Goal: Task Accomplishment & Management: Manage account settings

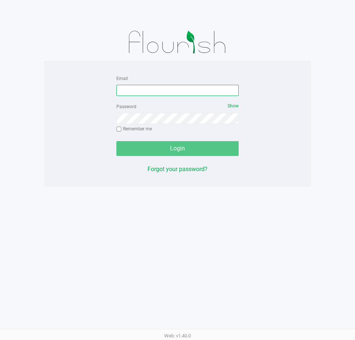
click at [180, 90] on input "Email" at bounding box center [177, 90] width 122 height 11
type input "[EMAIL_ADDRESS][DOMAIN_NAME]"
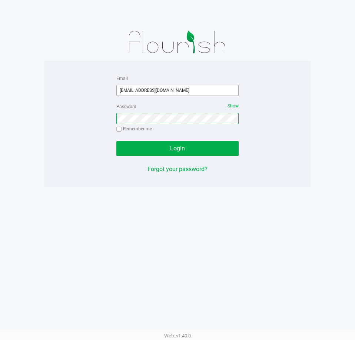
click at [116, 141] on button "Login" at bounding box center [177, 148] width 122 height 15
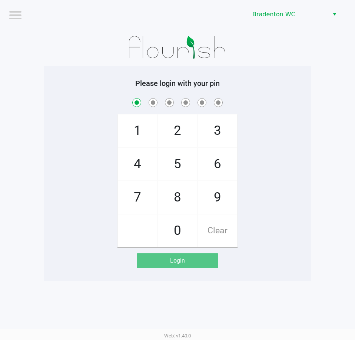
checkbox input "true"
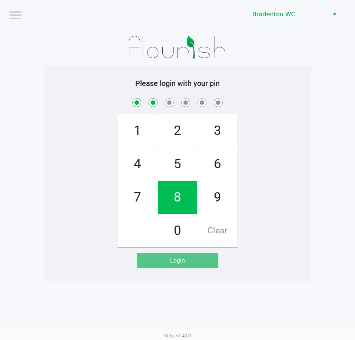
checkbox input "true"
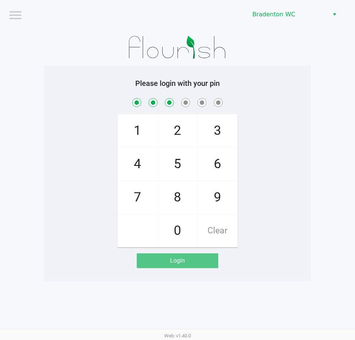
checkbox input "true"
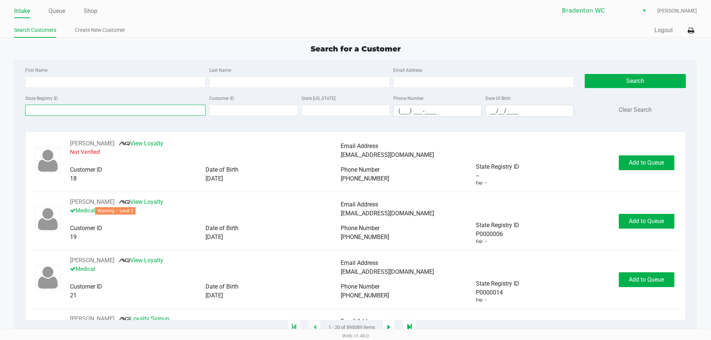
click at [147, 111] on input "State Registry ID" at bounding box center [115, 110] width 180 height 11
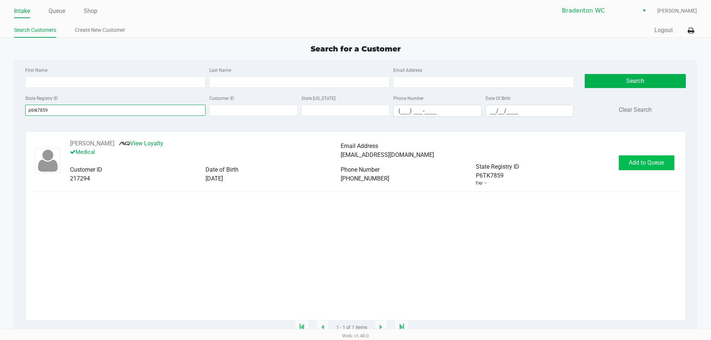
type input "p6tk7859"
click at [355, 159] on div "PETER KOPEC View Loyalty Medical Email Address peterkopec56@gmail.com Customer …" at bounding box center [355, 162] width 645 height 47
click at [355, 166] on span "Add to Queue" at bounding box center [646, 162] width 35 height 7
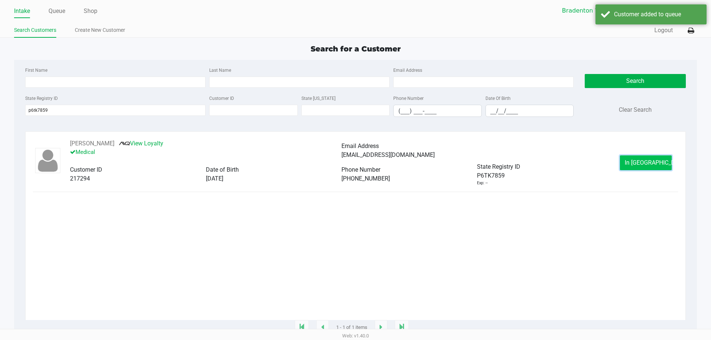
click at [355, 166] on span "In Queue" at bounding box center [656, 162] width 62 height 7
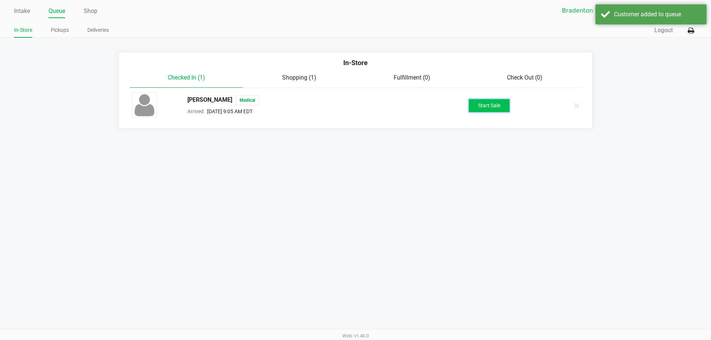
click at [355, 104] on button "Start Sale" at bounding box center [489, 105] width 41 height 13
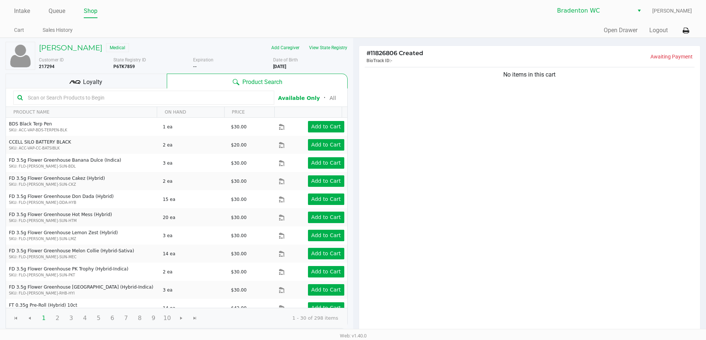
click at [249, 100] on input "text" at bounding box center [147, 97] width 245 height 11
click at [184, 53] on div "PETER KOPEC Medical" at bounding box center [113, 48] width 160 height 12
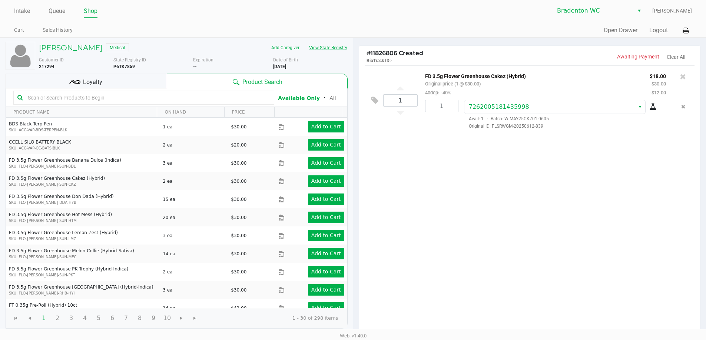
click at [322, 48] on button "View State Registry" at bounding box center [325, 48] width 43 height 12
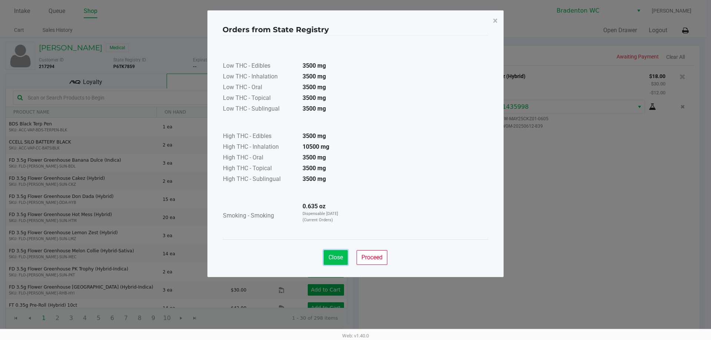
click at [335, 263] on button "Close" at bounding box center [336, 257] width 24 height 15
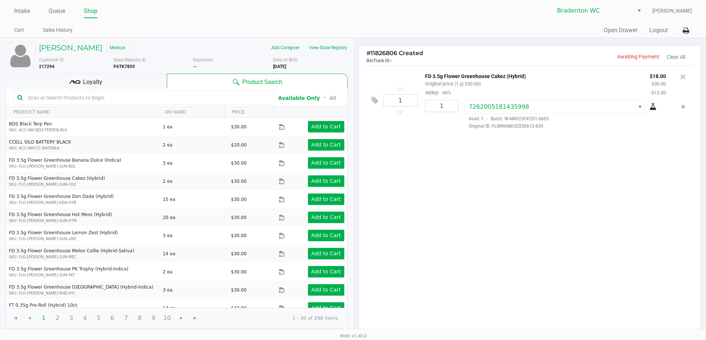
click at [355, 263] on div "1 FD 3.5g Flower Greenhouse Cakez (Hybrid) Original price (1 @ $30.00) 40dep: -…" at bounding box center [529, 200] width 341 height 269
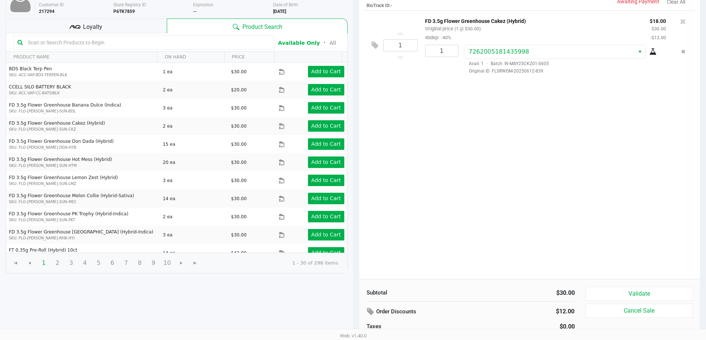
scroll to position [76, 0]
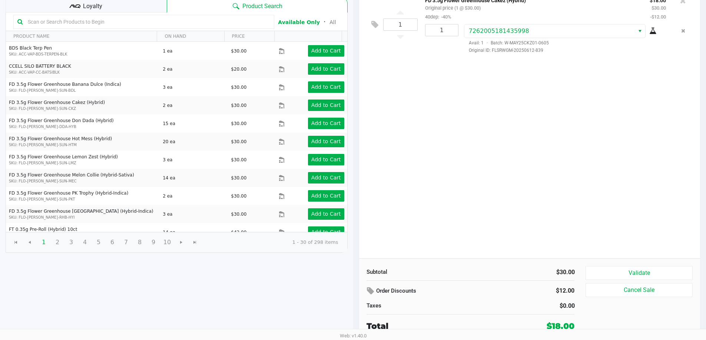
click at [355, 275] on button "Validate" at bounding box center [638, 273] width 107 height 14
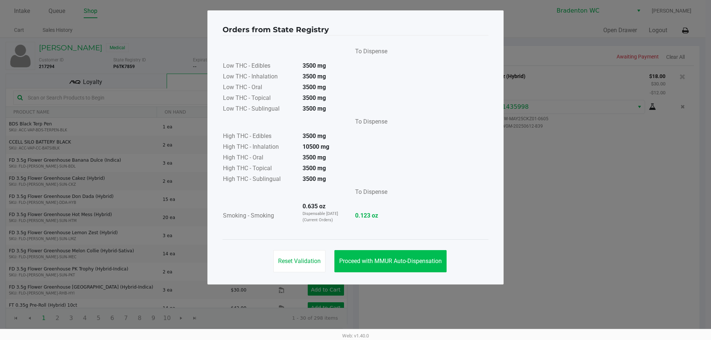
click at [355, 266] on button "Proceed with MMUR Auto-Dispensation" at bounding box center [391, 261] width 112 height 22
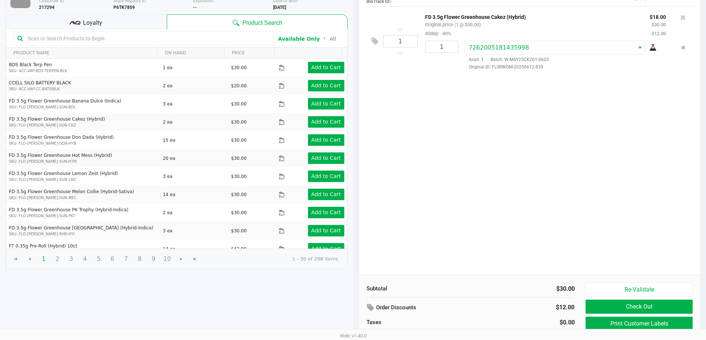
scroll to position [76, 0]
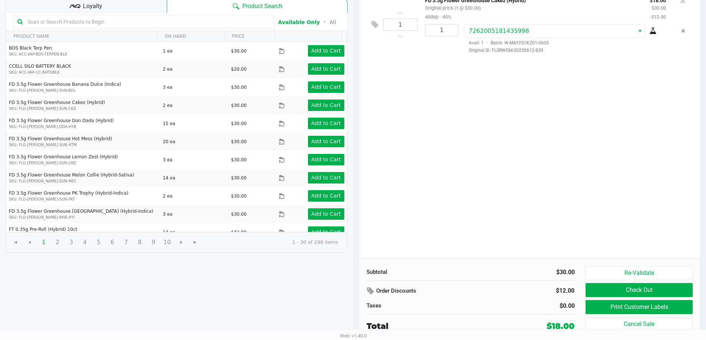
click at [355, 305] on button "Print Customer Labels" at bounding box center [638, 307] width 107 height 14
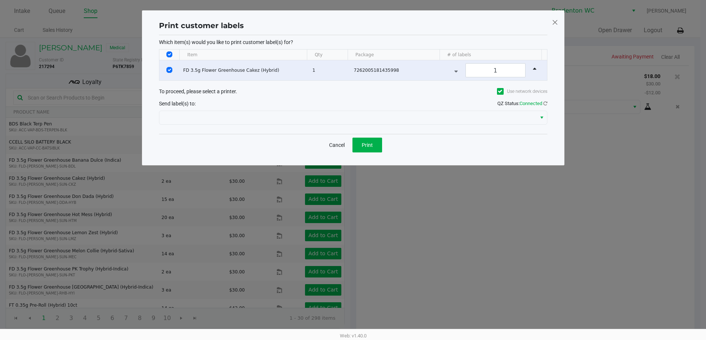
scroll to position [0, 0]
click at [355, 145] on button "Print" at bounding box center [370, 145] width 30 height 15
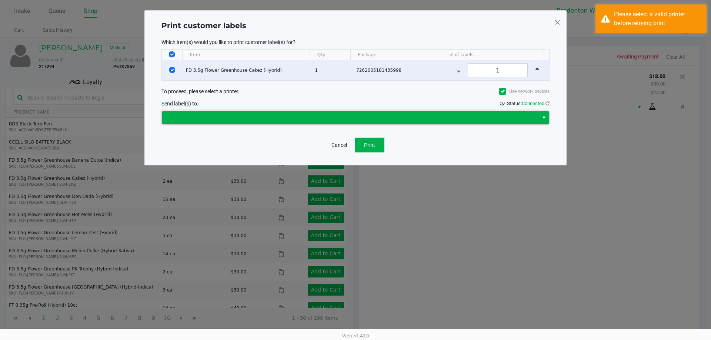
click at [355, 122] on span at bounding box center [350, 117] width 368 height 9
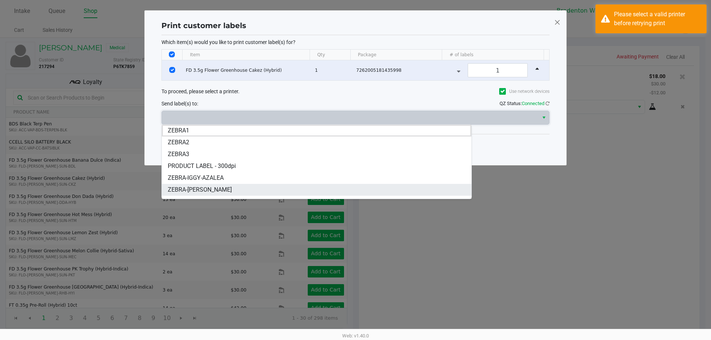
click at [231, 187] on li "ZEBRA-IVANKA-TRUMP" at bounding box center [317, 190] width 310 height 12
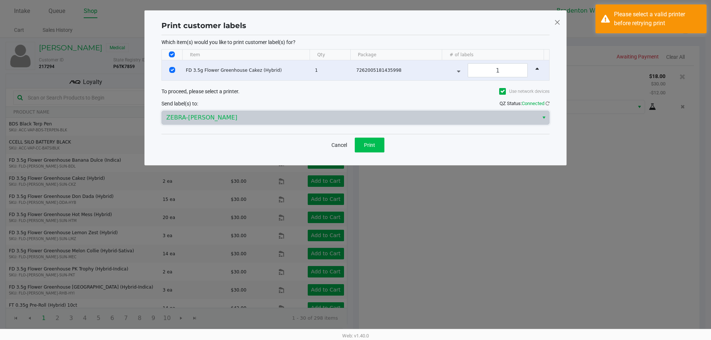
click at [355, 146] on button "Print" at bounding box center [370, 145] width 30 height 15
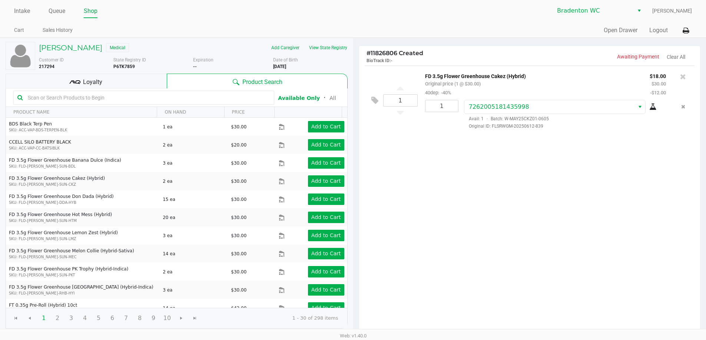
scroll to position [76, 0]
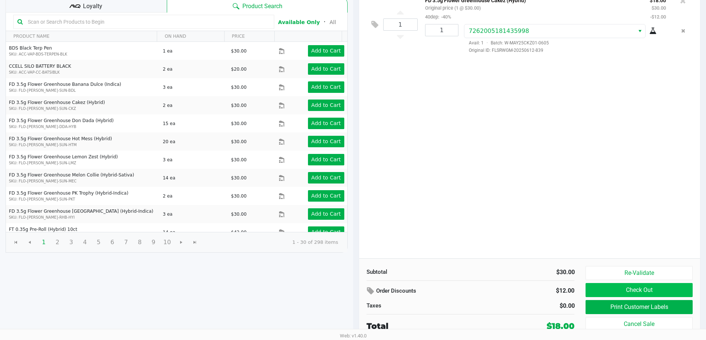
click at [355, 298] on button "Check Out" at bounding box center [638, 290] width 107 height 14
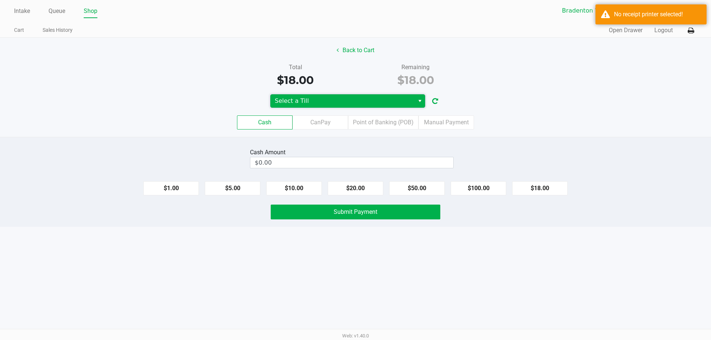
click at [355, 99] on span "Select a Till" at bounding box center [342, 101] width 135 height 9
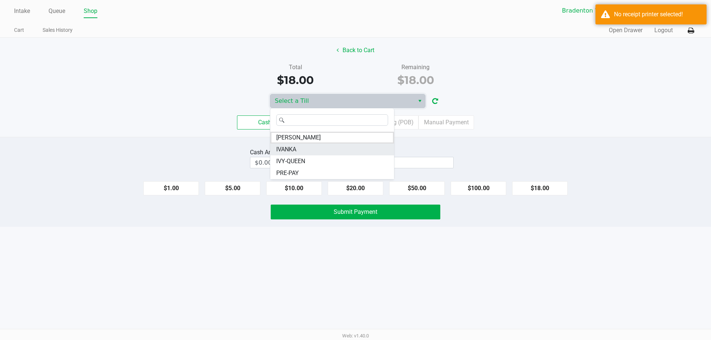
click at [315, 154] on li "IVANKA" at bounding box center [332, 150] width 124 height 12
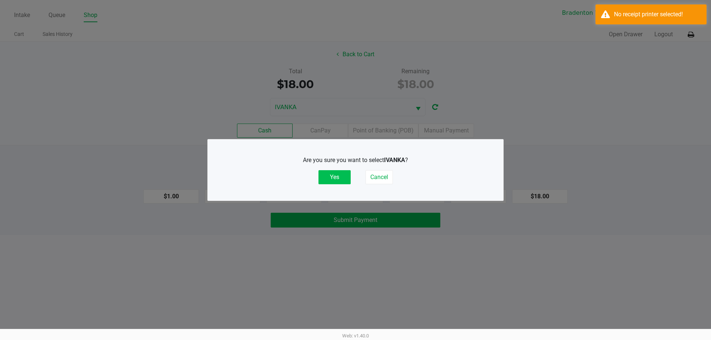
click at [334, 174] on button "Yes" at bounding box center [335, 177] width 32 height 14
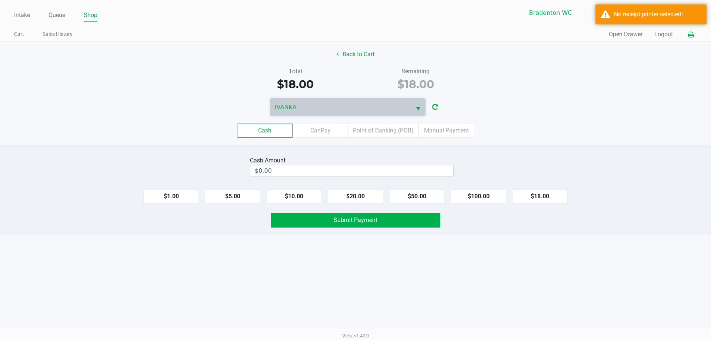
click at [355, 36] on icon at bounding box center [691, 34] width 6 height 5
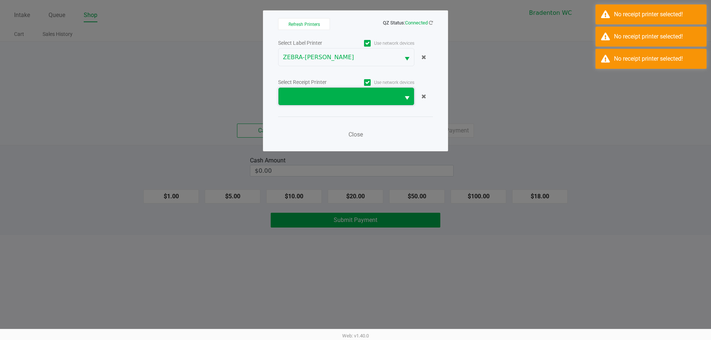
click at [303, 102] on span at bounding box center [340, 96] width 122 height 17
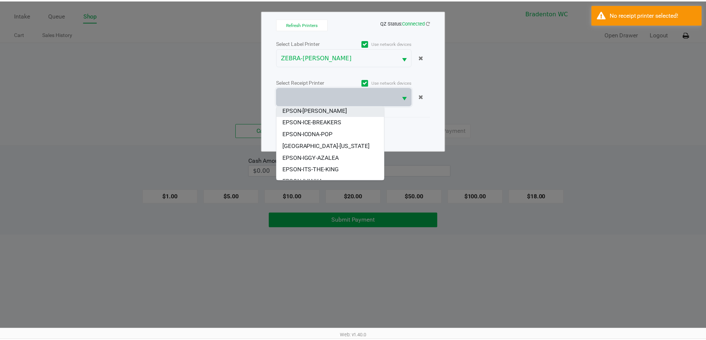
scroll to position [68, 0]
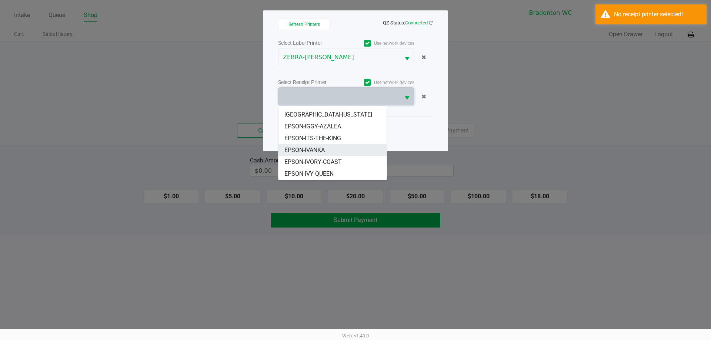
click at [332, 156] on li "EPSON-IVANKA" at bounding box center [333, 150] width 108 height 12
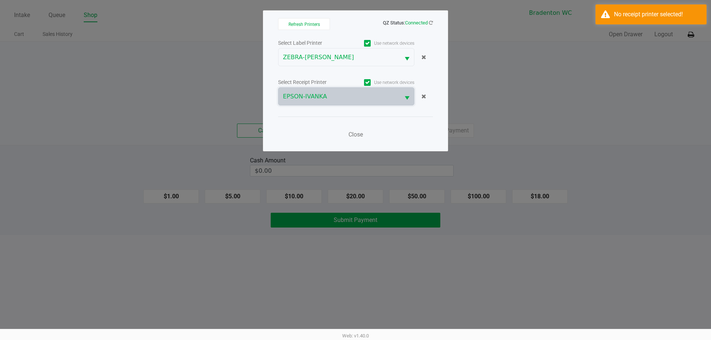
click at [339, 133] on div "Close" at bounding box center [355, 130] width 155 height 27
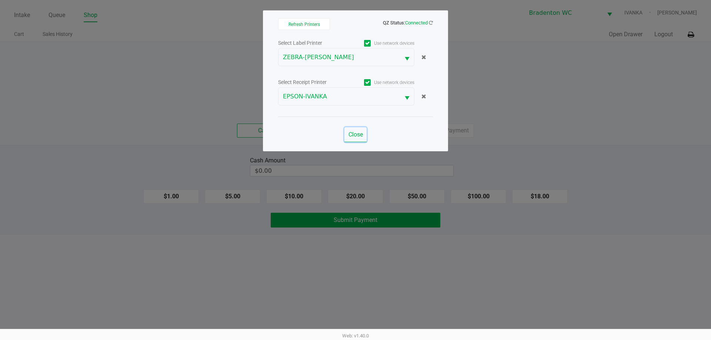
click at [351, 133] on span "Close" at bounding box center [356, 134] width 14 height 7
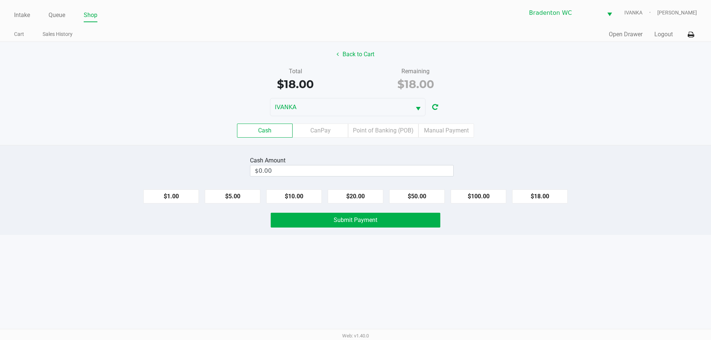
click at [216, 96] on div "Back to Cart Total $18.00 Remaining $18.00 IVANKA Cash CanPay Point of Banking …" at bounding box center [355, 93] width 711 height 103
click at [346, 196] on button "$20.00" at bounding box center [356, 197] width 56 height 14
type input "$20.00"
click at [348, 237] on div "Intake Queue Shop Bradenton WC IVANKA Noah Smith Cart Sales History Quick Sale …" at bounding box center [355, 170] width 711 height 340
click at [345, 220] on span "Submit Payment" at bounding box center [356, 220] width 44 height 7
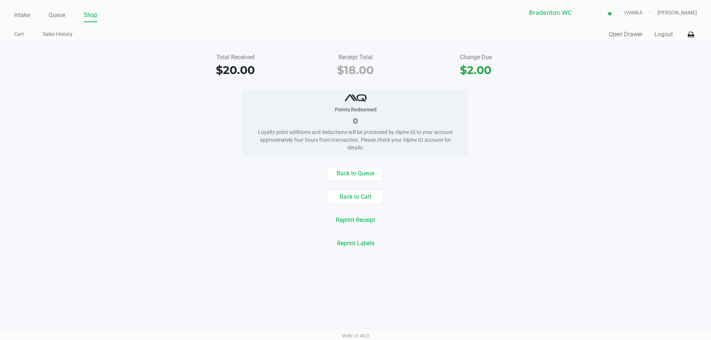
click at [58, 20] on link "Queue" at bounding box center [57, 15] width 17 height 10
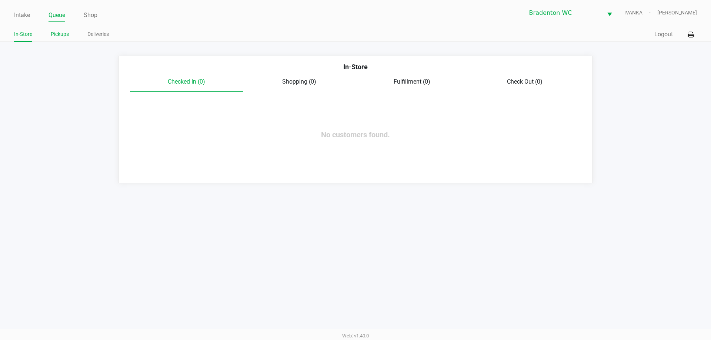
click at [63, 40] on li "Pickups" at bounding box center [60, 35] width 18 height 13
click at [63, 31] on link "Pickups" at bounding box center [60, 34] width 18 height 9
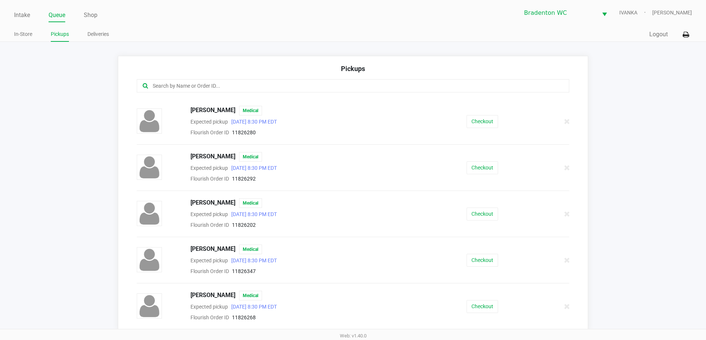
scroll to position [180, 0]
click at [355, 170] on button "Checkout" at bounding box center [481, 168] width 31 height 13
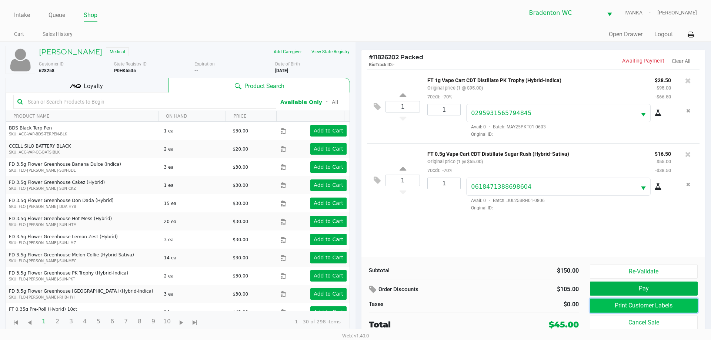
click at [355, 309] on button "Print Customer Labels" at bounding box center [644, 306] width 108 height 14
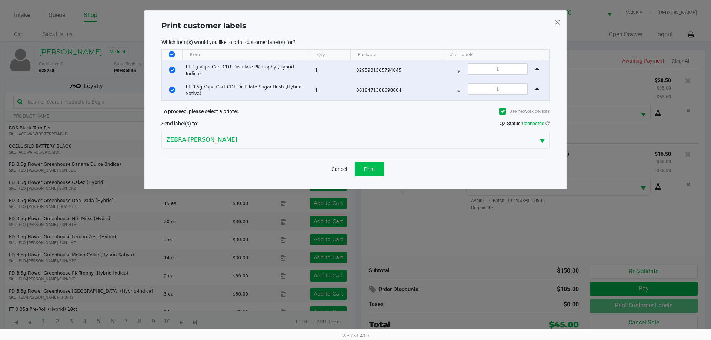
click at [355, 167] on span "Print" at bounding box center [369, 169] width 11 height 6
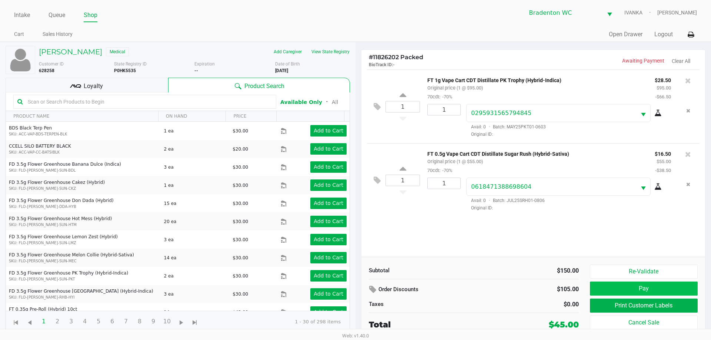
click at [355, 293] on button "Pay" at bounding box center [644, 289] width 108 height 14
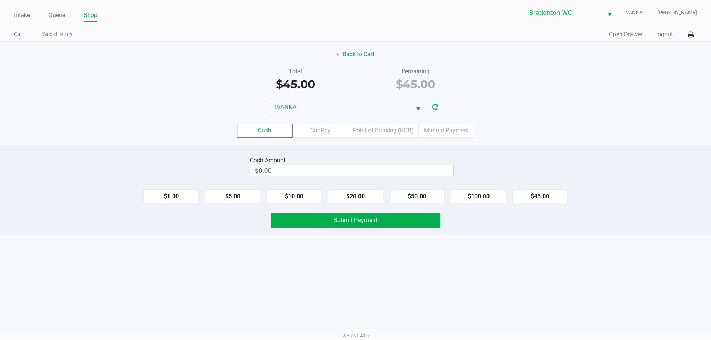
click at [355, 198] on button "$20.00" at bounding box center [356, 197] width 56 height 14
click at [355, 199] on button "$20.00" at bounding box center [356, 197] width 56 height 14
type input "$60.00"
click at [355, 225] on button "Submit Payment" at bounding box center [356, 220] width 170 height 15
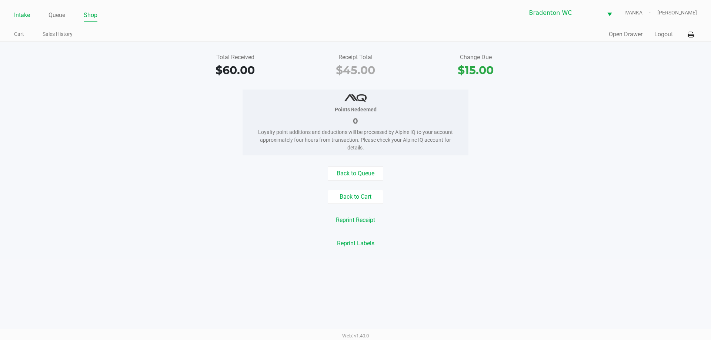
click at [20, 14] on link "Intake" at bounding box center [22, 15] width 16 height 10
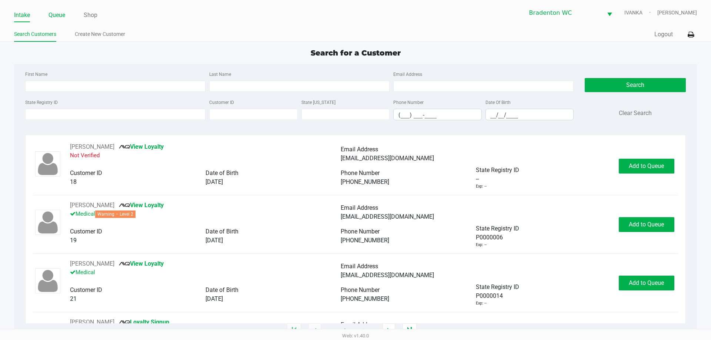
click at [57, 18] on link "Queue" at bounding box center [57, 15] width 17 height 10
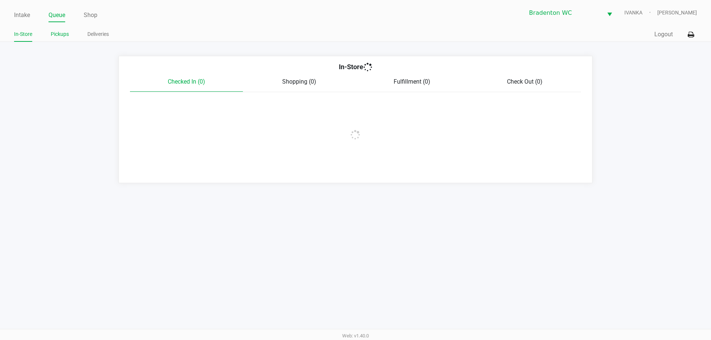
click at [59, 35] on link "Pickups" at bounding box center [60, 34] width 18 height 9
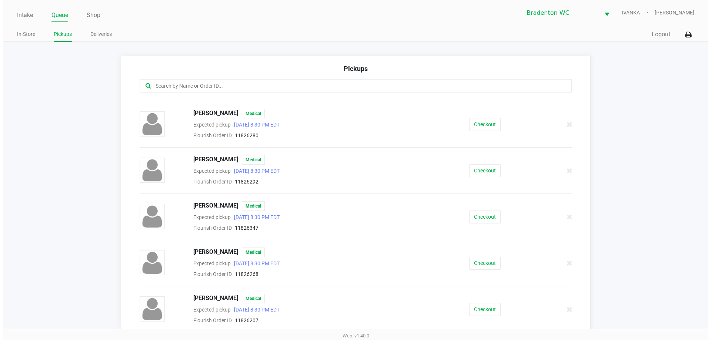
scroll to position [134, 0]
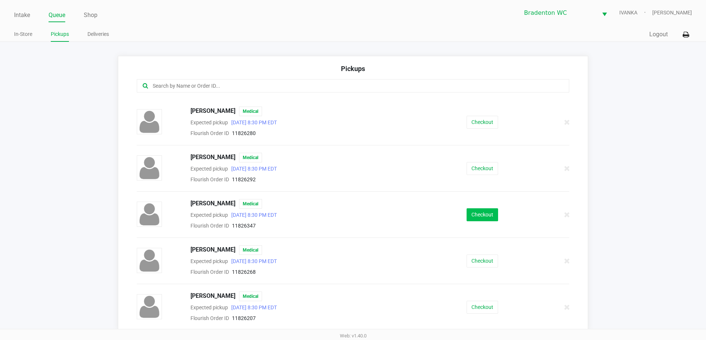
click at [355, 220] on button "Checkout" at bounding box center [481, 215] width 31 height 13
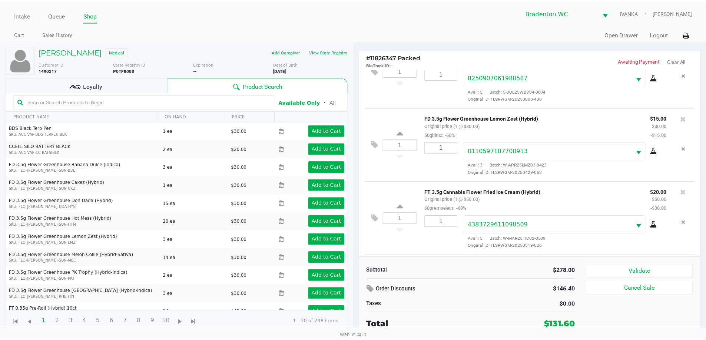
scroll to position [257, 0]
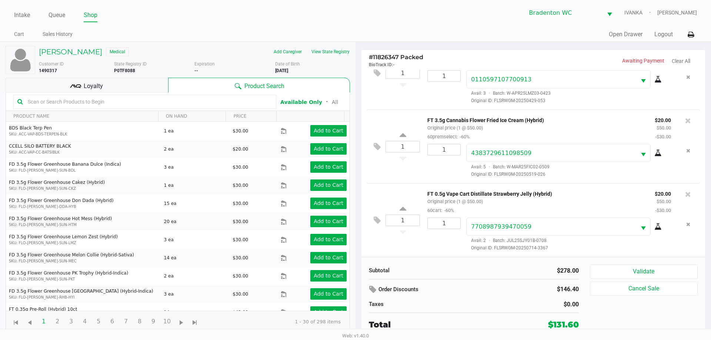
click at [141, 101] on input "text" at bounding box center [148, 101] width 247 height 11
click at [155, 83] on div "Loyalty" at bounding box center [87, 85] width 163 height 15
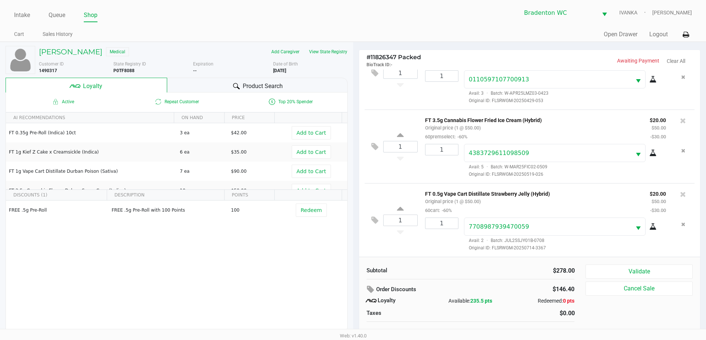
click at [355, 269] on button "Validate" at bounding box center [638, 272] width 107 height 14
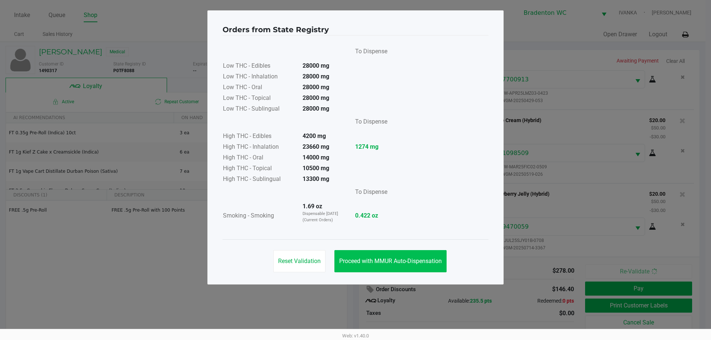
click at [355, 267] on button "Proceed with MMUR Auto-Dispensation" at bounding box center [391, 261] width 112 height 22
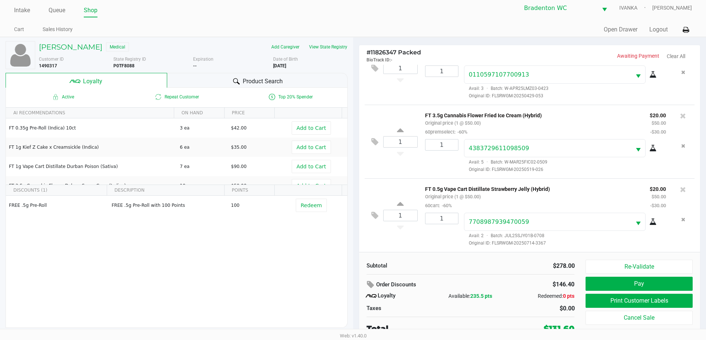
scroll to position [7, 0]
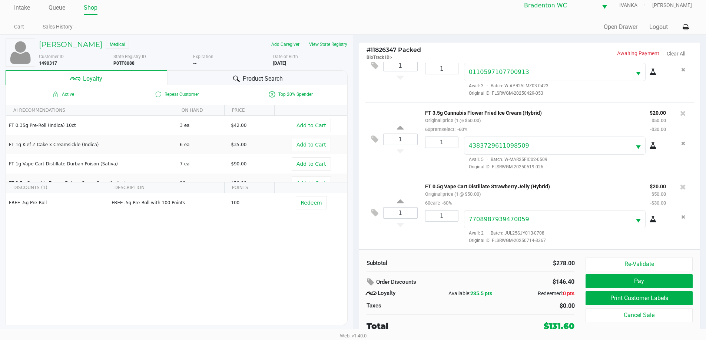
click at [355, 179] on div "1 FT 0.5g Pre-Roll Grape Essence (Hybrid) 5ct Original price (1 @ $29.00) 30pre…" at bounding box center [529, 155] width 341 height 187
click at [355, 189] on icon at bounding box center [683, 186] width 6 height 7
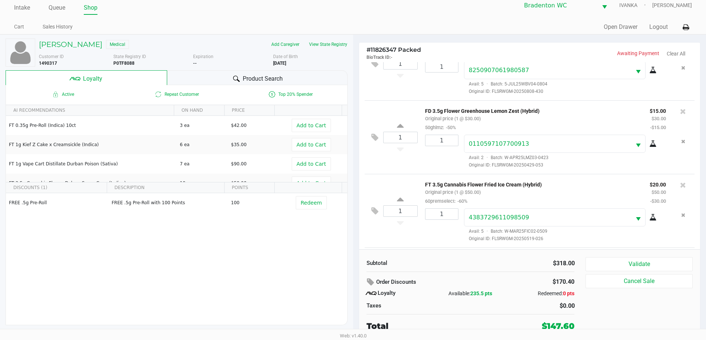
scroll to position [257, 0]
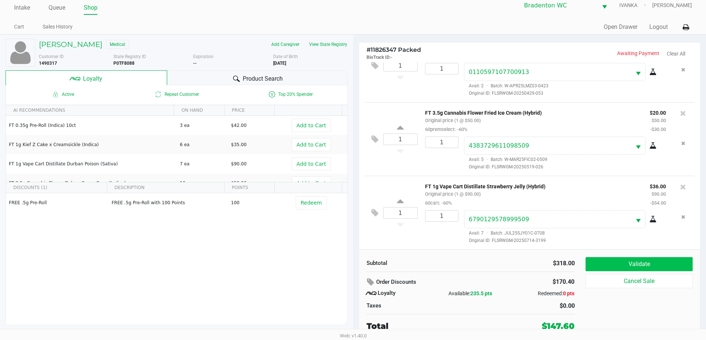
click at [355, 269] on button "Validate" at bounding box center [638, 264] width 107 height 14
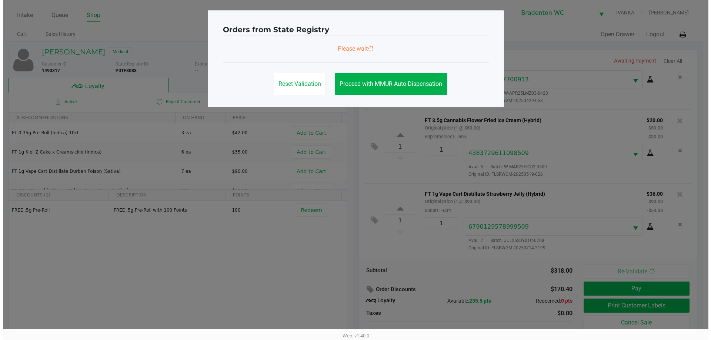
scroll to position [0, 0]
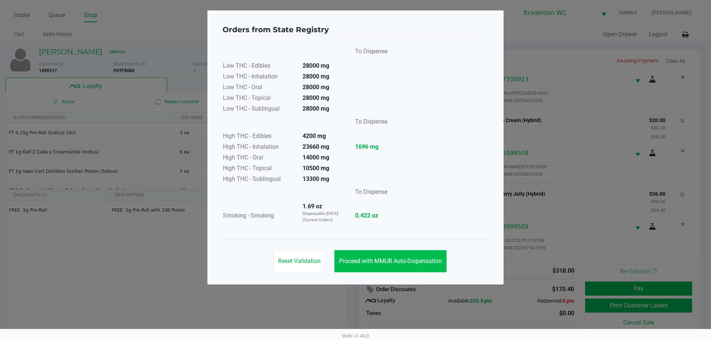
click at [355, 267] on button "Proceed with MMUR Auto-Dispensation" at bounding box center [391, 261] width 112 height 22
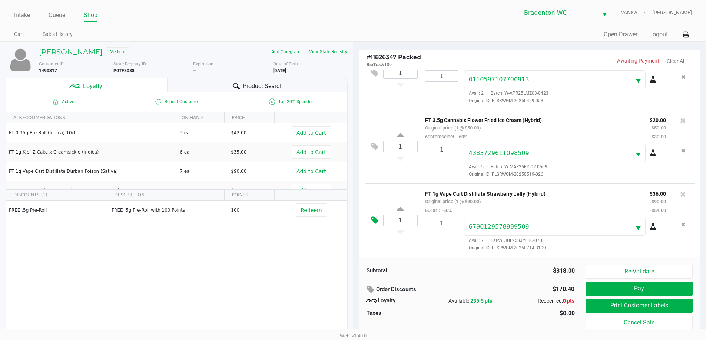
click at [355, 220] on icon at bounding box center [374, 220] width 7 height 9
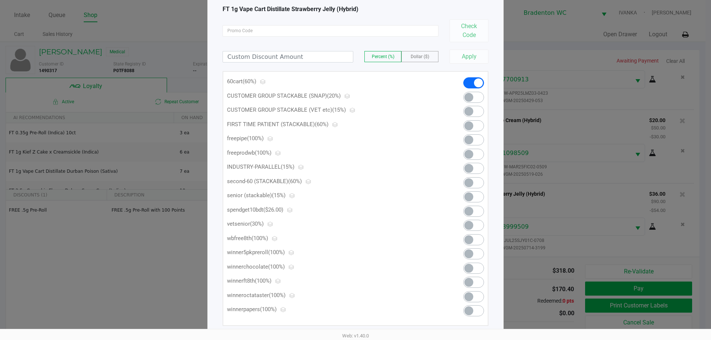
scroll to position [59, 0]
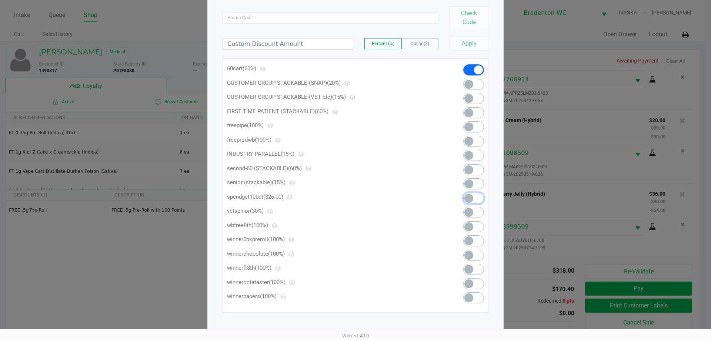
click at [355, 200] on span at bounding box center [469, 198] width 9 height 9
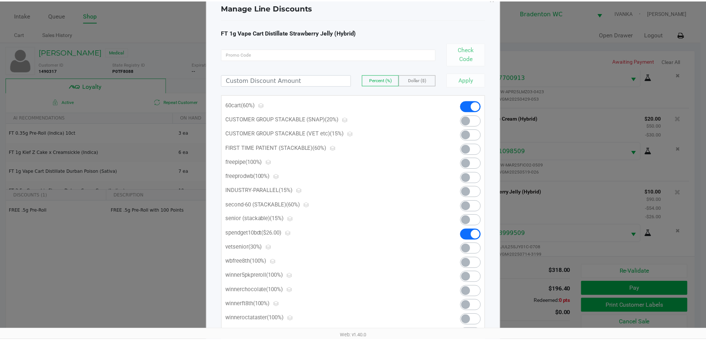
scroll to position [0, 0]
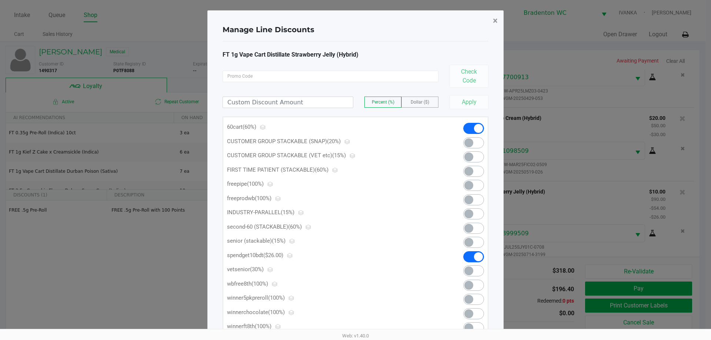
drag, startPoint x: 499, startPoint y: 19, endPoint x: 546, endPoint y: 154, distance: 143.7
click at [355, 21] on button "×" at bounding box center [495, 20] width 17 height 21
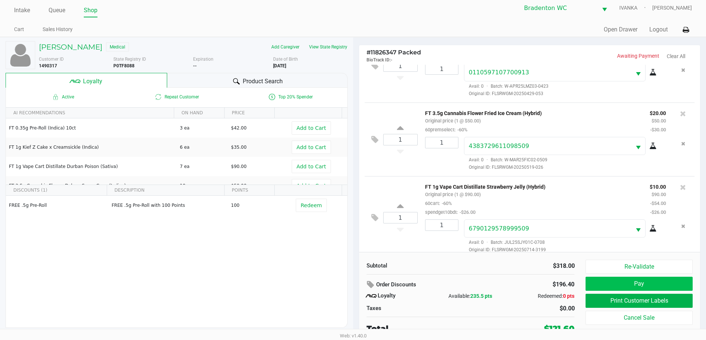
scroll to position [7, 0]
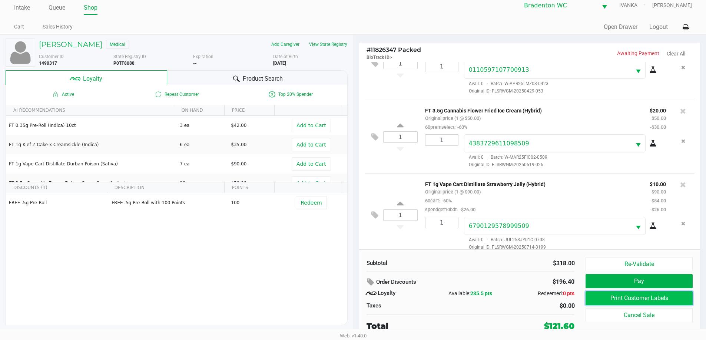
click at [355, 300] on button "Print Customer Labels" at bounding box center [638, 299] width 107 height 14
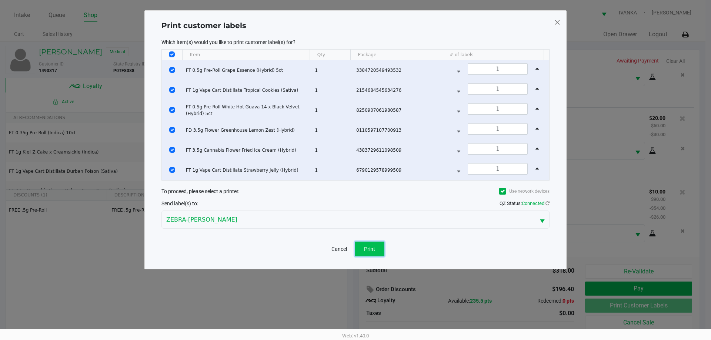
click at [355, 252] on button "Print" at bounding box center [370, 249] width 30 height 15
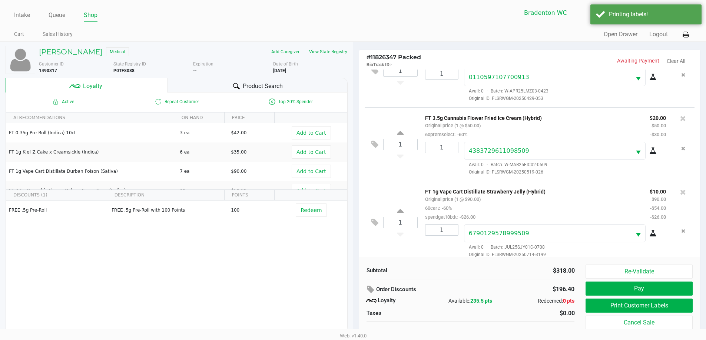
scroll to position [7, 0]
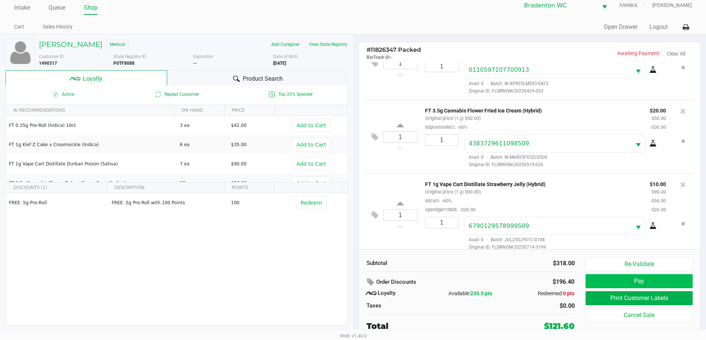
click at [355, 286] on button "Pay" at bounding box center [638, 282] width 107 height 14
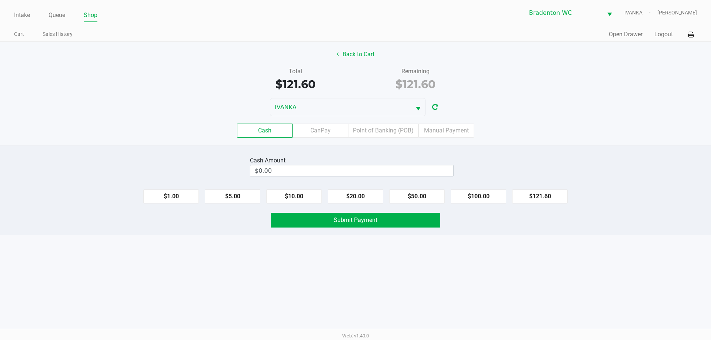
click at [355, 137] on label "Point of Banking (POB)" at bounding box center [383, 131] width 70 height 14
click at [0, 0] on 7 "Point of Banking (POB)" at bounding box center [0, 0] width 0 height 0
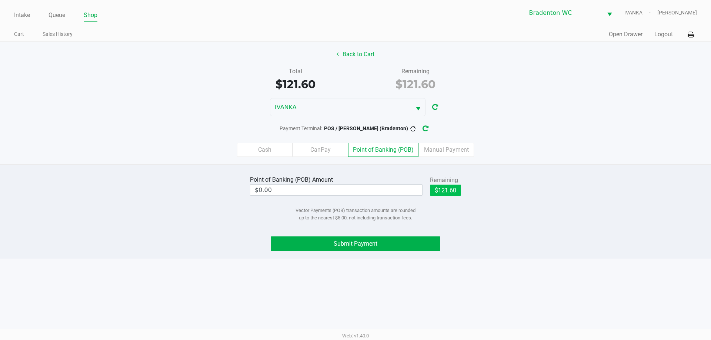
click at [355, 192] on button "$121.60" at bounding box center [445, 190] width 31 height 11
type input "$121.60"
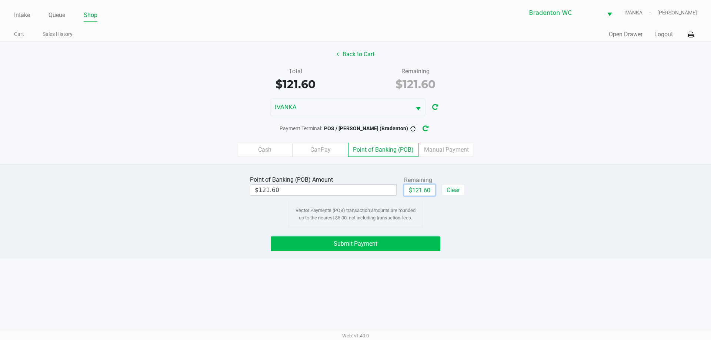
click at [355, 251] on button "Submit Payment" at bounding box center [356, 244] width 170 height 15
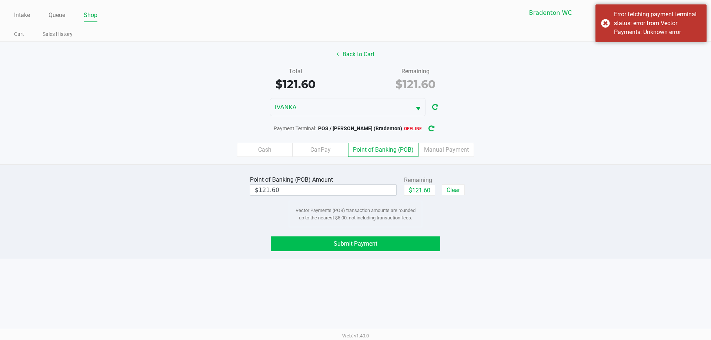
click at [355, 130] on button "button" at bounding box center [432, 129] width 12 height 14
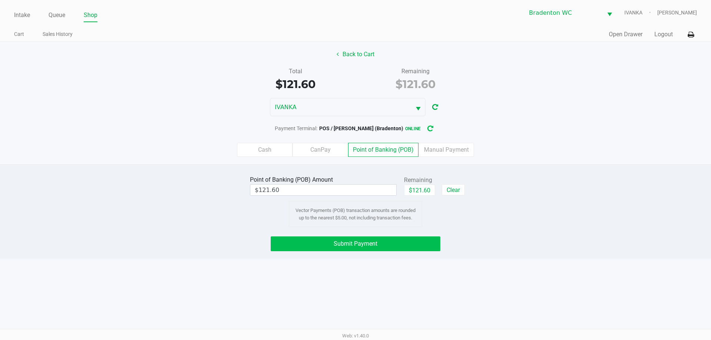
click at [355, 249] on button "Submit Payment" at bounding box center [356, 244] width 170 height 15
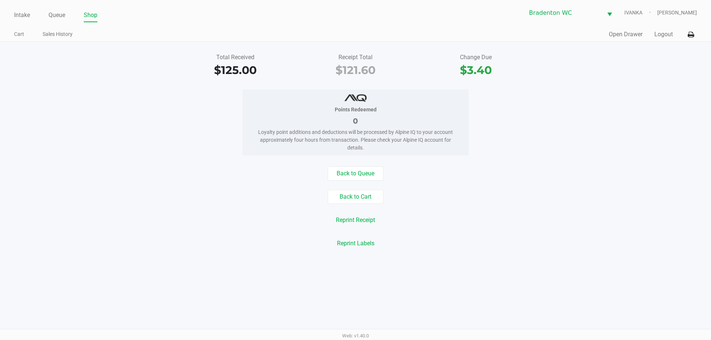
click at [20, 18] on link "Intake" at bounding box center [22, 15] width 16 height 10
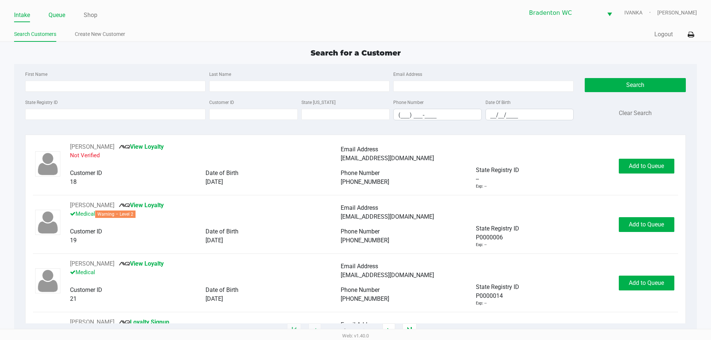
click at [62, 17] on link "Queue" at bounding box center [57, 15] width 17 height 10
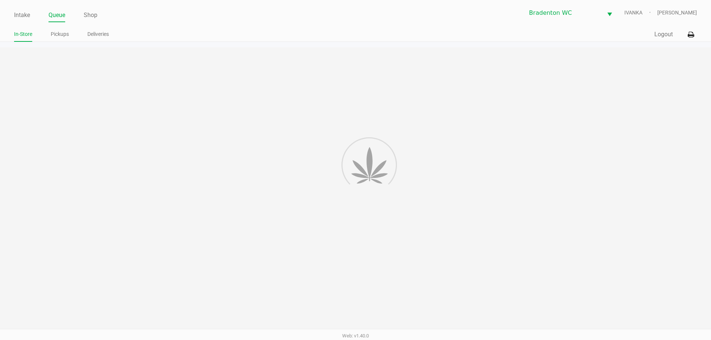
click at [55, 32] on link "Pickups" at bounding box center [60, 34] width 18 height 9
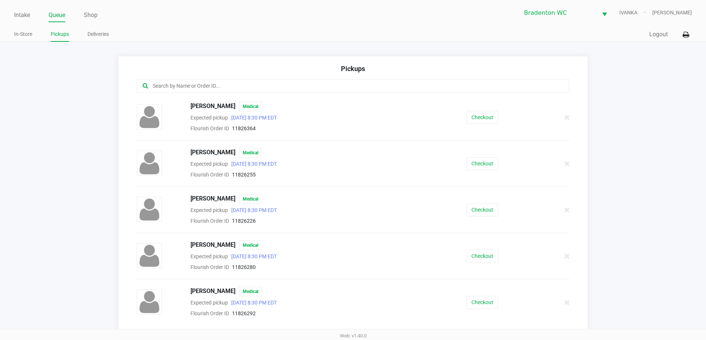
scroll to position [41, 0]
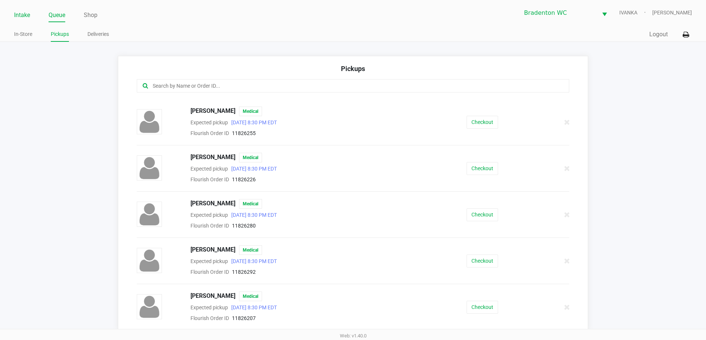
click at [21, 10] on link "Intake" at bounding box center [22, 15] width 16 height 10
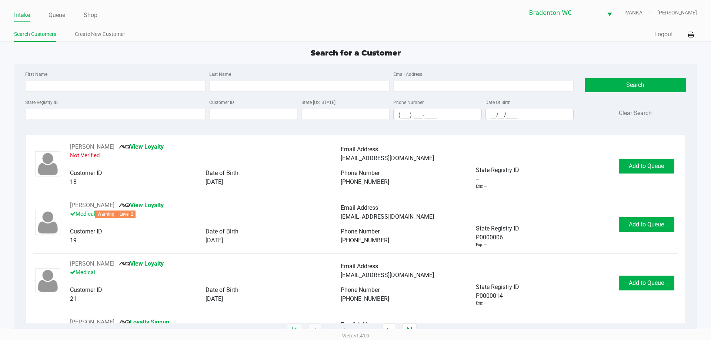
type input "MARISSA"
type input "MARTINEZ"
type input "01/31/1987"
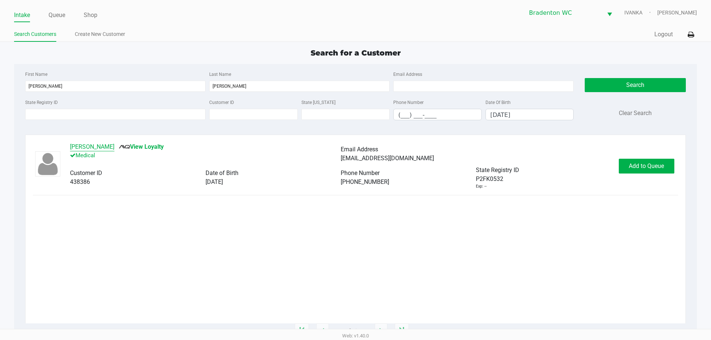
click at [113, 145] on button "MARISSA MARTINEZ" at bounding box center [92, 147] width 44 height 9
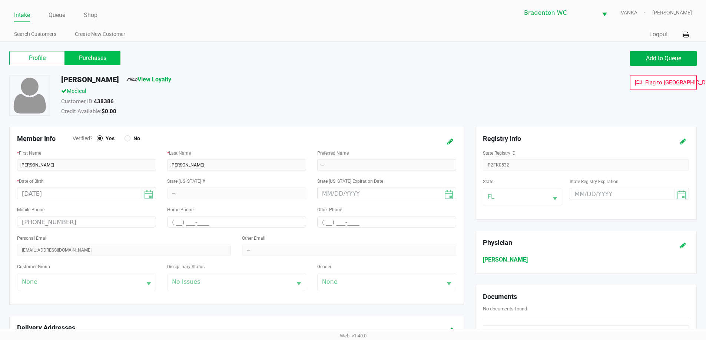
click at [102, 59] on label "Purchases" at bounding box center [93, 58] width 56 height 14
click at [0, 0] on 1 "Purchases" at bounding box center [0, 0] width 0 height 0
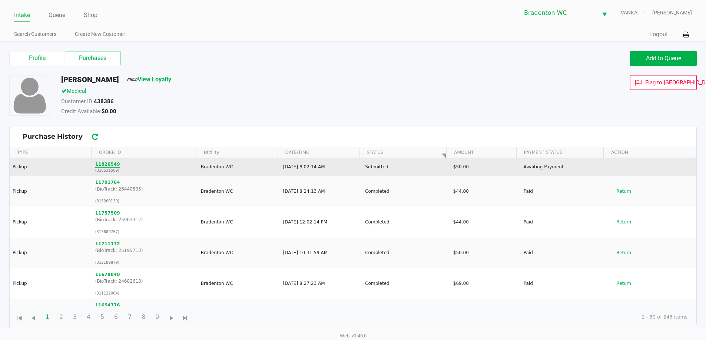
click at [108, 164] on button "11826549" at bounding box center [107, 164] width 25 height 7
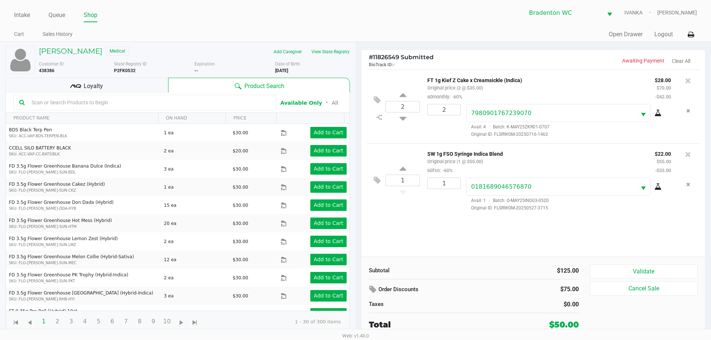
click at [150, 85] on div "Loyalty" at bounding box center [87, 85] width 163 height 15
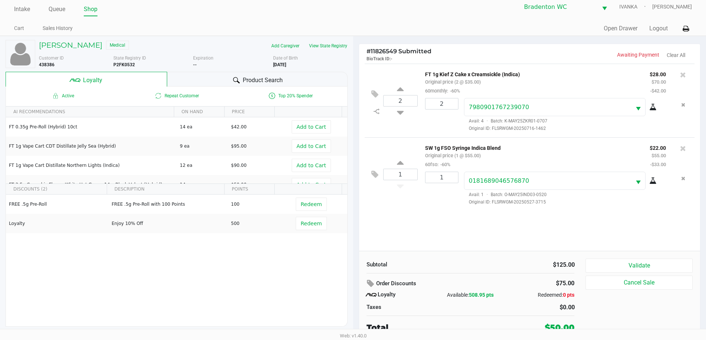
scroll to position [7, 0]
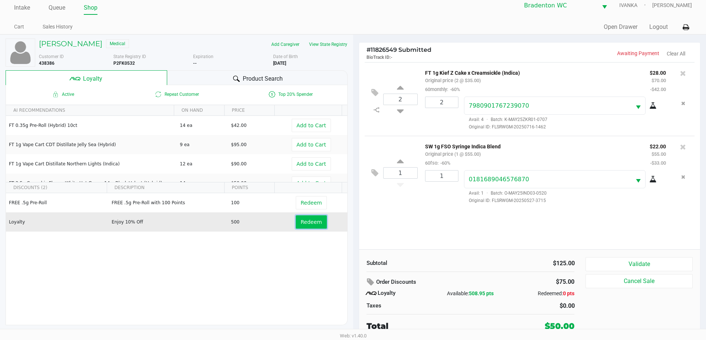
click at [309, 217] on button "Redeem" at bounding box center [311, 222] width 31 height 13
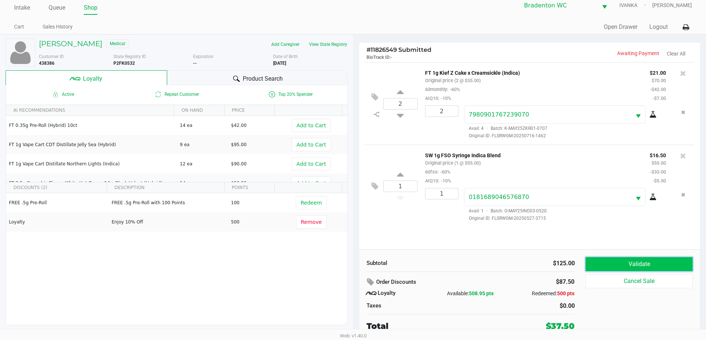
click at [355, 269] on button "Validate" at bounding box center [638, 264] width 107 height 14
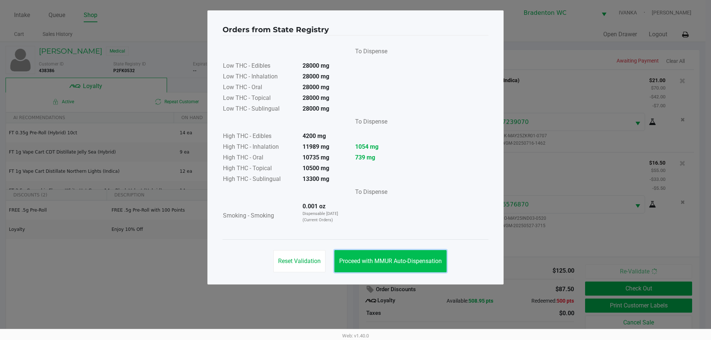
click at [355, 259] on span "Proceed with MMUR Auto-Dispensation" at bounding box center [390, 261] width 103 height 7
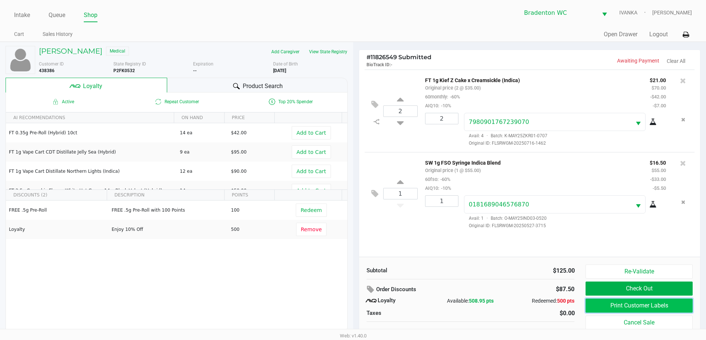
click at [355, 306] on button "Print Customer Labels" at bounding box center [638, 306] width 107 height 14
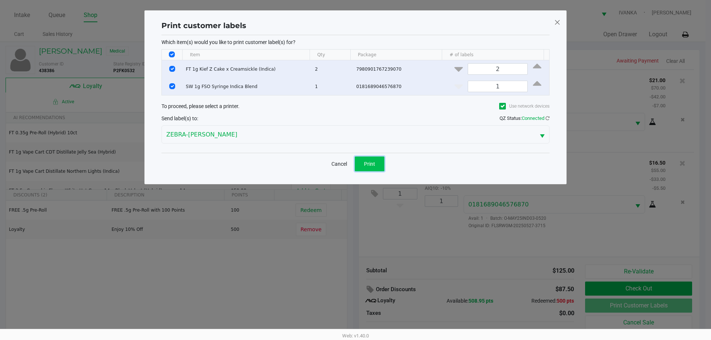
click at [355, 159] on button "Print" at bounding box center [370, 164] width 30 height 15
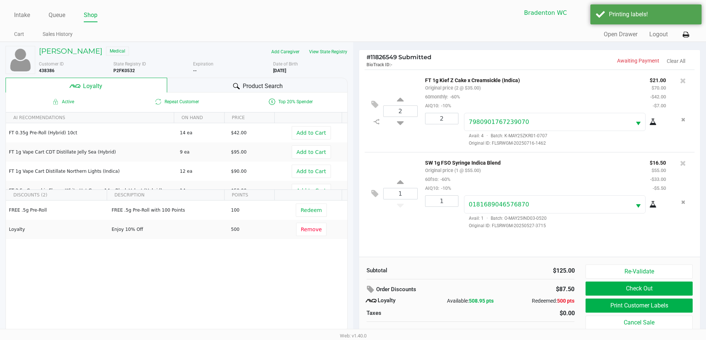
scroll to position [7, 0]
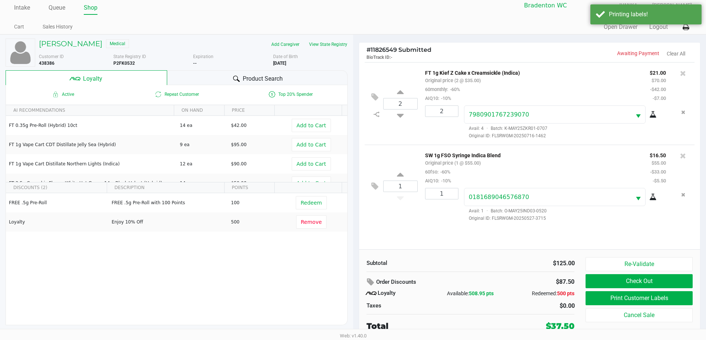
click at [355, 281] on button "Check Out" at bounding box center [638, 282] width 107 height 14
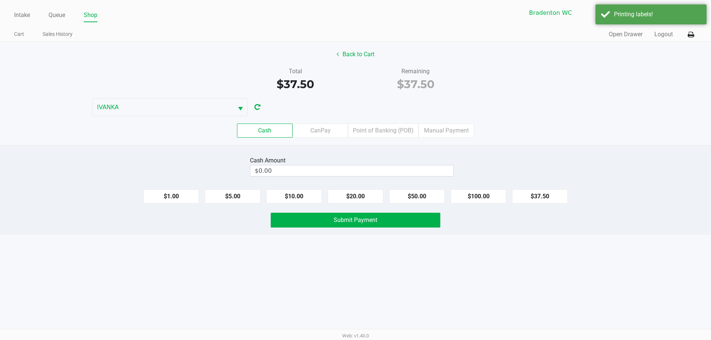
click at [355, 198] on button "$20.00" at bounding box center [356, 197] width 56 height 14
click at [355, 197] on button "$20.00" at bounding box center [356, 197] width 56 height 14
type input "$40.00"
click at [355, 225] on button "Submit Payment" at bounding box center [356, 220] width 170 height 15
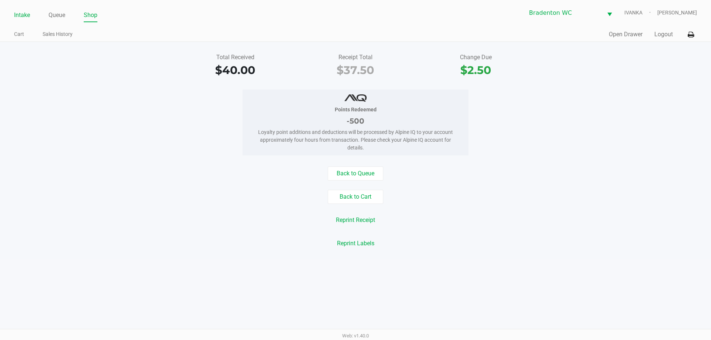
click at [27, 11] on link "Intake" at bounding box center [22, 15] width 16 height 10
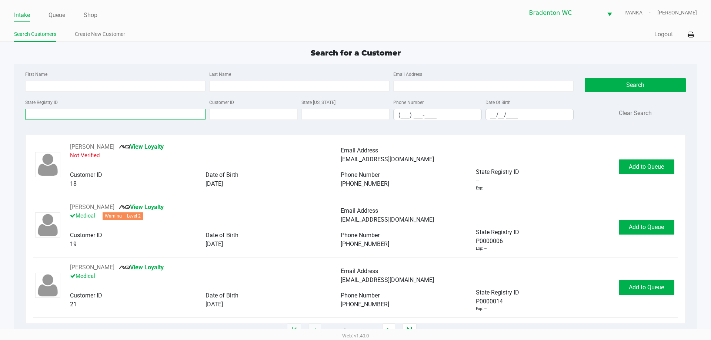
click at [103, 109] on input "State Registry ID" at bounding box center [115, 114] width 180 height 11
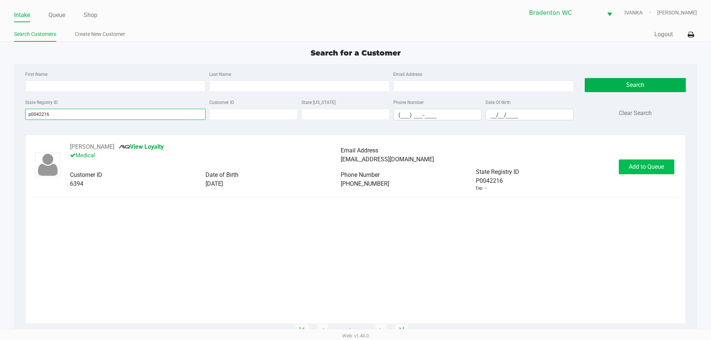
type input "p0042216"
click at [355, 169] on button "Add to Queue" at bounding box center [647, 167] width 56 height 15
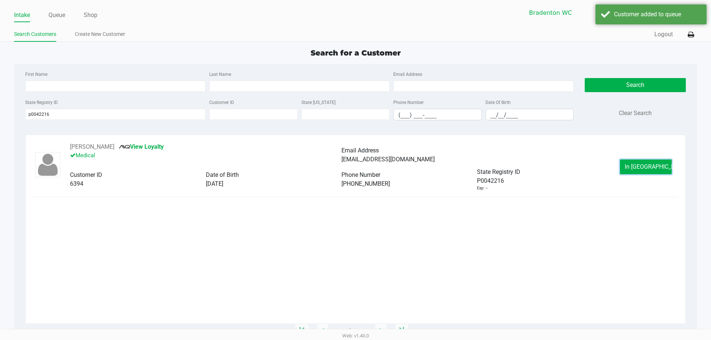
click at [355, 169] on button "In Queue" at bounding box center [646, 167] width 52 height 15
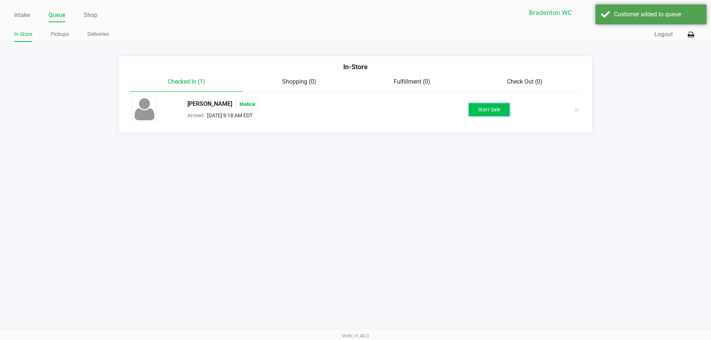
click at [355, 112] on button "Start Sale" at bounding box center [489, 109] width 41 height 13
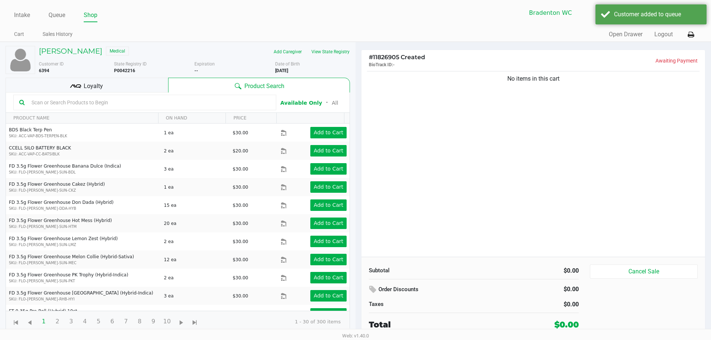
click at [243, 96] on div at bounding box center [144, 103] width 263 height 16
click at [239, 107] on input "text" at bounding box center [150, 102] width 242 height 11
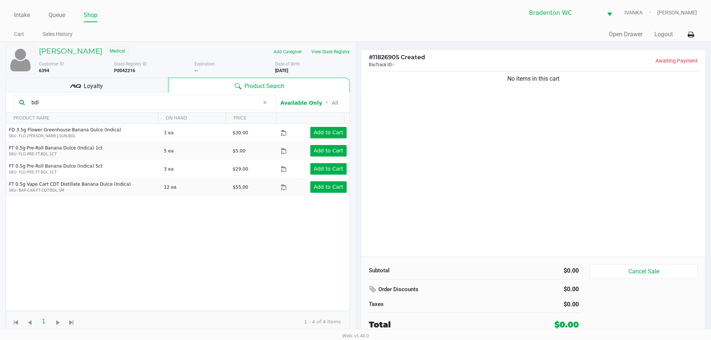
click at [58, 104] on input "bdl" at bounding box center [144, 102] width 231 height 11
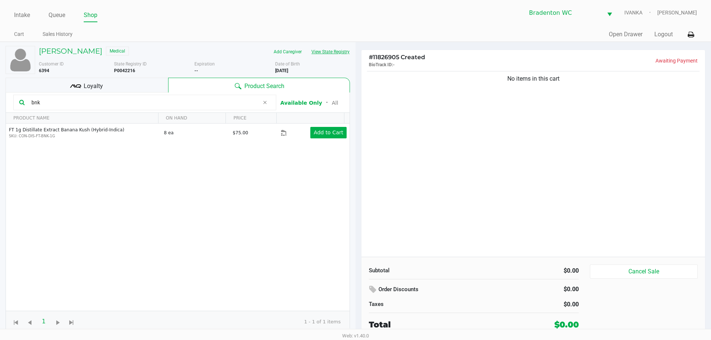
click at [329, 53] on button "View State Registry" at bounding box center [328, 52] width 43 height 12
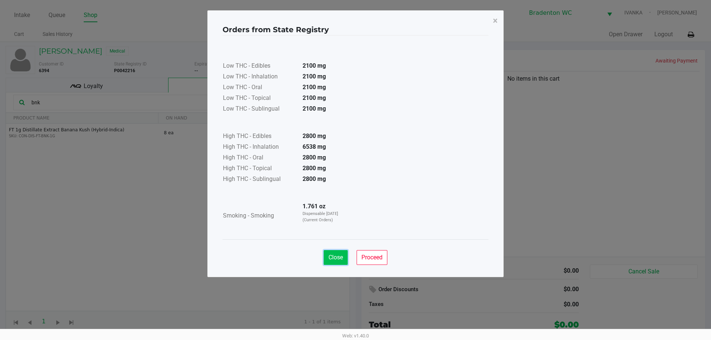
click at [342, 260] on span "Close" at bounding box center [336, 257] width 14 height 7
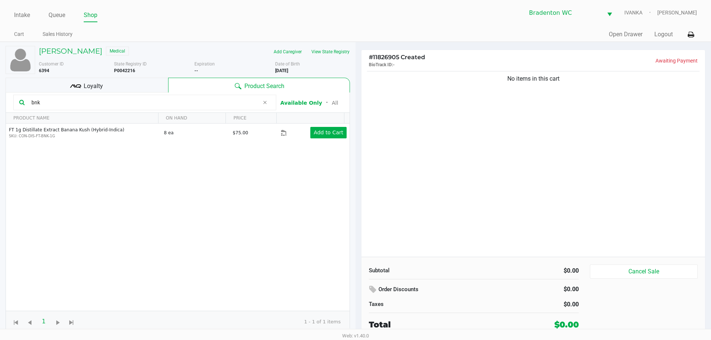
click at [57, 107] on input "bnk" at bounding box center [144, 102] width 231 height 11
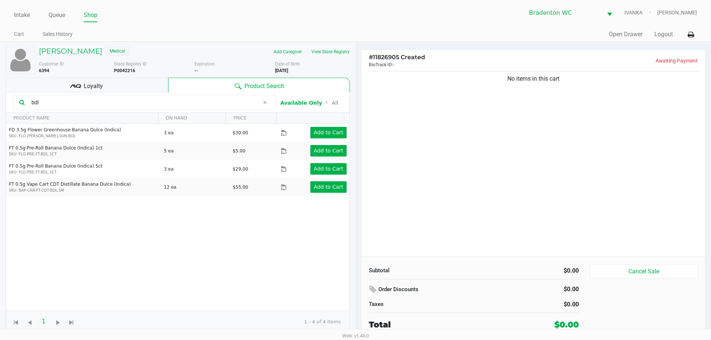
type input "bdl"
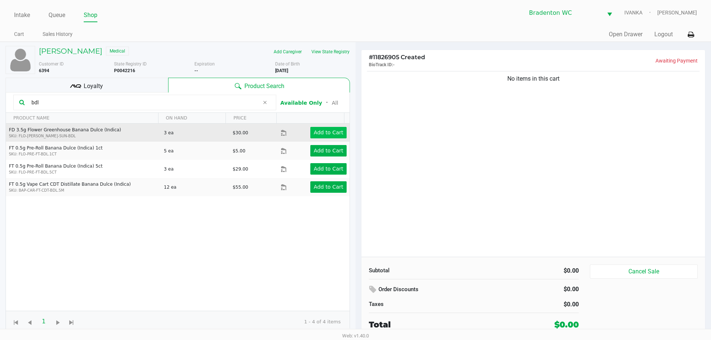
click at [335, 136] on app-button-loader "Add to Cart" at bounding box center [329, 133] width 30 height 6
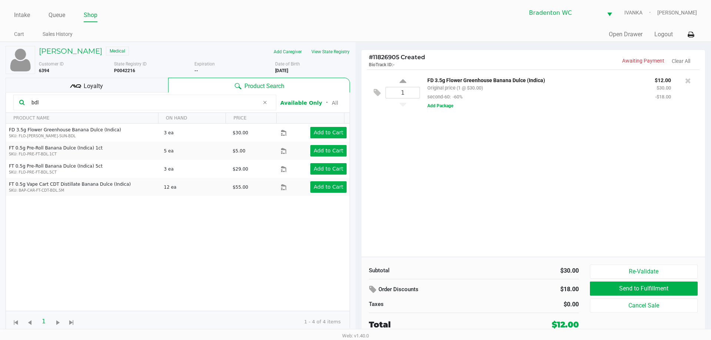
click at [236, 37] on ul "Cart Sales History" at bounding box center [185, 35] width 342 height 13
click at [257, 31] on ul "Cart Sales History" at bounding box center [185, 35] width 342 height 13
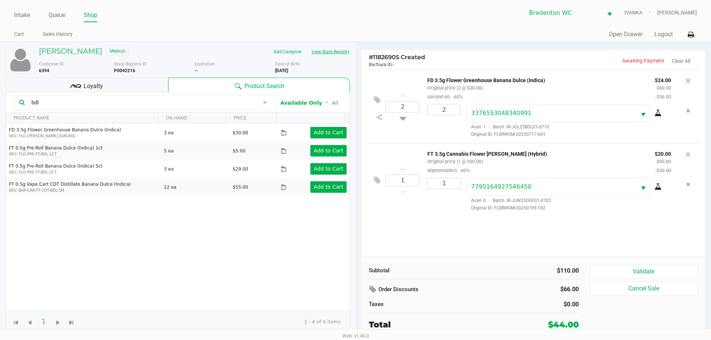
click at [320, 47] on button "View State Registry" at bounding box center [328, 52] width 43 height 12
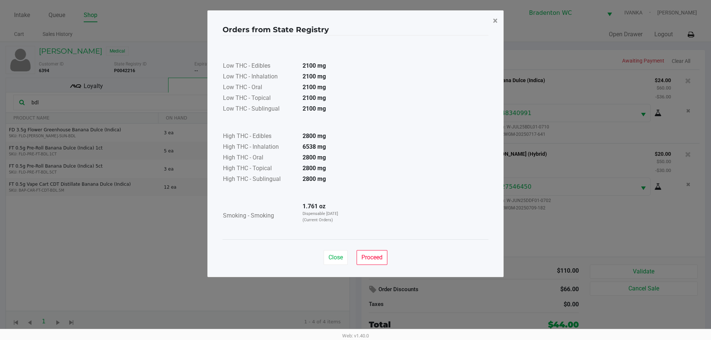
click at [355, 18] on span "×" at bounding box center [495, 21] width 5 height 10
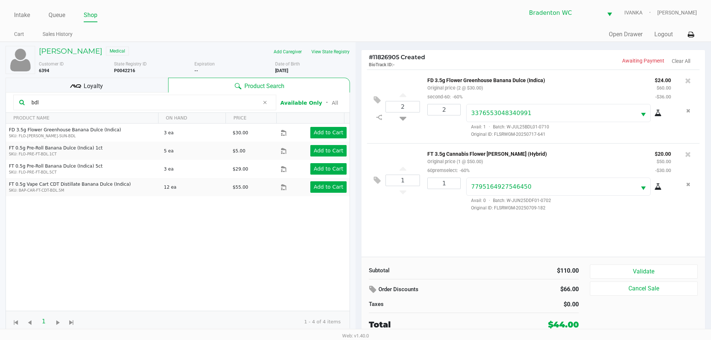
click at [92, 105] on input "bdl" at bounding box center [144, 102] width 231 height 11
click at [125, 82] on div "Loyalty" at bounding box center [87, 85] width 163 height 15
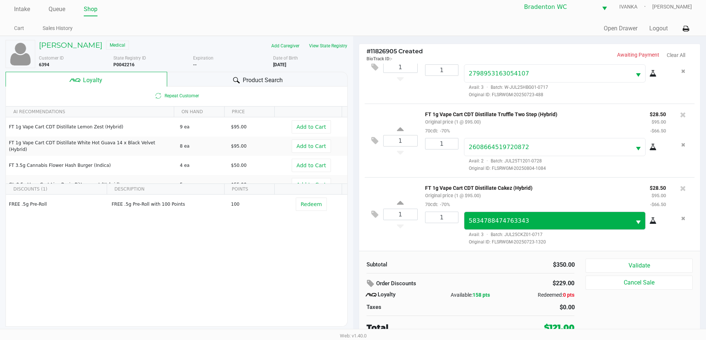
scroll to position [7, 0]
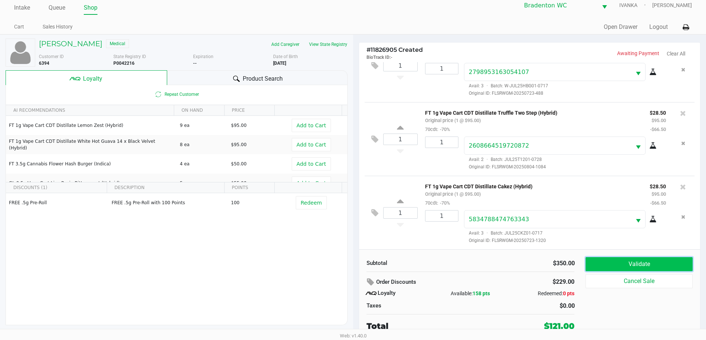
click at [355, 265] on button "Validate" at bounding box center [638, 264] width 107 height 14
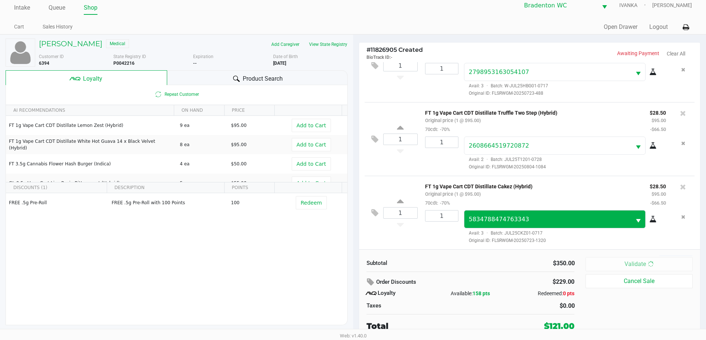
scroll to position [0, 0]
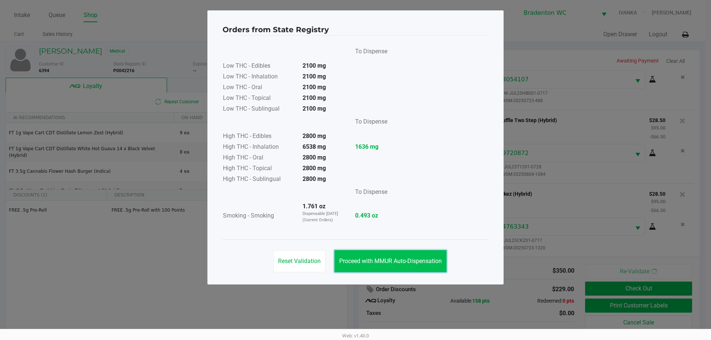
drag, startPoint x: 411, startPoint y: 257, endPoint x: 425, endPoint y: 260, distance: 14.3
click at [355, 258] on button "Proceed with MMUR Auto-Dispensation" at bounding box center [391, 261] width 112 height 22
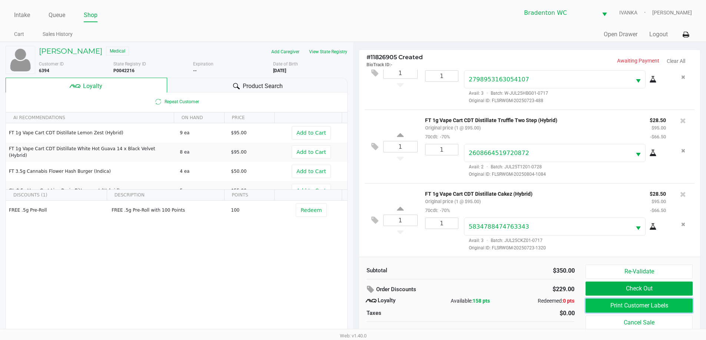
click at [355, 302] on button "Print Customer Labels" at bounding box center [638, 306] width 107 height 14
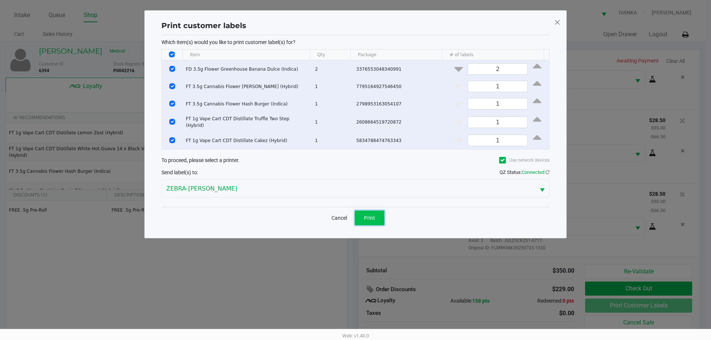
click at [355, 213] on button "Print" at bounding box center [370, 218] width 30 height 15
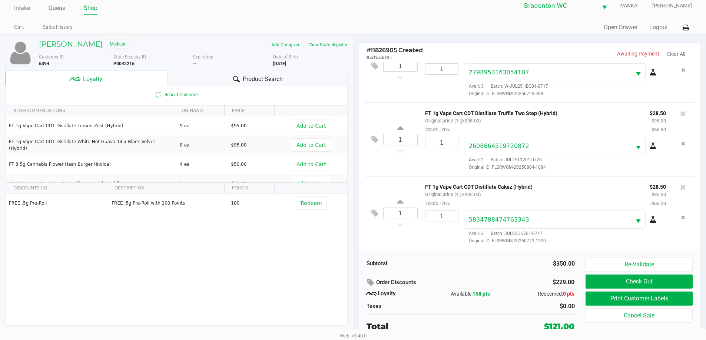
scroll to position [7, 0]
click at [355, 301] on button "Print Customer Labels" at bounding box center [638, 299] width 107 height 14
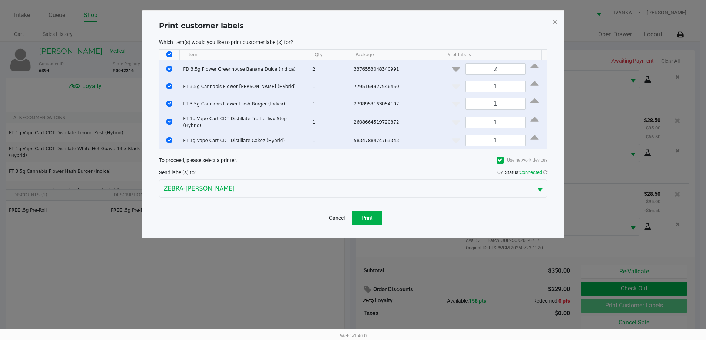
scroll to position [0, 0]
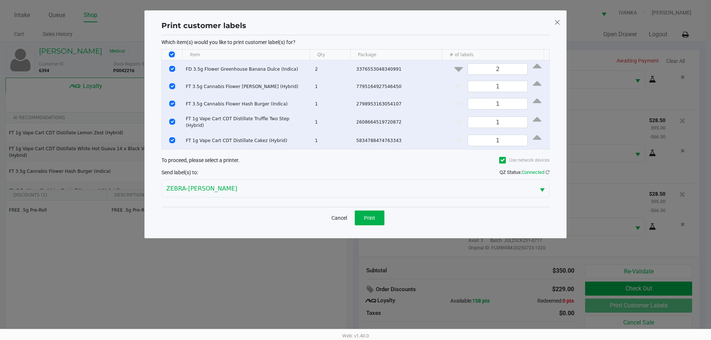
click at [355, 24] on div "Print customer labels Which item(s) would you like to print customer label(s) f…" at bounding box center [355, 124] width 422 height 228
click at [355, 20] on div "Print customer labels Which item(s) would you like to print customer label(s) f…" at bounding box center [355, 124] width 422 height 228
click at [355, 24] on span at bounding box center [557, 22] width 7 height 12
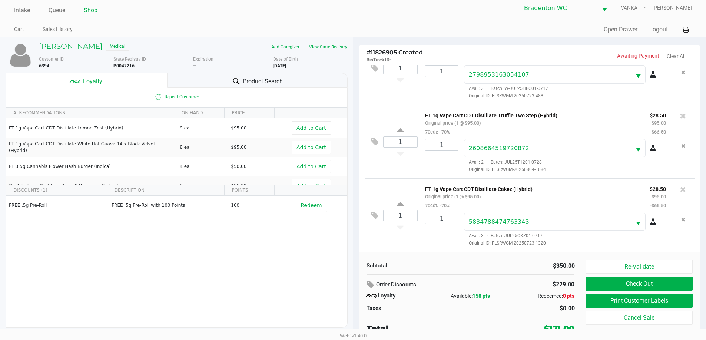
scroll to position [7, 0]
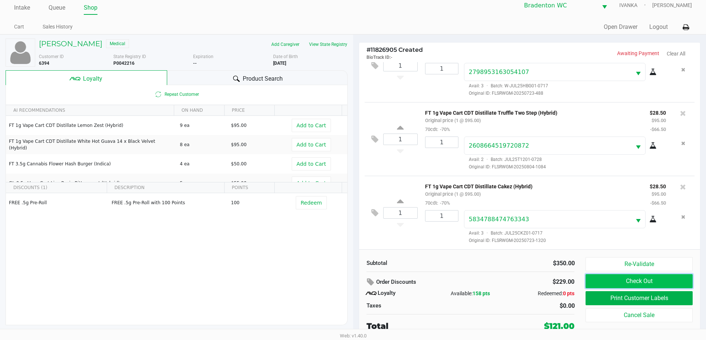
click at [355, 285] on button "Check Out" at bounding box center [638, 282] width 107 height 14
click at [355, 285] on div at bounding box center [353, 179] width 706 height 214
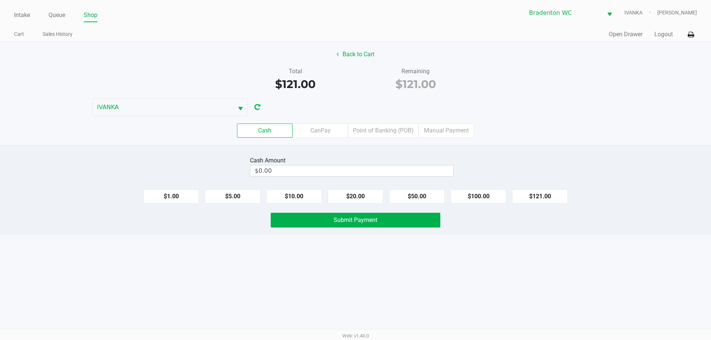
click at [355, 131] on label "Point of Banking (POB)" at bounding box center [383, 131] width 70 height 14
click at [0, 0] on 7 "Point of Banking (POB)" at bounding box center [0, 0] width 0 height 0
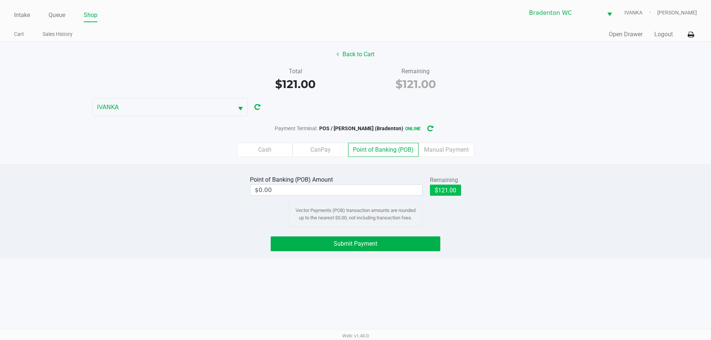
click at [355, 191] on button "$121.00" at bounding box center [445, 190] width 31 height 11
type input "$121.00"
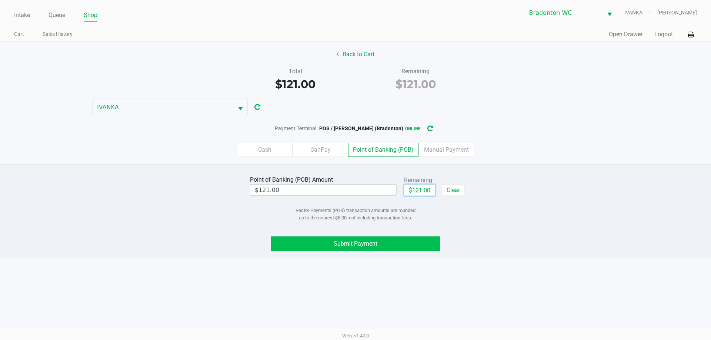
click at [355, 249] on button "Submit Payment" at bounding box center [356, 244] width 170 height 15
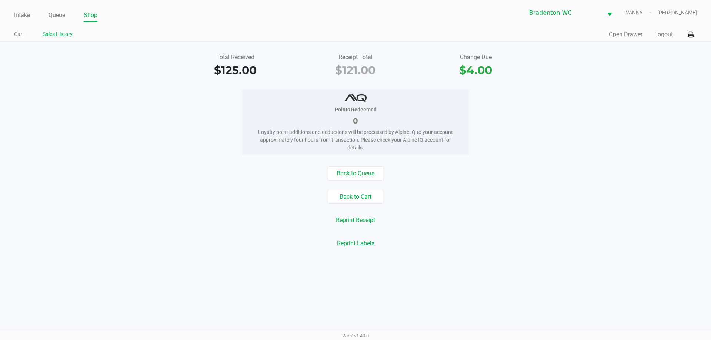
click at [66, 30] on link "Sales History" at bounding box center [58, 34] width 30 height 9
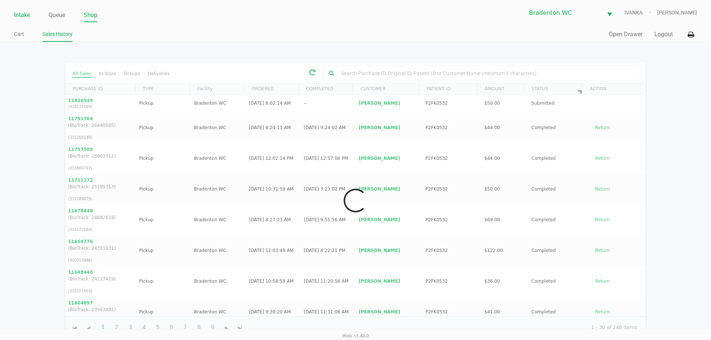
click at [27, 18] on link "Intake" at bounding box center [22, 15] width 16 height 10
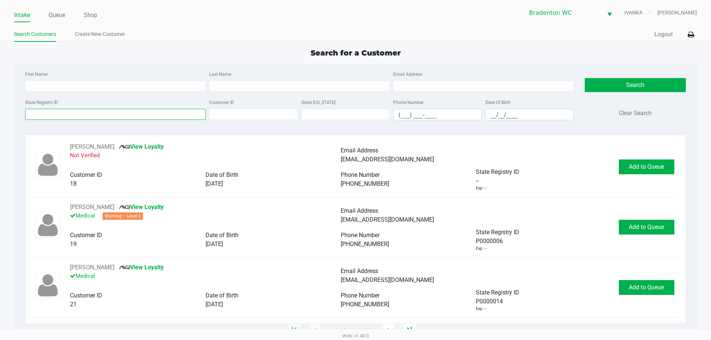
click at [82, 115] on input "State Registry ID" at bounding box center [115, 114] width 180 height 11
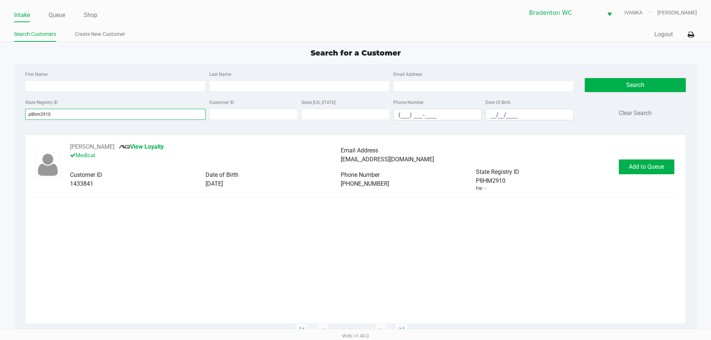
type input "p8hm2910"
click at [355, 159] on div "BONNIE KREPOP View Loyalty Medical Email Address kitygrl@tampabay.rr.com Custom…" at bounding box center [355, 167] width 645 height 49
click at [355, 160] on button "Add to Queue" at bounding box center [647, 167] width 56 height 15
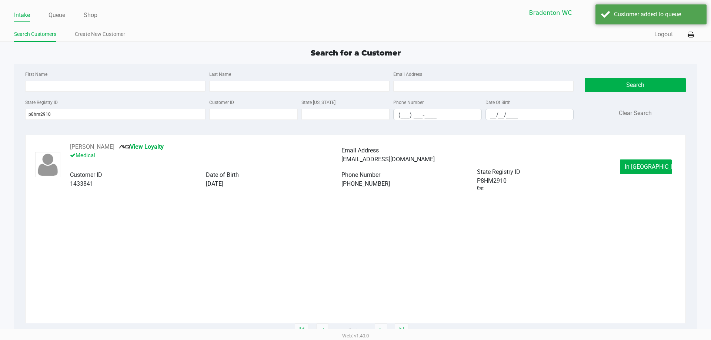
click at [355, 173] on button "In Queue" at bounding box center [646, 167] width 52 height 15
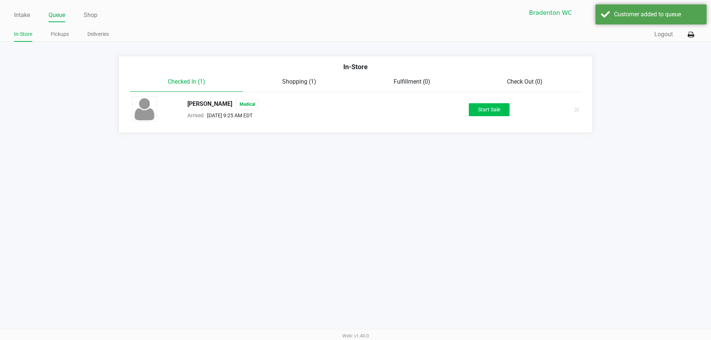
click at [355, 110] on button "Start Sale" at bounding box center [489, 109] width 41 height 13
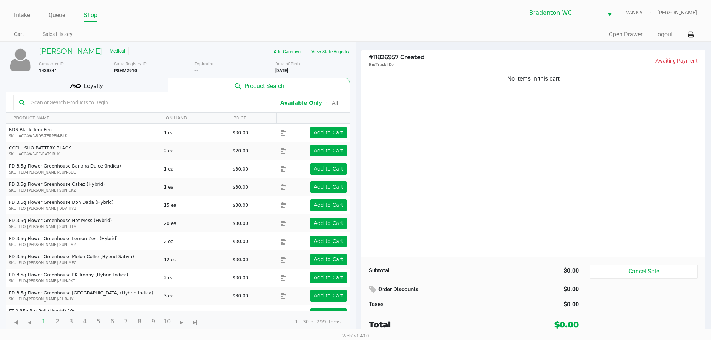
click at [164, 104] on input "text" at bounding box center [150, 102] width 242 height 11
click at [143, 67] on div "State Registry ID P8HM2910" at bounding box center [154, 67] width 81 height 13
click at [139, 81] on div "Loyalty" at bounding box center [87, 85] width 163 height 15
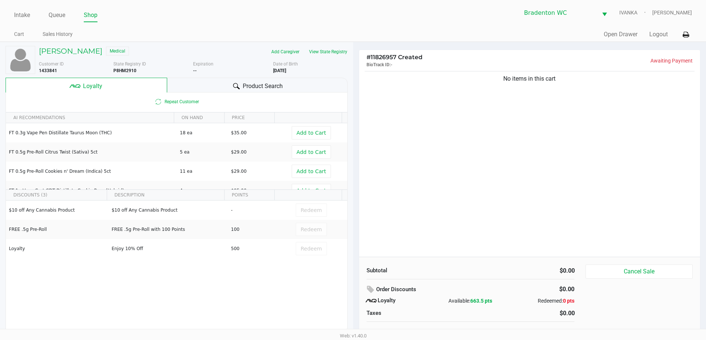
scroll to position [7, 0]
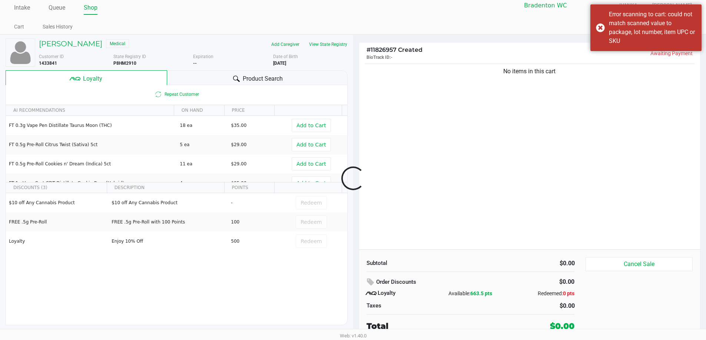
click at [267, 76] on div at bounding box center [353, 179] width 706 height 214
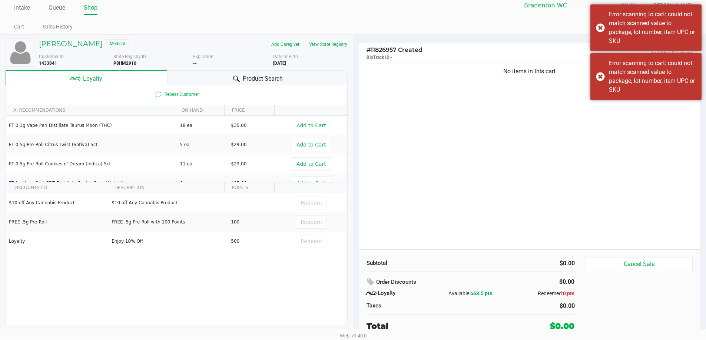
click at [289, 78] on div "Product Search" at bounding box center [257, 77] width 180 height 15
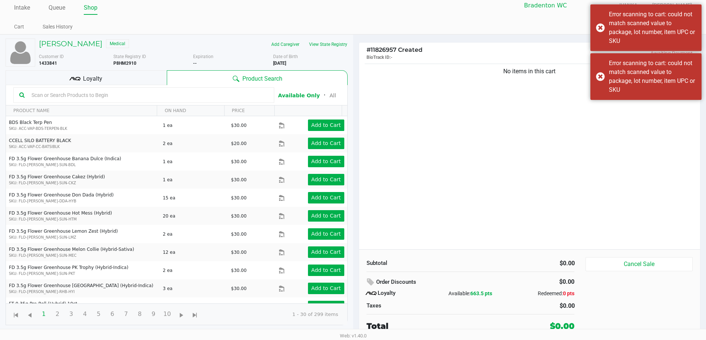
click at [172, 84] on div "Product Search" at bounding box center [257, 77] width 180 height 15
click at [205, 97] on input "text" at bounding box center [149, 95] width 240 height 11
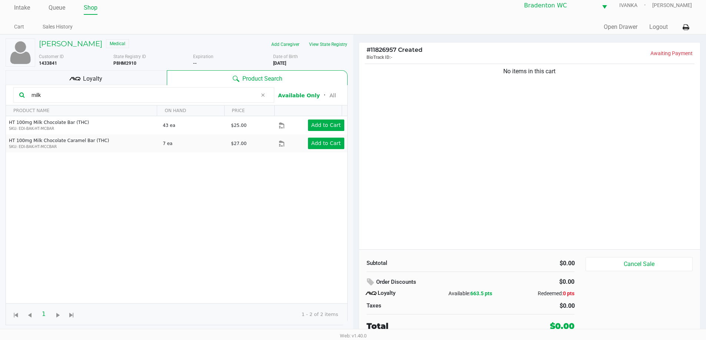
type input "milk"
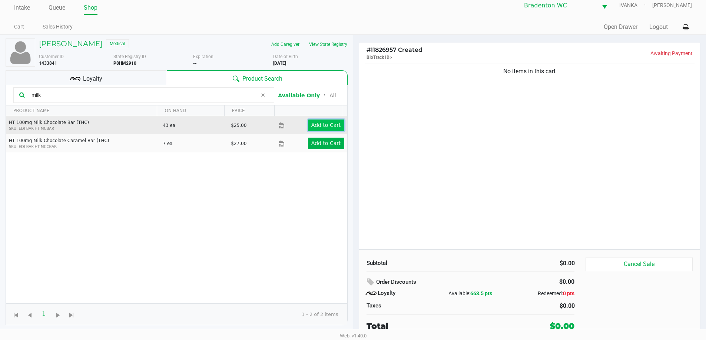
click at [323, 126] on app-button-loader "Add to Cart" at bounding box center [326, 125] width 30 height 6
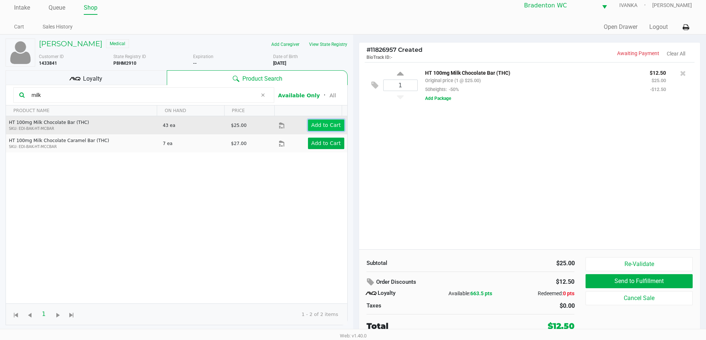
click at [320, 124] on app-button-loader "Add to Cart" at bounding box center [326, 125] width 30 height 6
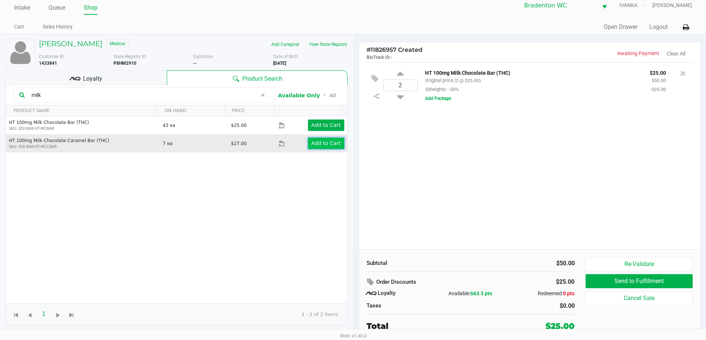
click at [329, 143] on app-button-loader "Add to Cart" at bounding box center [326, 143] width 30 height 6
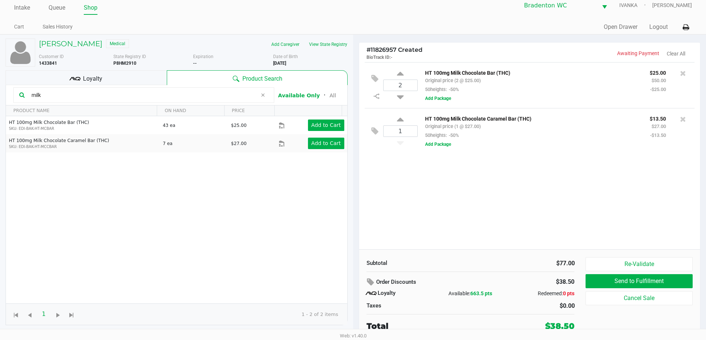
click at [152, 73] on div "Loyalty" at bounding box center [86, 77] width 161 height 15
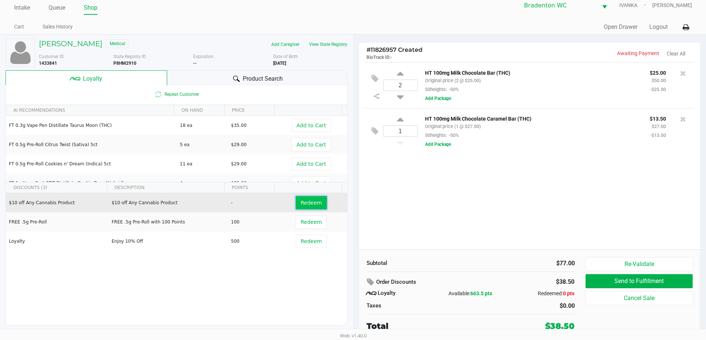
click at [306, 200] on span "Redeem" at bounding box center [310, 203] width 21 height 6
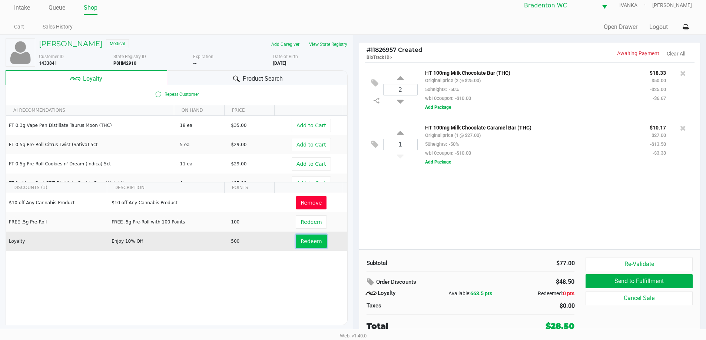
click at [303, 242] on span "Redeem" at bounding box center [310, 242] width 21 height 6
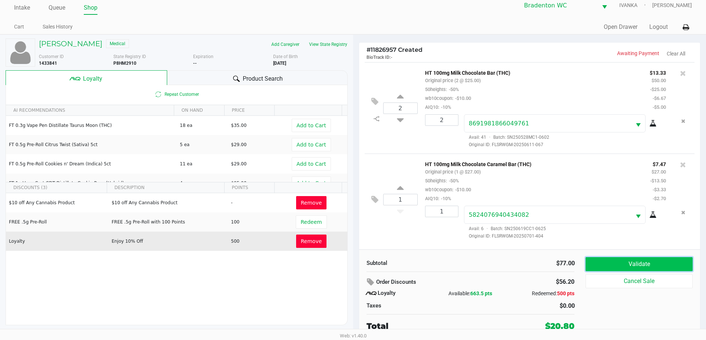
click at [355, 264] on button "Validate" at bounding box center [638, 264] width 107 height 14
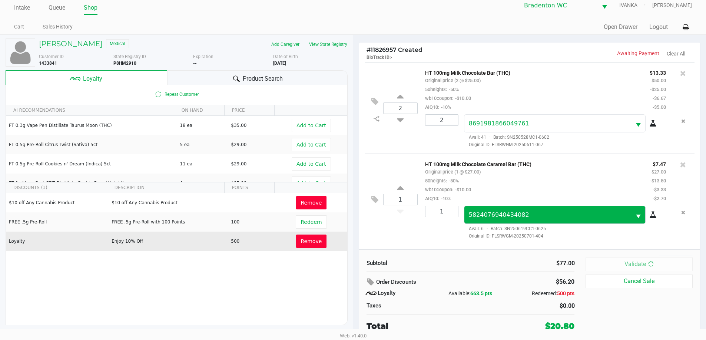
scroll to position [0, 0]
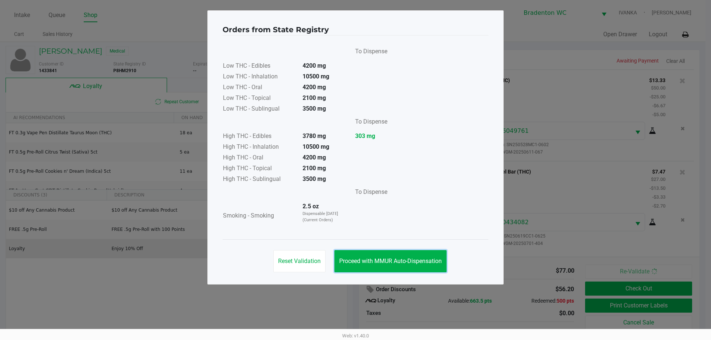
drag, startPoint x: 433, startPoint y: 269, endPoint x: 473, endPoint y: 272, distance: 40.1
click at [355, 269] on button "Proceed with MMUR Auto-Dispensation" at bounding box center [391, 261] width 112 height 22
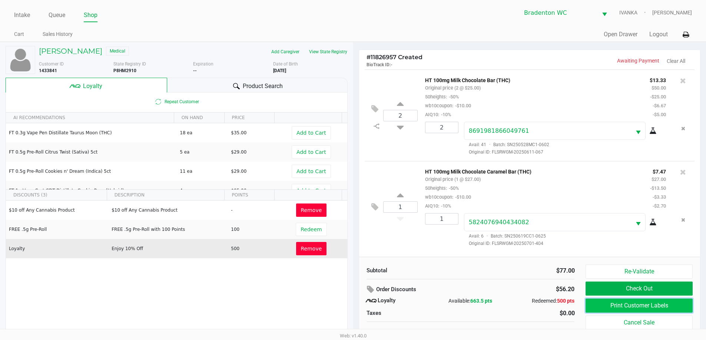
click at [355, 306] on button "Print Customer Labels" at bounding box center [638, 306] width 107 height 14
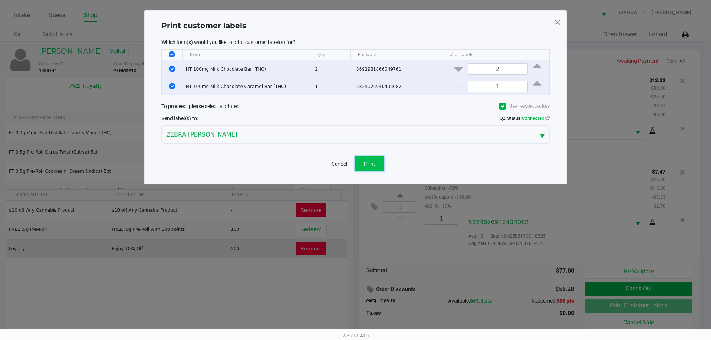
click at [355, 161] on span "Print" at bounding box center [369, 164] width 11 height 6
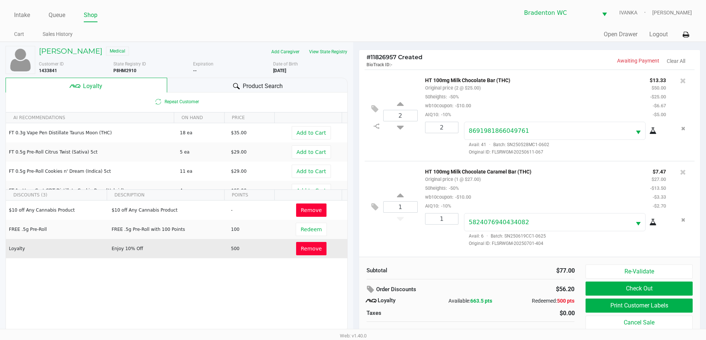
scroll to position [7, 0]
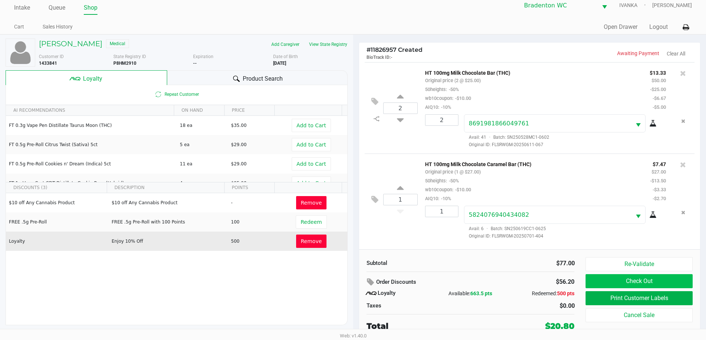
click at [355, 275] on button "Check Out" at bounding box center [638, 282] width 107 height 14
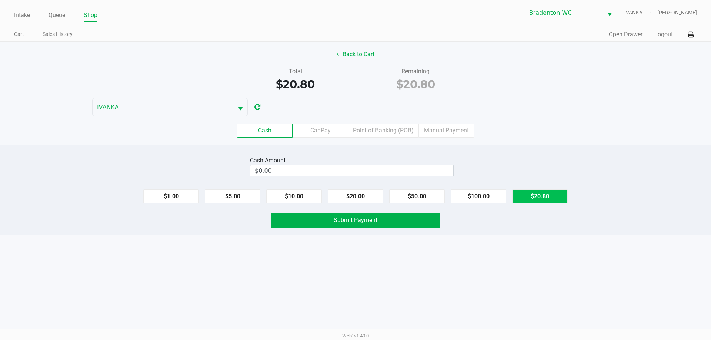
click at [355, 190] on button "$20.80" at bounding box center [540, 197] width 56 height 14
type input "$20.80"
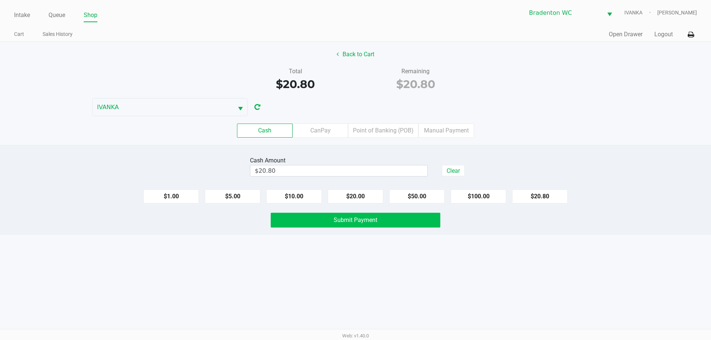
click at [355, 216] on button "Submit Payment" at bounding box center [356, 220] width 170 height 15
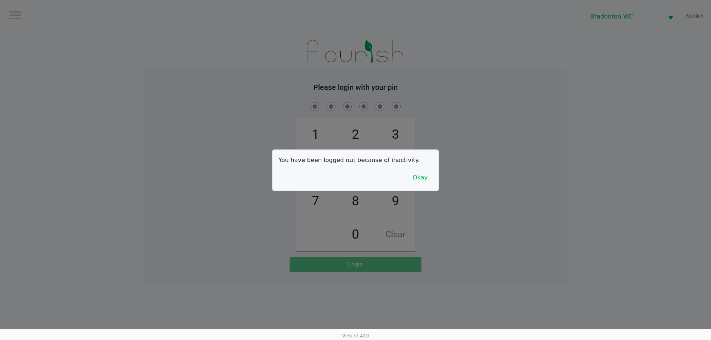
click at [355, 177] on button "Okay" at bounding box center [420, 178] width 25 height 14
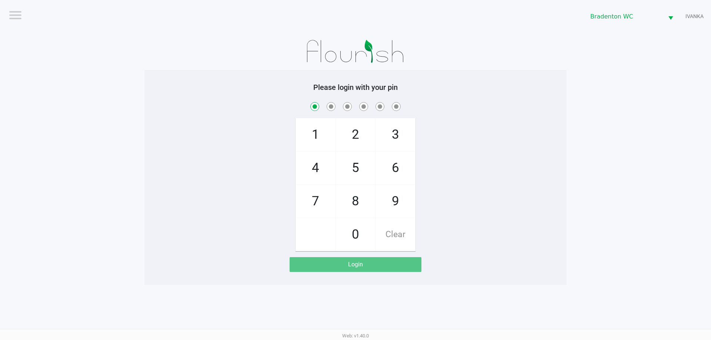
checkbox input "true"
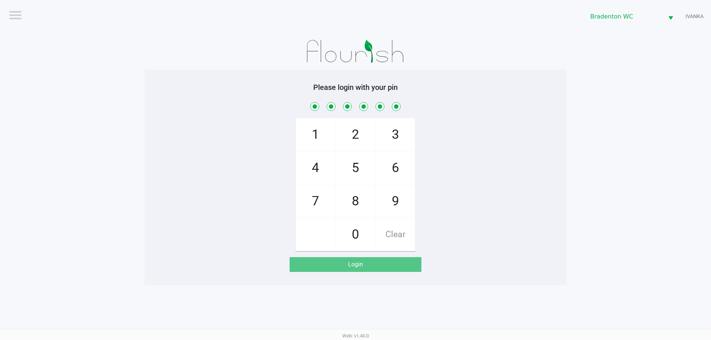
checkbox input "true"
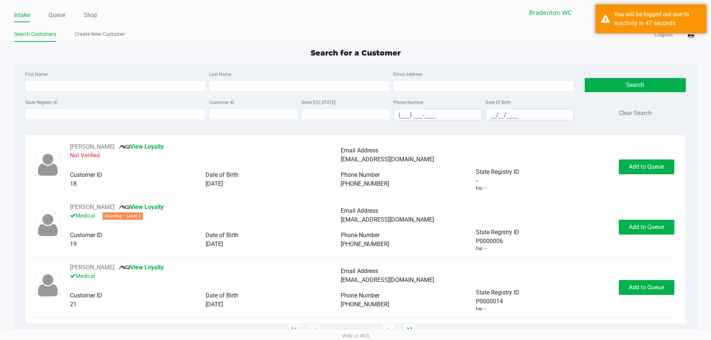
click at [355, 18] on div "Bradenton WC IVANKA Noah Smith" at bounding box center [527, 13] width 342 height 18
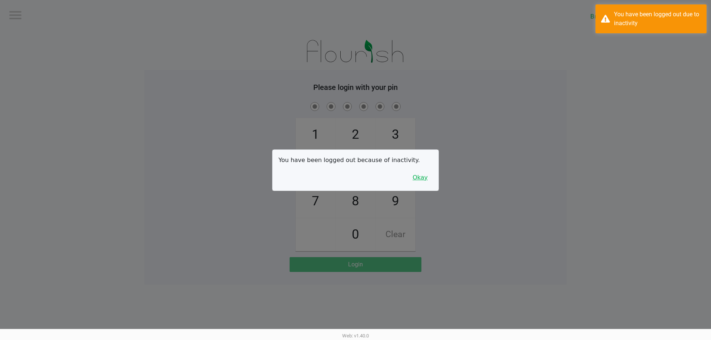
click at [355, 176] on button "Okay" at bounding box center [420, 178] width 25 height 14
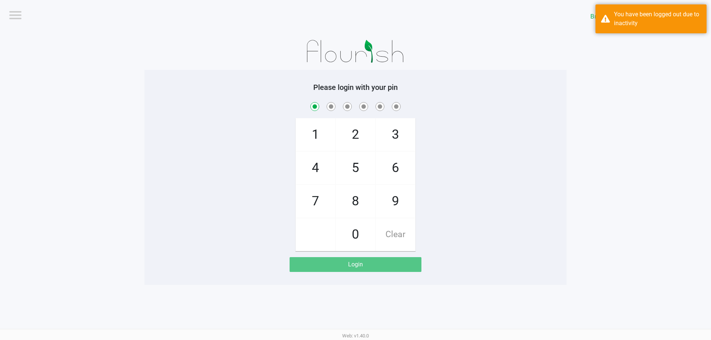
checkbox input "true"
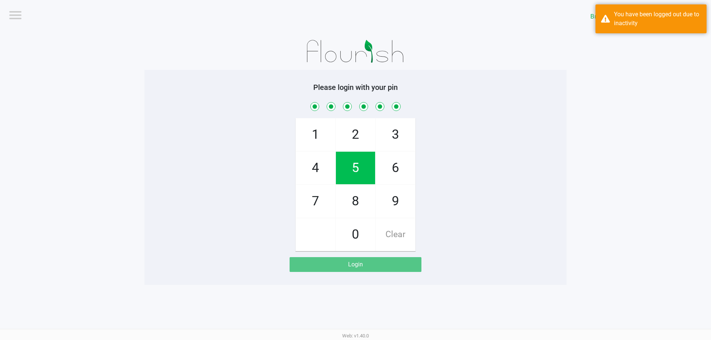
checkbox input "true"
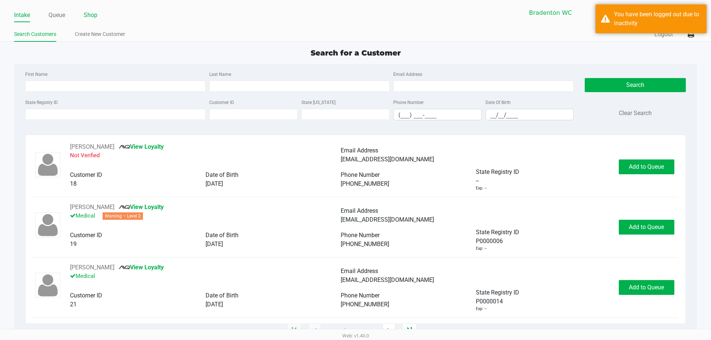
click at [92, 13] on link "Shop" at bounding box center [91, 15] width 14 height 10
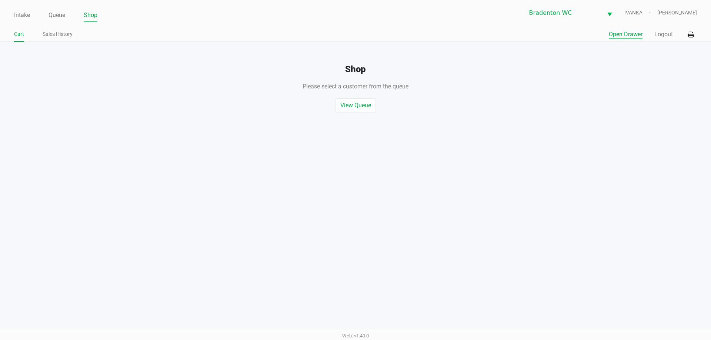
click at [355, 32] on button "Open Drawer" at bounding box center [626, 34] width 34 height 9
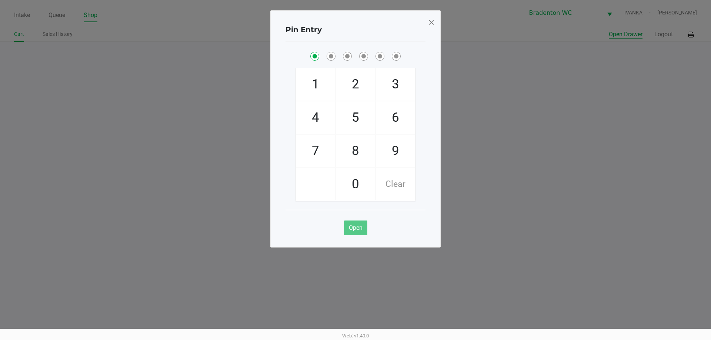
checkbox input "true"
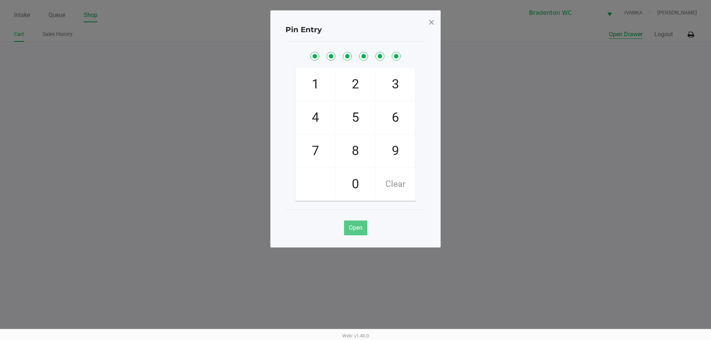
checkbox input "true"
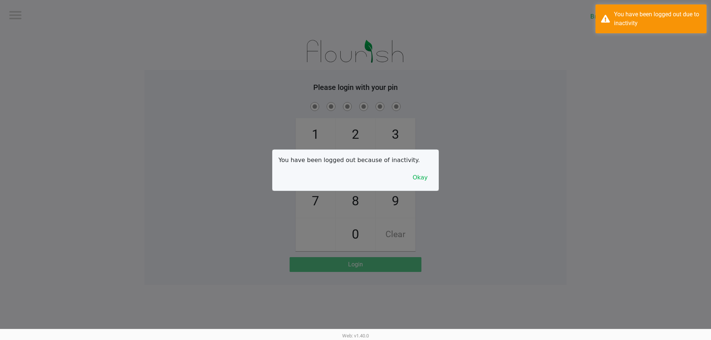
click at [355, 21] on div "Pin Entry" at bounding box center [356, 11] width 140 height 23
click at [355, 182] on button "Okay" at bounding box center [420, 178] width 25 height 14
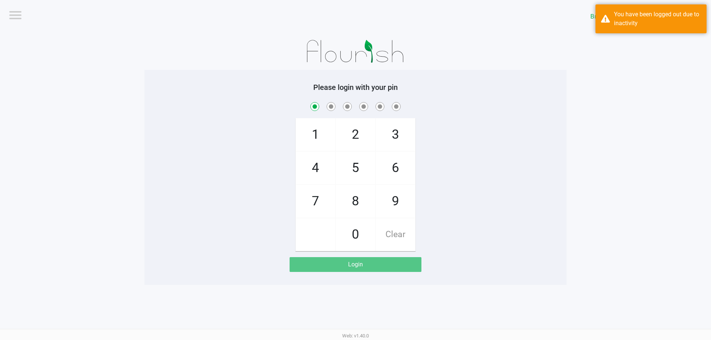
checkbox input "true"
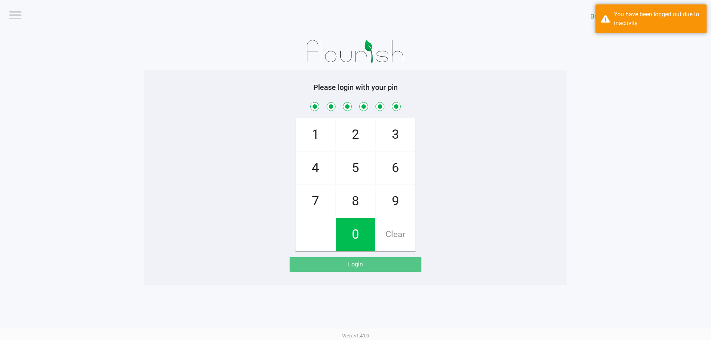
checkbox input "true"
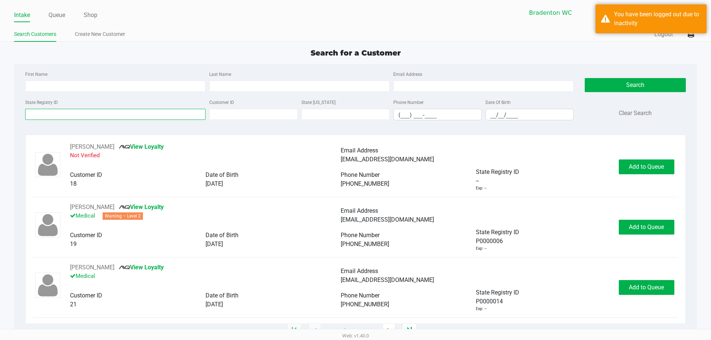
click at [89, 117] on input "State Registry ID" at bounding box center [115, 114] width 180 height 11
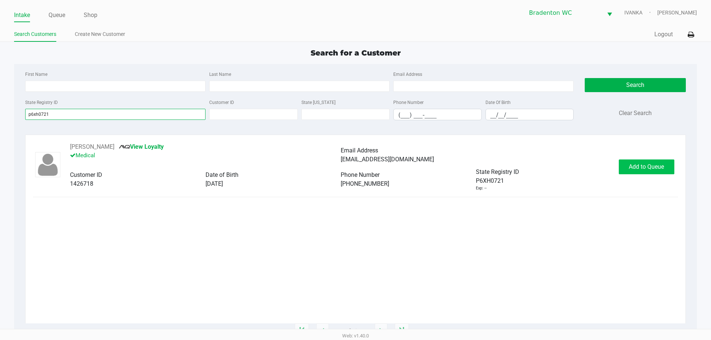
type input "p6xh0721"
click at [355, 166] on span "Add to Queue" at bounding box center [646, 166] width 35 height 7
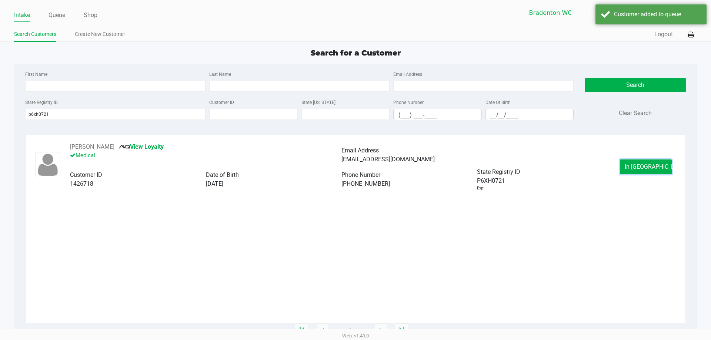
click at [355, 166] on button "In Queue" at bounding box center [646, 167] width 52 height 15
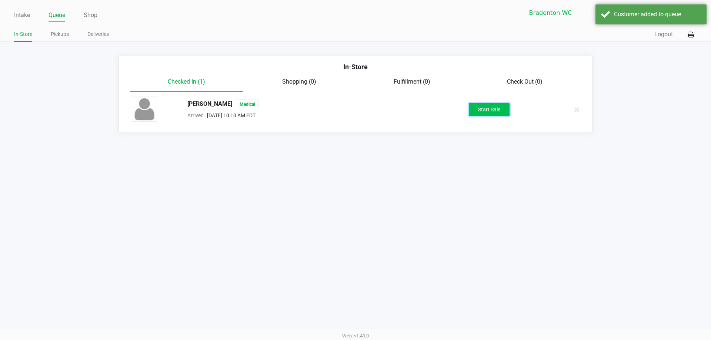
click at [355, 103] on button "Start Sale" at bounding box center [489, 109] width 41 height 13
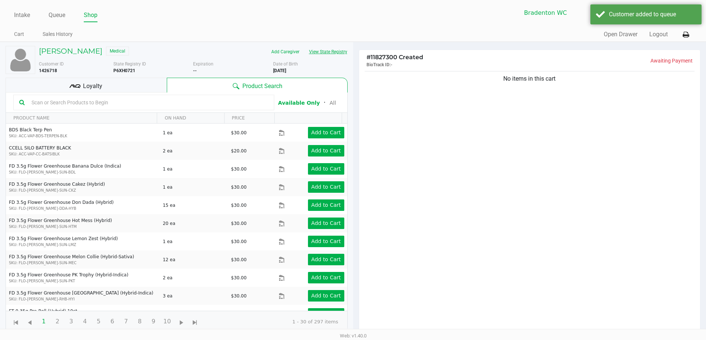
click at [330, 52] on button "View State Registry" at bounding box center [325, 52] width 43 height 12
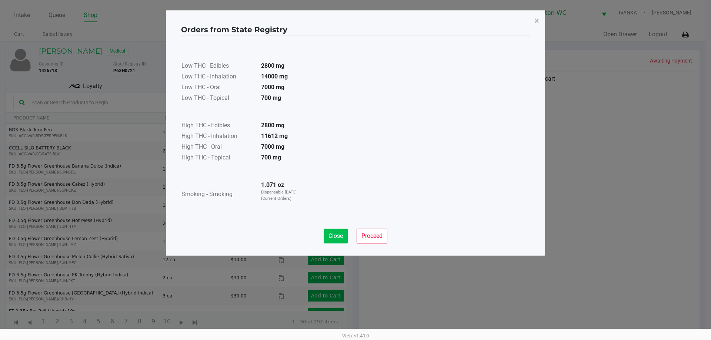
click at [332, 231] on button "Close" at bounding box center [336, 236] width 24 height 15
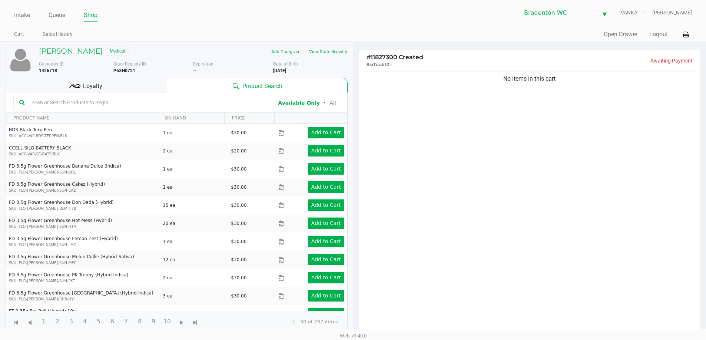
click at [106, 92] on div "Loyalty" at bounding box center [86, 85] width 161 height 15
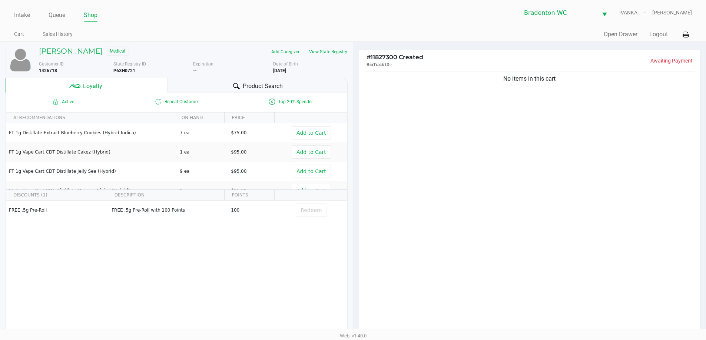
click at [215, 83] on div "Product Search" at bounding box center [257, 85] width 180 height 15
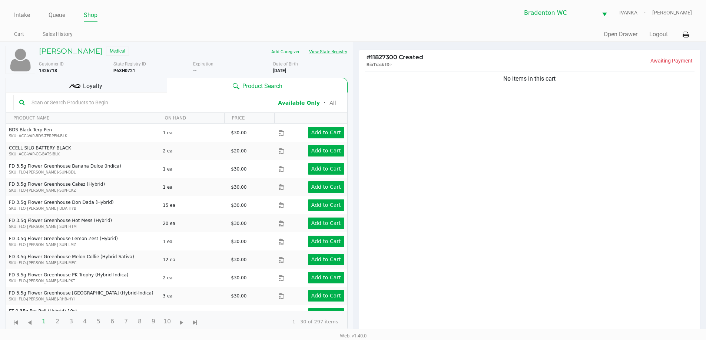
click at [332, 53] on button "View State Registry" at bounding box center [325, 52] width 43 height 12
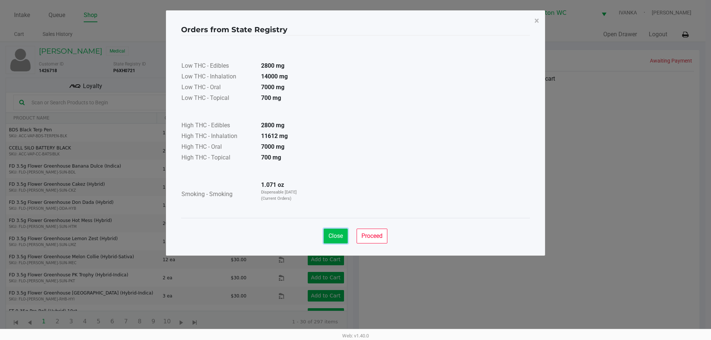
click at [339, 240] on button "Close" at bounding box center [336, 236] width 24 height 15
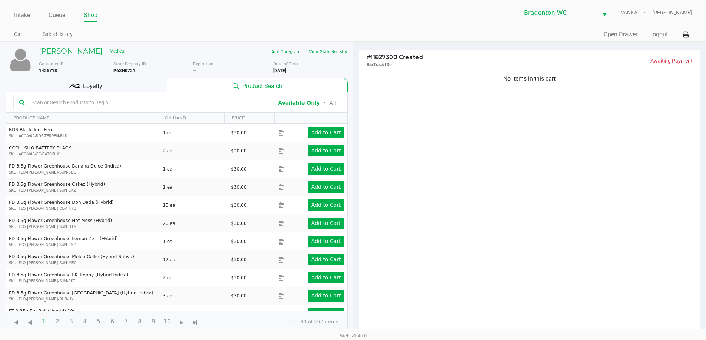
click at [164, 30] on ul "Cart Sales History" at bounding box center [183, 35] width 339 height 13
click at [223, 100] on input "text" at bounding box center [149, 102] width 240 height 11
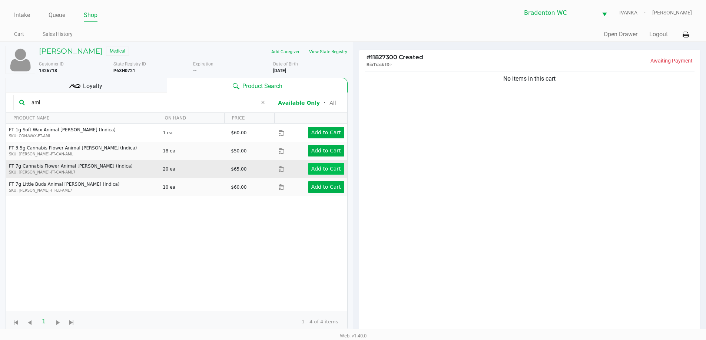
type input "aml"
click at [313, 165] on button "Add to Cart" at bounding box center [326, 168] width 36 height 11
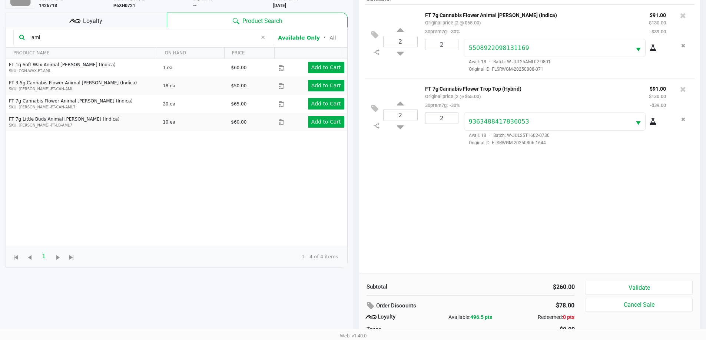
scroll to position [89, 0]
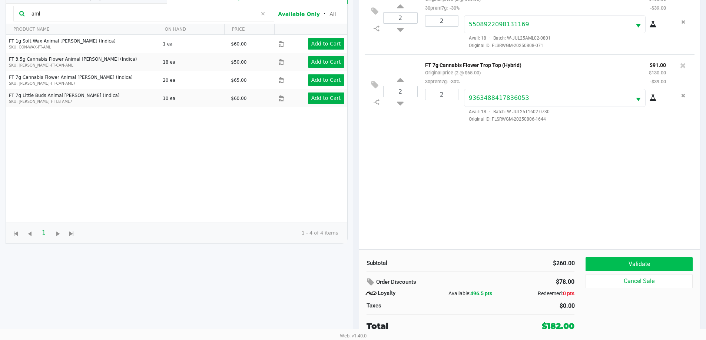
click at [355, 258] on button "Validate" at bounding box center [638, 264] width 107 height 14
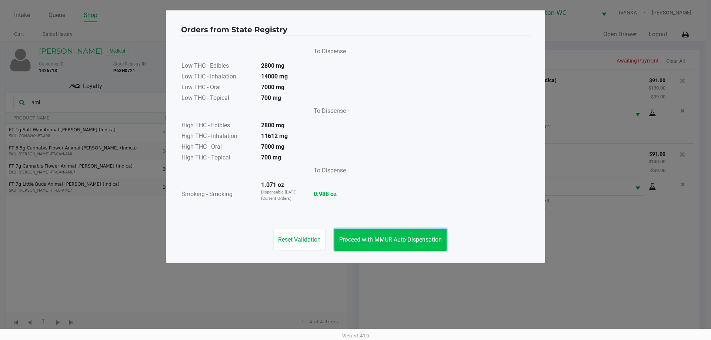
click at [355, 234] on button "Proceed with MMUR Auto-Dispensation" at bounding box center [391, 240] width 112 height 22
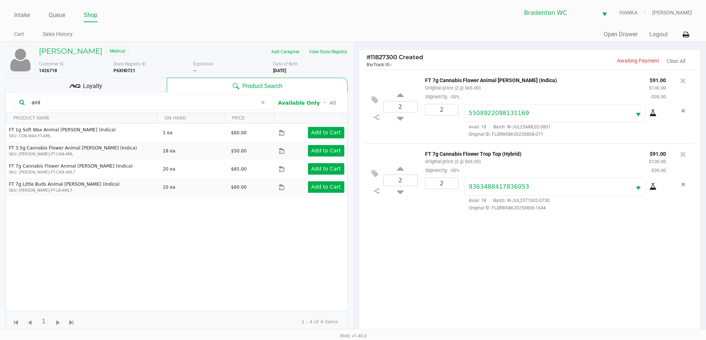
click at [164, 87] on div "Loyalty" at bounding box center [86, 85] width 161 height 15
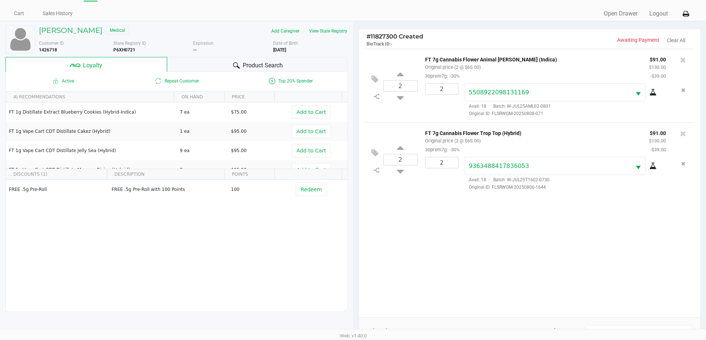
scroll to position [18, 0]
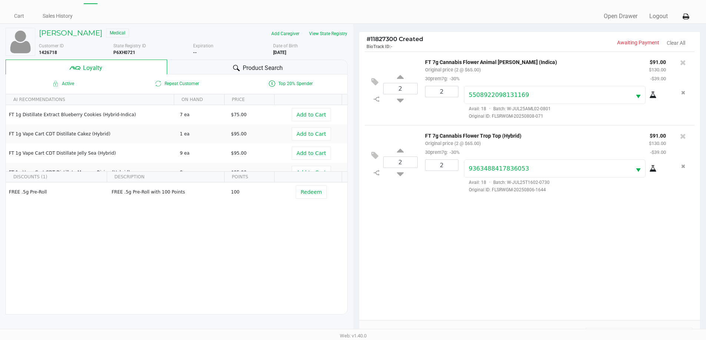
click at [283, 68] on div "Product Search" at bounding box center [257, 67] width 180 height 15
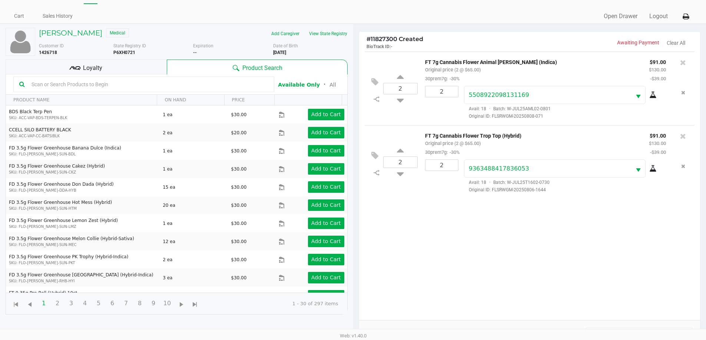
click at [229, 28] on div "Add Caregiver View State Registry" at bounding box center [273, 34] width 160 height 12
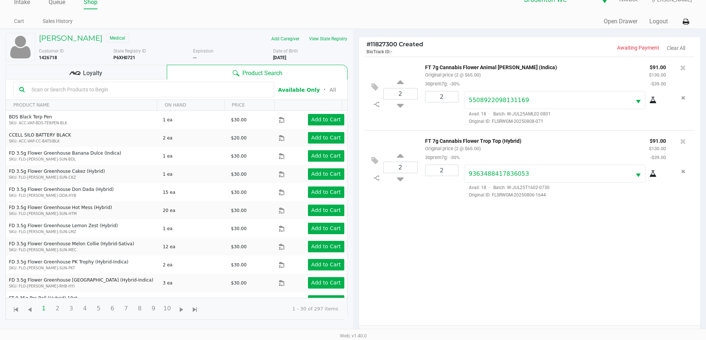
scroll to position [0, 0]
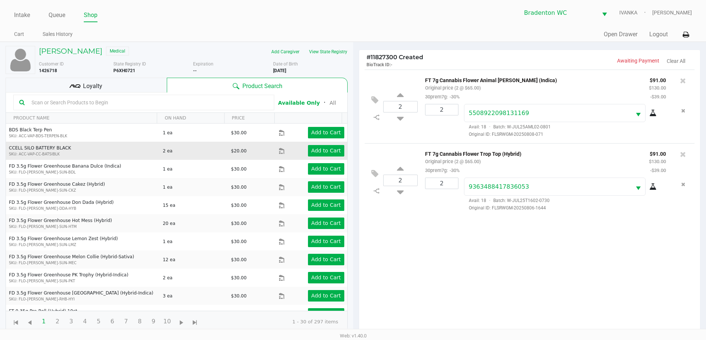
drag, startPoint x: 82, startPoint y: 192, endPoint x: 135, endPoint y: 151, distance: 66.8
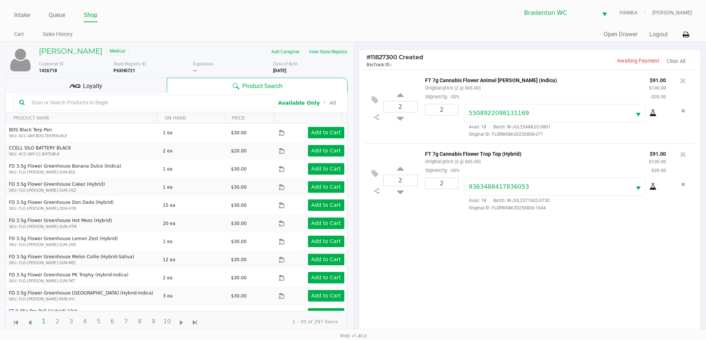
drag, startPoint x: 135, startPoint y: 151, endPoint x: 176, endPoint y: 50, distance: 109.2
click at [176, 50] on div "ANGELO DITOMMASO JR Medical" at bounding box center [113, 52] width 160 height 12
click at [186, 23] on div "Intake Queue Shop Bradenton WC IVANKA Noah Smith Cart Sales History Quick Sale …" at bounding box center [353, 21] width 706 height 42
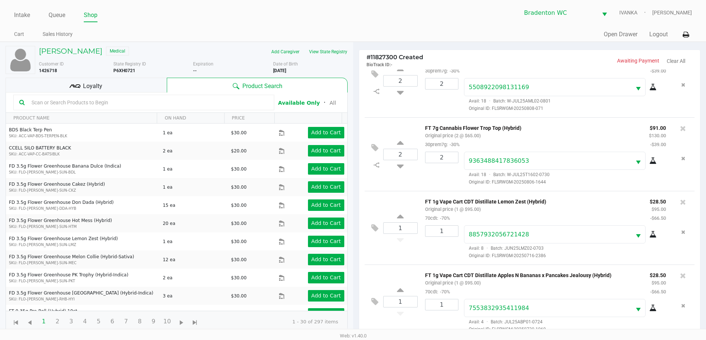
scroll to position [89, 0]
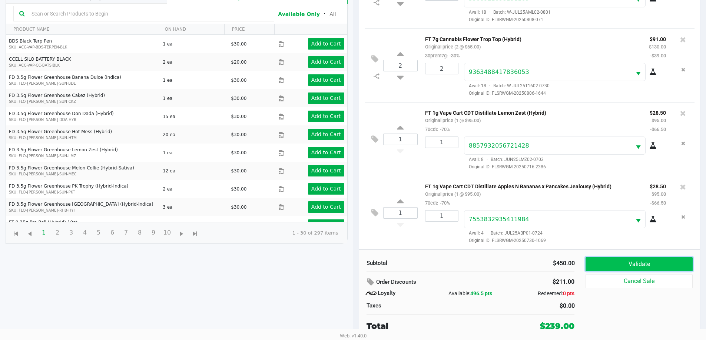
click at [355, 265] on button "Validate" at bounding box center [638, 264] width 107 height 14
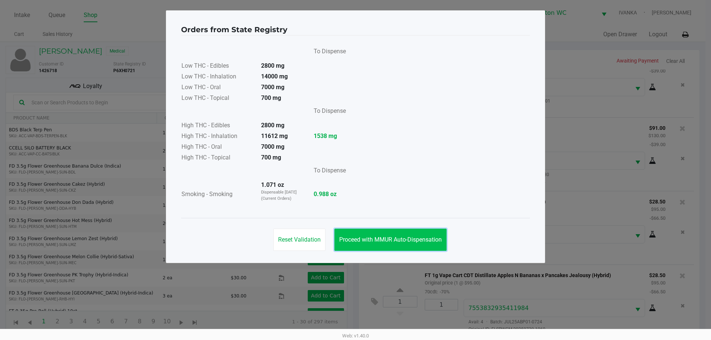
click at [355, 230] on button "Proceed with MMUR Auto-Dispensation" at bounding box center [391, 240] width 112 height 22
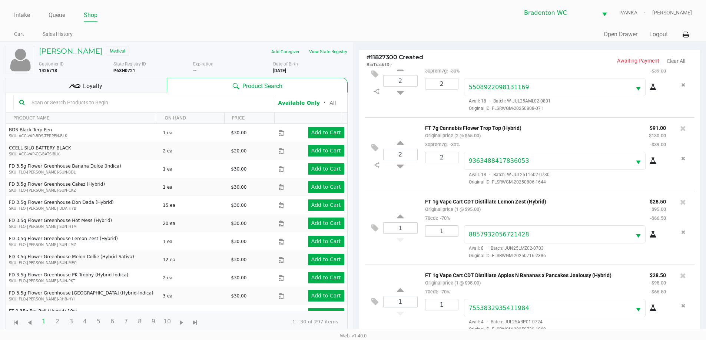
drag, startPoint x: 92, startPoint y: 91, endPoint x: 95, endPoint y: 89, distance: 3.9
click at [94, 89] on div "Loyalty" at bounding box center [86, 85] width 161 height 15
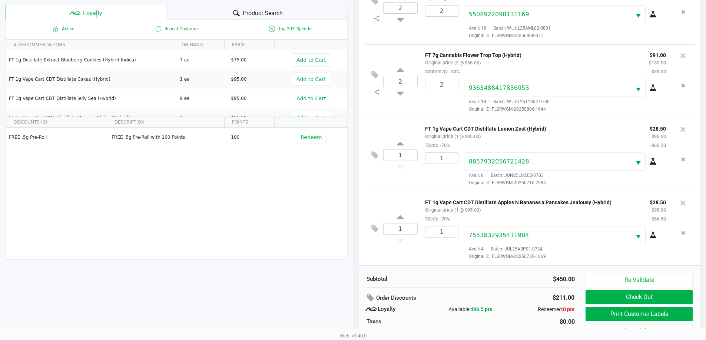
scroll to position [89, 0]
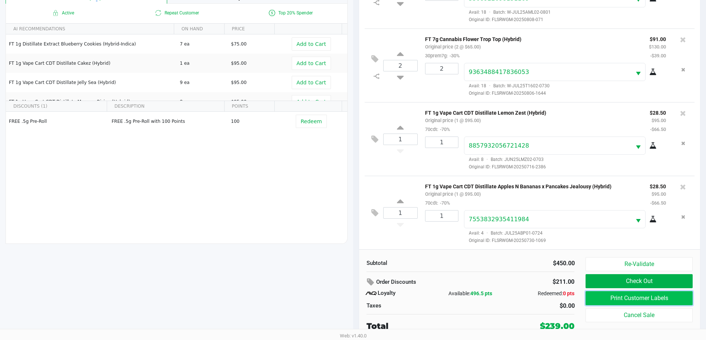
click at [355, 298] on button "Print Customer Labels" at bounding box center [638, 299] width 107 height 14
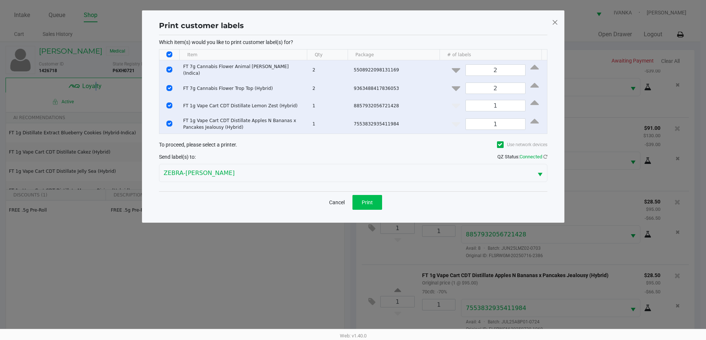
scroll to position [0, 0]
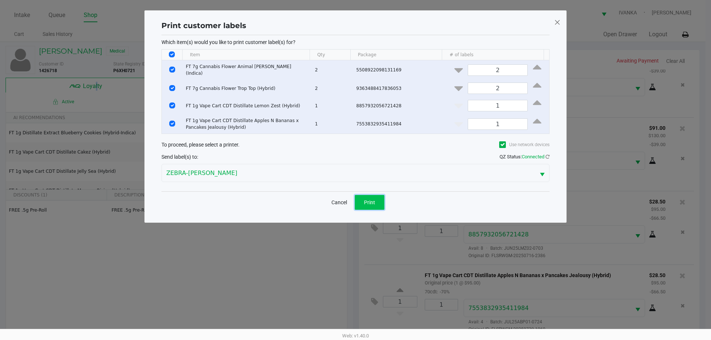
click at [355, 200] on span "Print" at bounding box center [369, 203] width 11 height 6
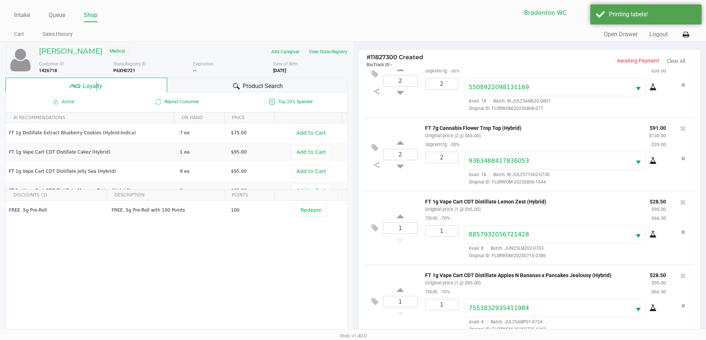
scroll to position [89, 0]
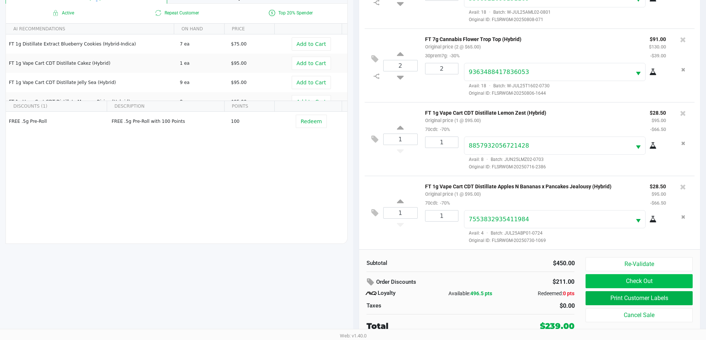
click at [355, 279] on button "Check Out" at bounding box center [638, 282] width 107 height 14
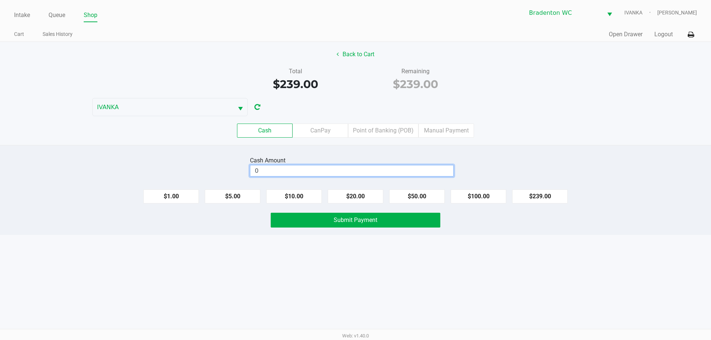
click at [355, 172] on input "0" at bounding box center [351, 171] width 203 height 11
click at [355, 275] on div "Intake Queue Shop Bradenton WC IVANKA Noah Smith Cart Sales History Quick Sale …" at bounding box center [355, 170] width 711 height 340
type input "$240.00"
click at [355, 235] on div "Intake Queue Shop Bradenton WC IVANKA Noah Smith Cart Sales History Quick Sale …" at bounding box center [355, 170] width 711 height 340
click at [355, 224] on button "Submit Payment" at bounding box center [356, 220] width 170 height 15
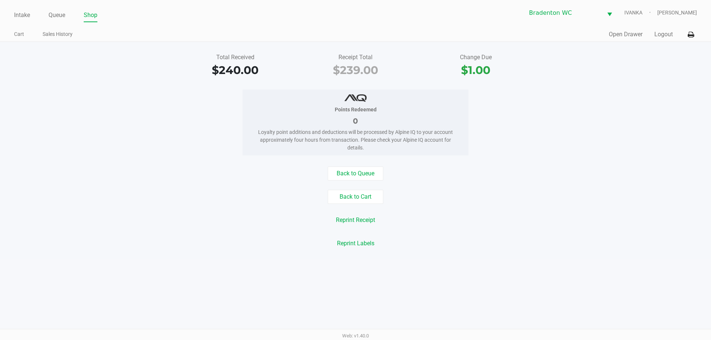
click at [26, 13] on link "Intake" at bounding box center [22, 15] width 16 height 10
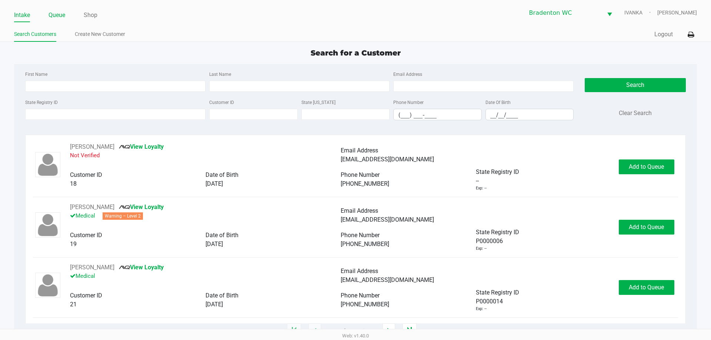
click at [61, 19] on link "Queue" at bounding box center [57, 15] width 17 height 10
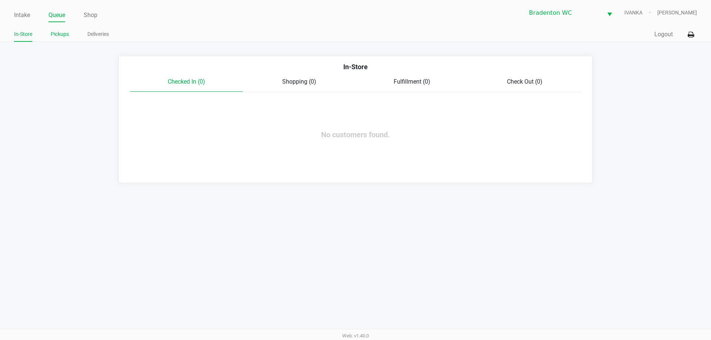
click at [67, 36] on link "Pickups" at bounding box center [60, 34] width 18 height 9
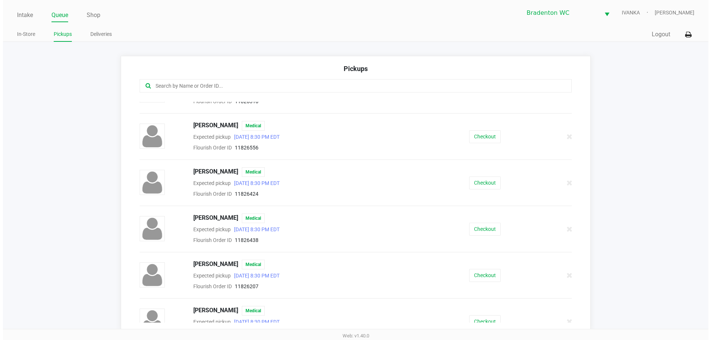
scroll to position [306, 0]
click at [355, 227] on button "Checkout" at bounding box center [481, 228] width 31 height 13
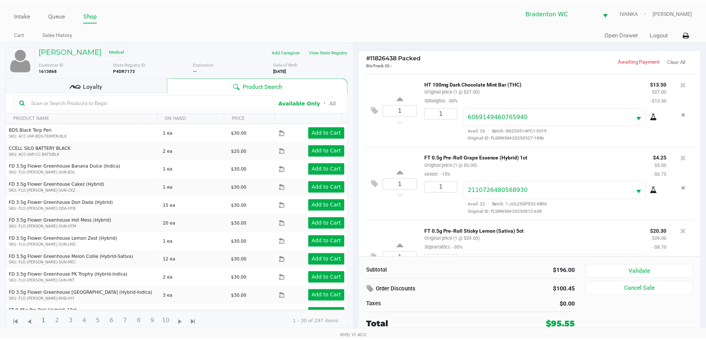
scroll to position [257, 0]
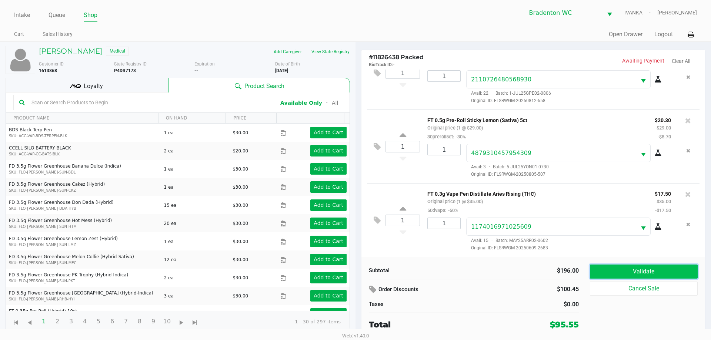
click at [355, 275] on button "Validate" at bounding box center [644, 272] width 108 height 14
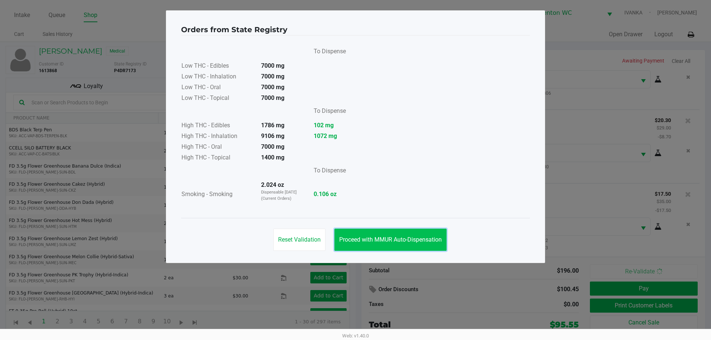
click at [355, 236] on button "Proceed with MMUR Auto-Dispensation" at bounding box center [391, 240] width 112 height 22
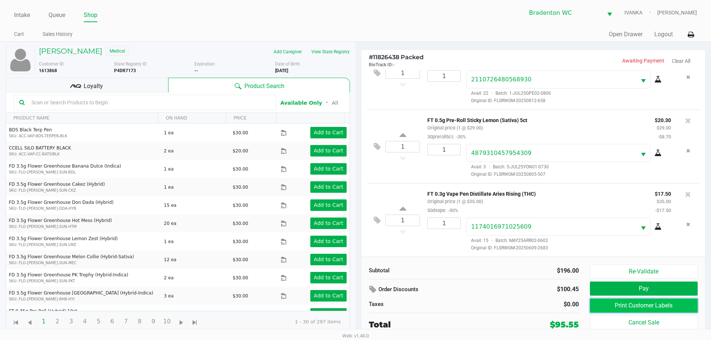
click at [355, 304] on button "Print Customer Labels" at bounding box center [644, 306] width 108 height 14
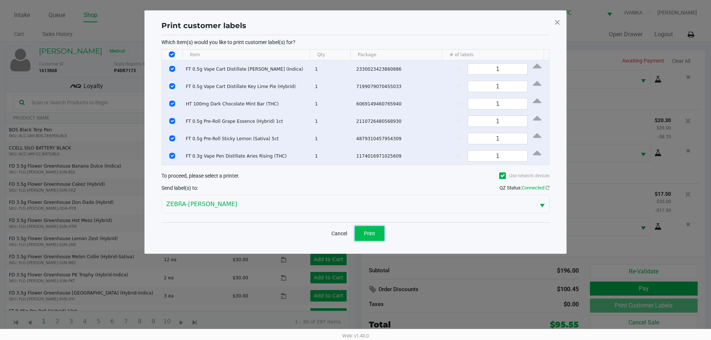
click at [355, 231] on span "Print" at bounding box center [369, 234] width 11 height 6
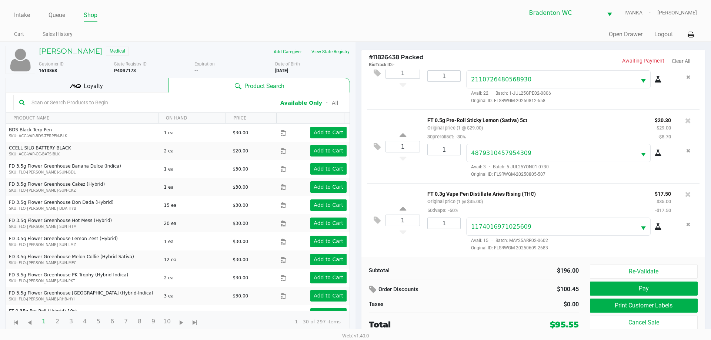
click at [139, 79] on div "Loyalty" at bounding box center [87, 85] width 163 height 15
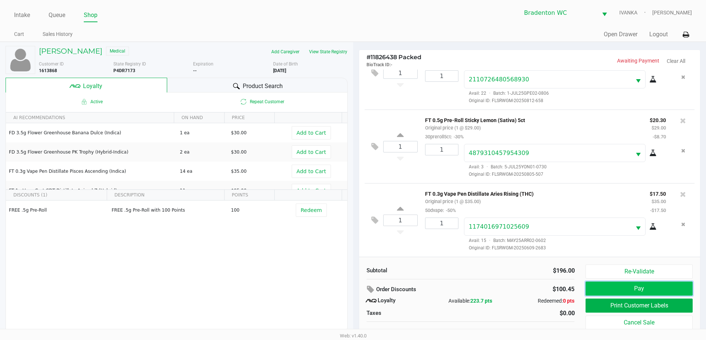
click at [355, 287] on button "Pay" at bounding box center [638, 289] width 107 height 14
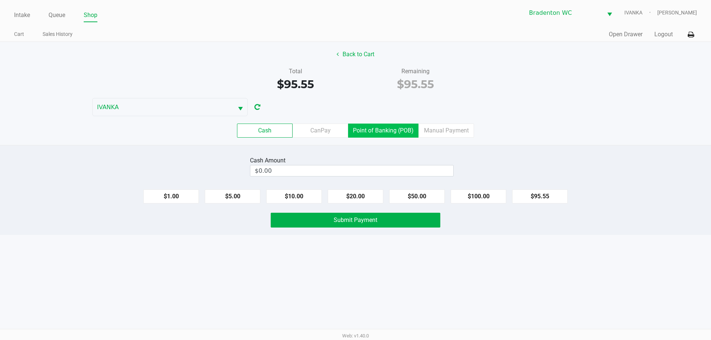
click at [355, 131] on label "Point of Banking (POB)" at bounding box center [383, 131] width 70 height 14
click at [0, 0] on 7 "Point of Banking (POB)" at bounding box center [0, 0] width 0 height 0
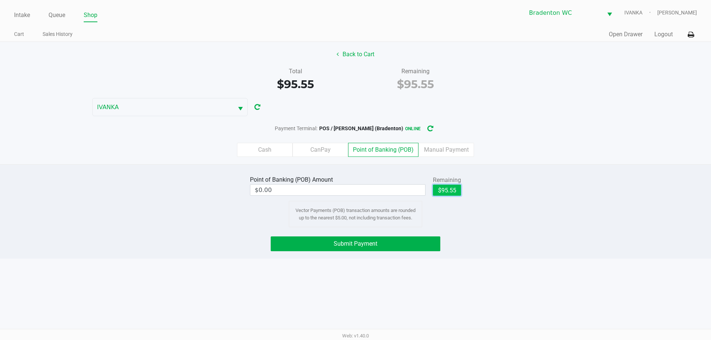
click at [355, 187] on button "$95.55" at bounding box center [447, 190] width 28 height 11
type input "$95.55"
click at [355, 246] on button "Submit Payment" at bounding box center [356, 244] width 170 height 15
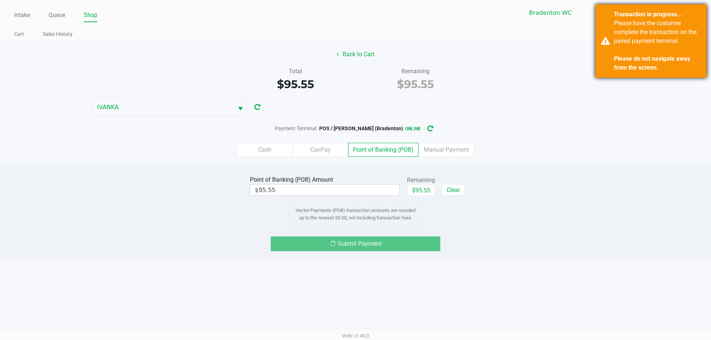
click at [355, 45] on div "Please have the customer complete the transaction on the paired payment termina…" at bounding box center [657, 45] width 87 height 53
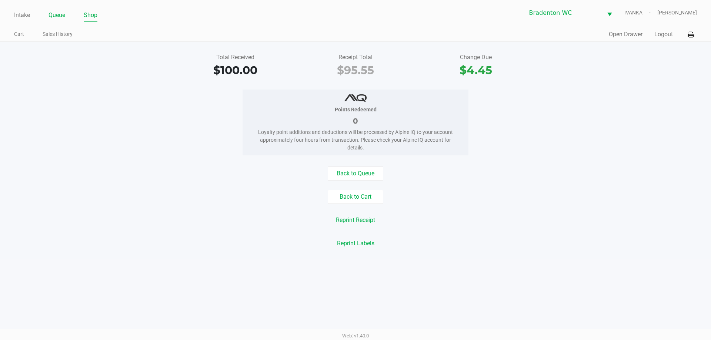
click at [54, 18] on link "Queue" at bounding box center [57, 15] width 17 height 10
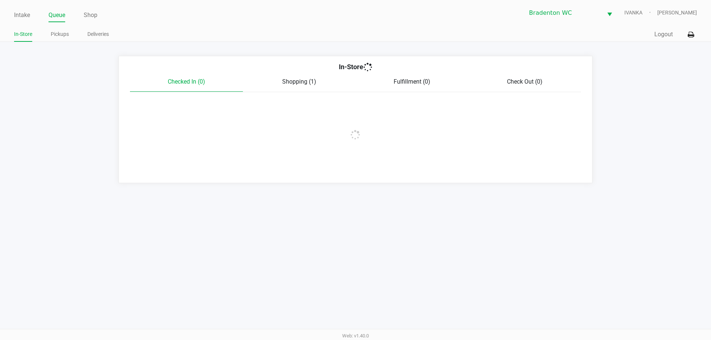
click at [62, 34] on link "Pickups" at bounding box center [60, 34] width 18 height 9
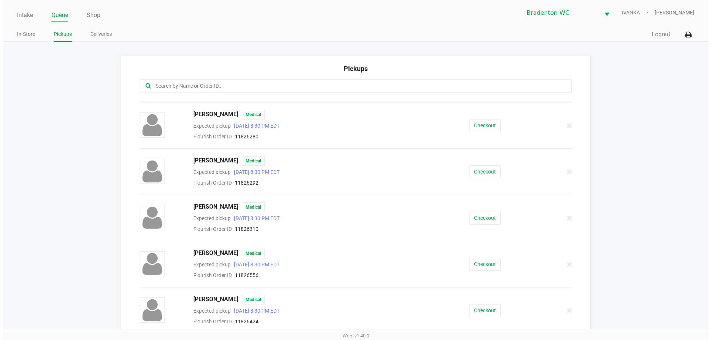
scroll to position [176, 0]
click at [355, 131] on button "Checkout" at bounding box center [481, 126] width 31 height 13
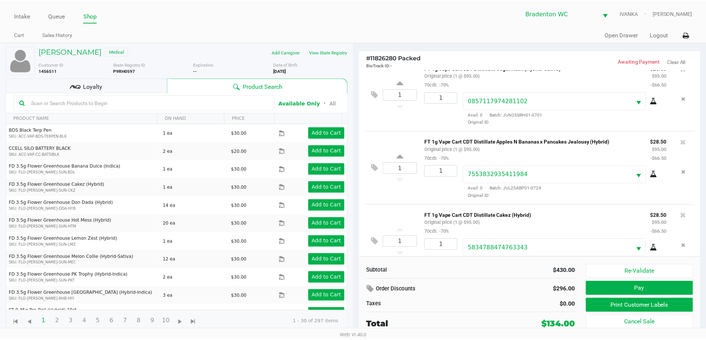
scroll to position [183, 0]
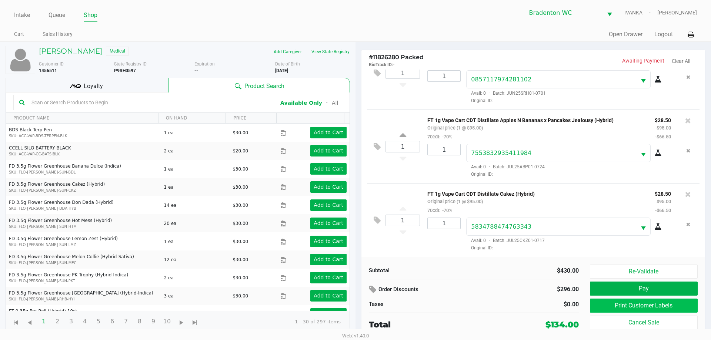
click at [355, 310] on button "Print Customer Labels" at bounding box center [644, 306] width 108 height 14
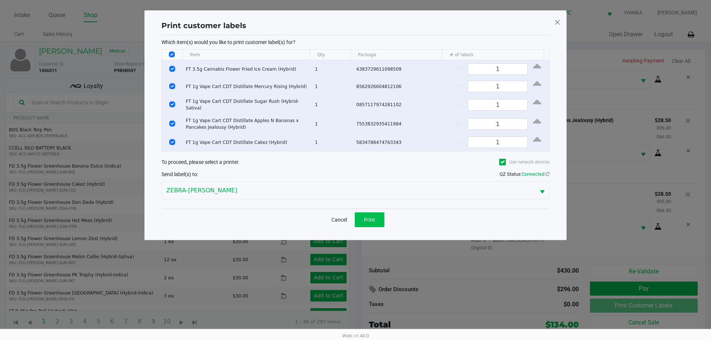
click at [355, 213] on button "Print" at bounding box center [370, 220] width 30 height 15
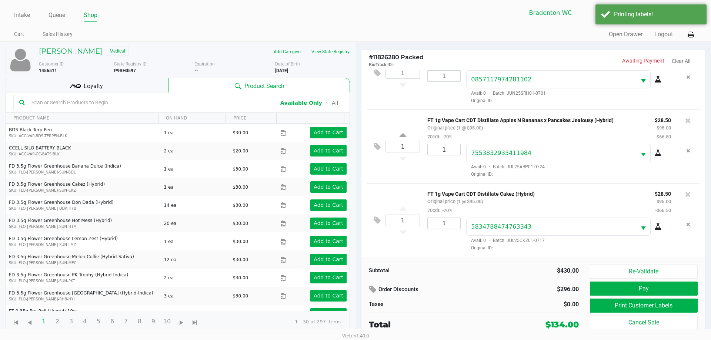
click at [141, 79] on div "Loyalty" at bounding box center [87, 85] width 163 height 15
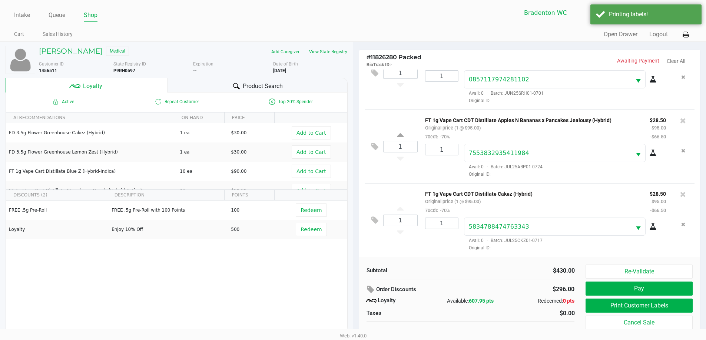
scroll to position [7, 0]
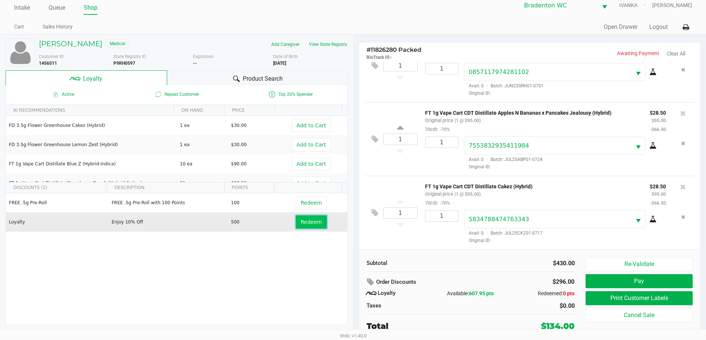
click at [317, 225] on button "Redeem" at bounding box center [311, 222] width 31 height 13
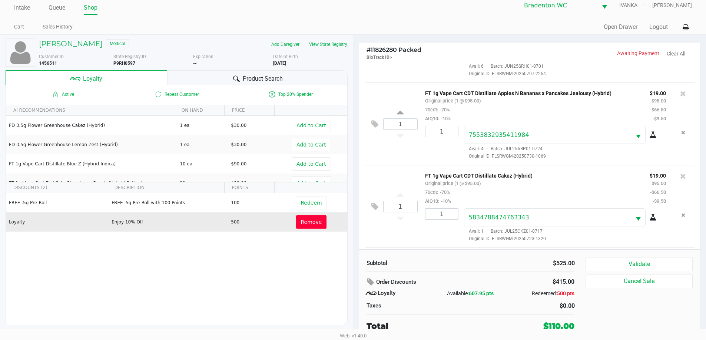
scroll to position [310, 0]
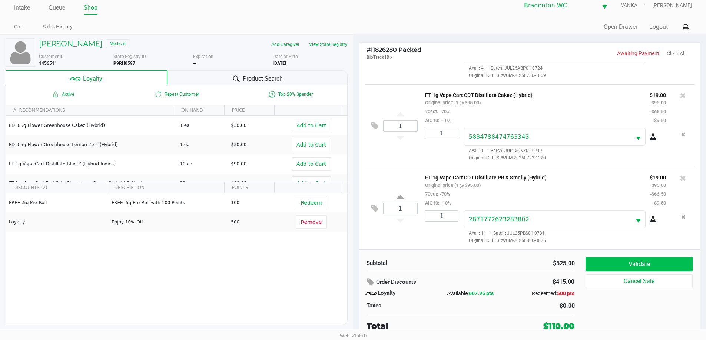
click at [355, 259] on button "Validate" at bounding box center [638, 264] width 107 height 14
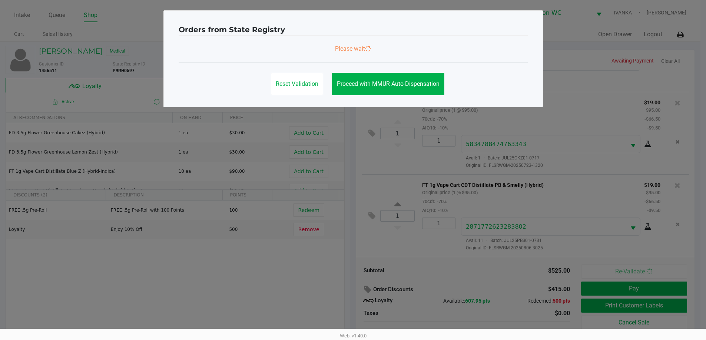
scroll to position [0, 0]
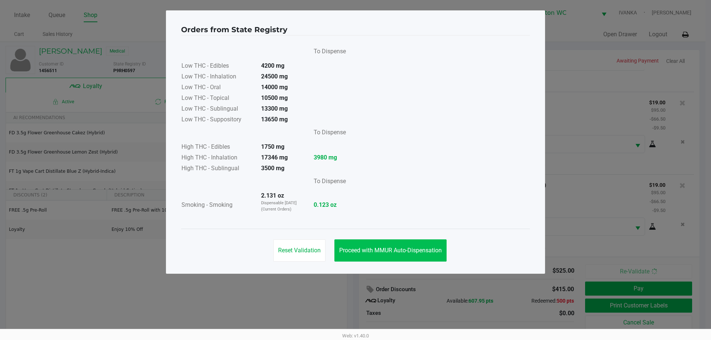
click at [355, 250] on span "Proceed with MMUR Auto-Dispensation" at bounding box center [390, 250] width 103 height 7
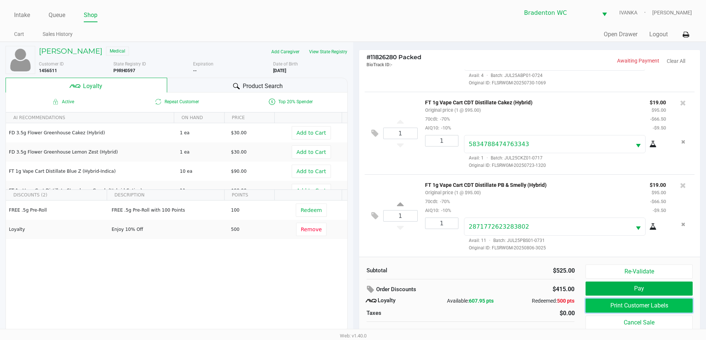
click at [355, 303] on button "Print Customer Labels" at bounding box center [638, 306] width 107 height 14
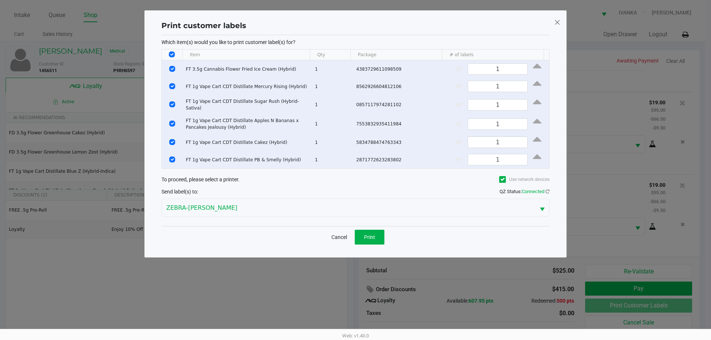
click at [175, 52] on th "Data table" at bounding box center [172, 55] width 20 height 11
click at [169, 52] on input "Select All Rows" at bounding box center [172, 54] width 6 height 6
checkbox input "false"
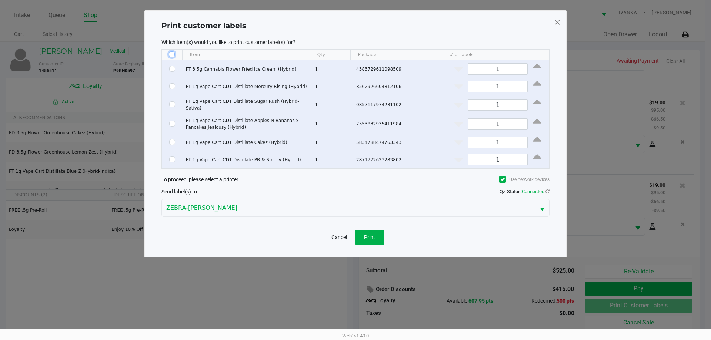
checkbox input "false"
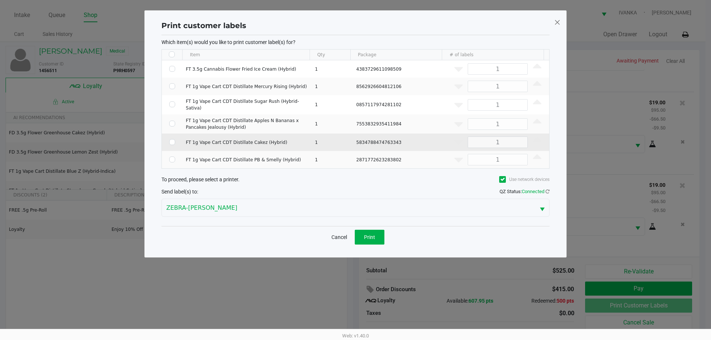
click at [169, 147] on td "Data table" at bounding box center [172, 142] width 21 height 17
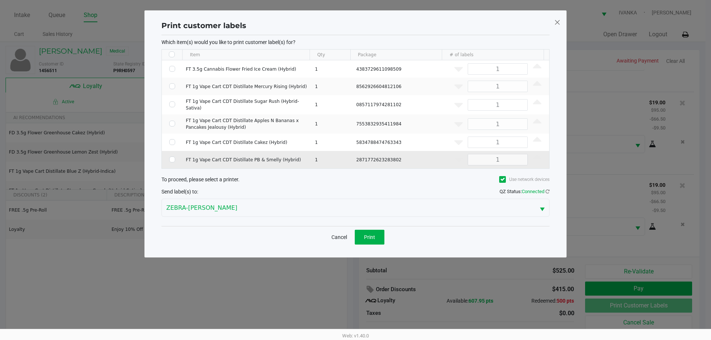
click at [173, 154] on td "Data table" at bounding box center [172, 159] width 21 height 17
click at [170, 165] on td "Data table" at bounding box center [172, 159] width 21 height 17
click at [172, 158] on input "Select Row" at bounding box center [172, 160] width 6 height 6
checkbox input "true"
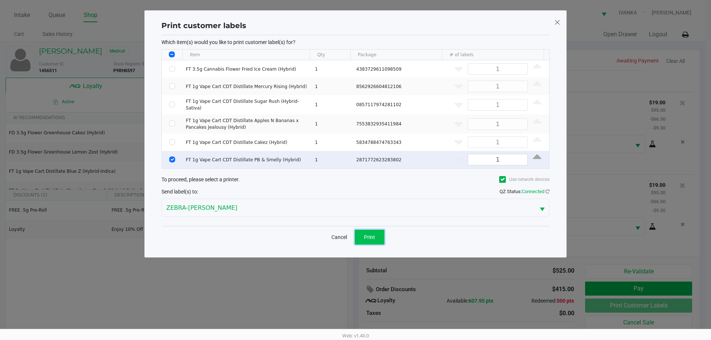
click at [355, 240] on button "Print" at bounding box center [370, 237] width 30 height 15
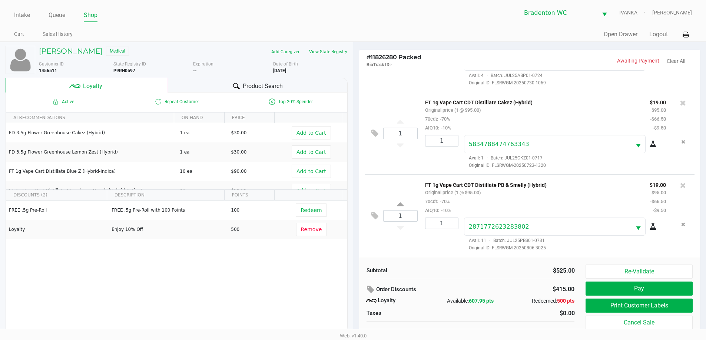
scroll to position [7, 0]
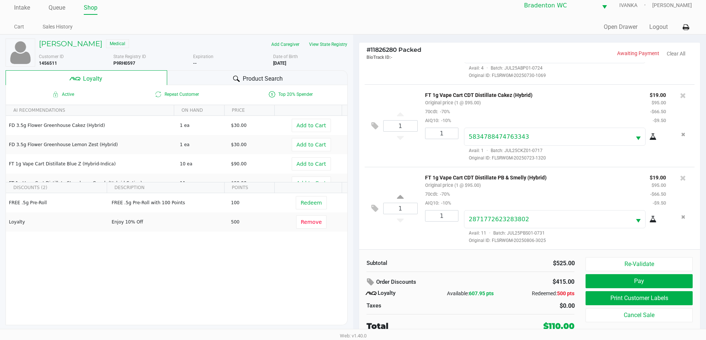
click at [355, 287] on button "Pay" at bounding box center [638, 282] width 107 height 14
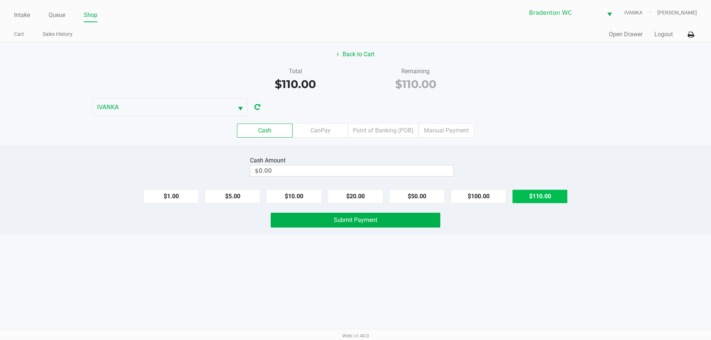
click at [355, 196] on button "$110.00" at bounding box center [540, 197] width 56 height 14
type input "$110.00"
click at [355, 223] on button "Submit Payment" at bounding box center [356, 220] width 170 height 15
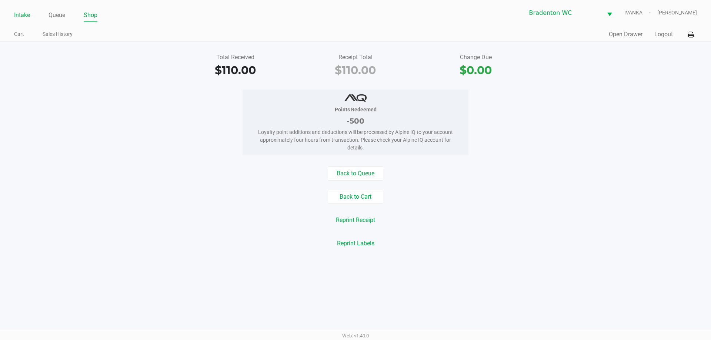
click at [22, 14] on link "Intake" at bounding box center [22, 15] width 16 height 10
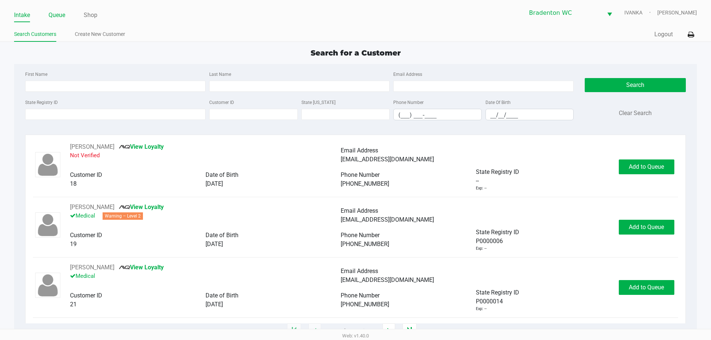
click at [62, 12] on link "Queue" at bounding box center [57, 15] width 17 height 10
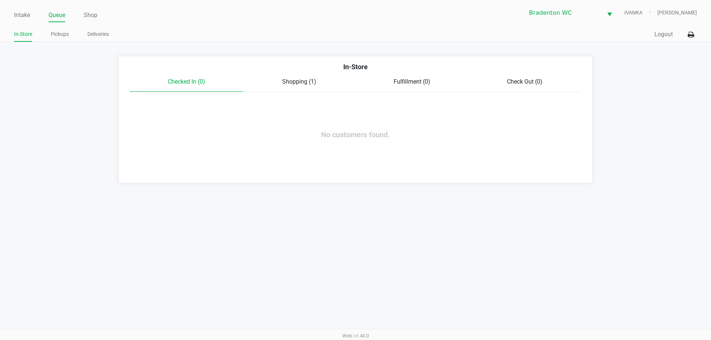
click at [56, 20] on link "Queue" at bounding box center [57, 15] width 17 height 10
click at [54, 36] on link "Pickups" at bounding box center [60, 34] width 18 height 9
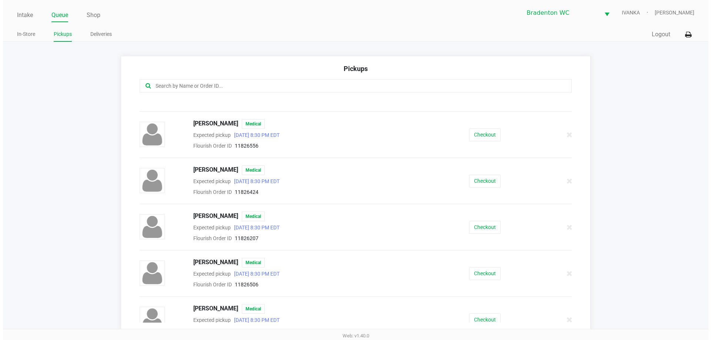
scroll to position [273, 0]
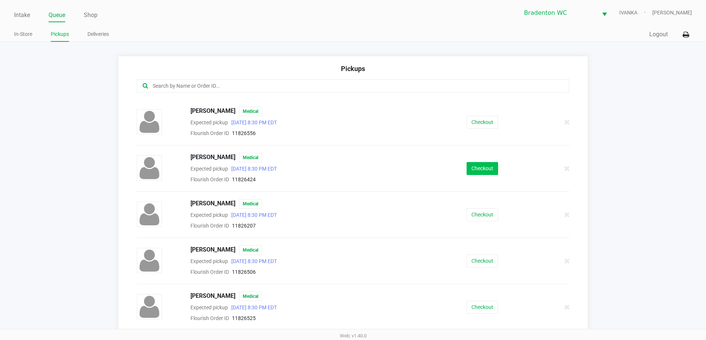
click at [355, 174] on button "Checkout" at bounding box center [481, 168] width 31 height 13
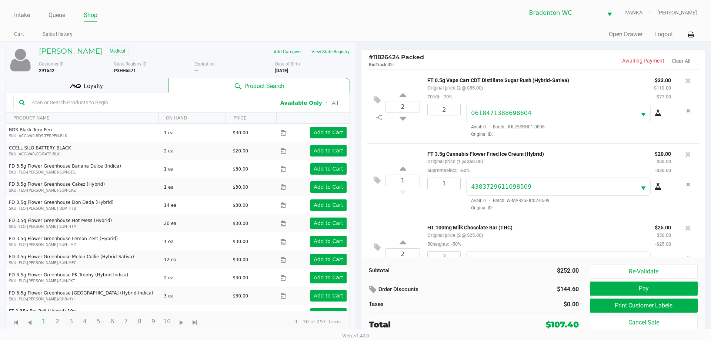
click at [155, 80] on div "Loyalty" at bounding box center [87, 85] width 163 height 15
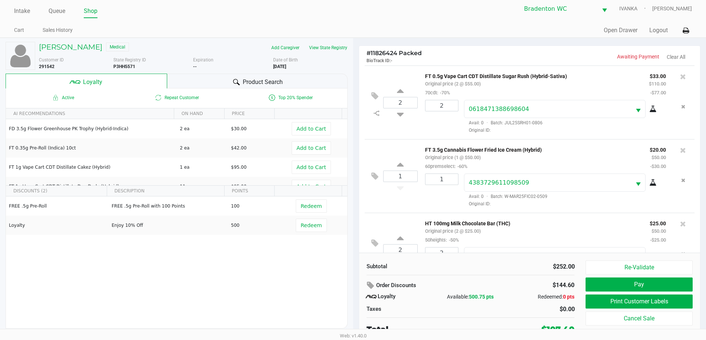
scroll to position [7, 0]
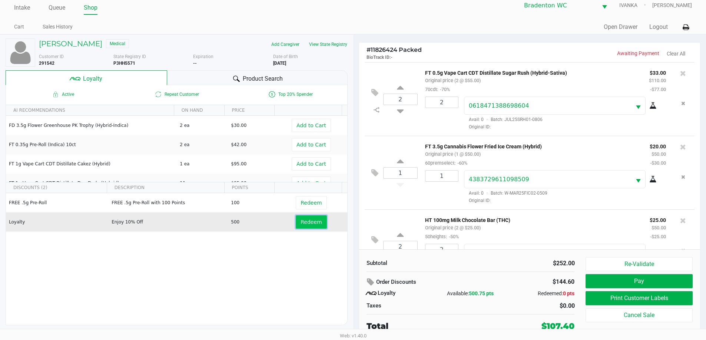
click at [308, 217] on button "Redeem" at bounding box center [311, 222] width 31 height 13
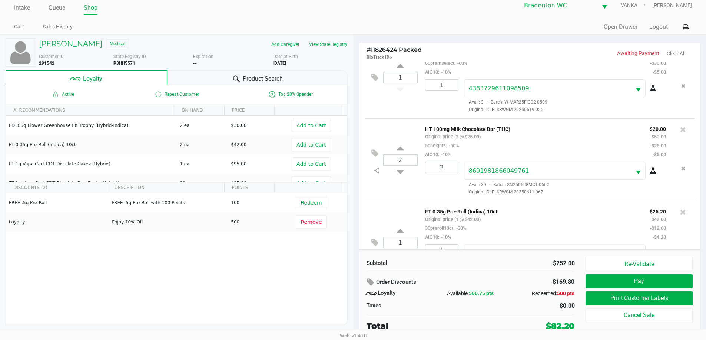
scroll to position [144, 0]
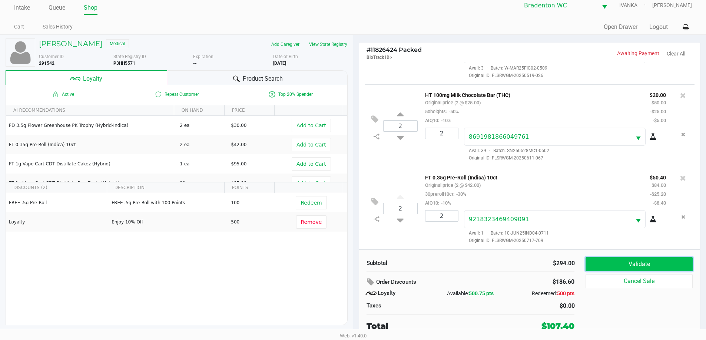
click at [355, 260] on button "Validate" at bounding box center [638, 264] width 107 height 14
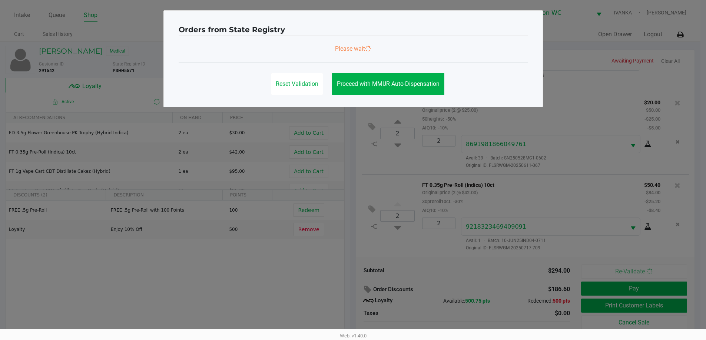
scroll to position [0, 0]
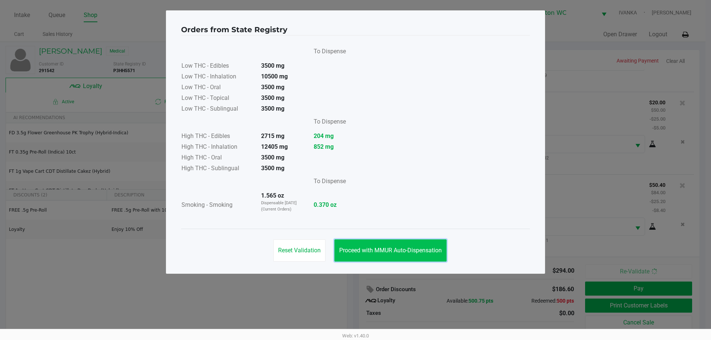
click at [355, 250] on span "Proceed with MMUR Auto-Dispensation" at bounding box center [390, 250] width 103 height 7
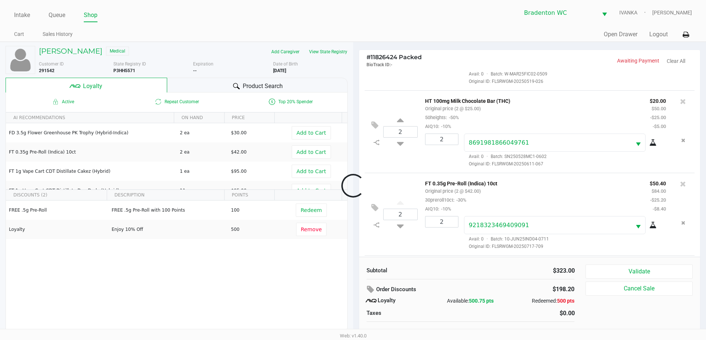
scroll to position [227, 0]
click at [355, 222] on button at bounding box center [376, 216] width 13 height 18
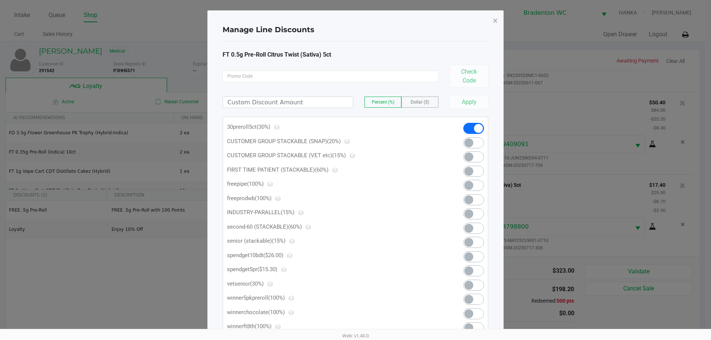
click at [355, 273] on span at bounding box center [469, 271] width 9 height 9
drag, startPoint x: 449, startPoint y: 11, endPoint x: 464, endPoint y: 26, distance: 21.5
click at [355, 29] on div "Manage Line Discounts ×" at bounding box center [356, 29] width 266 height 23
click at [355, 22] on button "×" at bounding box center [495, 20] width 17 height 21
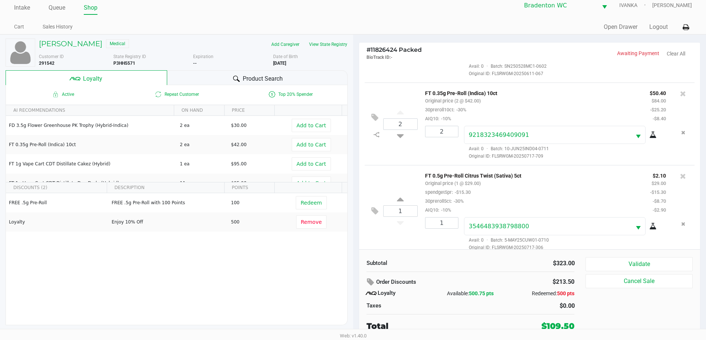
scroll to position [236, 0]
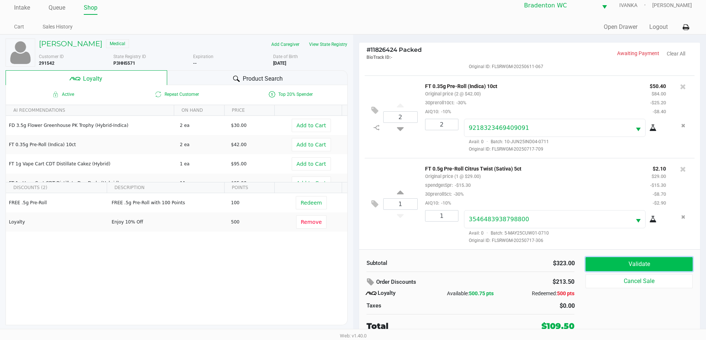
click at [355, 262] on button "Validate" at bounding box center [638, 264] width 107 height 14
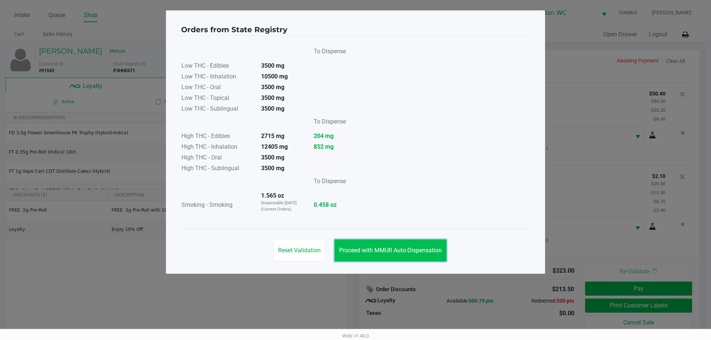
click at [355, 240] on button "Proceed with MMUR Auto-Dispensation" at bounding box center [391, 251] width 112 height 22
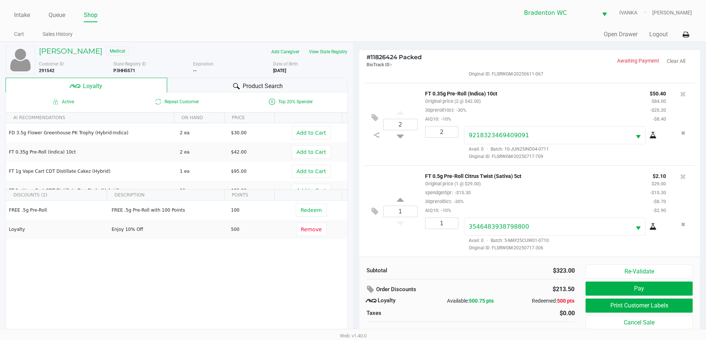
click at [355, 293] on button "Pay" at bounding box center [638, 289] width 107 height 14
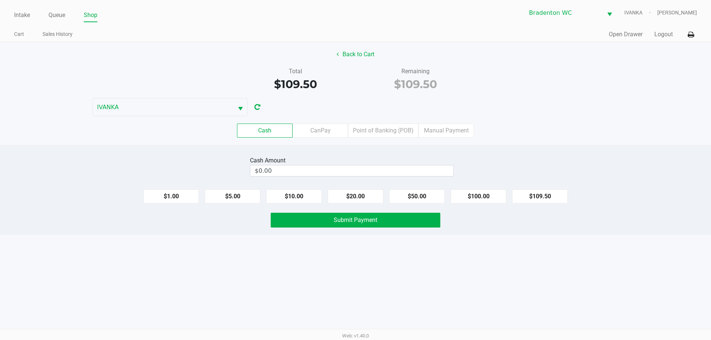
click at [355, 133] on div "Cash CanPay Point of Banking (POB) Manual Payment" at bounding box center [355, 131] width 711 height 14
click at [355, 49] on button "Back to Cart" at bounding box center [355, 54] width 47 height 14
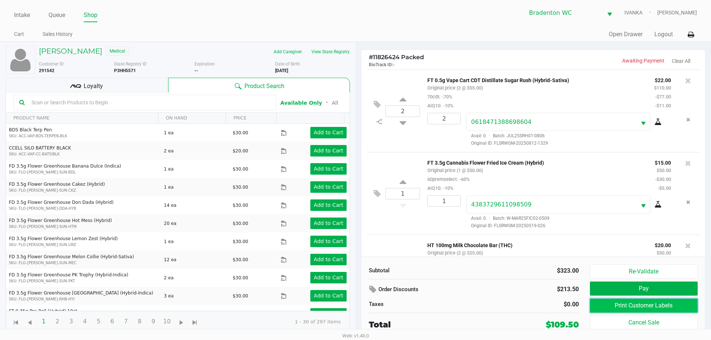
click at [355, 305] on button "Print Customer Labels" at bounding box center [644, 306] width 108 height 14
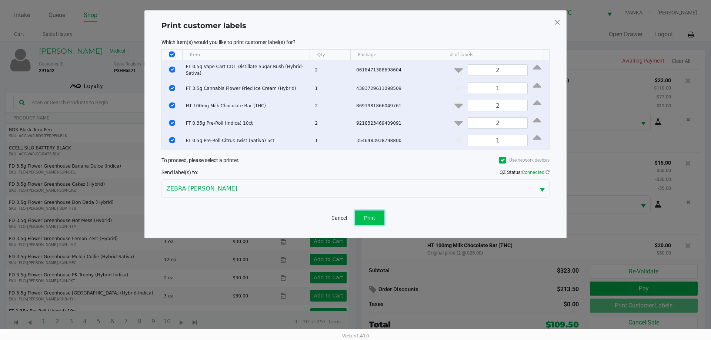
click at [355, 212] on button "Print" at bounding box center [370, 218] width 30 height 15
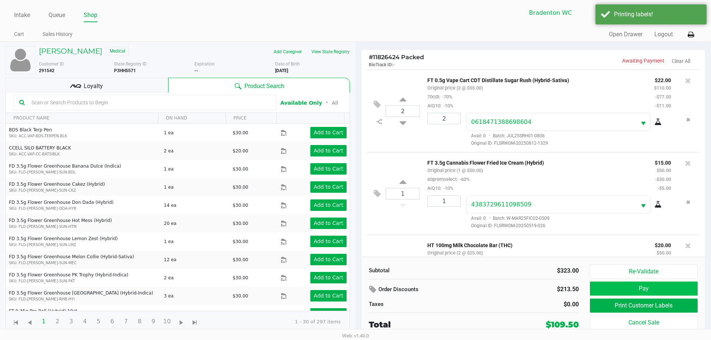
click at [355, 292] on button "Pay" at bounding box center [644, 289] width 108 height 14
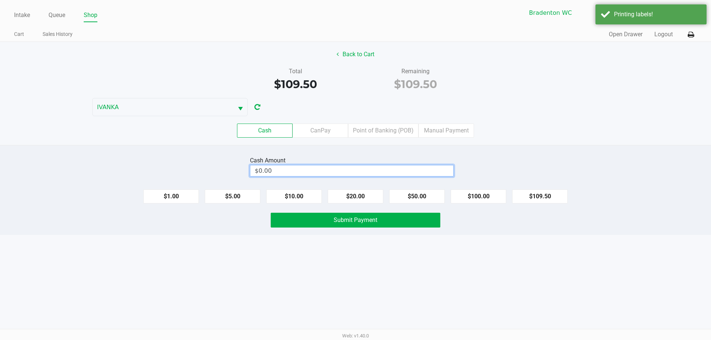
click at [332, 170] on input "$0.00" at bounding box center [351, 171] width 203 height 11
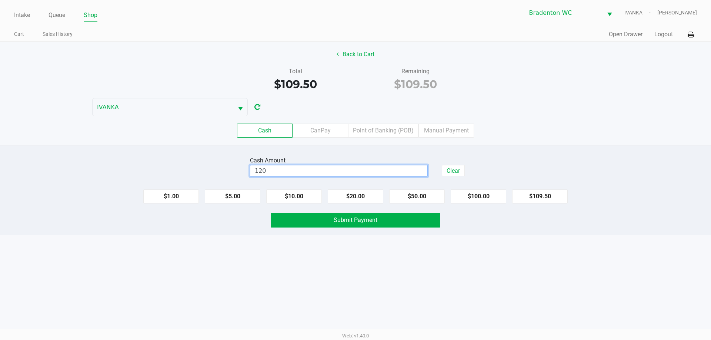
click at [355, 305] on div "Intake Queue Shop Bradenton WC IVANKA Noah Smith Cart Sales History Quick Sale …" at bounding box center [355, 170] width 711 height 340
type input "$120.00"
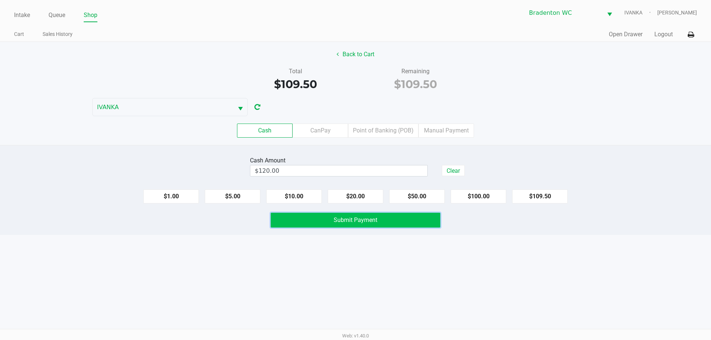
click at [355, 226] on button "Submit Payment" at bounding box center [356, 220] width 170 height 15
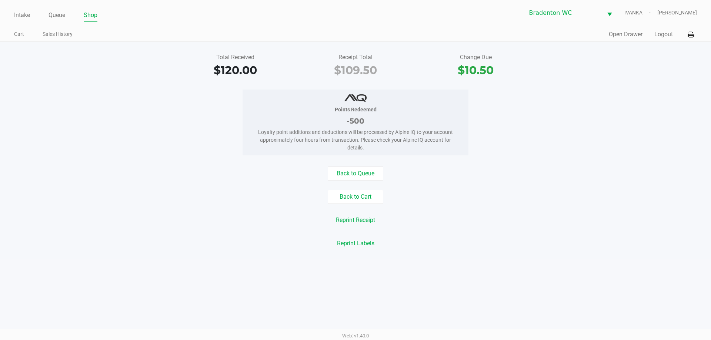
click at [22, 20] on link "Intake" at bounding box center [22, 15] width 16 height 10
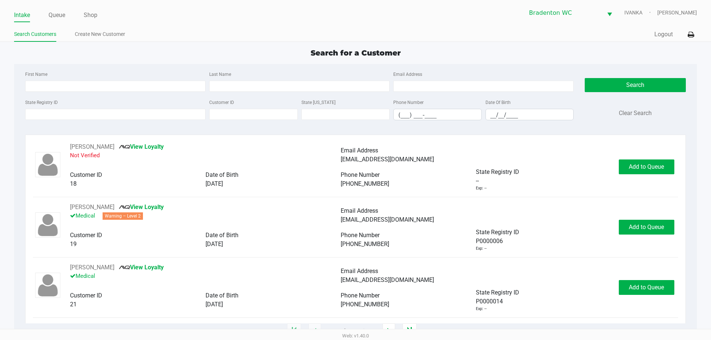
type input "JASON"
type input "MURPHY"
type input "01/23/1983"
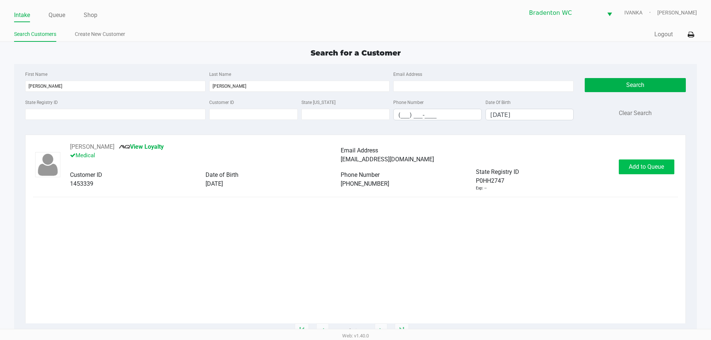
click at [355, 166] on span "Add to Queue" at bounding box center [646, 166] width 35 height 7
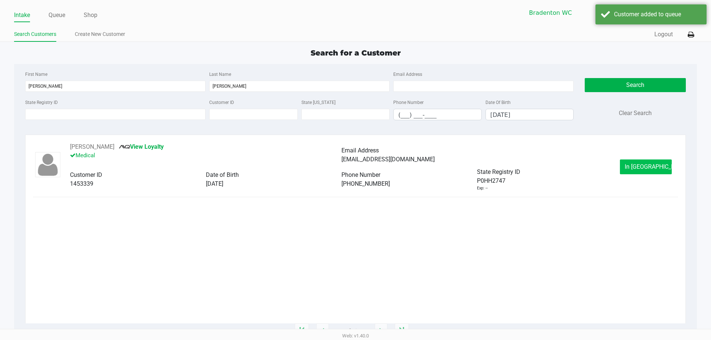
click at [355, 173] on button "In Queue" at bounding box center [646, 167] width 52 height 15
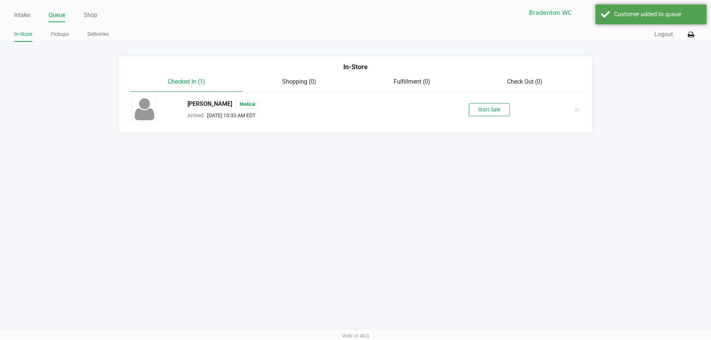
click at [355, 105] on div "Start Sale" at bounding box center [489, 109] width 114 height 13
click at [355, 112] on button "Start Sale" at bounding box center [489, 109] width 41 height 13
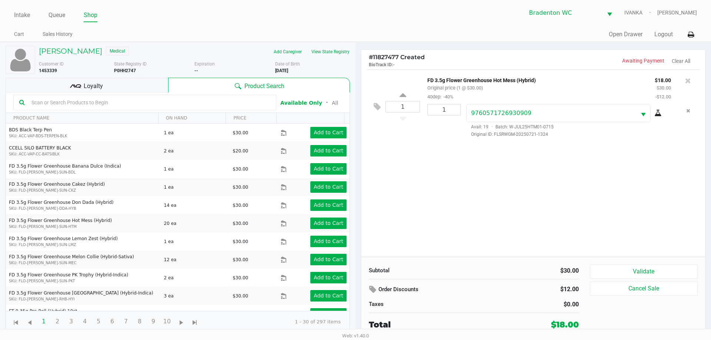
click at [355, 273] on button "Validate" at bounding box center [644, 272] width 108 height 14
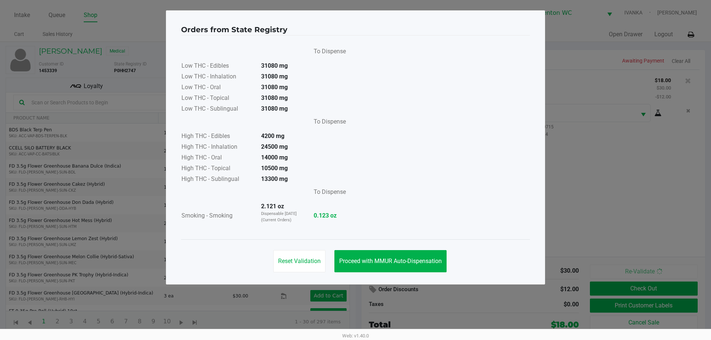
click at [355, 262] on span "Proceed with MMUR Auto-Dispensation" at bounding box center [390, 261] width 103 height 7
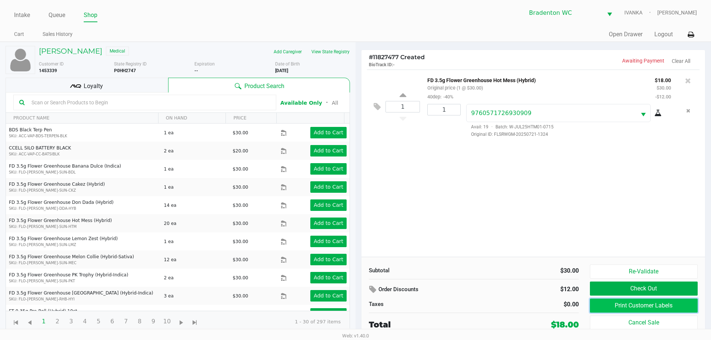
click at [355, 302] on button "Print Customer Labels" at bounding box center [644, 306] width 108 height 14
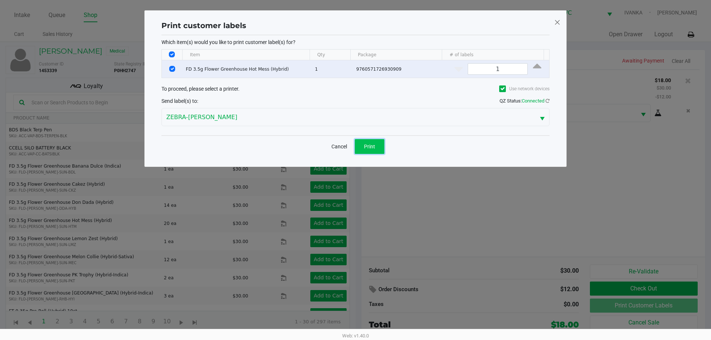
click at [355, 144] on span "Print" at bounding box center [369, 147] width 11 height 6
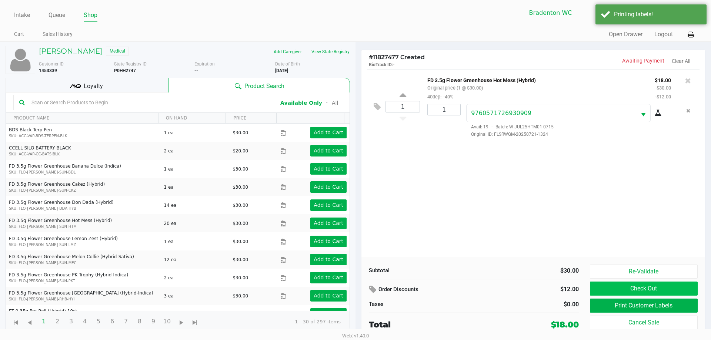
click at [355, 287] on button "Check Out" at bounding box center [644, 289] width 108 height 14
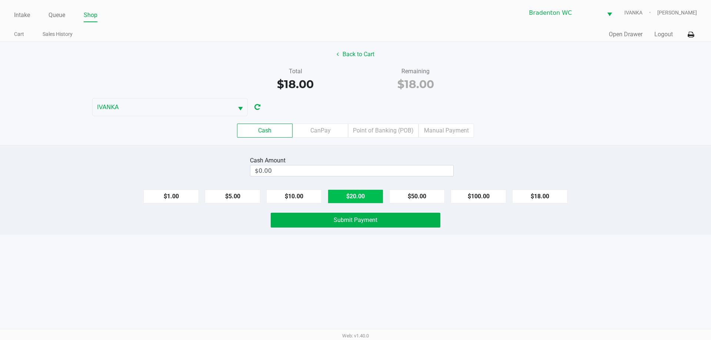
click at [350, 199] on button "$20.00" at bounding box center [356, 197] width 56 height 14
type input "$20.00"
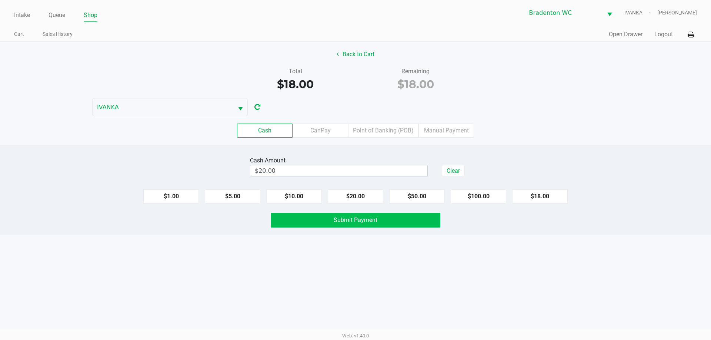
click at [354, 224] on button "Submit Payment" at bounding box center [356, 220] width 170 height 15
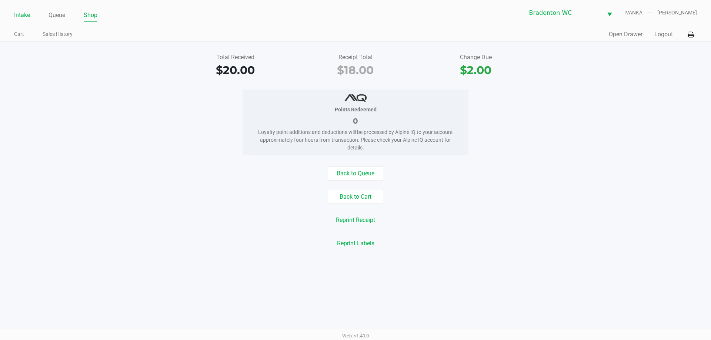
click at [23, 18] on link "Intake" at bounding box center [22, 15] width 16 height 10
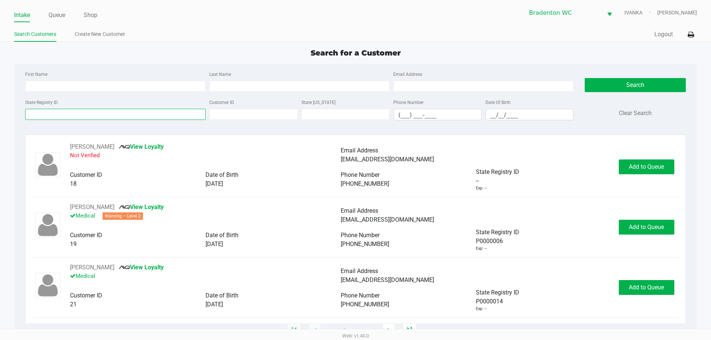
click at [61, 117] on input "State Registry ID" at bounding box center [115, 114] width 180 height 11
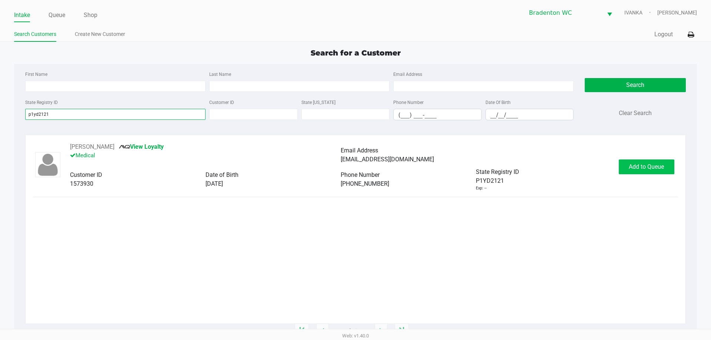
type input "p1yd2121"
click at [355, 162] on button "Add to Queue" at bounding box center [647, 167] width 56 height 15
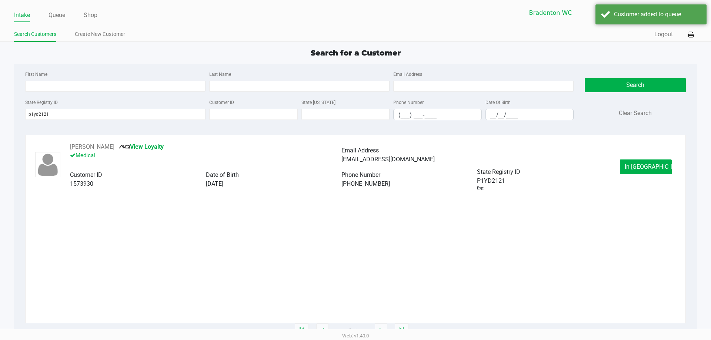
click at [355, 162] on button "In Queue" at bounding box center [646, 167] width 52 height 15
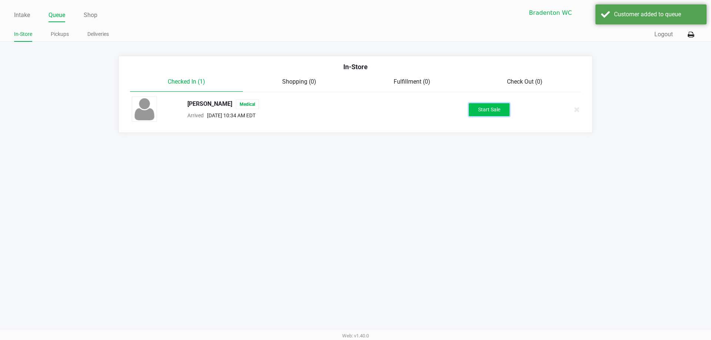
click at [355, 112] on button "Start Sale" at bounding box center [489, 109] width 41 height 13
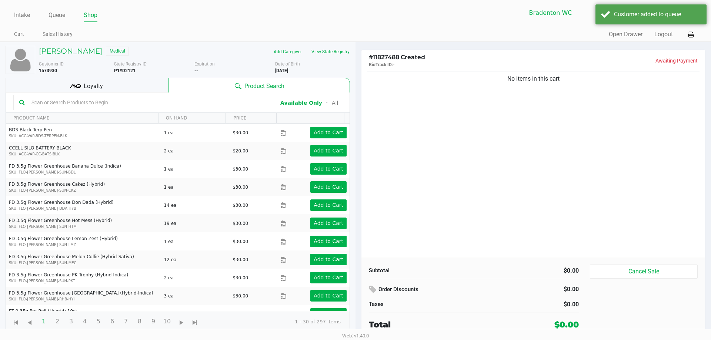
click at [144, 84] on div "Loyalty" at bounding box center [87, 85] width 163 height 15
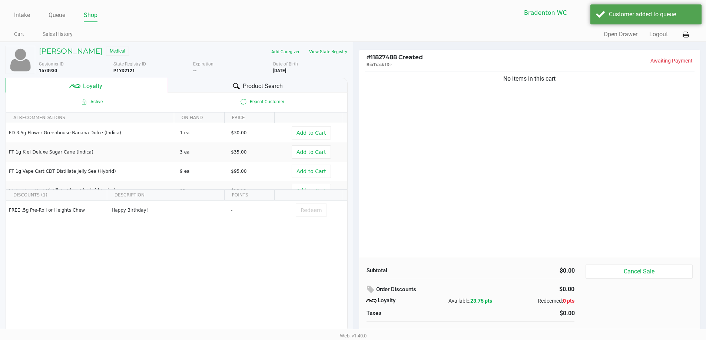
click at [229, 89] on div "Product Search" at bounding box center [257, 85] width 180 height 15
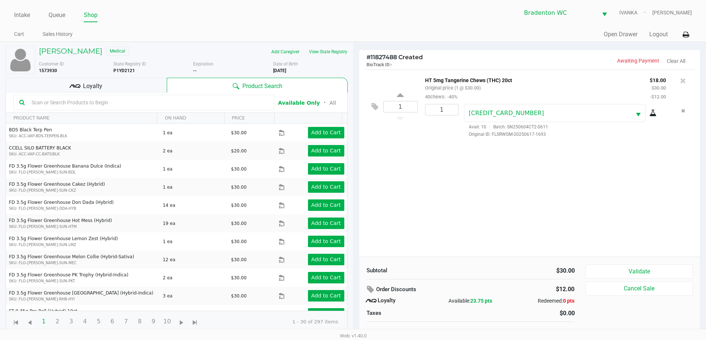
click at [77, 86] on icon at bounding box center [74, 86] width 11 height 11
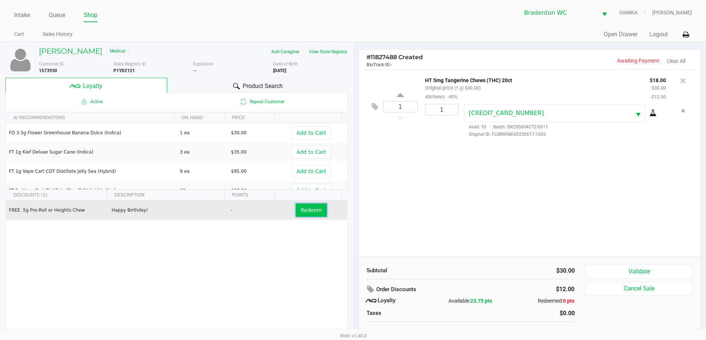
click at [305, 207] on span "Redeem" at bounding box center [310, 210] width 21 height 6
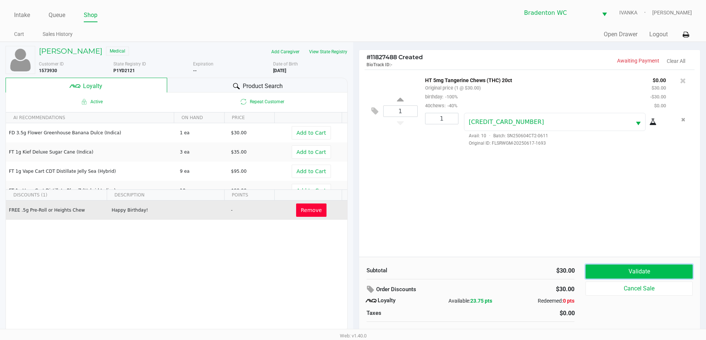
click at [355, 272] on button "Validate" at bounding box center [638, 272] width 107 height 14
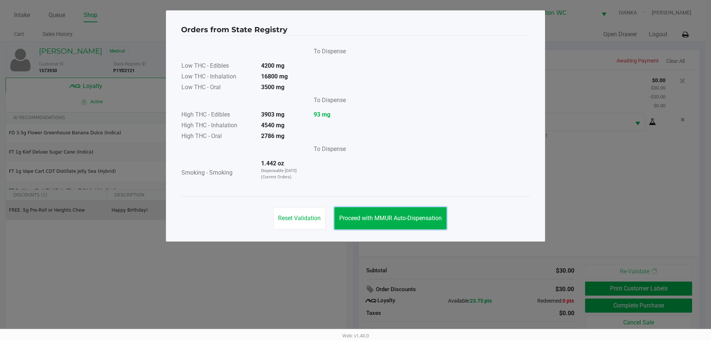
click at [355, 226] on button "Proceed with MMUR Auto-Dispensation" at bounding box center [391, 218] width 112 height 22
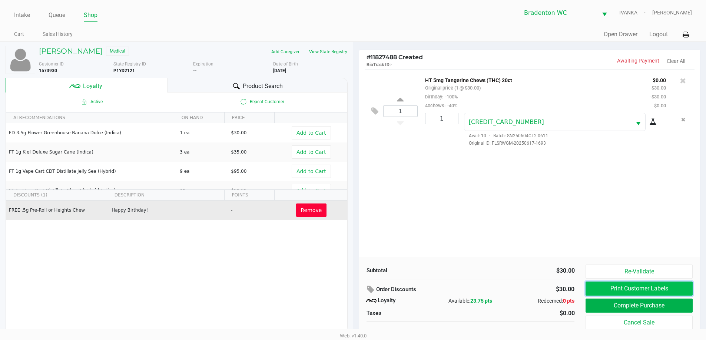
click at [355, 287] on button "Print Customer Labels" at bounding box center [638, 289] width 107 height 14
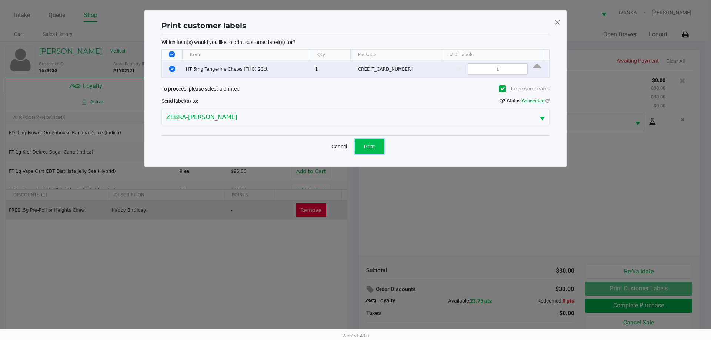
click at [355, 144] on button "Print" at bounding box center [370, 146] width 30 height 15
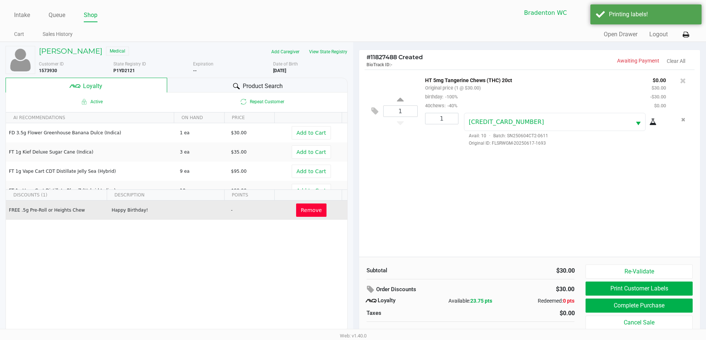
scroll to position [26, 0]
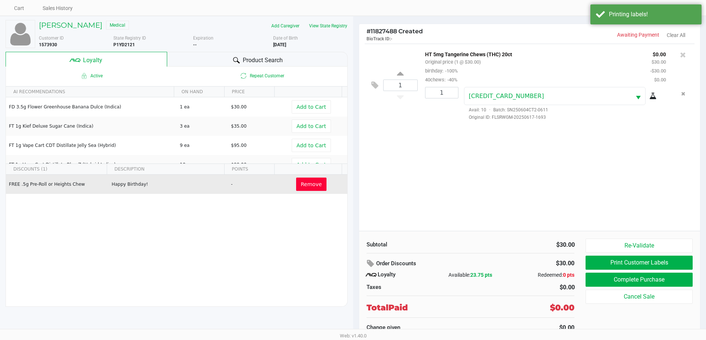
click at [355, 282] on button "Complete Purchase" at bounding box center [638, 280] width 107 height 14
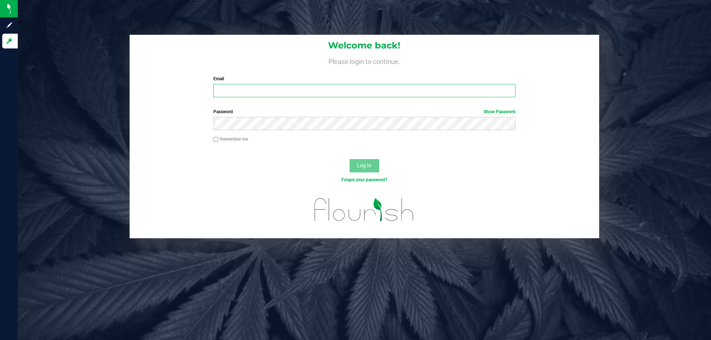
click at [277, 94] on input "Email" at bounding box center [364, 90] width 302 height 13
type input "[EMAIL_ADDRESS][DOMAIN_NAME]"
click at [350, 159] on button "Log In" at bounding box center [365, 165] width 30 height 13
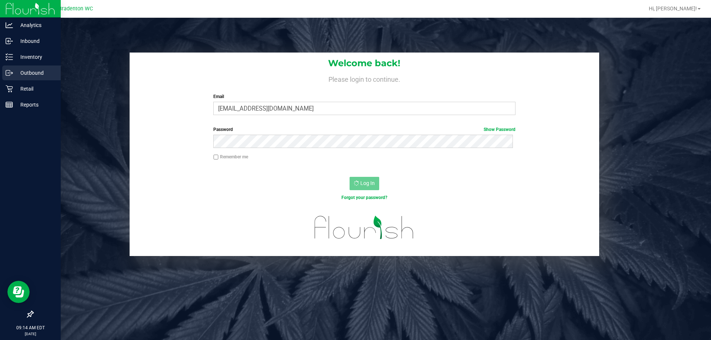
click at [19, 81] on link "Outbound" at bounding box center [30, 74] width 61 height 16
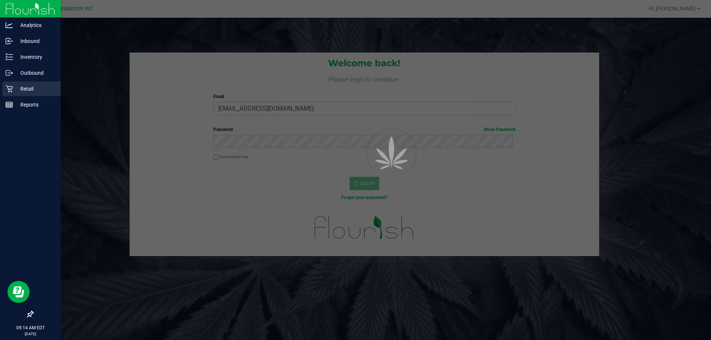
click at [25, 86] on p "Retail" at bounding box center [35, 88] width 44 height 9
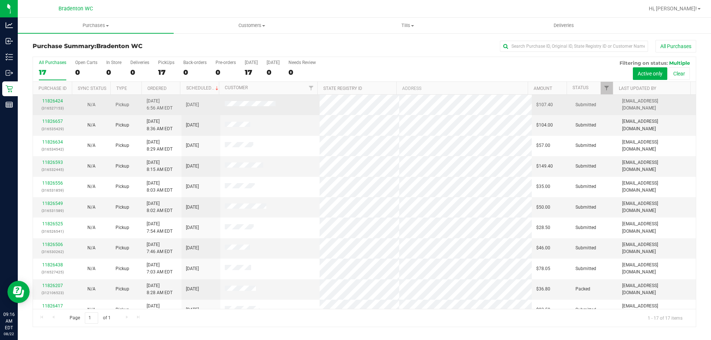
click at [57, 108] on p "(316527153)" at bounding box center [52, 108] width 30 height 7
click at [58, 103] on link "11826424" at bounding box center [52, 101] width 21 height 5
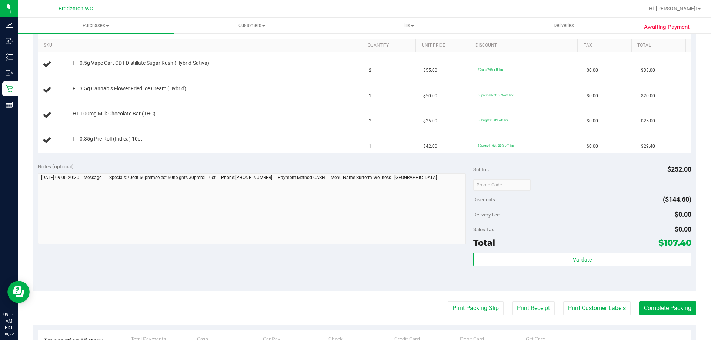
scroll to position [222, 0]
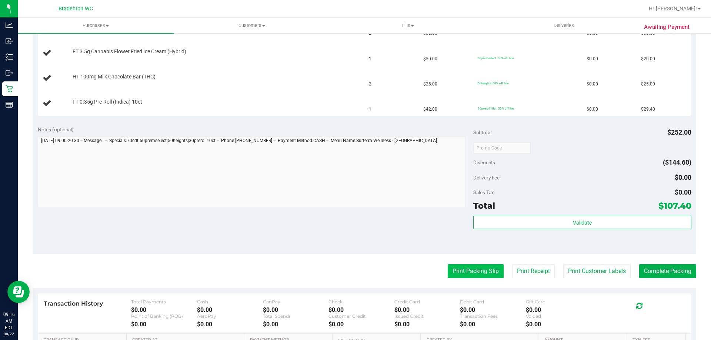
click at [478, 265] on button "Print Packing Slip" at bounding box center [476, 272] width 56 height 14
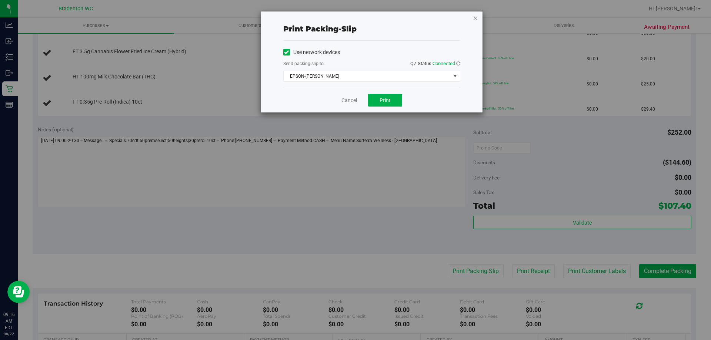
click at [477, 17] on icon "button" at bounding box center [475, 17] width 5 height 9
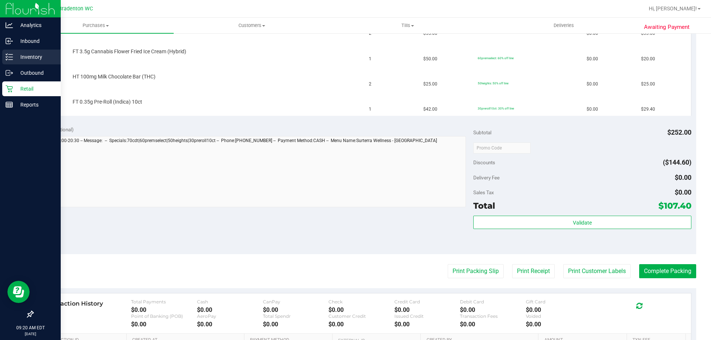
click at [11, 56] on icon at bounding box center [9, 56] width 7 height 7
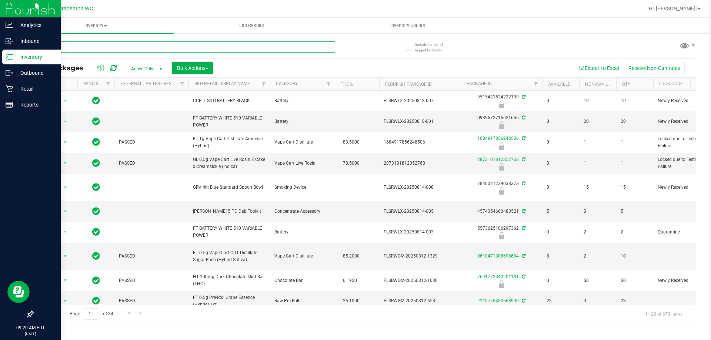
click at [70, 48] on input "text" at bounding box center [184, 46] width 303 height 11
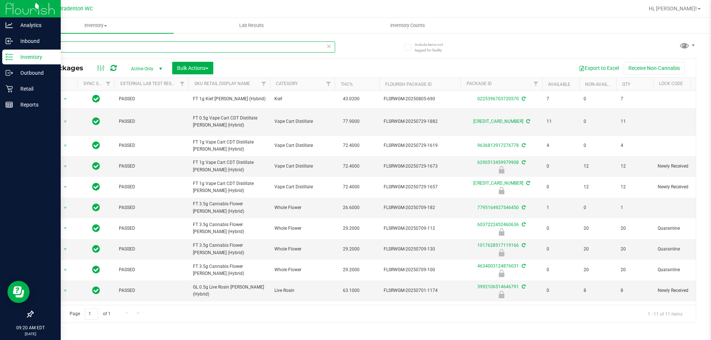
type input "ddf"
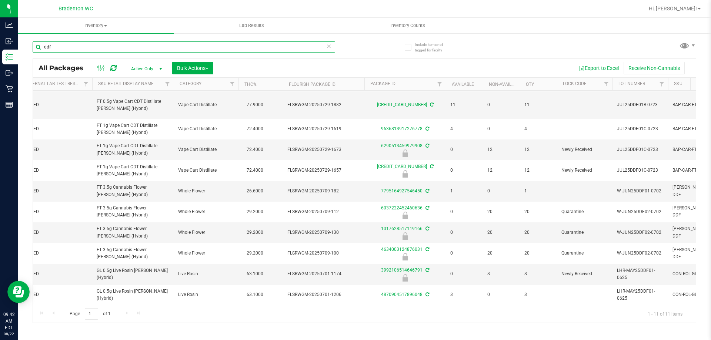
click at [62, 42] on input "ddf" at bounding box center [184, 46] width 303 height 11
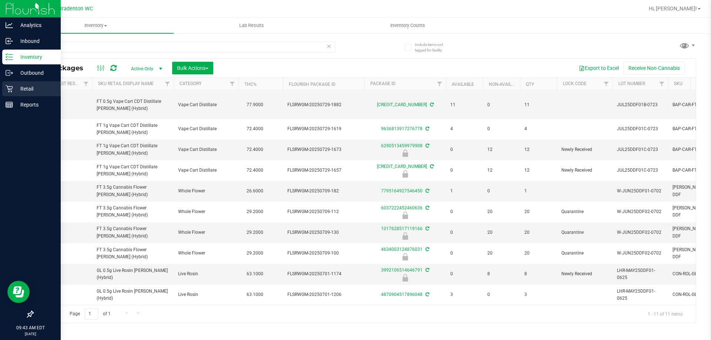
click at [5, 95] on div "Retail" at bounding box center [31, 89] width 59 height 15
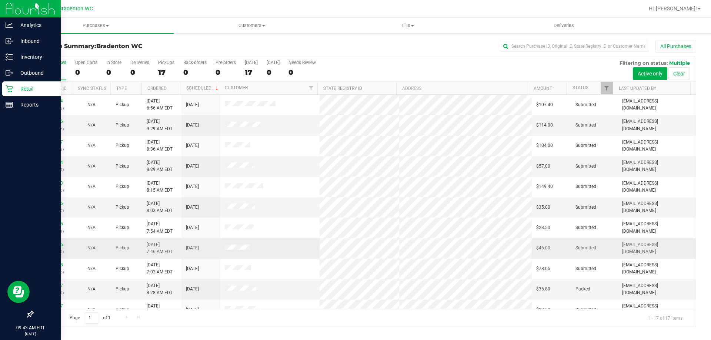
click at [56, 246] on link "11826506" at bounding box center [52, 244] width 21 height 5
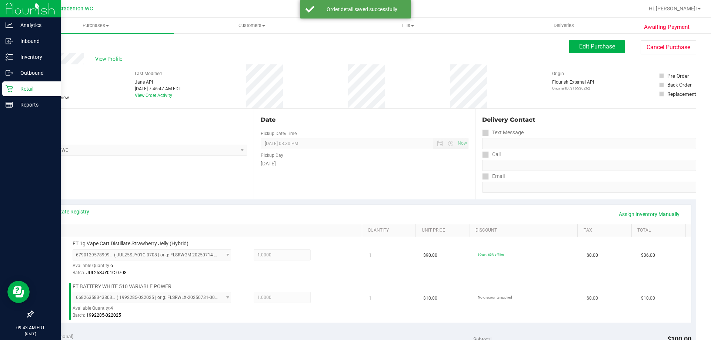
scroll to position [222, 0]
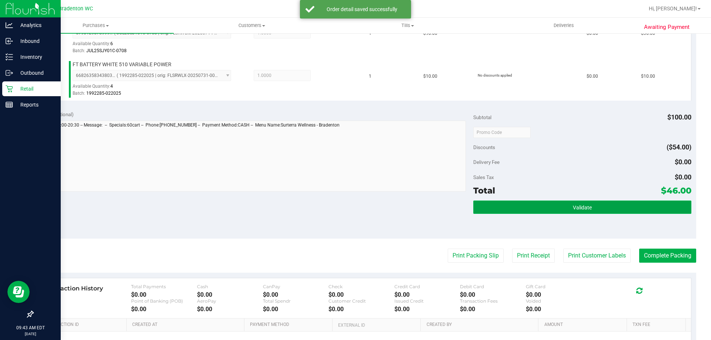
click at [505, 201] on button "Validate" at bounding box center [582, 207] width 218 height 13
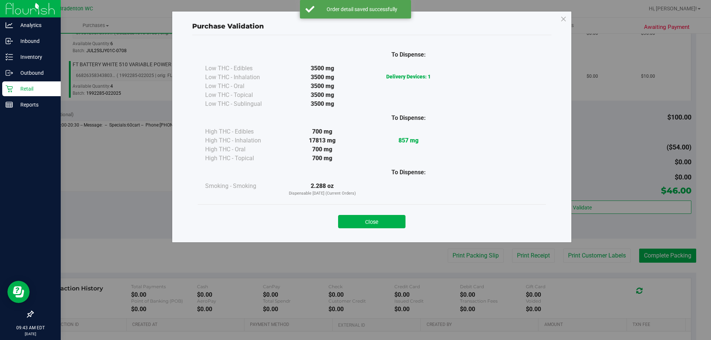
click at [372, 212] on div "Close" at bounding box center [371, 219] width 337 height 19
click at [380, 217] on button "Close" at bounding box center [371, 221] width 67 height 13
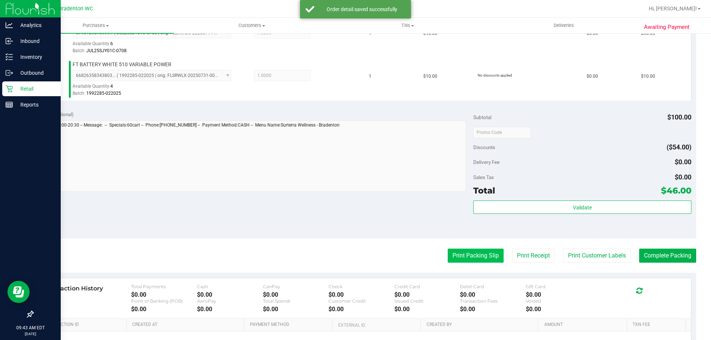
click at [461, 249] on purchase-details "Back Edit Purchase Cancel Purchase View Profile # 11826506 BioTrack ID: - Submi…" at bounding box center [365, 115] width 664 height 594
click at [461, 256] on button "Print Packing Slip" at bounding box center [476, 256] width 56 height 14
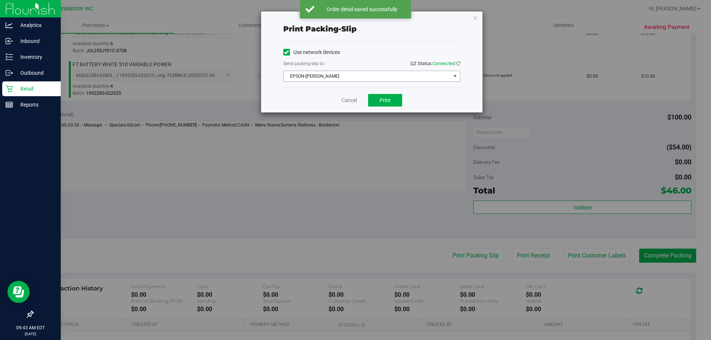
click at [383, 79] on span "EPSON-[PERSON_NAME]" at bounding box center [367, 76] width 167 height 10
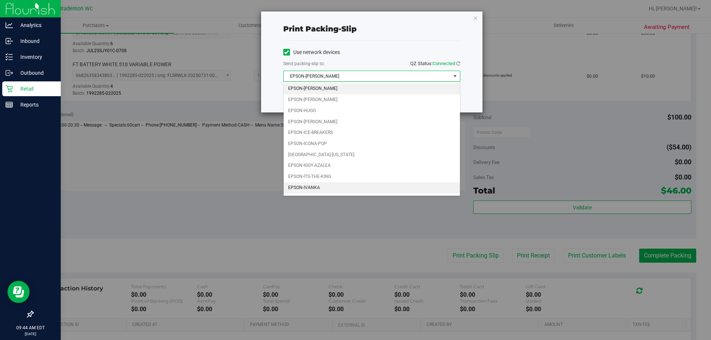
click at [334, 183] on li "EPSON-IVANKA" at bounding box center [372, 188] width 176 height 11
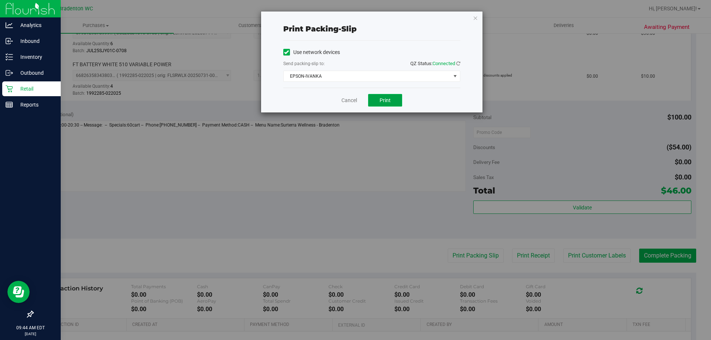
click at [385, 105] on button "Print" at bounding box center [385, 100] width 34 height 13
click at [477, 17] on icon "button" at bounding box center [475, 17] width 5 height 9
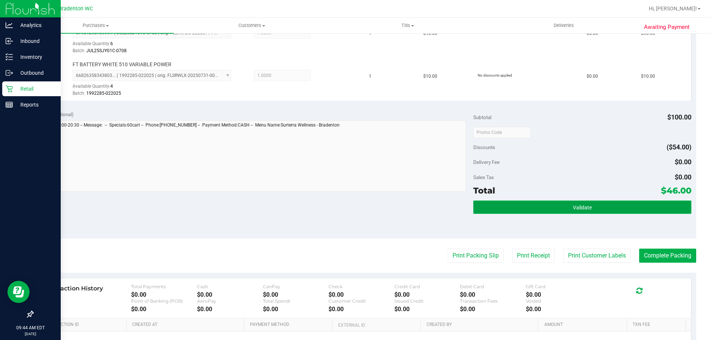
click at [496, 204] on button "Validate" at bounding box center [582, 207] width 218 height 13
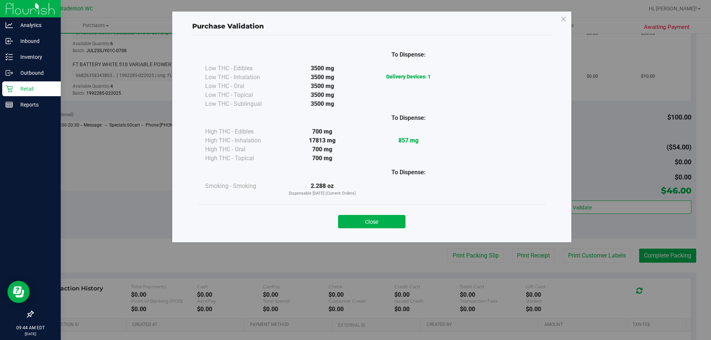
drag, startPoint x: 390, startPoint y: 217, endPoint x: 392, endPoint y: 222, distance: 5.0
click at [390, 221] on button "Close" at bounding box center [371, 221] width 67 height 13
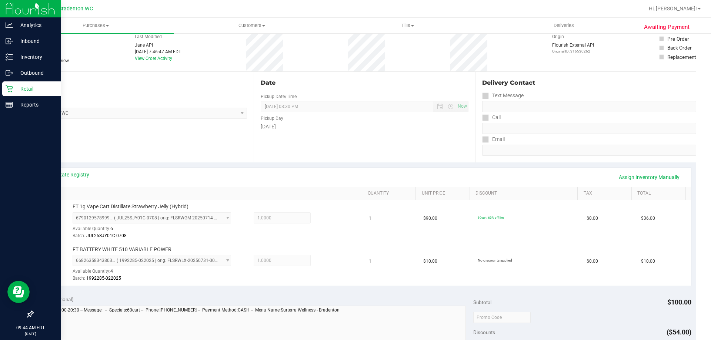
scroll to position [259, 0]
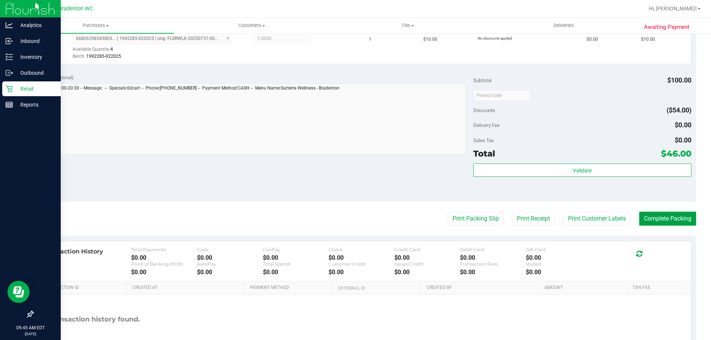
click at [672, 222] on button "Complete Packing" at bounding box center [667, 219] width 57 height 14
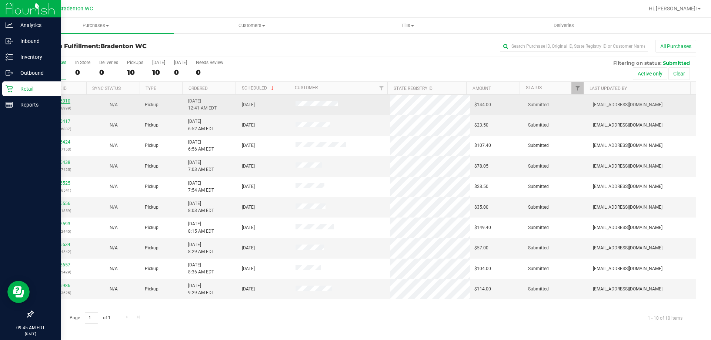
click at [64, 102] on link "11826310" at bounding box center [60, 101] width 21 height 5
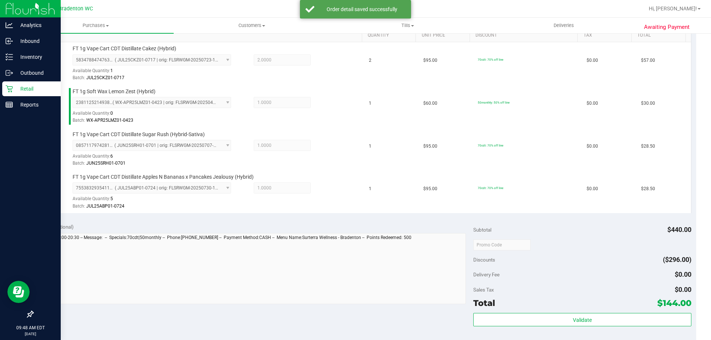
scroll to position [222, 0]
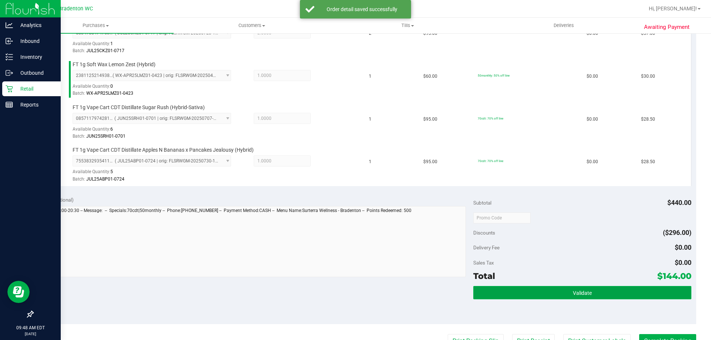
click at [550, 294] on button "Validate" at bounding box center [582, 292] width 218 height 13
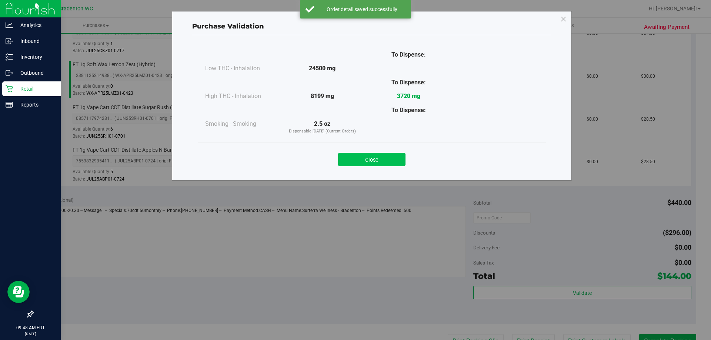
click at [385, 163] on button "Close" at bounding box center [371, 159] width 67 height 13
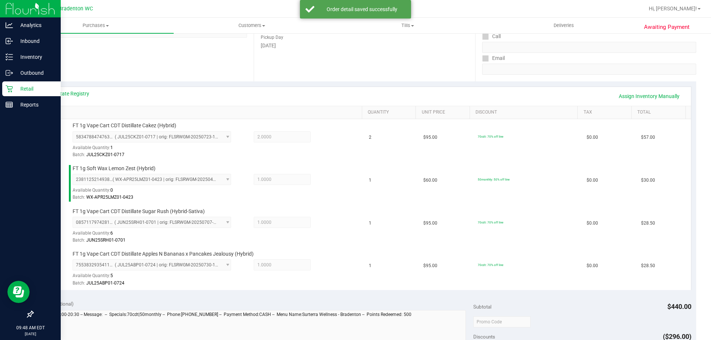
scroll to position [0, 0]
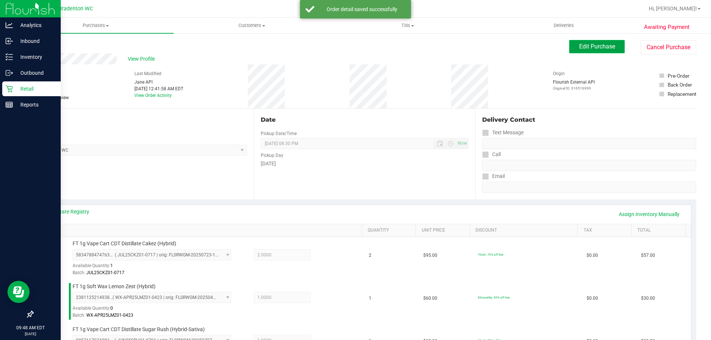
click at [597, 48] on span "Edit Purchase" at bounding box center [597, 46] width 36 height 7
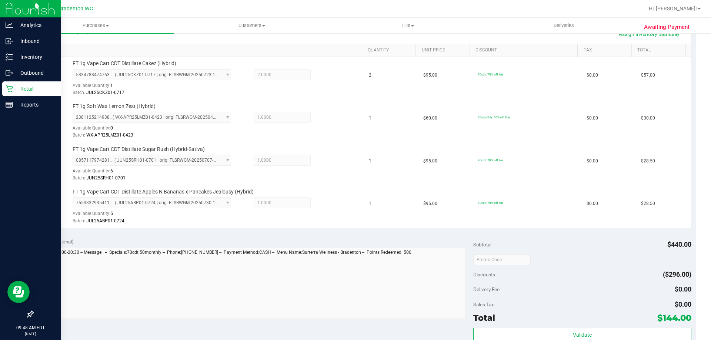
scroll to position [222, 0]
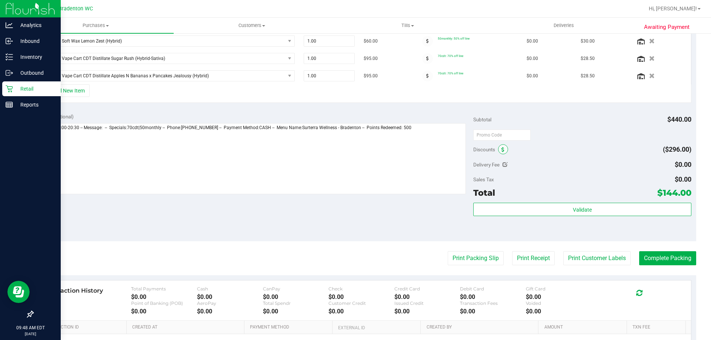
click at [498, 149] on span at bounding box center [503, 149] width 10 height 10
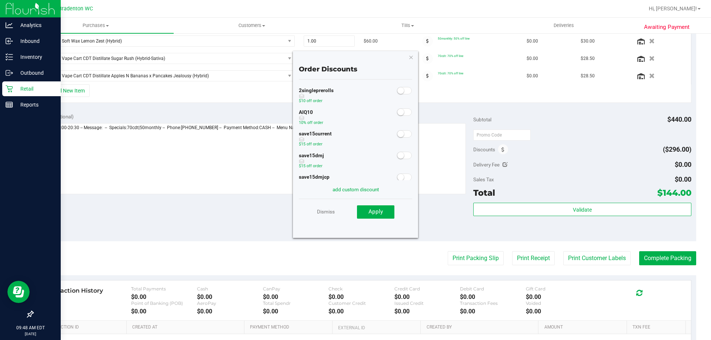
click at [398, 114] on small at bounding box center [401, 112] width 7 height 7
click at [379, 218] on div "Dismiss Apply" at bounding box center [355, 212] width 113 height 26
click at [377, 212] on span "Apply" at bounding box center [376, 212] width 14 height 7
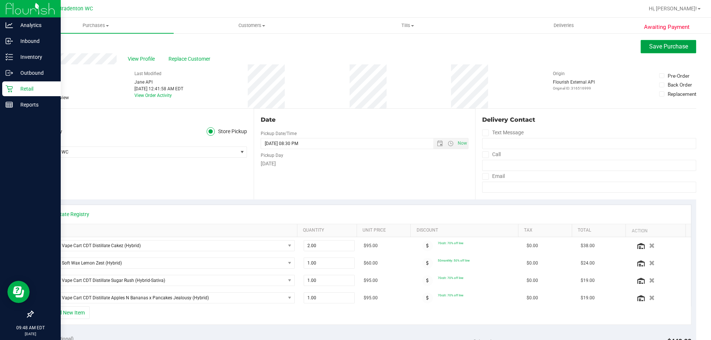
click at [659, 45] on span "Save Purchase" at bounding box center [668, 46] width 39 height 7
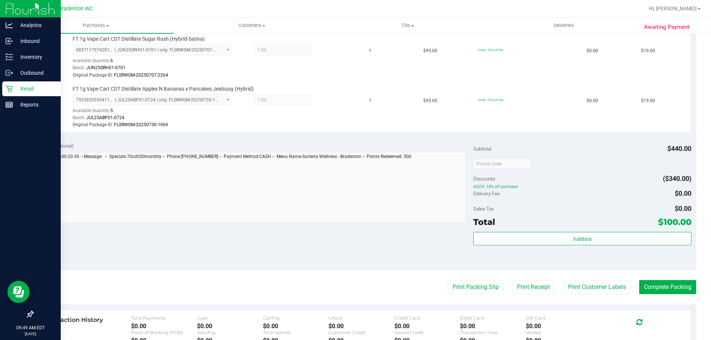
scroll to position [312, 0]
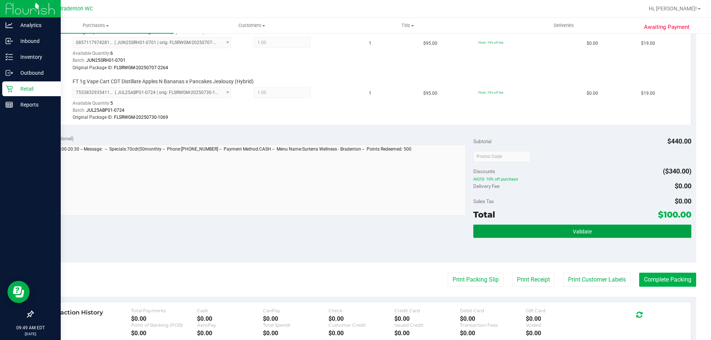
click at [532, 234] on button "Validate" at bounding box center [582, 231] width 218 height 13
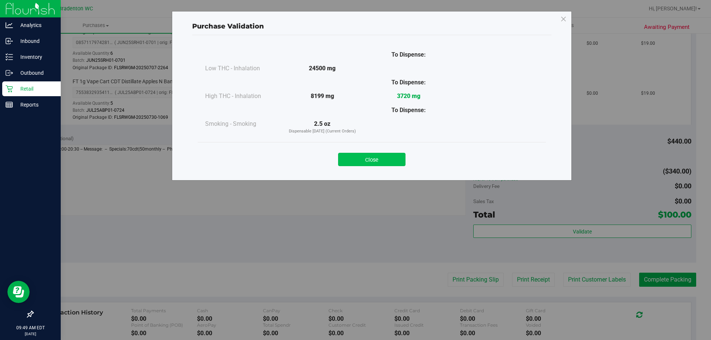
click at [391, 155] on button "Close" at bounding box center [371, 159] width 67 height 13
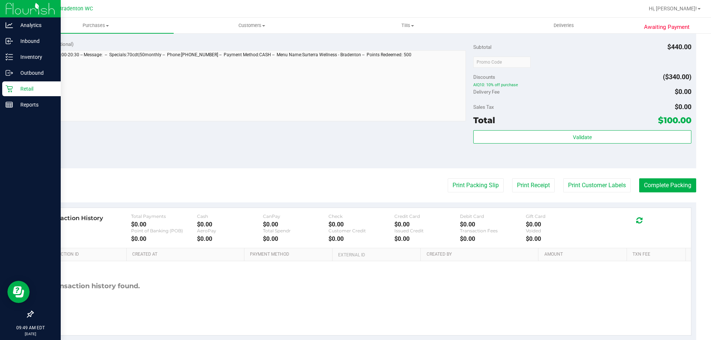
scroll to position [414, 0]
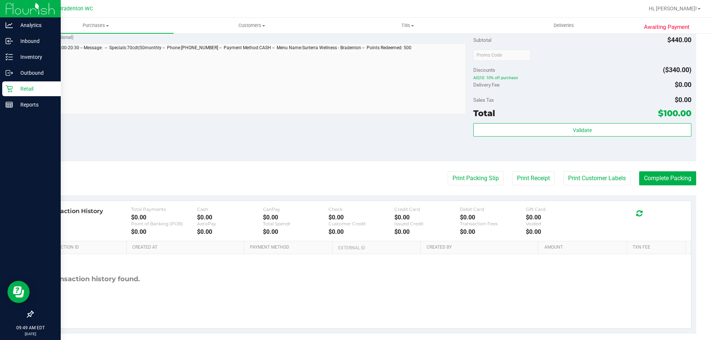
click at [474, 176] on button "Print Packing Slip" at bounding box center [476, 179] width 56 height 14
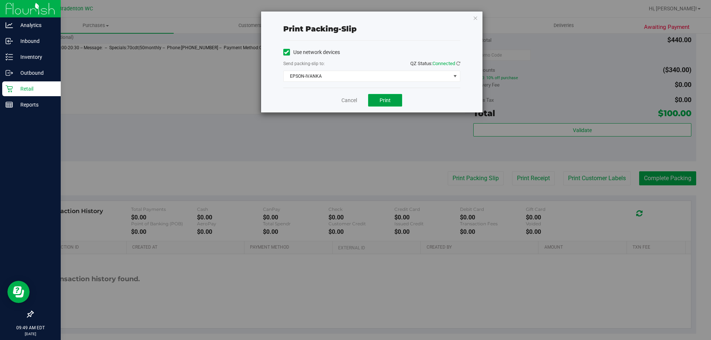
click at [390, 101] on span "Print" at bounding box center [385, 100] width 11 height 6
click at [477, 17] on icon "button" at bounding box center [475, 17] width 5 height 9
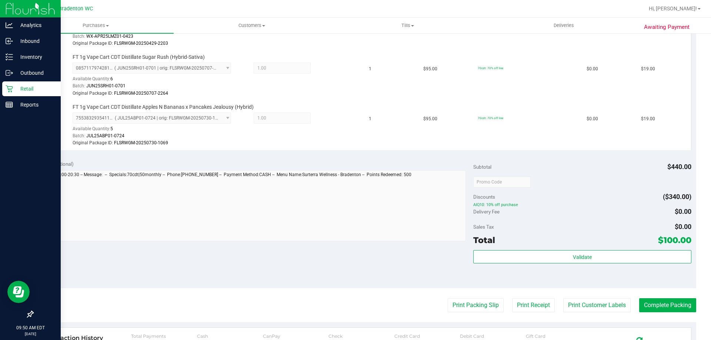
scroll to position [289, 0]
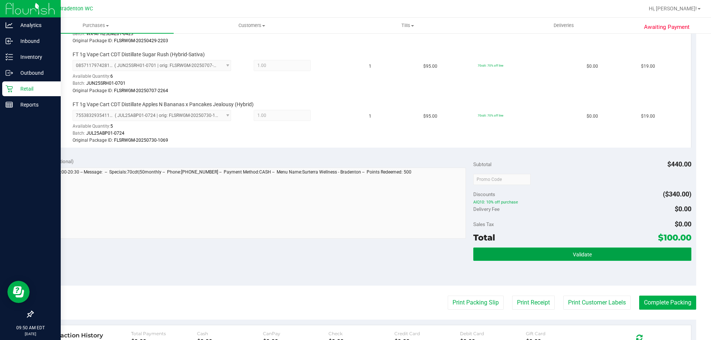
click at [532, 248] on button "Validate" at bounding box center [582, 254] width 218 height 13
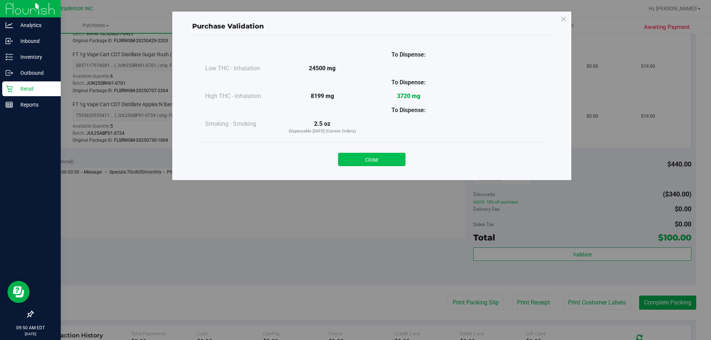
click at [405, 159] on button "Close" at bounding box center [371, 159] width 67 height 13
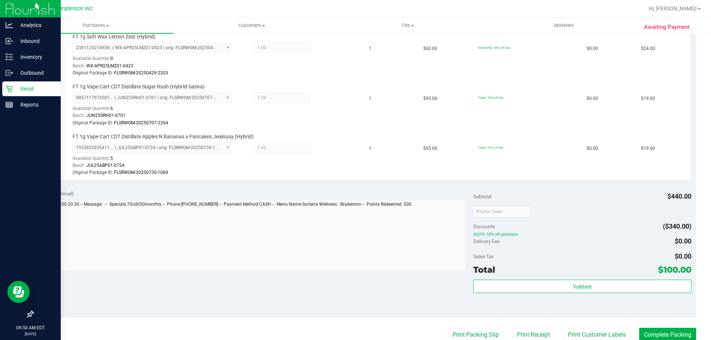
scroll to position [286, 0]
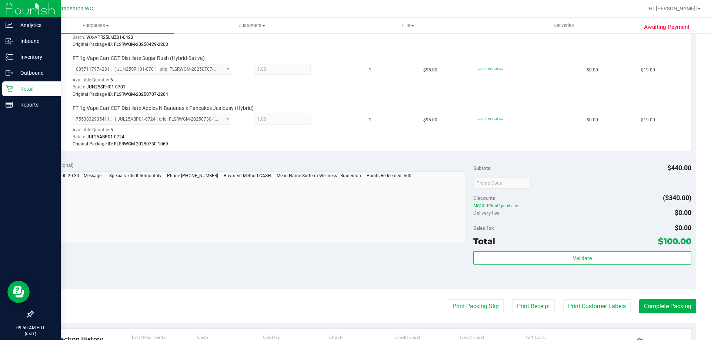
click at [665, 282] on div "Validate" at bounding box center [582, 268] width 218 height 33
click at [667, 301] on button "Complete Packing" at bounding box center [667, 307] width 57 height 14
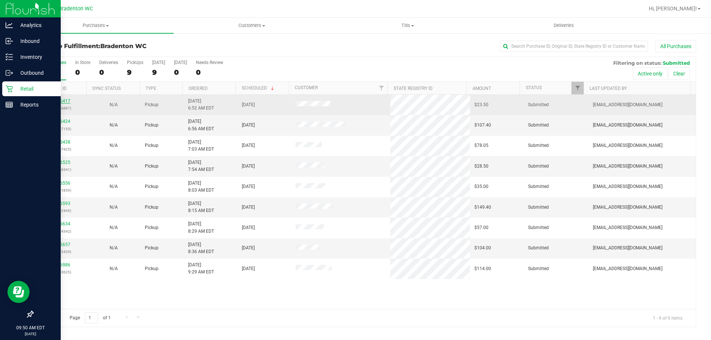
click at [63, 102] on link "11826417" at bounding box center [60, 101] width 21 height 5
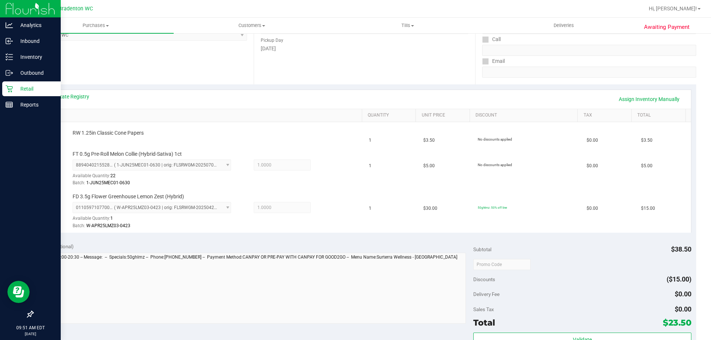
scroll to position [114, 0]
click at [661, 100] on link "Assign Inventory Manually" at bounding box center [649, 100] width 70 height 13
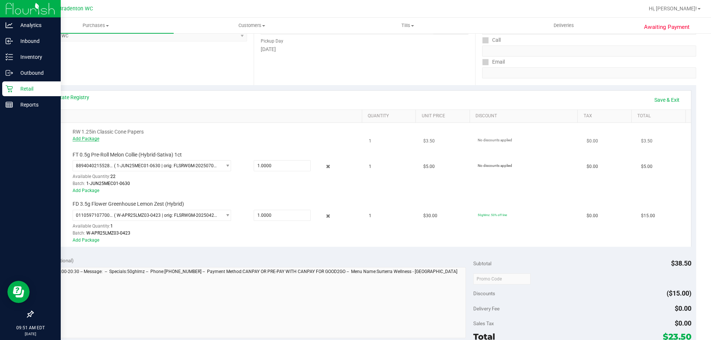
click at [93, 139] on link "Add Package" at bounding box center [86, 138] width 27 height 5
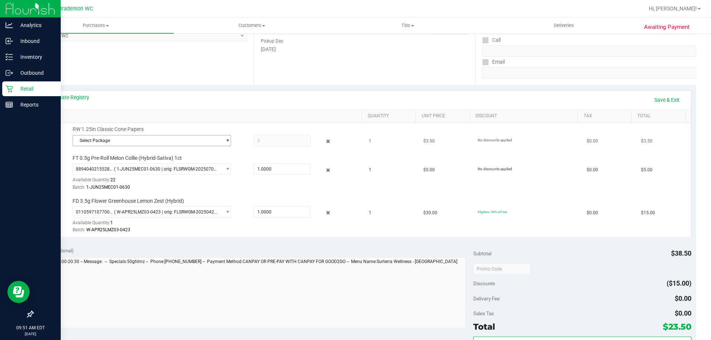
click at [131, 140] on span "Select Package" at bounding box center [147, 141] width 149 height 10
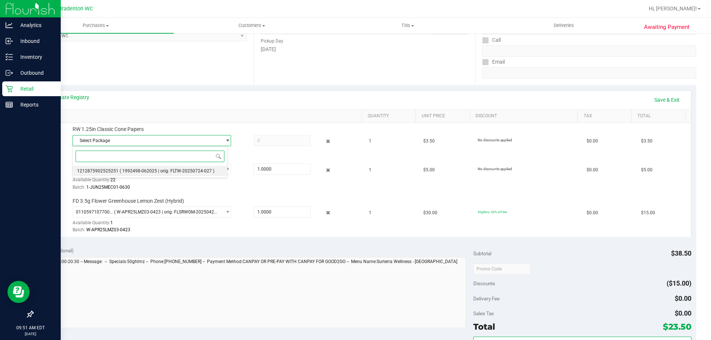
click at [143, 176] on li "1212875902525251 ( 1992498-062025 | orig: FLTW-20250724-027 )" at bounding box center [150, 171] width 155 height 10
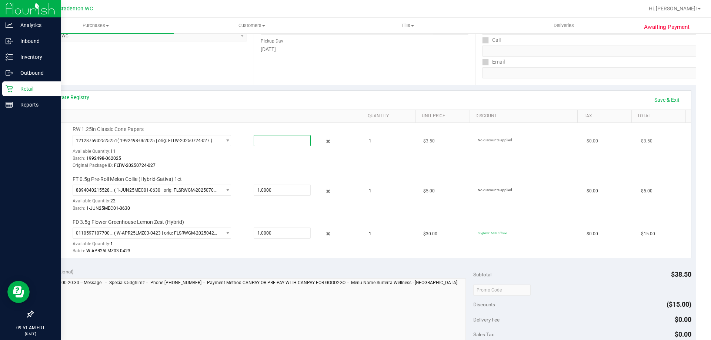
click at [280, 140] on span at bounding box center [282, 140] width 57 height 11
type input "1"
click at [426, 103] on div "View State Registry Save & Exit" at bounding box center [365, 100] width 640 height 13
type input "1.0000"
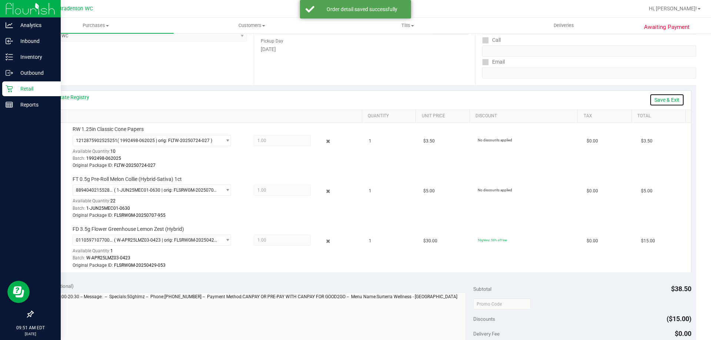
click at [667, 99] on link "Save & Exit" at bounding box center [667, 100] width 35 height 13
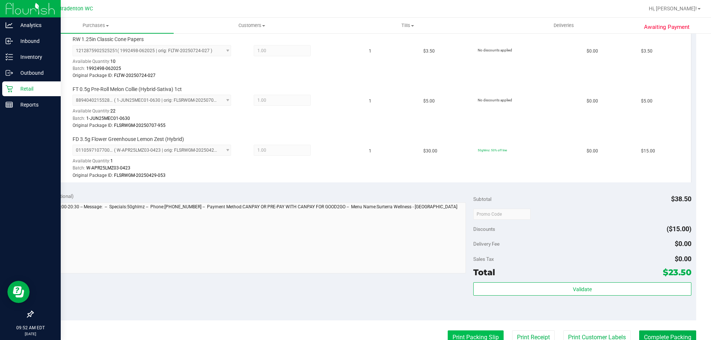
scroll to position [372, 0]
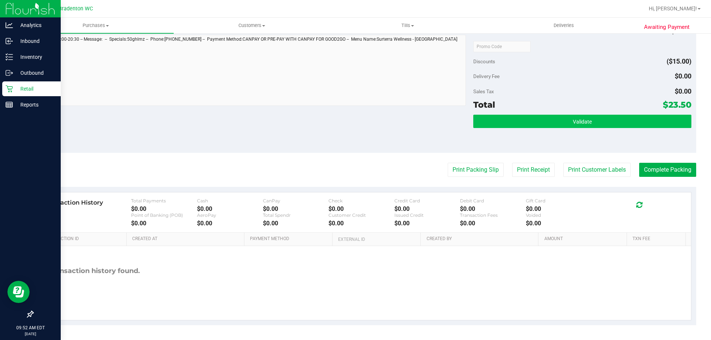
click at [574, 118] on div "Subtotal $38.50 Discounts ($15.00) Delivery Fee $0.00 Sales Tax $0.00 Total $23…" at bounding box center [582, 86] width 218 height 123
click at [576, 128] on div "Validate" at bounding box center [582, 131] width 218 height 33
click at [533, 115] on button "Validate" at bounding box center [582, 121] width 218 height 13
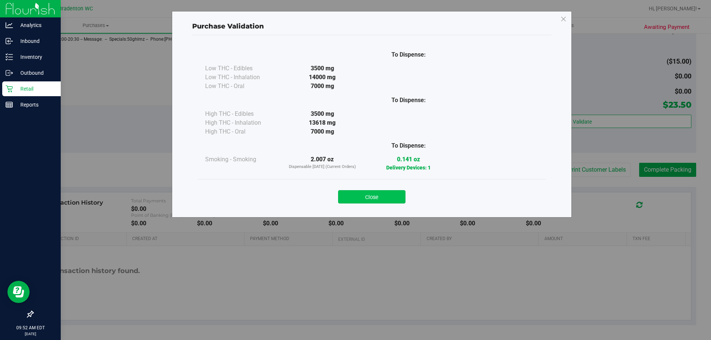
click at [397, 195] on button "Close" at bounding box center [371, 196] width 67 height 13
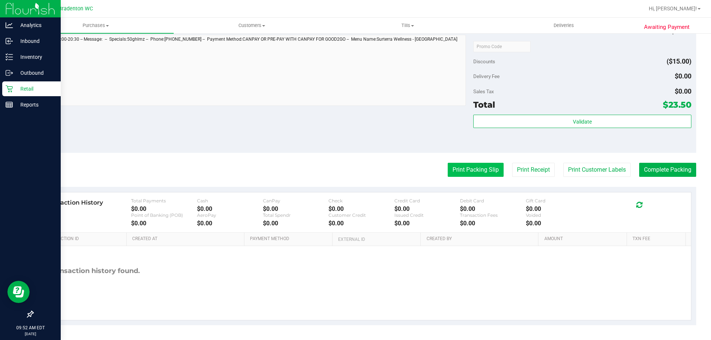
click at [476, 167] on button "Print Packing Slip" at bounding box center [476, 170] width 56 height 14
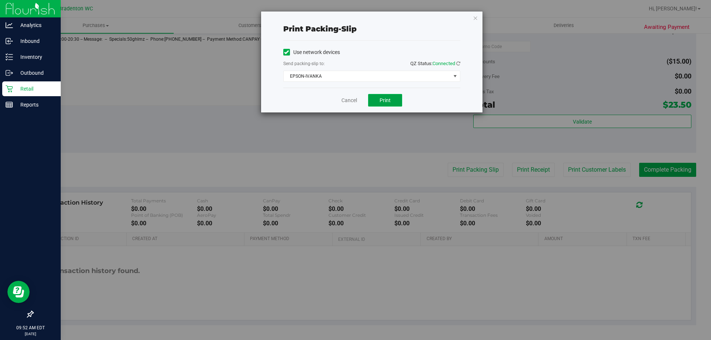
click at [393, 102] on button "Print" at bounding box center [385, 100] width 34 height 13
click at [476, 18] on icon "button" at bounding box center [475, 17] width 5 height 9
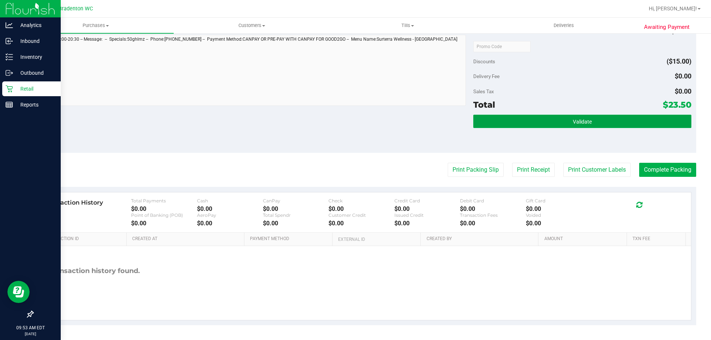
drag, startPoint x: 520, startPoint y: 125, endPoint x: 522, endPoint y: 132, distance: 6.6
click at [520, 126] on button "Validate" at bounding box center [582, 121] width 218 height 13
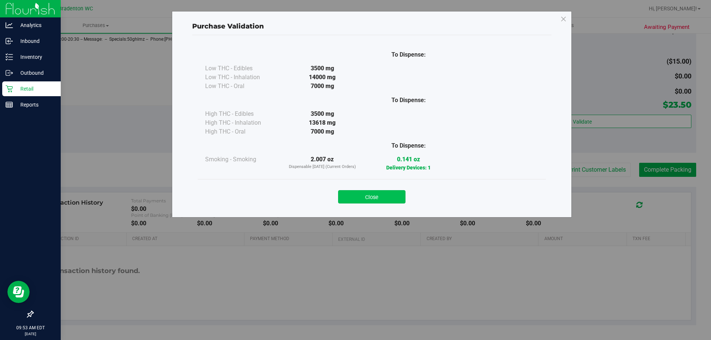
drag, startPoint x: 375, startPoint y: 187, endPoint x: 381, endPoint y: 195, distance: 9.7
click at [376, 187] on div "Close" at bounding box center [371, 194] width 337 height 19
click at [385, 199] on button "Close" at bounding box center [371, 196] width 67 height 13
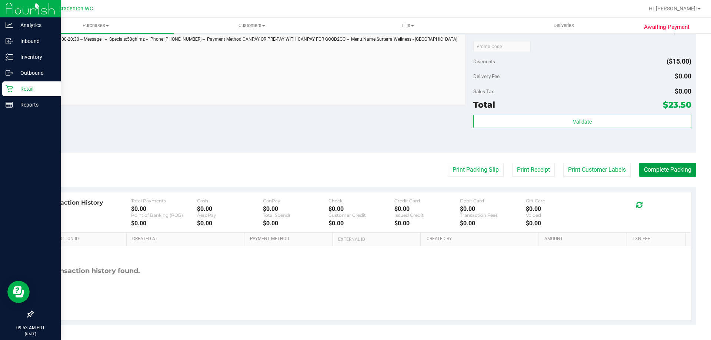
click at [670, 172] on button "Complete Packing" at bounding box center [667, 170] width 57 height 14
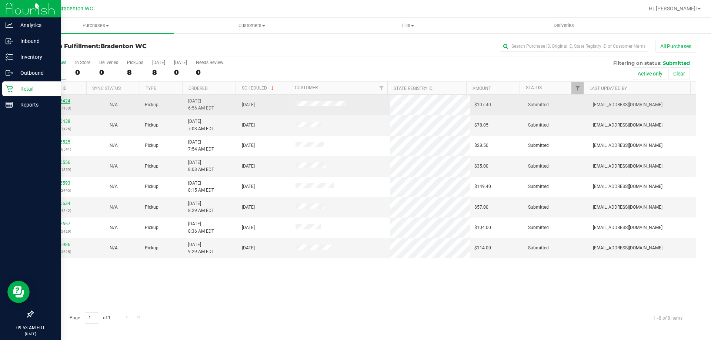
click at [59, 100] on link "11826424" at bounding box center [60, 101] width 21 height 5
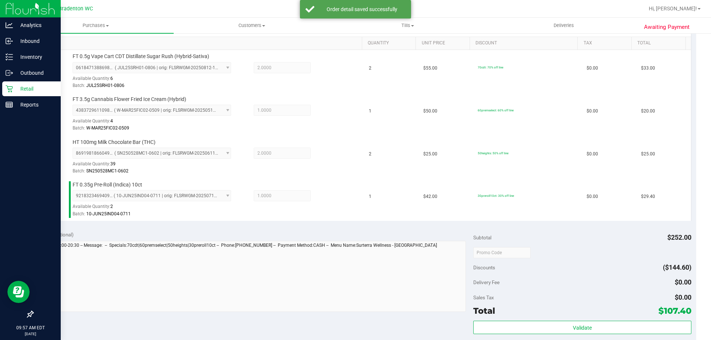
scroll to position [296, 0]
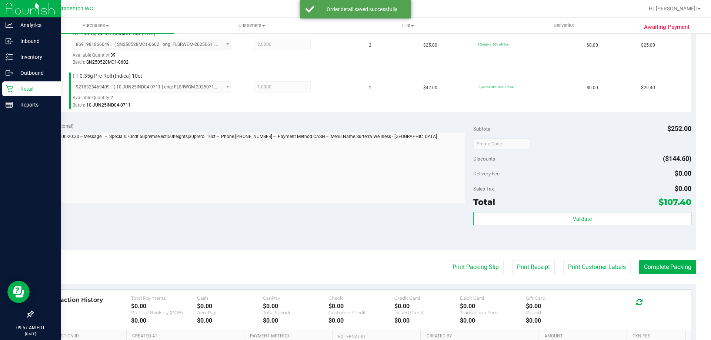
click at [521, 226] on div "Validate" at bounding box center [582, 228] width 218 height 33
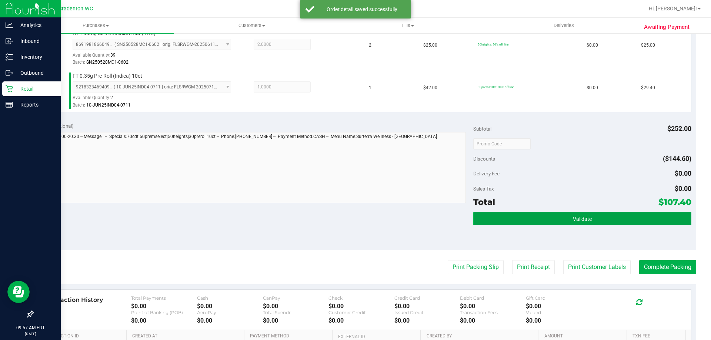
click at [521, 219] on button "Validate" at bounding box center [582, 218] width 218 height 13
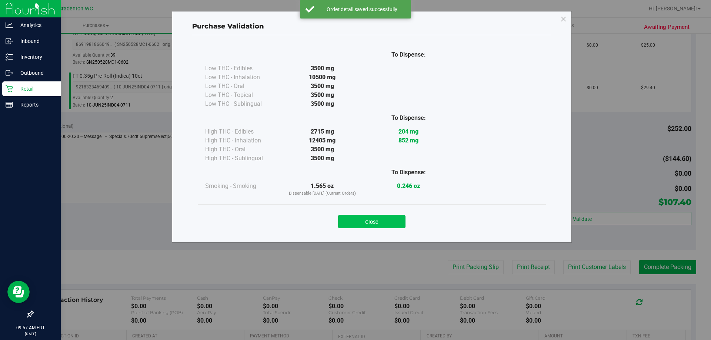
click at [405, 221] on button "Close" at bounding box center [371, 221] width 67 height 13
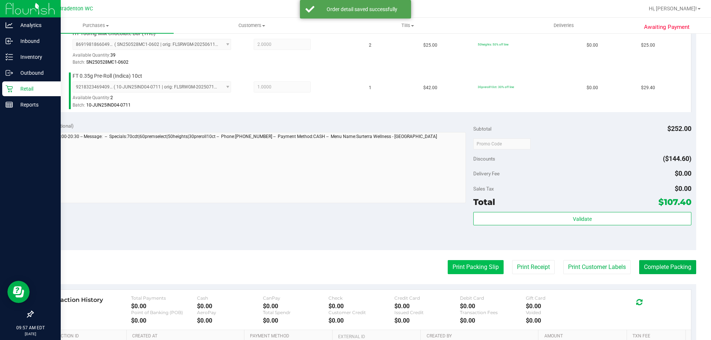
click at [449, 261] on button "Print Packing Slip" at bounding box center [476, 267] width 56 height 14
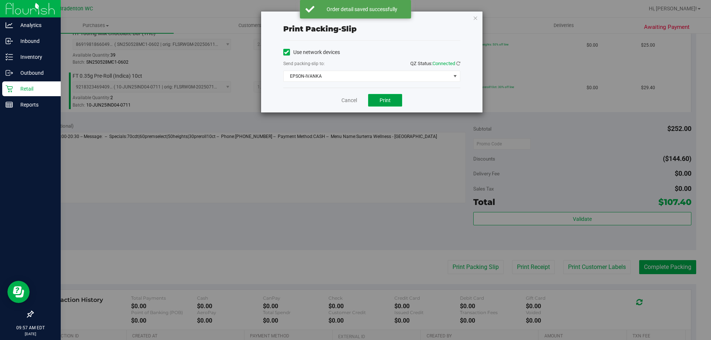
click at [380, 106] on button "Print" at bounding box center [385, 100] width 34 height 13
click at [475, 19] on icon "button" at bounding box center [475, 17] width 5 height 9
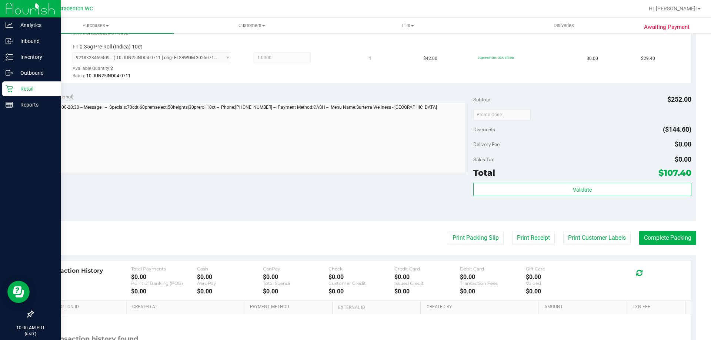
scroll to position [360, 0]
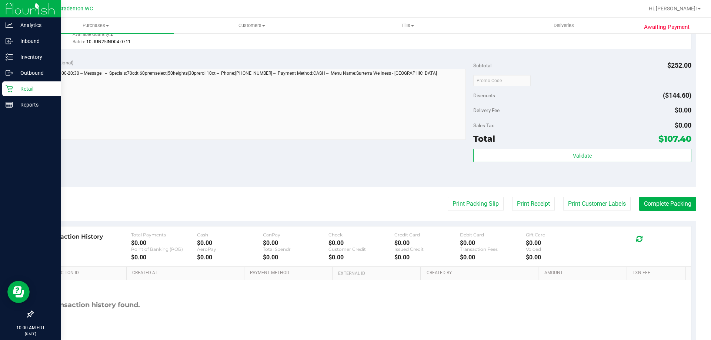
click at [602, 173] on div "Validate" at bounding box center [582, 165] width 218 height 33
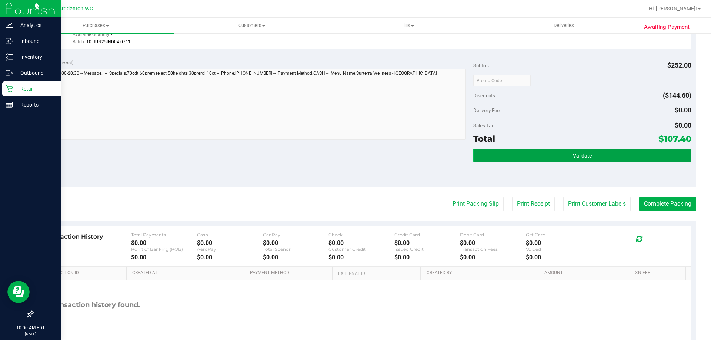
click at [605, 156] on button "Validate" at bounding box center [582, 155] width 218 height 13
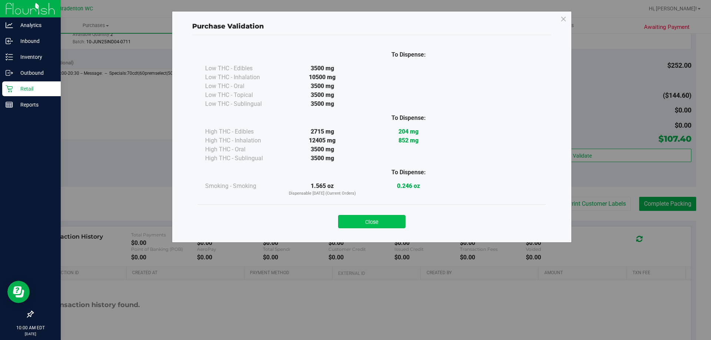
click at [381, 222] on button "Close" at bounding box center [371, 221] width 67 height 13
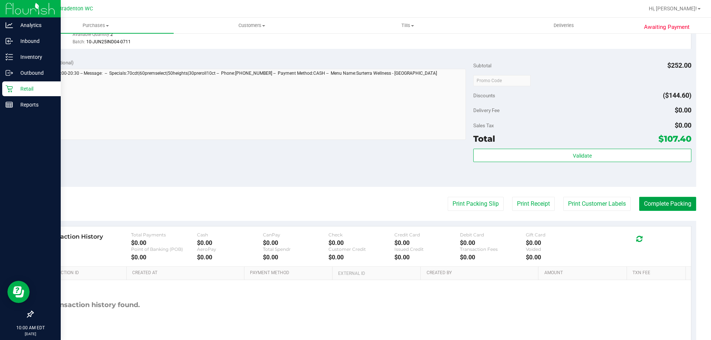
click at [657, 199] on button "Complete Packing" at bounding box center [667, 204] width 57 height 14
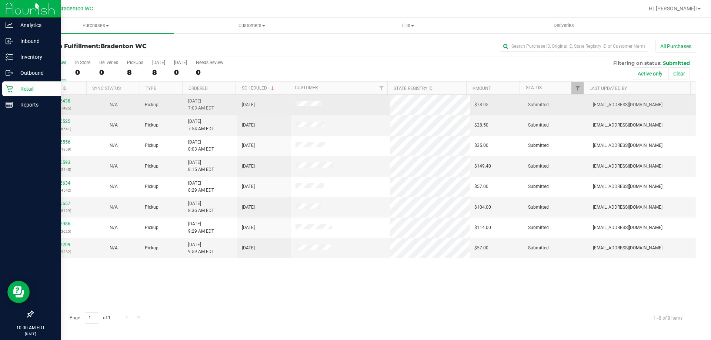
click at [65, 98] on div "11826438 (316527425)" at bounding box center [59, 105] width 45 height 14
click at [67, 99] on link "11826438" at bounding box center [60, 101] width 21 height 5
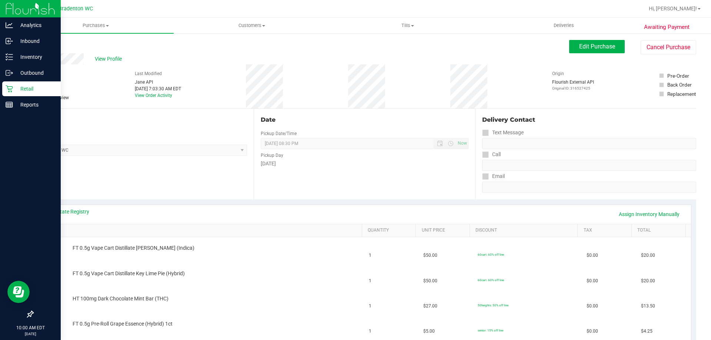
drag, startPoint x: 69, startPoint y: 99, endPoint x: 279, endPoint y: 41, distance: 218.8
click at [279, 41] on div "Back Edit Purchase Cancel Purchase" at bounding box center [365, 46] width 664 height 13
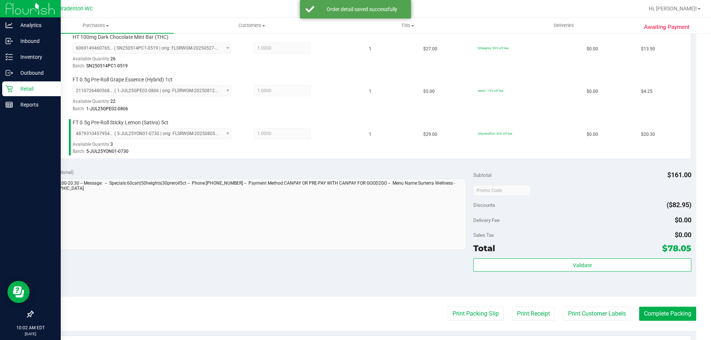
scroll to position [417, 0]
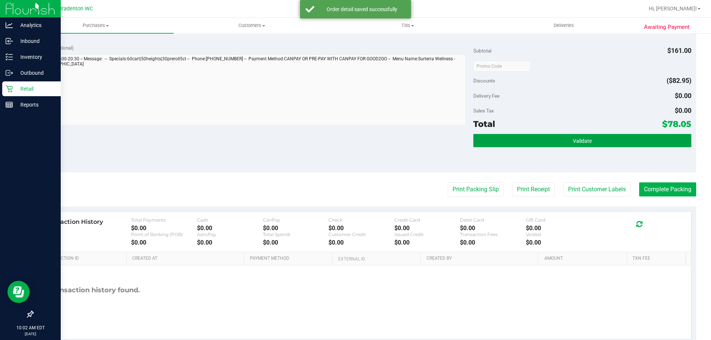
click at [502, 144] on button "Validate" at bounding box center [582, 140] width 218 height 13
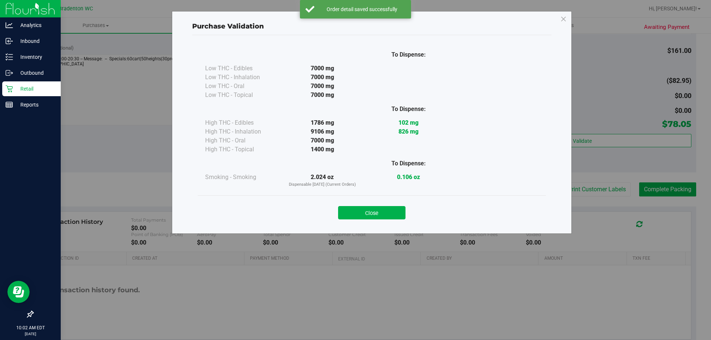
drag, startPoint x: 391, startPoint y: 209, endPoint x: 399, endPoint y: 212, distance: 8.1
click at [391, 209] on button "Close" at bounding box center [371, 212] width 67 height 13
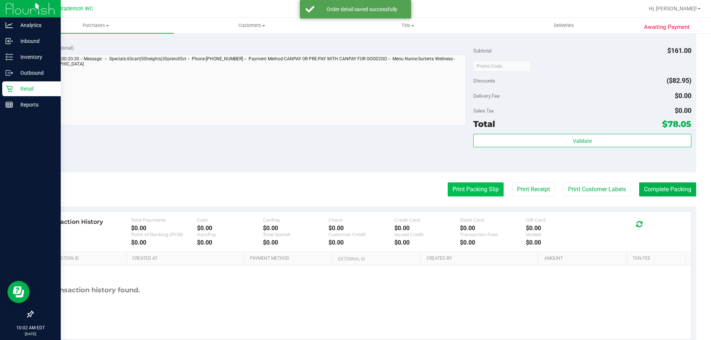
click at [464, 187] on button "Print Packing Slip" at bounding box center [476, 190] width 56 height 14
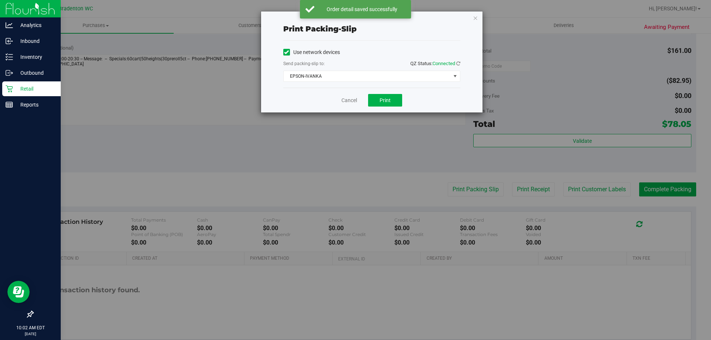
click at [380, 94] on div "Cancel Print" at bounding box center [371, 100] width 177 height 25
click at [383, 103] on button "Print" at bounding box center [385, 100] width 34 height 13
click at [473, 15] on icon "button" at bounding box center [475, 17] width 5 height 9
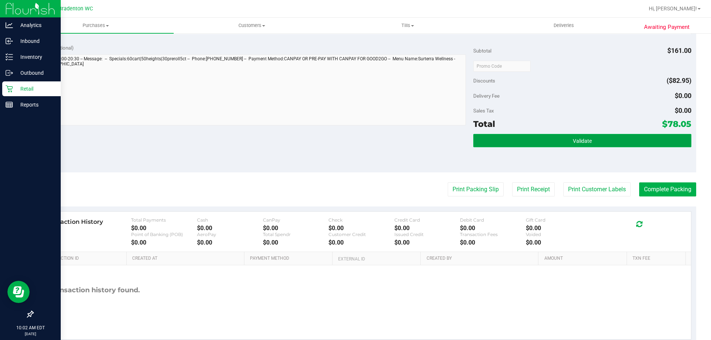
click at [608, 147] on button "Validate" at bounding box center [582, 140] width 218 height 13
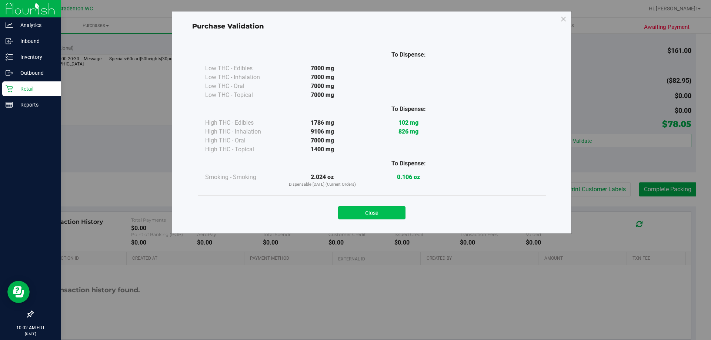
click at [386, 212] on button "Close" at bounding box center [371, 212] width 67 height 13
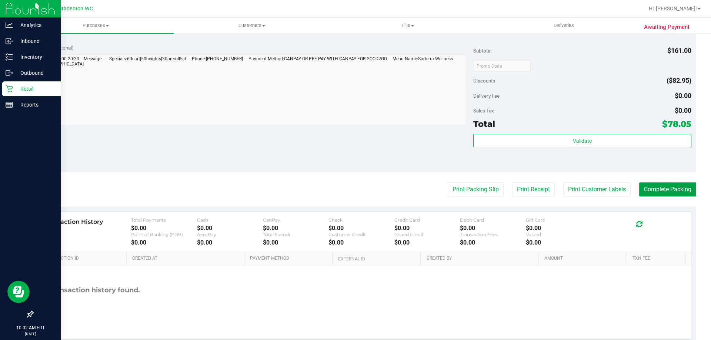
click at [649, 186] on button "Complete Packing" at bounding box center [667, 190] width 57 height 14
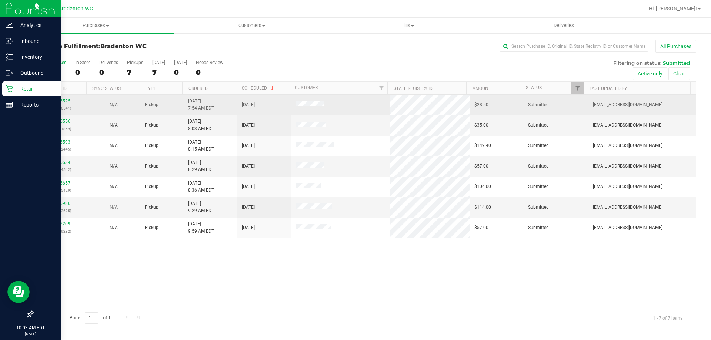
click at [61, 104] on div "11826525 (316526541)" at bounding box center [59, 105] width 45 height 14
click at [63, 101] on link "11826525" at bounding box center [60, 101] width 21 height 5
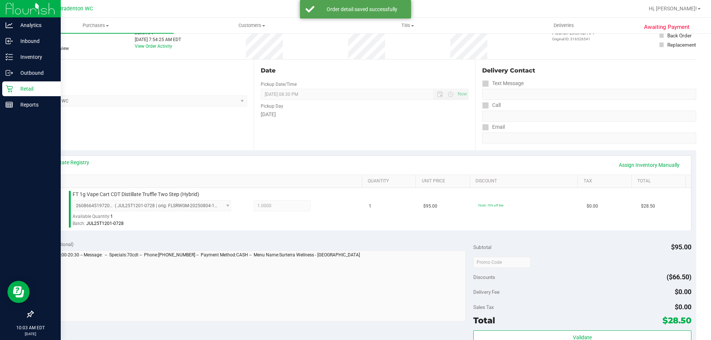
scroll to position [75, 0]
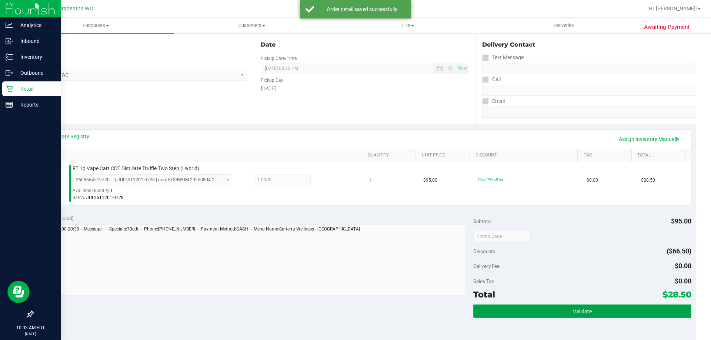
click at [599, 307] on button "Validate" at bounding box center [582, 311] width 218 height 13
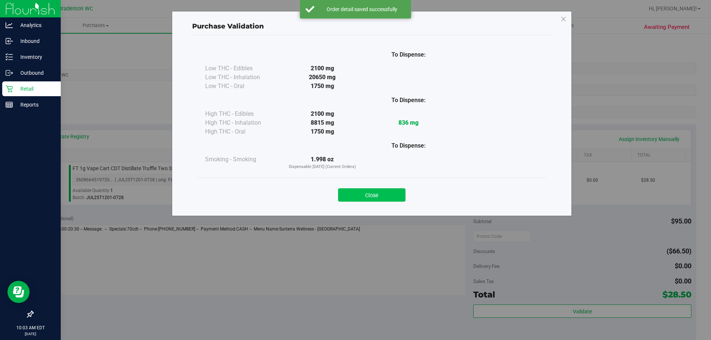
click at [393, 197] on button "Close" at bounding box center [371, 195] width 67 height 13
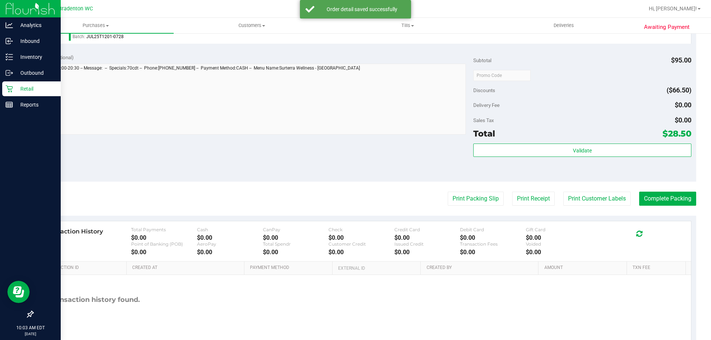
scroll to position [243, 0]
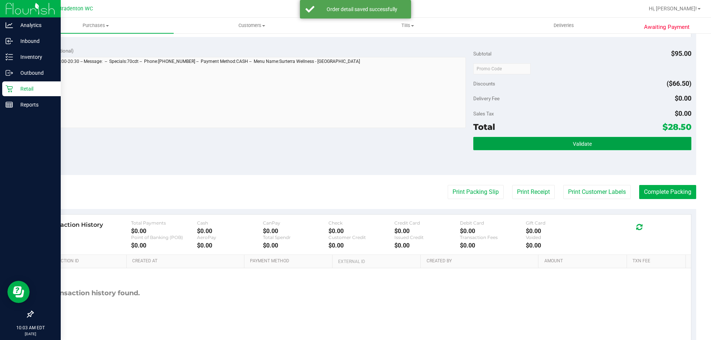
click at [605, 145] on button "Validate" at bounding box center [582, 143] width 218 height 13
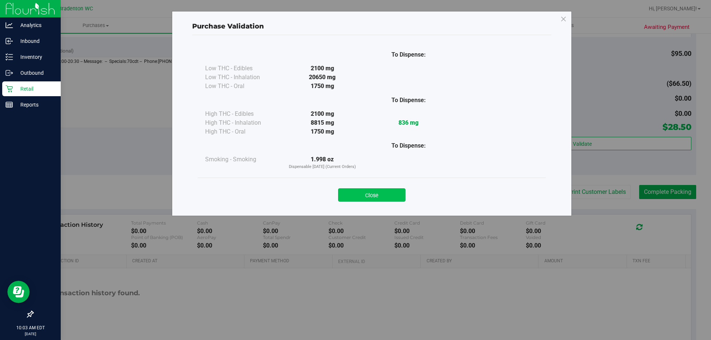
click at [389, 199] on button "Close" at bounding box center [371, 195] width 67 height 13
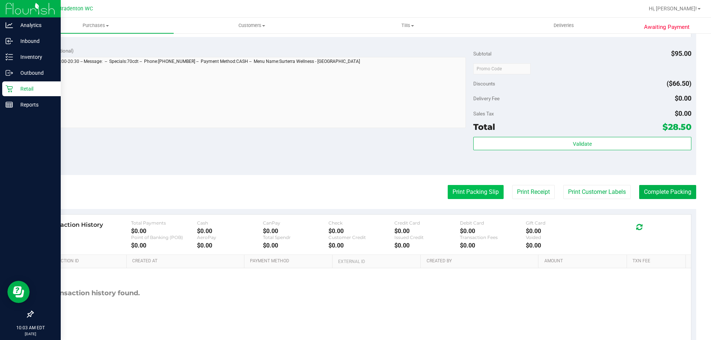
click at [456, 195] on button "Print Packing Slip" at bounding box center [476, 192] width 56 height 14
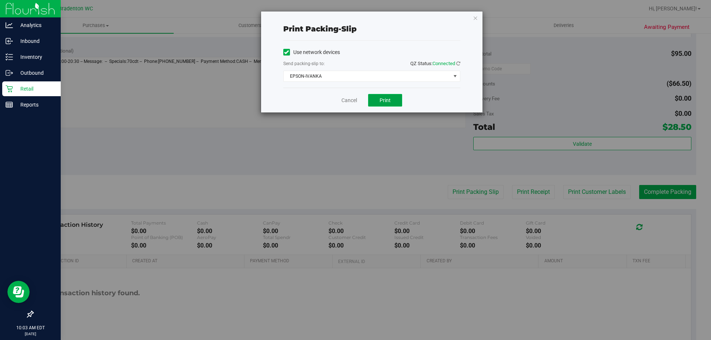
click at [395, 100] on button "Print" at bounding box center [385, 100] width 34 height 13
click at [473, 20] on icon "button" at bounding box center [475, 17] width 5 height 9
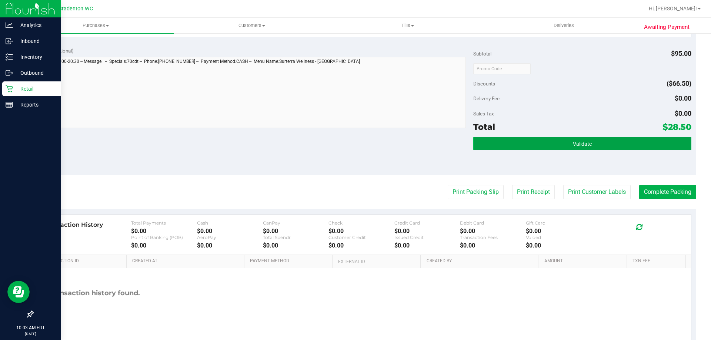
drag, startPoint x: 473, startPoint y: 20, endPoint x: 618, endPoint y: 145, distance: 191.8
click at [619, 148] on button "Validate" at bounding box center [582, 143] width 218 height 13
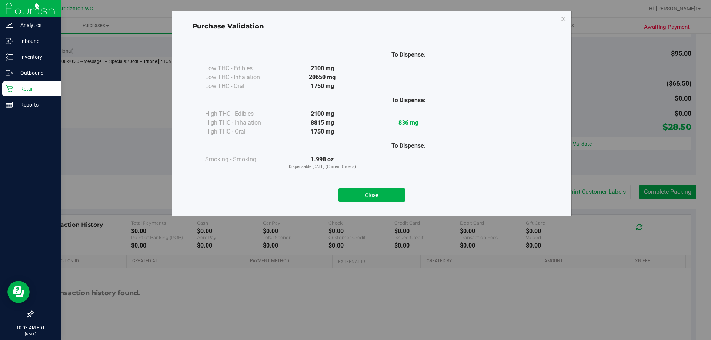
drag, startPoint x: 378, startPoint y: 196, endPoint x: 484, endPoint y: 187, distance: 106.7
click at [379, 196] on button "Close" at bounding box center [371, 195] width 67 height 13
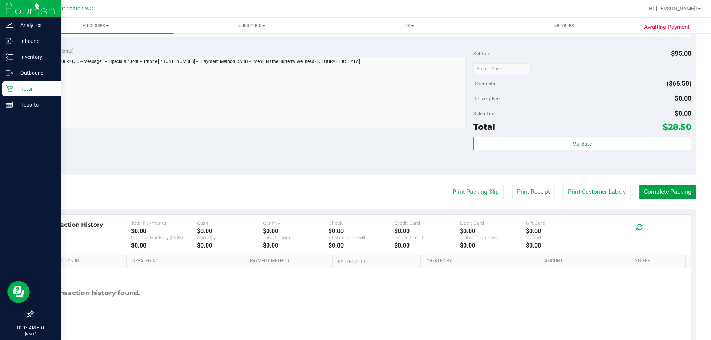
click at [648, 189] on button "Complete Packing" at bounding box center [667, 192] width 57 height 14
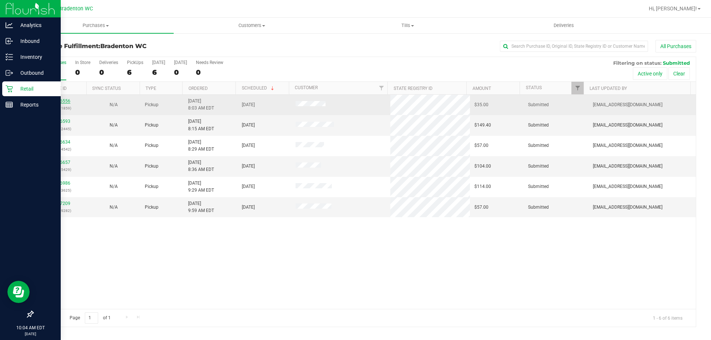
click at [66, 102] on link "11826556" at bounding box center [60, 101] width 21 height 5
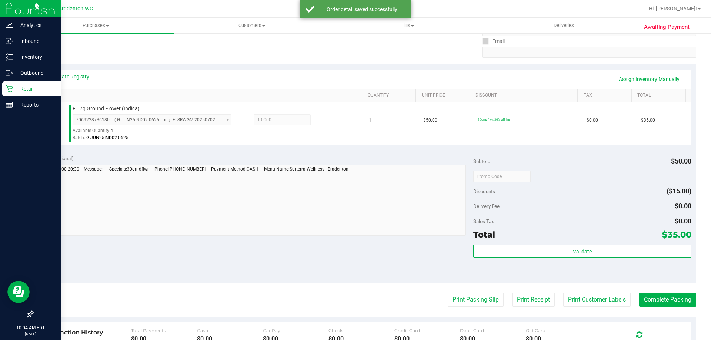
scroll to position [137, 0]
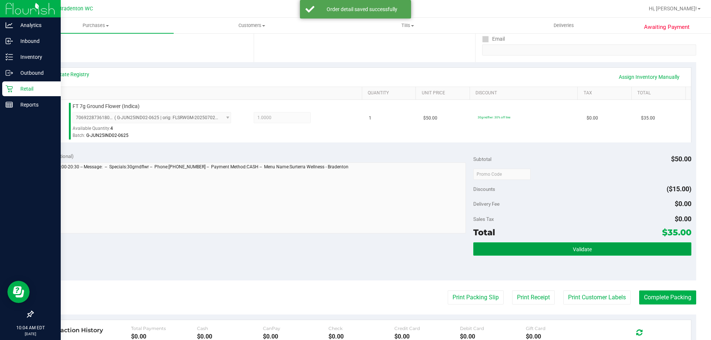
click at [595, 254] on button "Validate" at bounding box center [582, 249] width 218 height 13
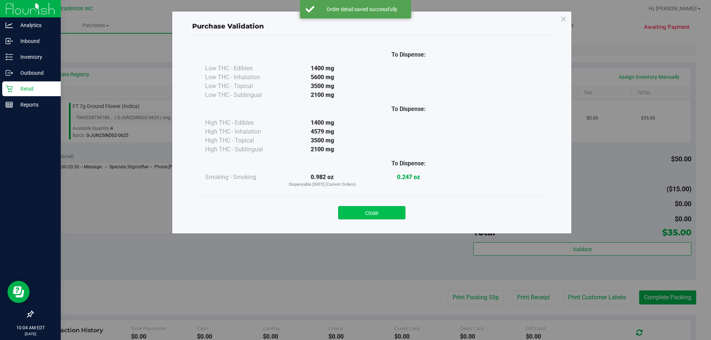
click at [362, 214] on button "Close" at bounding box center [371, 212] width 67 height 13
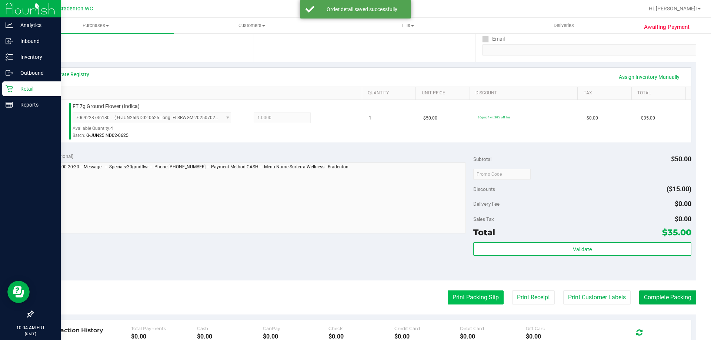
click at [477, 296] on button "Print Packing Slip" at bounding box center [476, 298] width 56 height 14
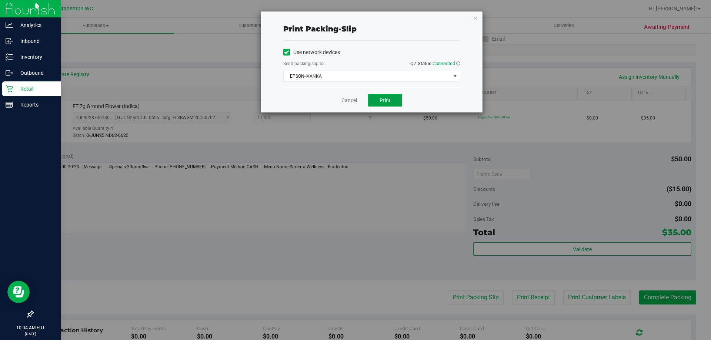
click at [380, 103] on span "Print" at bounding box center [385, 100] width 11 height 6
click at [478, 20] on icon "button" at bounding box center [475, 17] width 5 height 9
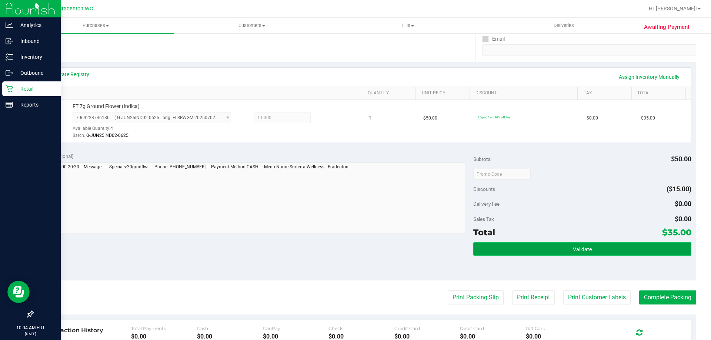
click at [593, 253] on button "Validate" at bounding box center [582, 249] width 218 height 13
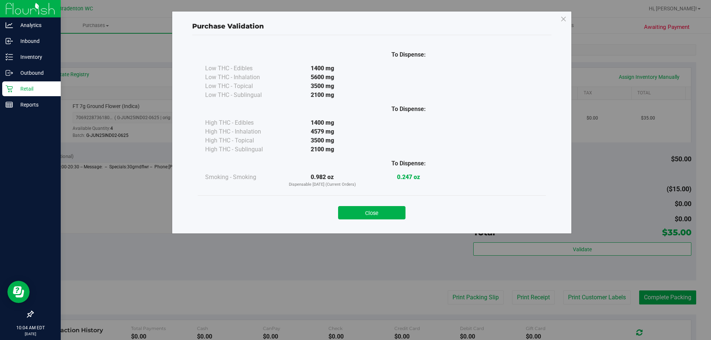
click at [380, 209] on button "Close" at bounding box center [371, 212] width 67 height 13
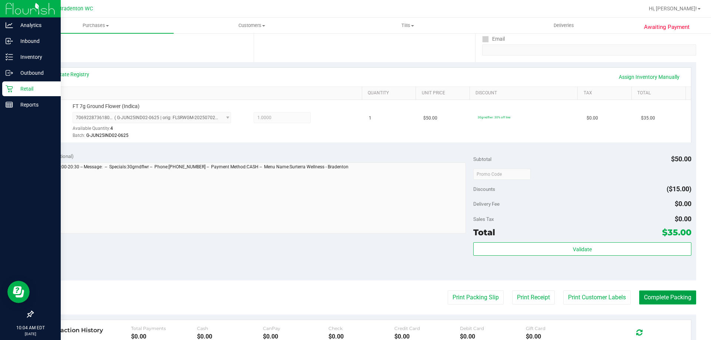
click at [671, 294] on button "Complete Packing" at bounding box center [667, 298] width 57 height 14
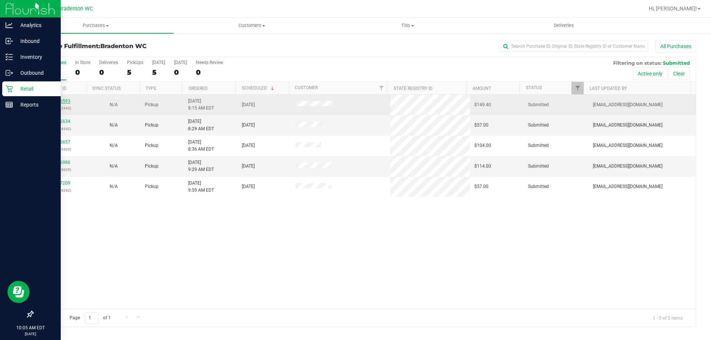
click at [64, 102] on link "11826593" at bounding box center [60, 101] width 21 height 5
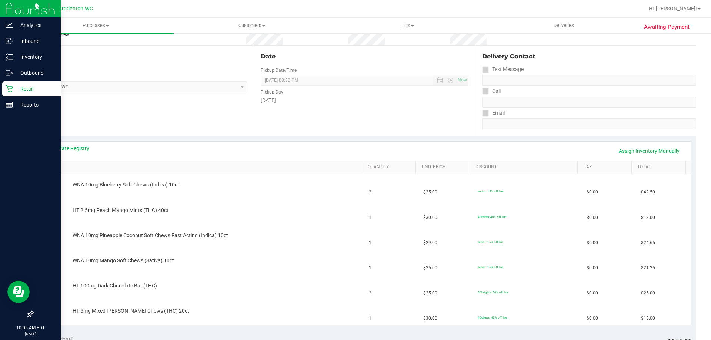
scroll to position [109, 0]
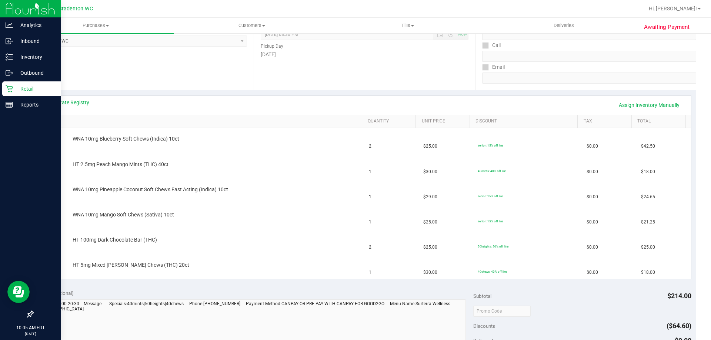
click at [81, 101] on link "View State Registry" at bounding box center [67, 102] width 44 height 7
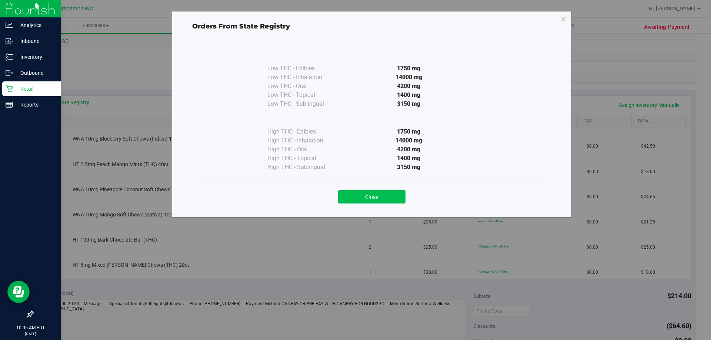
click at [389, 192] on button "Close" at bounding box center [371, 196] width 67 height 13
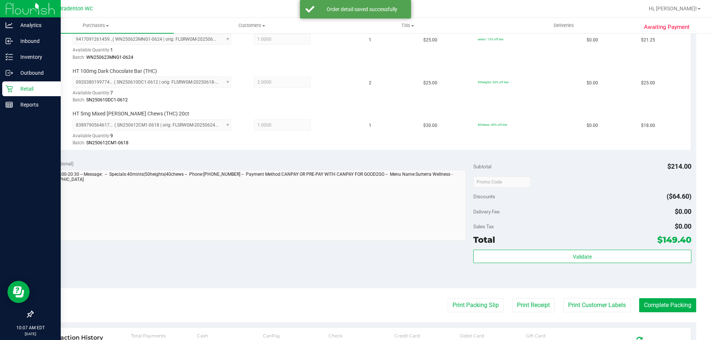
scroll to position [345, 0]
click at [604, 240] on div "Total $149.40" at bounding box center [582, 239] width 218 height 13
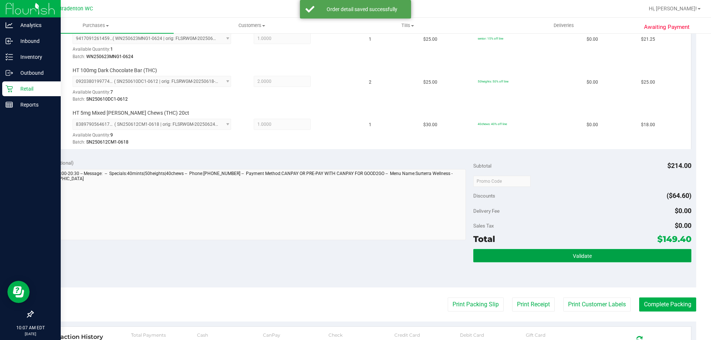
click at [615, 262] on button "Validate" at bounding box center [582, 255] width 218 height 13
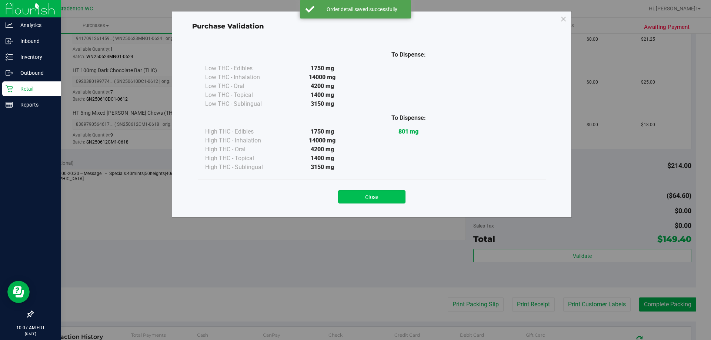
click at [394, 203] on button "Close" at bounding box center [371, 196] width 67 height 13
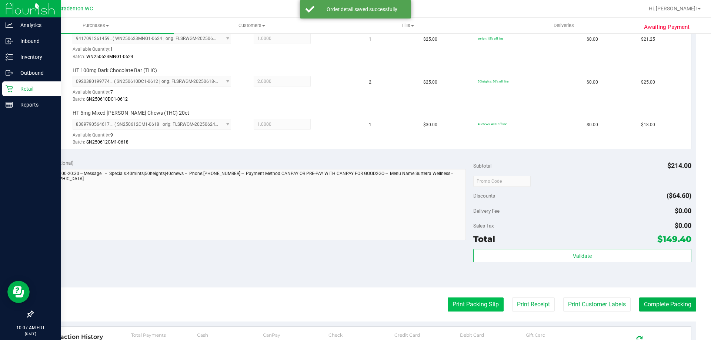
click at [448, 308] on button "Print Packing Slip" at bounding box center [476, 305] width 56 height 14
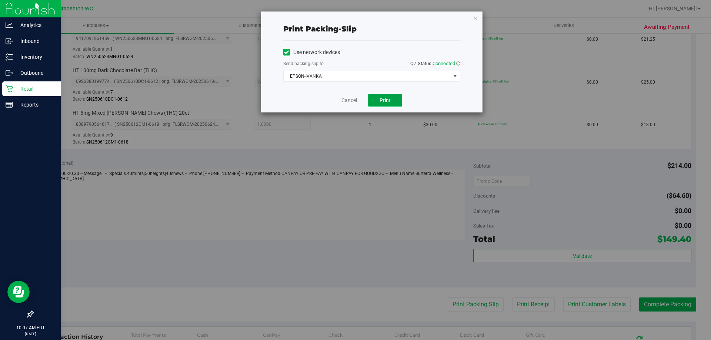
click at [392, 102] on button "Print" at bounding box center [385, 100] width 34 height 13
click at [466, 16] on div "Print packing-slip Use network devices Send packing-slip to: QZ Status: Connect…" at bounding box center [372, 61] width 222 height 101
click at [474, 17] on icon "button" at bounding box center [475, 17] width 5 height 9
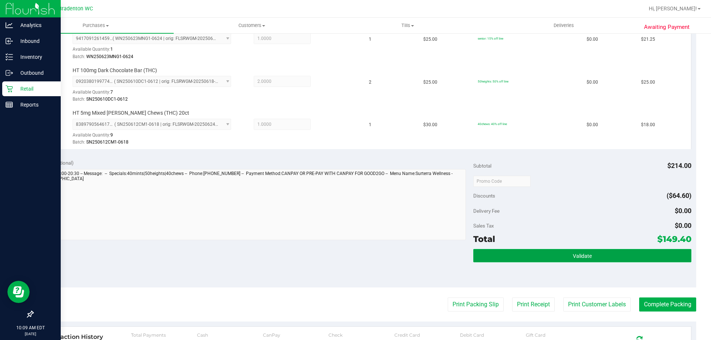
click at [601, 253] on button "Validate" at bounding box center [582, 255] width 218 height 13
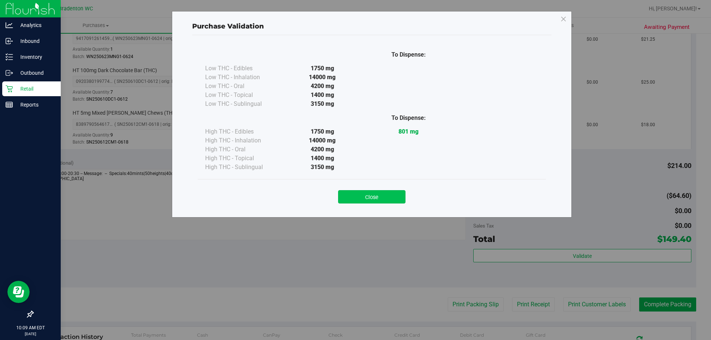
click at [404, 200] on button "Close" at bounding box center [371, 196] width 67 height 13
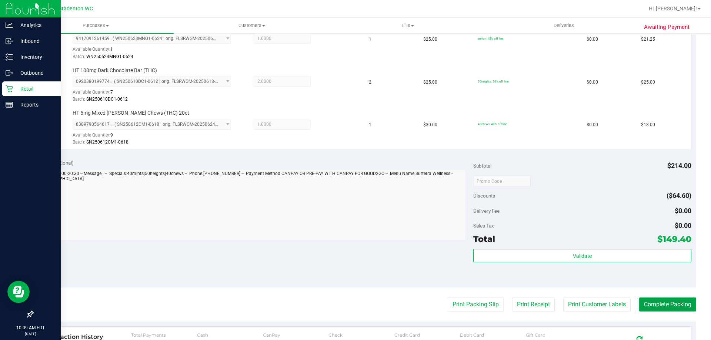
click at [661, 310] on button "Complete Packing" at bounding box center [667, 305] width 57 height 14
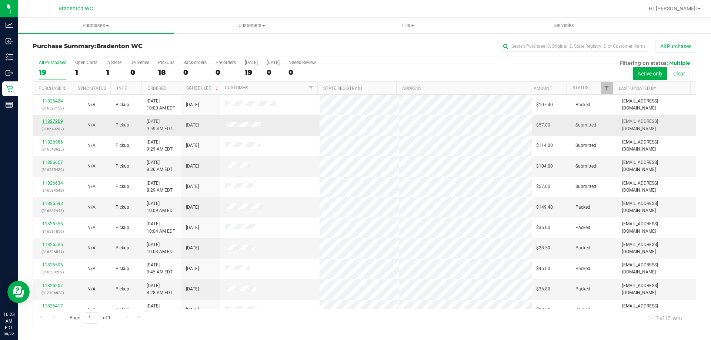
click at [54, 120] on link "11827209" at bounding box center [52, 121] width 21 height 5
click at [56, 120] on link "11827209" at bounding box center [52, 121] width 21 height 5
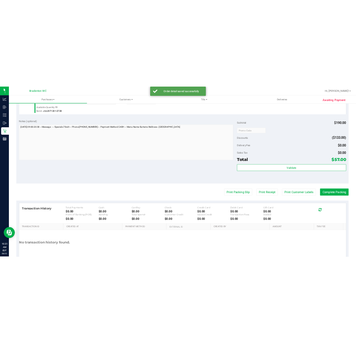
scroll to position [255, 0]
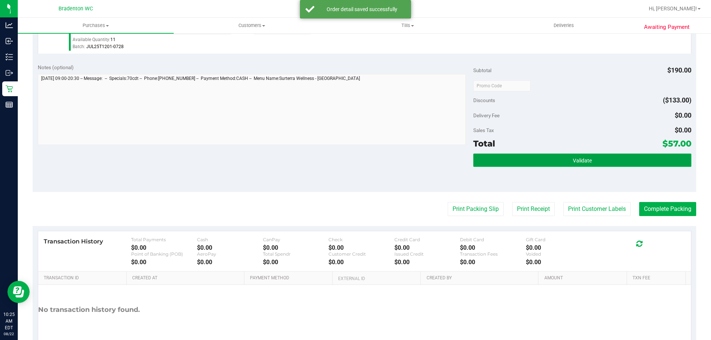
click at [536, 161] on button "Validate" at bounding box center [582, 160] width 218 height 13
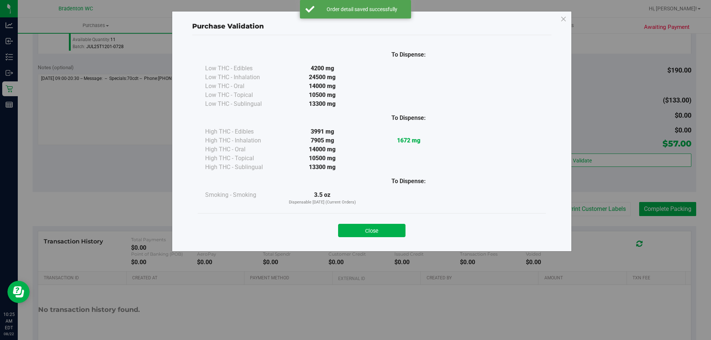
click at [363, 244] on div "To Dispense: Low THC - Edibles 4200 mg" at bounding box center [371, 140] width 359 height 210
click at [391, 230] on button "Close" at bounding box center [371, 230] width 67 height 13
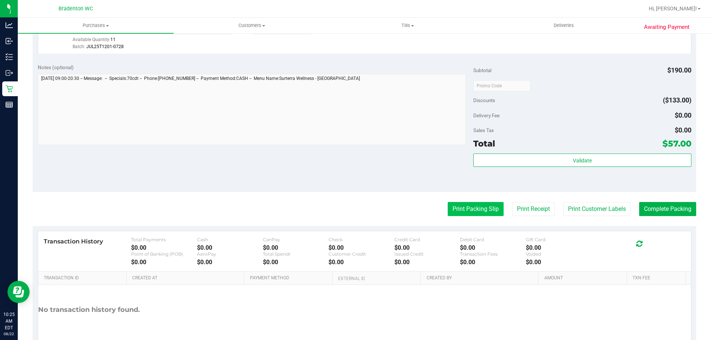
click at [480, 215] on button "Print Packing Slip" at bounding box center [476, 209] width 56 height 14
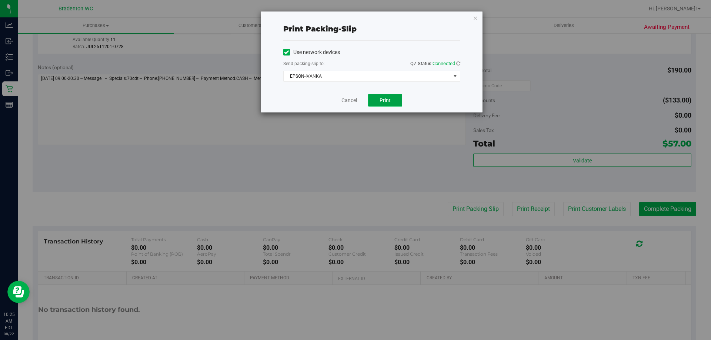
click at [382, 95] on button "Print" at bounding box center [385, 100] width 34 height 13
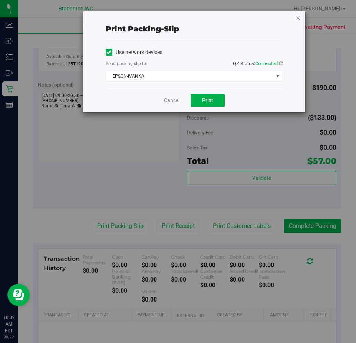
click at [298, 19] on icon "button" at bounding box center [297, 17] width 5 height 9
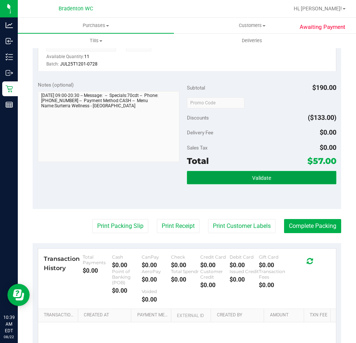
click at [273, 173] on button "Validate" at bounding box center [261, 177] width 149 height 13
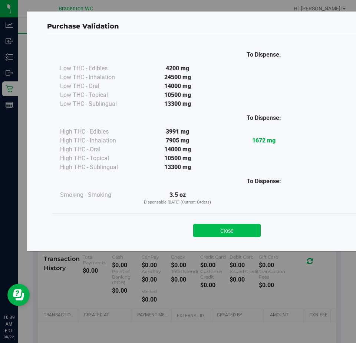
click at [225, 230] on button "Close" at bounding box center [226, 230] width 67 height 13
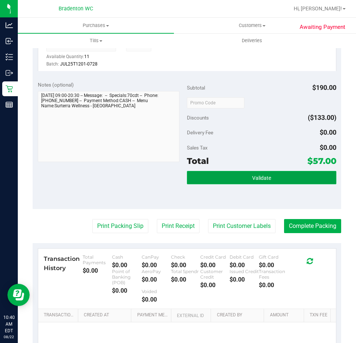
click at [276, 180] on button "Validate" at bounding box center [261, 177] width 149 height 13
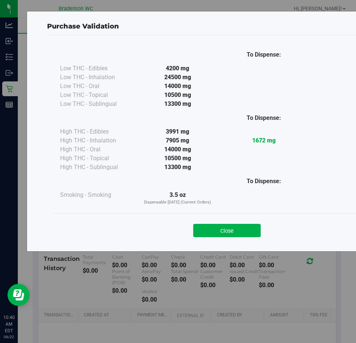
click at [228, 244] on div "To Dispense: Low THC - Edibles 4200 mg" at bounding box center [226, 140] width 359 height 210
click at [245, 235] on button "Close" at bounding box center [226, 230] width 67 height 13
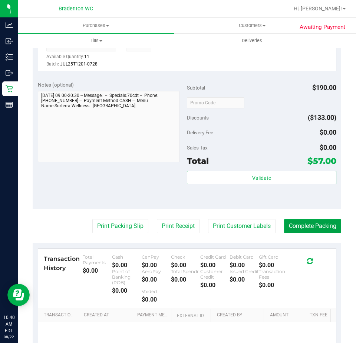
click at [319, 233] on button "Complete Packing" at bounding box center [312, 226] width 57 height 14
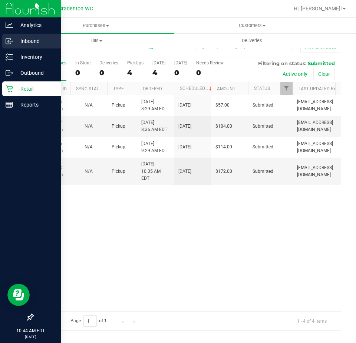
click at [8, 42] on icon at bounding box center [7, 41] width 1 height 1
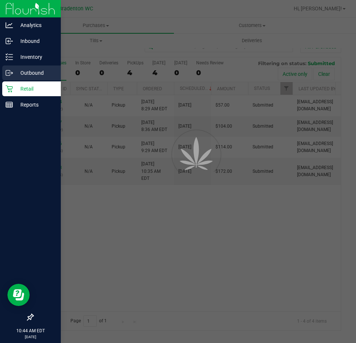
click at [12, 72] on icon at bounding box center [11, 72] width 1 height 1
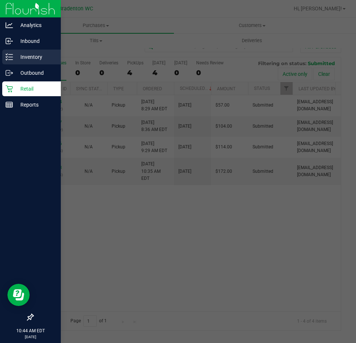
click at [27, 56] on p "Inventory" at bounding box center [35, 57] width 44 height 9
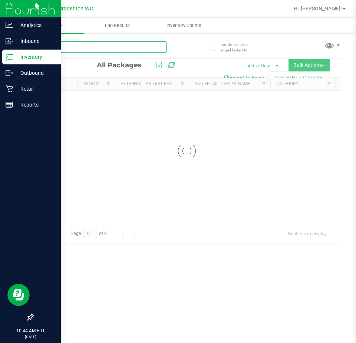
click at [115, 49] on input "text" at bounding box center [100, 46] width 134 height 11
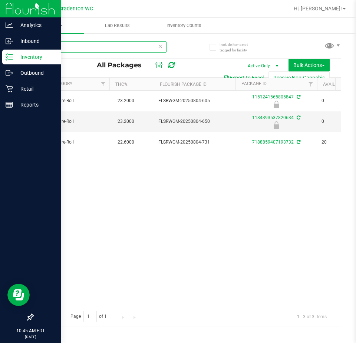
scroll to position [0, 251]
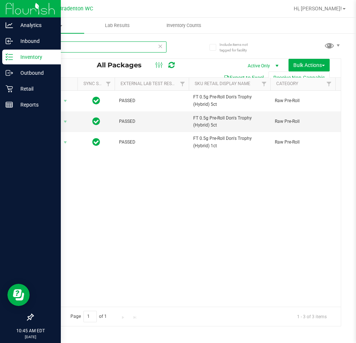
type input "dot"
click at [35, 90] on p "Retail" at bounding box center [35, 88] width 44 height 9
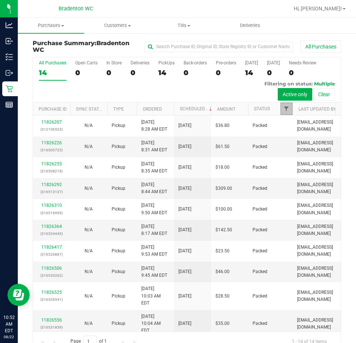
click at [287, 108] on span "Filter" at bounding box center [286, 109] width 6 height 6
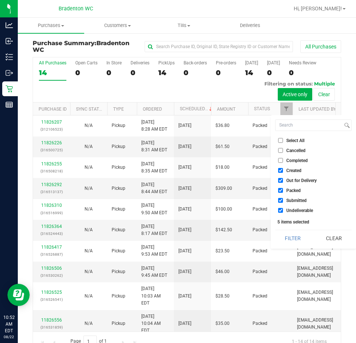
click at [302, 174] on li "Created" at bounding box center [313, 171] width 76 height 8
click at [285, 170] on label "Created" at bounding box center [289, 170] width 23 height 5
click at [283, 170] on input "Created" at bounding box center [280, 170] width 5 height 5
checkbox input "false"
click at [286, 180] on span "Out for Delivery" at bounding box center [301, 181] width 30 height 4
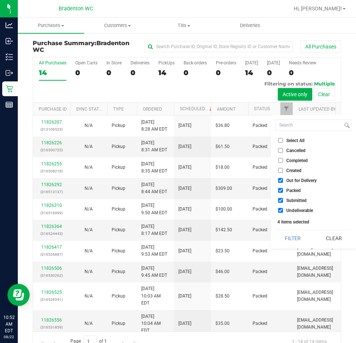
click at [283, 180] on input "Out for Delivery" at bounding box center [280, 180] width 5 height 5
checkbox input "false"
click at [290, 193] on span "Packed" at bounding box center [293, 191] width 14 height 4
click at [283, 193] on input "Packed" at bounding box center [280, 190] width 5 height 5
checkbox input "false"
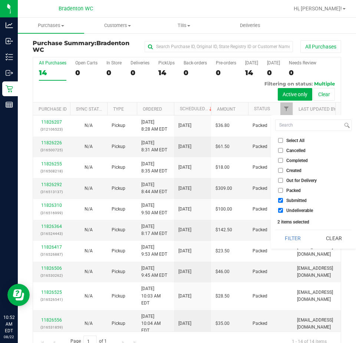
click at [288, 211] on span "Undeliverable" at bounding box center [299, 211] width 27 height 4
click at [283, 211] on input "Undeliverable" at bounding box center [280, 210] width 5 height 5
checkbox input "false"
click at [291, 238] on button "Filter" at bounding box center [293, 238] width 36 height 16
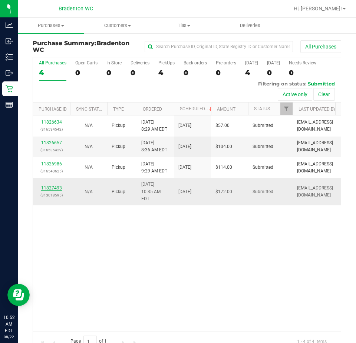
click at [55, 186] on link "11827493" at bounding box center [51, 188] width 21 height 5
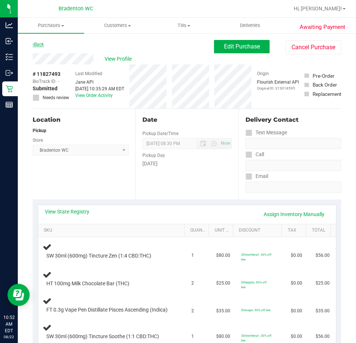
click at [41, 43] on link "Back" at bounding box center [38, 44] width 11 height 5
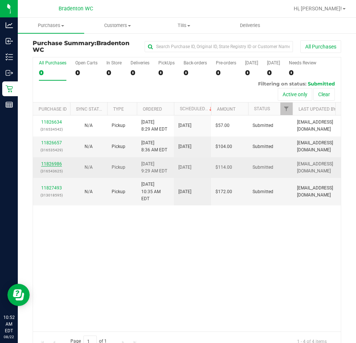
click at [54, 164] on link "11826986" at bounding box center [51, 164] width 21 height 5
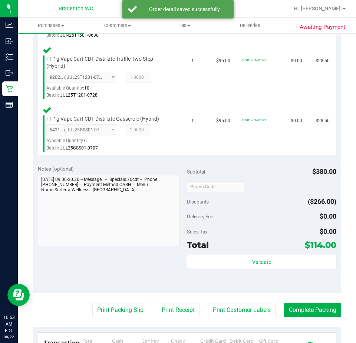
scroll to position [314, 0]
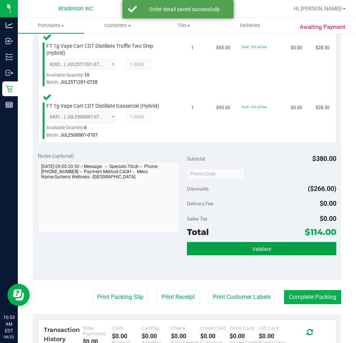
click at [256, 254] on button "Validate" at bounding box center [261, 248] width 149 height 13
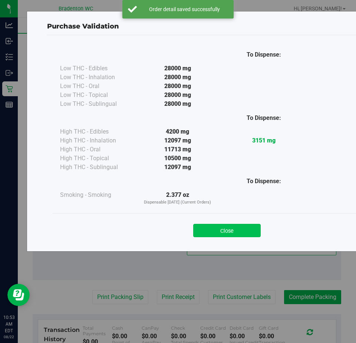
click at [218, 235] on button "Close" at bounding box center [226, 230] width 67 height 13
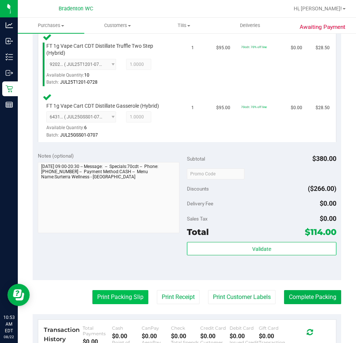
click at [131, 299] on button "Print Packing Slip" at bounding box center [120, 297] width 56 height 14
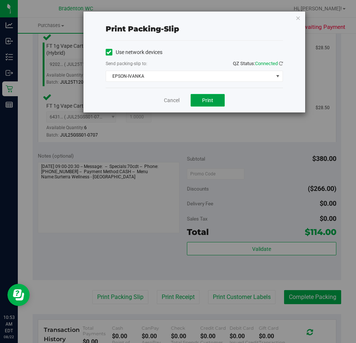
click at [218, 98] on button "Print" at bounding box center [207, 100] width 34 height 13
click at [299, 17] on icon "button" at bounding box center [297, 17] width 5 height 9
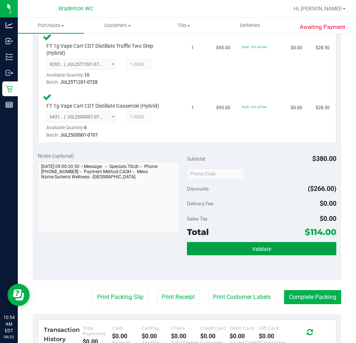
click at [294, 251] on button "Validate" at bounding box center [261, 248] width 149 height 13
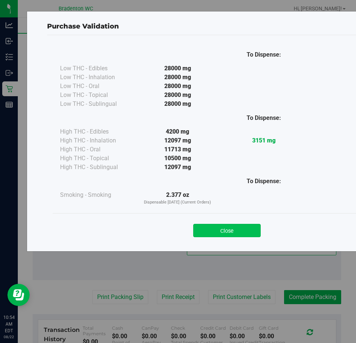
click at [237, 231] on button "Close" at bounding box center [226, 230] width 67 height 13
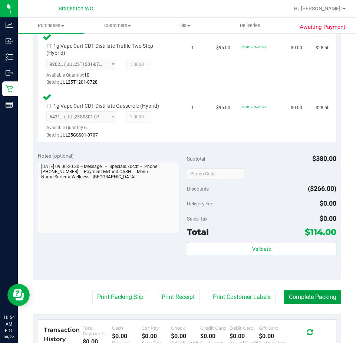
click at [305, 305] on button "Complete Packing" at bounding box center [312, 297] width 57 height 14
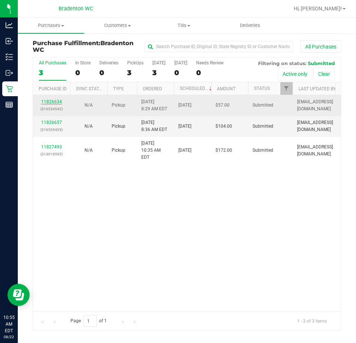
click at [49, 100] on link "11826634" at bounding box center [51, 101] width 21 height 5
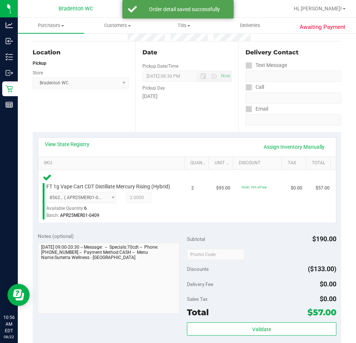
scroll to position [77, 0]
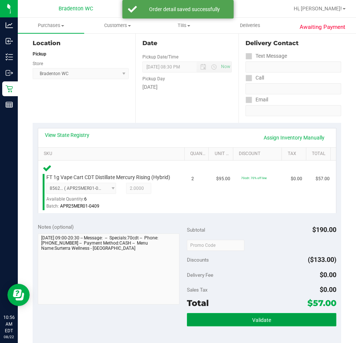
click at [235, 323] on button "Validate" at bounding box center [261, 319] width 149 height 13
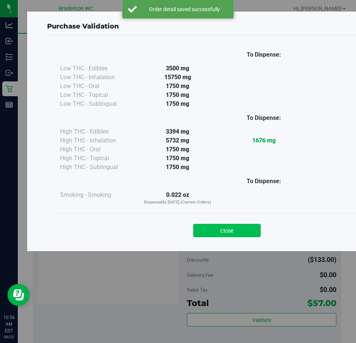
click at [257, 229] on button "Close" at bounding box center [226, 230] width 67 height 13
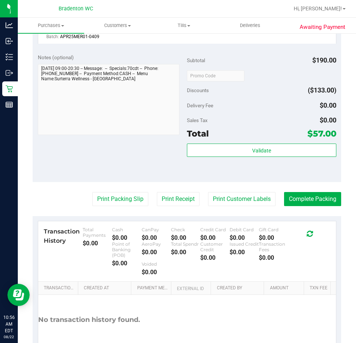
scroll to position [248, 0]
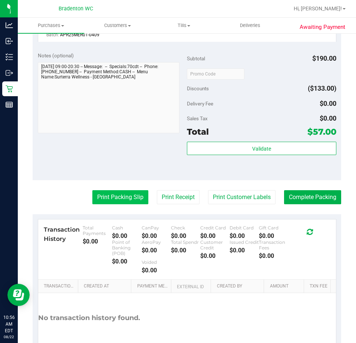
click at [120, 203] on button "Print Packing Slip" at bounding box center [120, 197] width 56 height 14
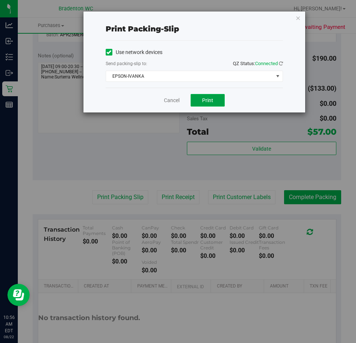
click at [222, 100] on button "Print" at bounding box center [207, 100] width 34 height 13
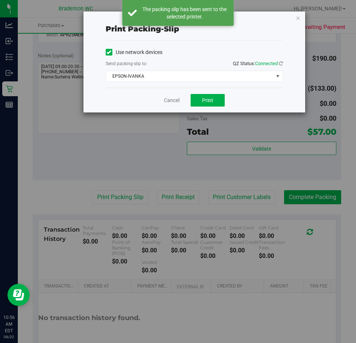
click at [293, 3] on div "Print packing-slip Use network devices Send packing-slip to: QZ Status: Connect…" at bounding box center [180, 171] width 361 height 343
click at [298, 20] on icon "button" at bounding box center [297, 17] width 5 height 9
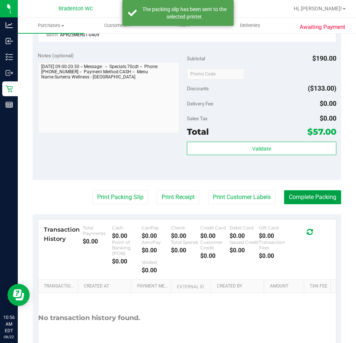
click at [311, 205] on button "Complete Packing" at bounding box center [312, 197] width 57 height 14
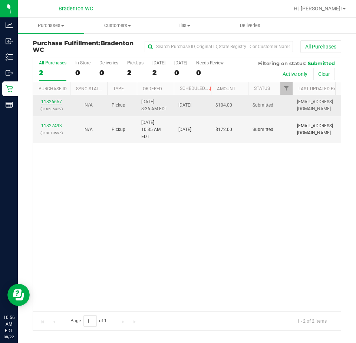
click at [52, 101] on link "11826657" at bounding box center [51, 101] width 21 height 5
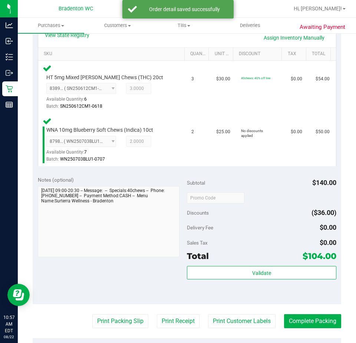
scroll to position [259, 0]
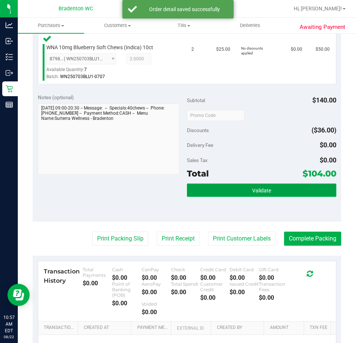
click at [225, 193] on button "Validate" at bounding box center [261, 190] width 149 height 13
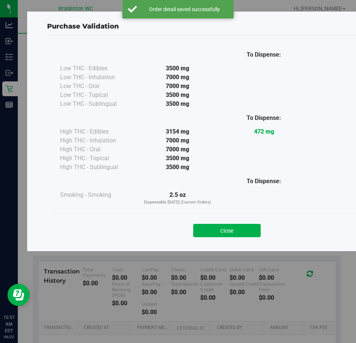
click at [238, 235] on button "Close" at bounding box center [226, 230] width 67 height 13
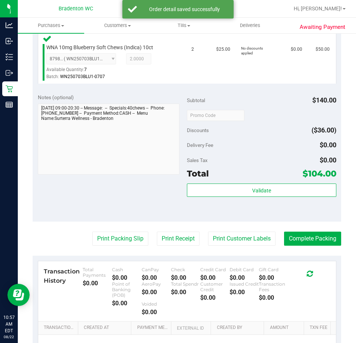
drag, startPoint x: 125, startPoint y: 231, endPoint x: 122, endPoint y: 250, distance: 19.9
click at [125, 233] on purchase-details "Back Edit Purchase Cancel Purchase View Profile # 11826657 BioTrack ID: - Submi…" at bounding box center [187, 98] width 308 height 634
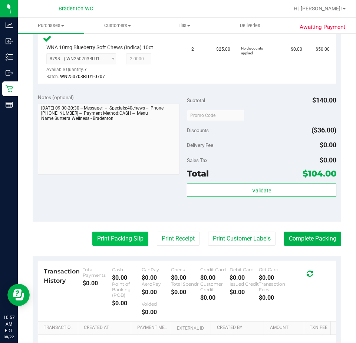
click at [130, 237] on button "Print Packing Slip" at bounding box center [120, 239] width 56 height 14
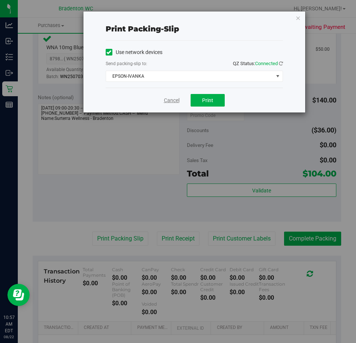
click at [173, 99] on link "Cancel" at bounding box center [172, 101] width 16 height 8
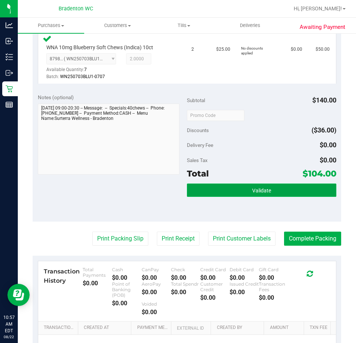
click at [226, 194] on button "Validate" at bounding box center [261, 190] width 149 height 13
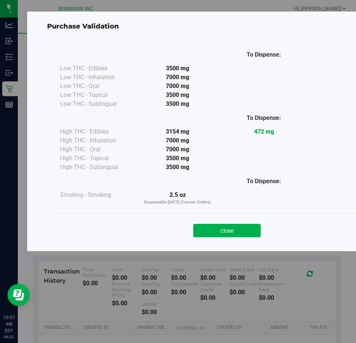
click at [225, 237] on button "Close" at bounding box center [226, 230] width 67 height 13
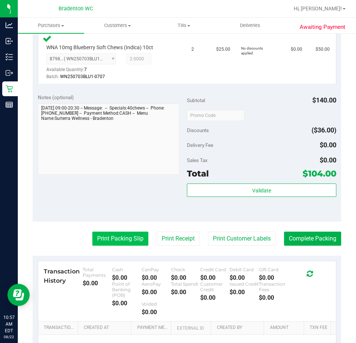
click at [130, 237] on button "Print Packing Slip" at bounding box center [120, 239] width 56 height 14
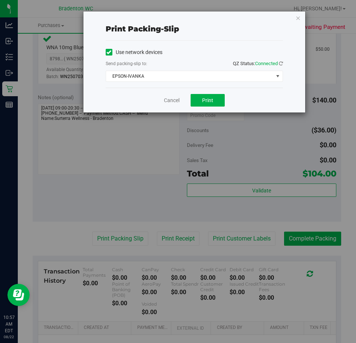
click at [206, 109] on div "Cancel Print" at bounding box center [194, 100] width 177 height 25
click at [209, 103] on span "Print" at bounding box center [207, 100] width 11 height 6
click at [300, 19] on icon "button" at bounding box center [297, 17] width 5 height 9
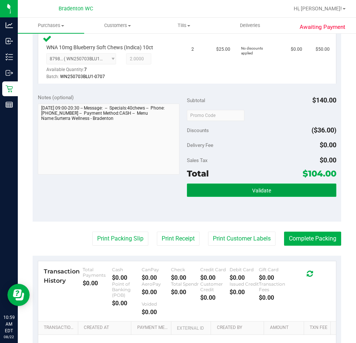
click at [302, 190] on button "Validate" at bounding box center [261, 190] width 149 height 13
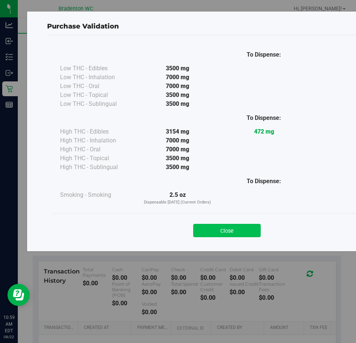
click at [246, 236] on button "Close" at bounding box center [226, 230] width 67 height 13
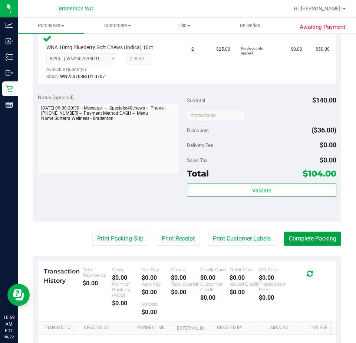
click at [312, 241] on button "Complete Packing" at bounding box center [312, 239] width 57 height 14
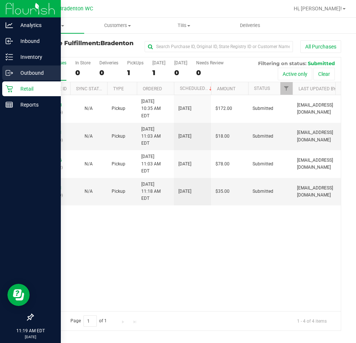
click at [7, 67] on div "Outbound" at bounding box center [31, 73] width 59 height 15
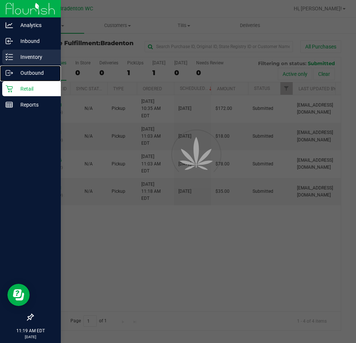
click at [43, 54] on p "Inventory" at bounding box center [35, 57] width 44 height 9
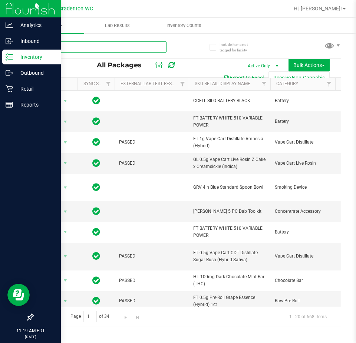
click at [146, 44] on input "text" at bounding box center [100, 46] width 134 height 11
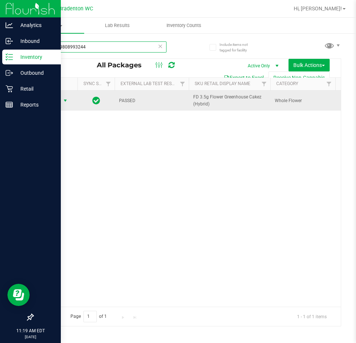
type input "6213299808993244"
click at [58, 103] on span "Action" at bounding box center [50, 101] width 20 height 10
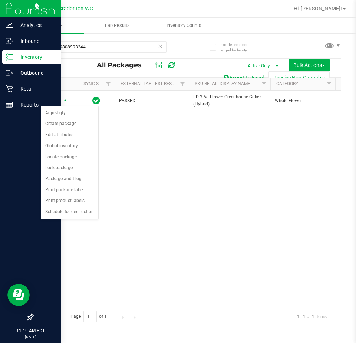
click at [227, 185] on div "Action Action Adjust qty Create package Edit attributes Global inventory Locate…" at bounding box center [187, 199] width 308 height 216
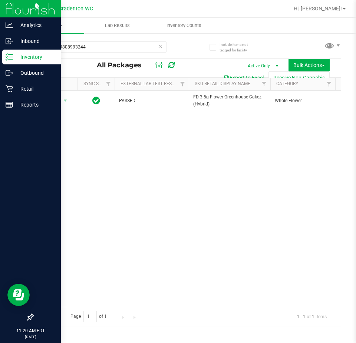
click at [15, 56] on p "Inventory" at bounding box center [35, 57] width 44 height 9
click at [32, 83] on div "Retail" at bounding box center [31, 89] width 59 height 15
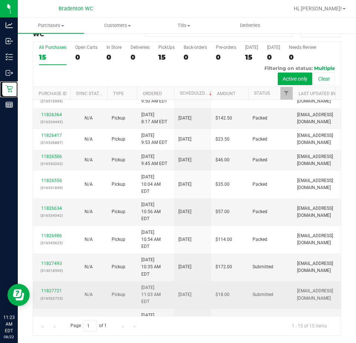
scroll to position [118, 0]
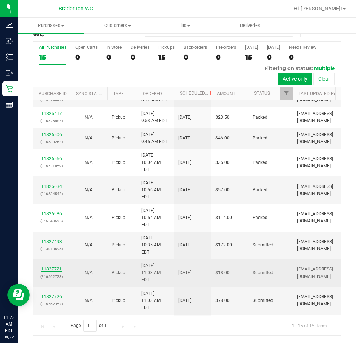
click at [49, 267] on link "11827721" at bounding box center [51, 269] width 21 height 5
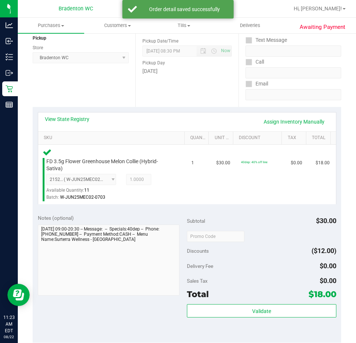
scroll to position [111, 0]
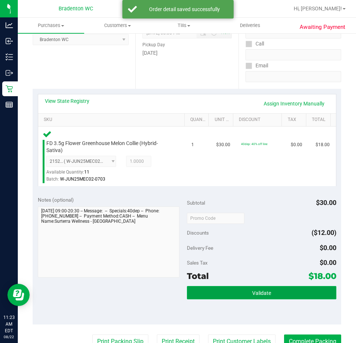
click at [267, 287] on button "Validate" at bounding box center [261, 292] width 149 height 13
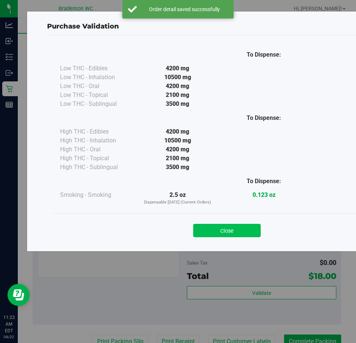
click at [240, 234] on button "Close" at bounding box center [226, 230] width 67 height 13
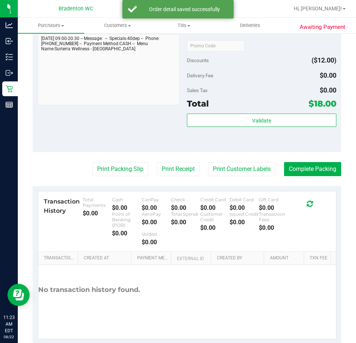
scroll to position [300, 0]
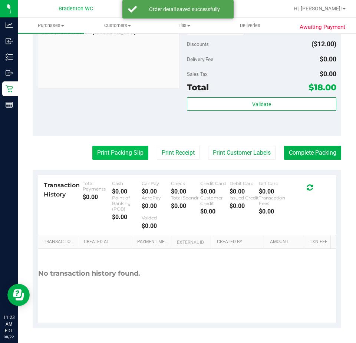
click at [119, 151] on button "Print Packing Slip" at bounding box center [120, 153] width 56 height 14
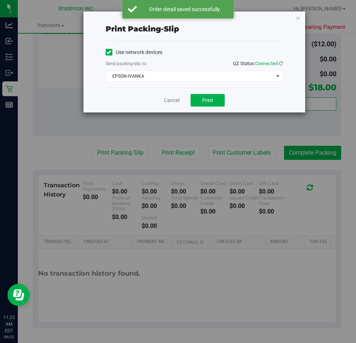
click at [200, 115] on div "Print packing-slip Use network devices Send packing-slip to: QZ Status: Connect…" at bounding box center [180, 171] width 361 height 343
click at [209, 106] on button "Print" at bounding box center [207, 100] width 34 height 13
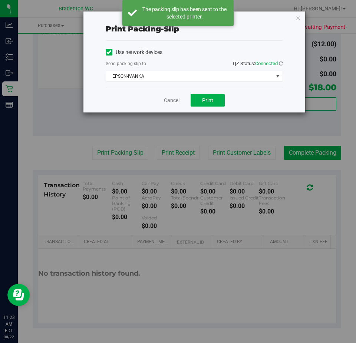
click at [283, 20] on div "Print packing-slip Use network devices Send packing-slip to: QZ Status: Connect…" at bounding box center [194, 61] width 222 height 101
click at [295, 15] on icon "button" at bounding box center [297, 17] width 5 height 9
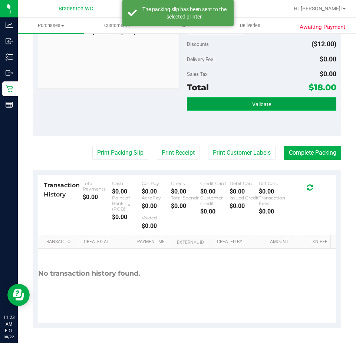
click at [274, 110] on button "Validate" at bounding box center [261, 103] width 149 height 13
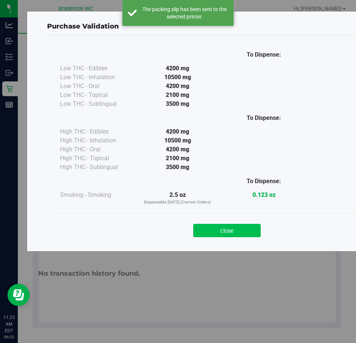
click at [229, 225] on button "Close" at bounding box center [226, 230] width 67 height 13
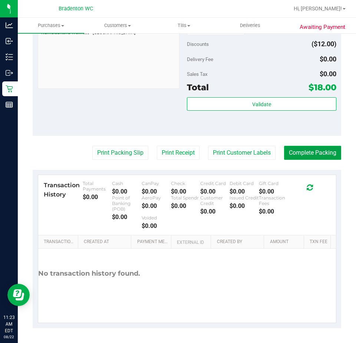
click at [328, 159] on button "Complete Packing" at bounding box center [312, 153] width 57 height 14
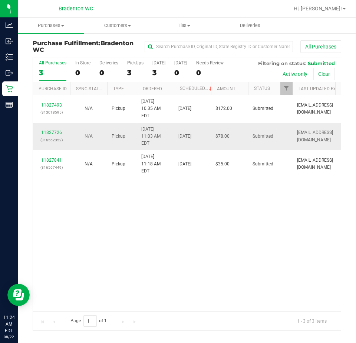
click at [59, 130] on link "11827726" at bounding box center [51, 132] width 21 height 5
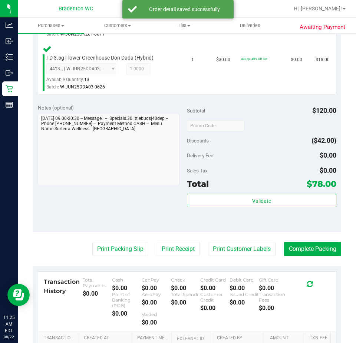
scroll to position [308, 0]
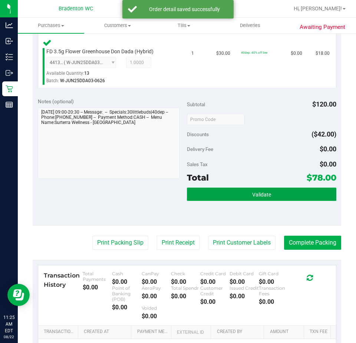
click at [276, 198] on button "Validate" at bounding box center [261, 194] width 149 height 13
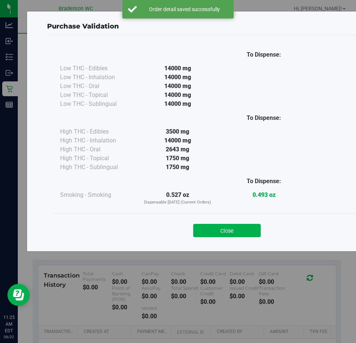
click at [206, 217] on div "Close" at bounding box center [227, 228] width 348 height 30
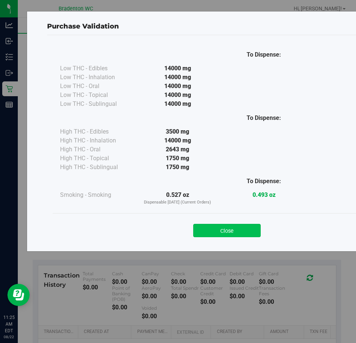
click at [213, 231] on button "Close" at bounding box center [226, 230] width 67 height 13
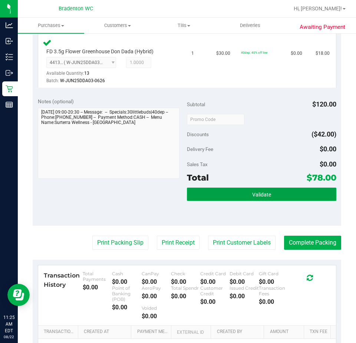
click at [305, 198] on button "Validate" at bounding box center [261, 194] width 149 height 13
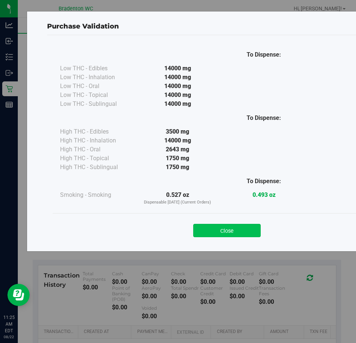
click at [249, 231] on button "Close" at bounding box center [226, 230] width 67 height 13
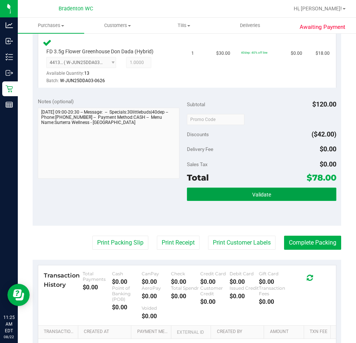
click at [311, 190] on button "Validate" at bounding box center [261, 194] width 149 height 13
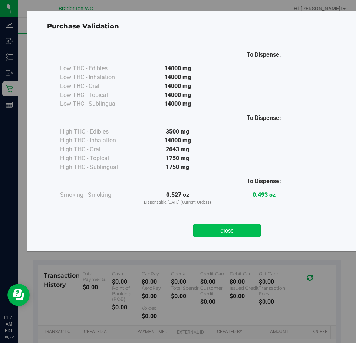
click at [238, 236] on button "Close" at bounding box center [226, 230] width 67 height 13
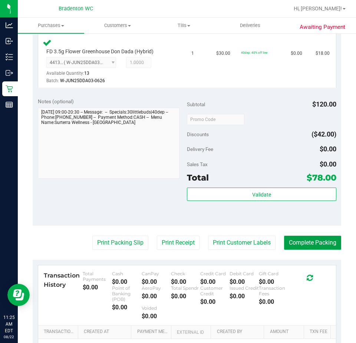
click at [318, 248] on button "Complete Packing" at bounding box center [312, 243] width 57 height 14
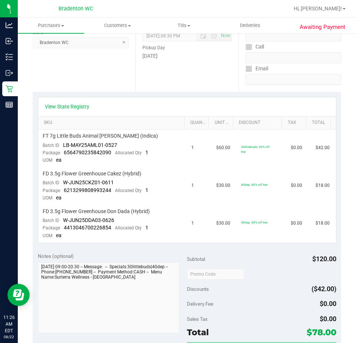
scroll to position [185, 0]
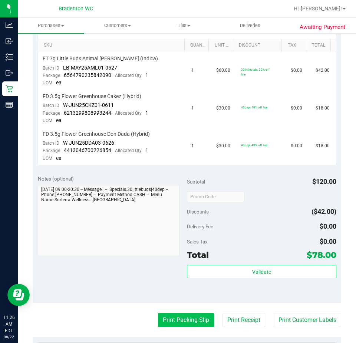
click at [185, 315] on button "Print Packing Slip" at bounding box center [186, 320] width 56 height 14
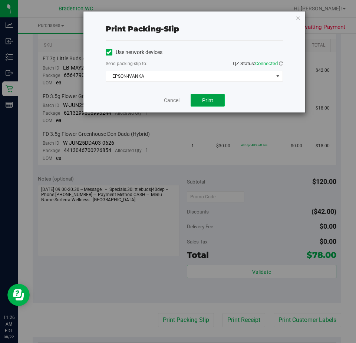
click at [203, 96] on button "Print" at bounding box center [207, 100] width 34 height 13
click at [299, 19] on icon "button" at bounding box center [297, 17] width 5 height 9
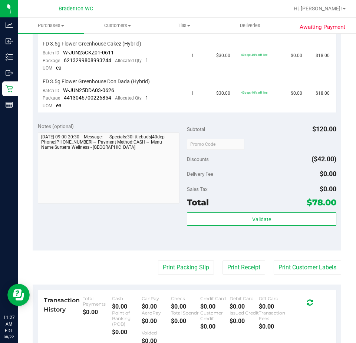
scroll to position [249, 0]
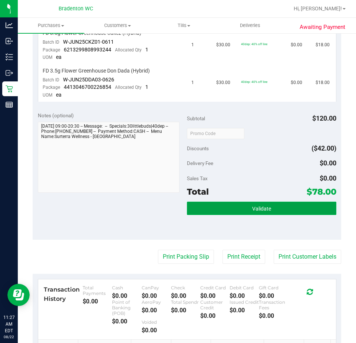
click at [269, 212] on button "Validate" at bounding box center [261, 208] width 149 height 13
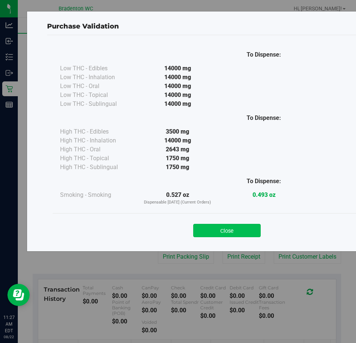
click at [228, 237] on button "Close" at bounding box center [226, 230] width 67 height 13
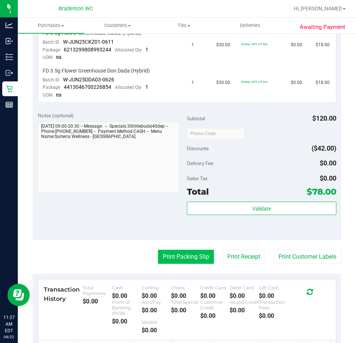
click at [189, 258] on button "Print Packing Slip" at bounding box center [186, 257] width 56 height 14
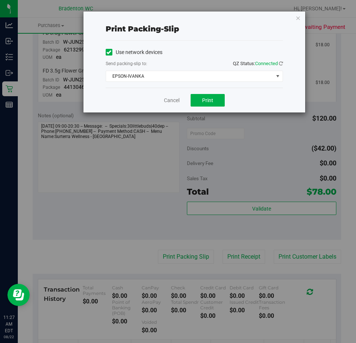
click at [302, 34] on div "Print packing-slip Use network devices Send packing-slip to: QZ Status: Connect…" at bounding box center [194, 61] width 222 height 101
click at [298, 19] on icon "button" at bounding box center [297, 17] width 5 height 9
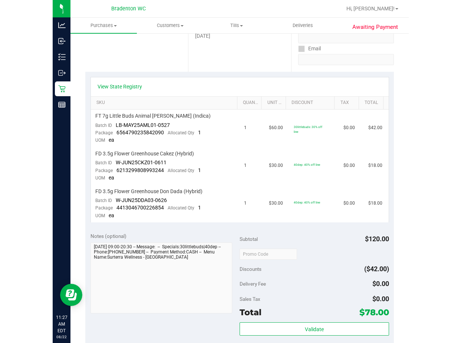
scroll to position [0, 0]
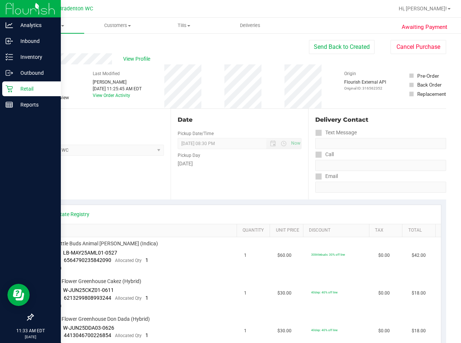
click at [6, 93] on div "Retail" at bounding box center [31, 89] width 59 height 15
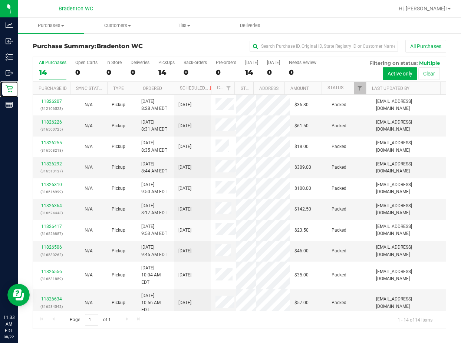
scroll to position [92, 0]
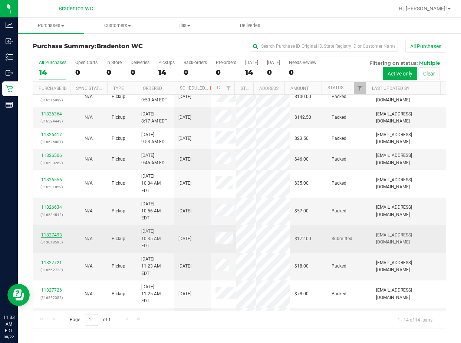
click at [57, 235] on link "11827493" at bounding box center [51, 235] width 21 height 5
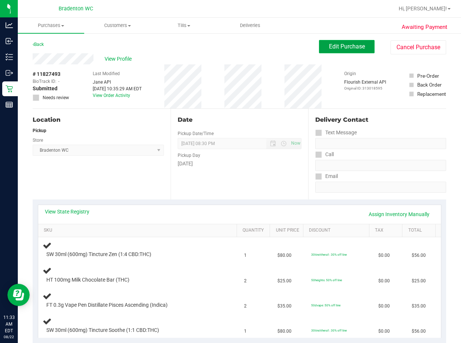
click at [329, 47] on span "Edit Purchase" at bounding box center [347, 46] width 36 height 7
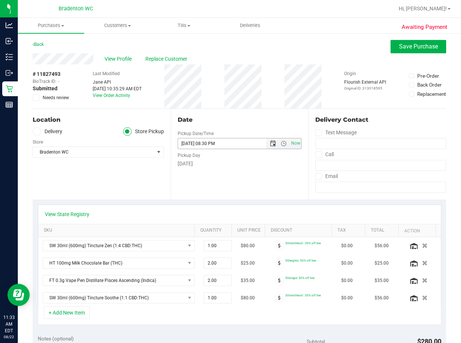
click at [270, 142] on span "Open the date view" at bounding box center [273, 144] width 6 height 6
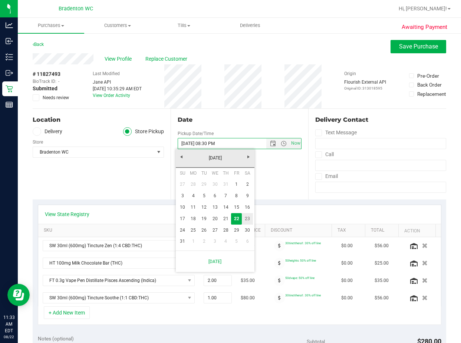
click at [245, 219] on link "23" at bounding box center [247, 218] width 11 height 11
type input "08/23/2025 08:30 PM"
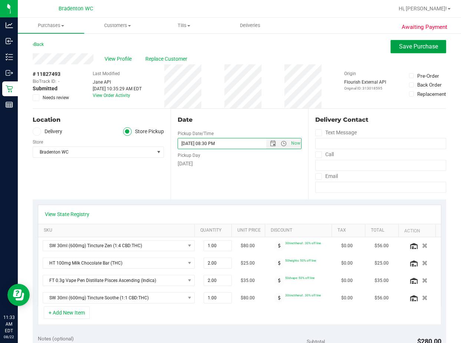
click at [399, 47] on span "Save Purchase" at bounding box center [418, 46] width 39 height 7
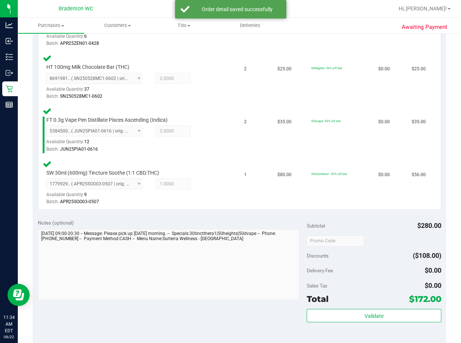
scroll to position [242, 0]
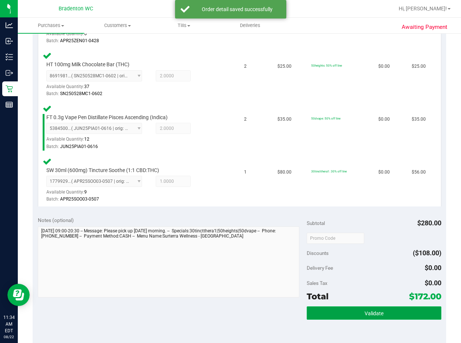
click at [344, 313] on button "Validate" at bounding box center [373, 313] width 134 height 13
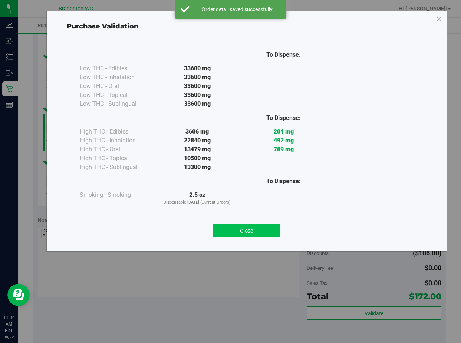
click at [265, 236] on button "Close" at bounding box center [246, 230] width 67 height 13
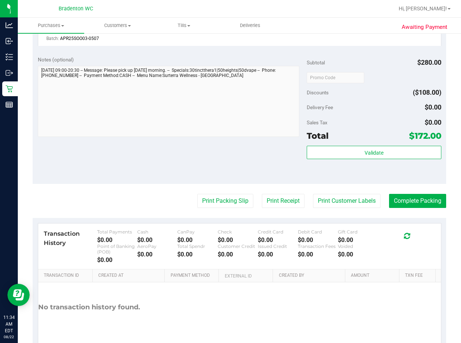
scroll to position [437, 0]
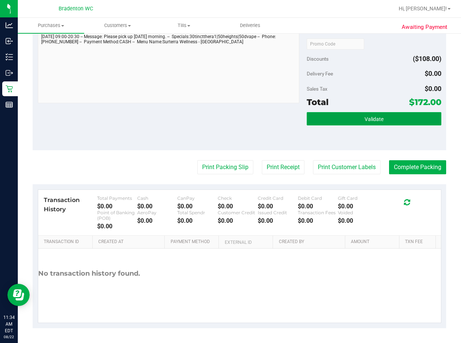
click at [368, 112] on button "Validate" at bounding box center [373, 118] width 134 height 13
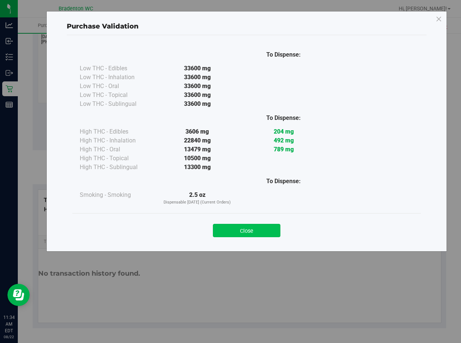
click at [259, 225] on button "Close" at bounding box center [246, 230] width 67 height 13
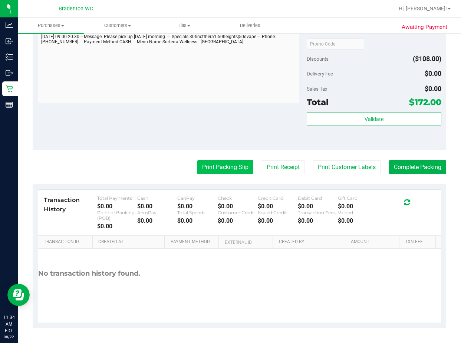
click at [240, 169] on button "Print Packing Slip" at bounding box center [225, 167] width 56 height 14
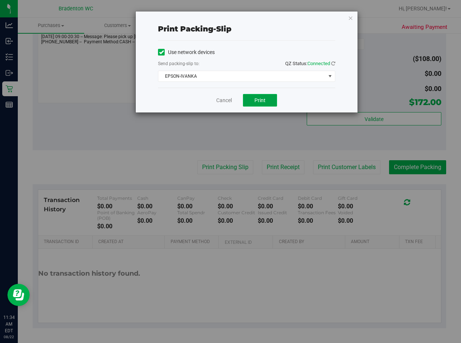
click at [268, 98] on button "Print" at bounding box center [260, 100] width 34 height 13
click at [350, 14] on icon "button" at bounding box center [350, 17] width 5 height 9
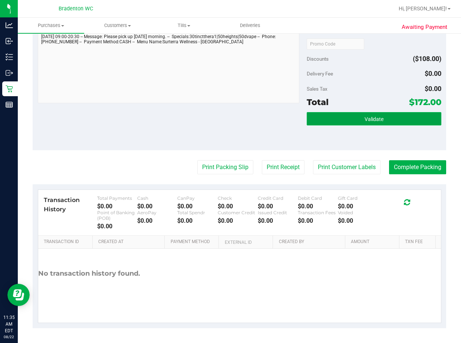
click at [377, 123] on button "Validate" at bounding box center [373, 118] width 134 height 13
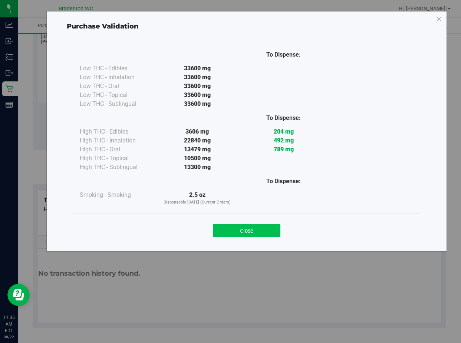
click at [256, 231] on button "Close" at bounding box center [246, 230] width 67 height 13
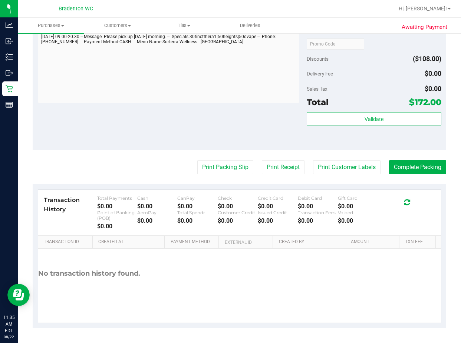
click at [413, 191] on div "Transaction History Total Payments $0.00 Cash $0.00 CanPay $0.00 Check $0.00 Cr…" at bounding box center [239, 213] width 402 height 46
click at [418, 174] on button "Complete Packing" at bounding box center [417, 167] width 57 height 14
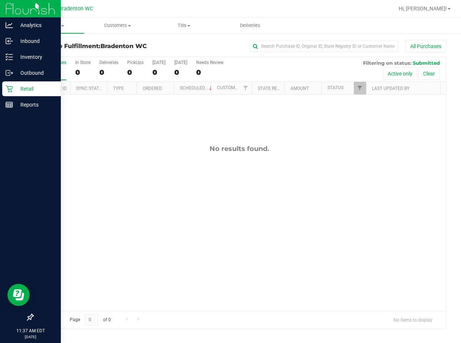
click at [0, 90] on link "Retail" at bounding box center [30, 90] width 61 height 16
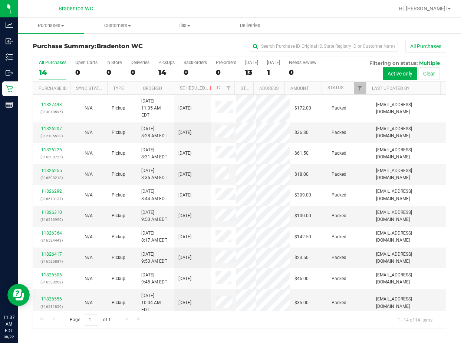
click at [293, 10] on div at bounding box center [263, 8] width 261 height 14
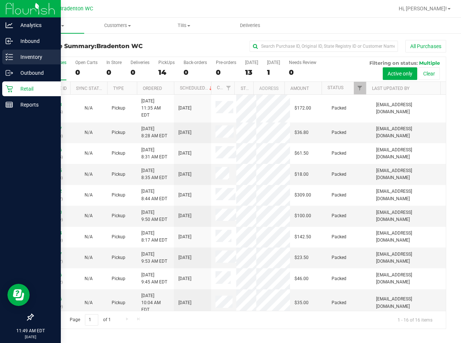
click at [14, 55] on p "Inventory" at bounding box center [35, 57] width 44 height 9
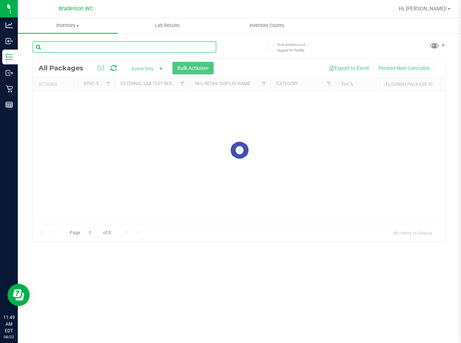
click at [74, 46] on input "text" at bounding box center [124, 46] width 183 height 11
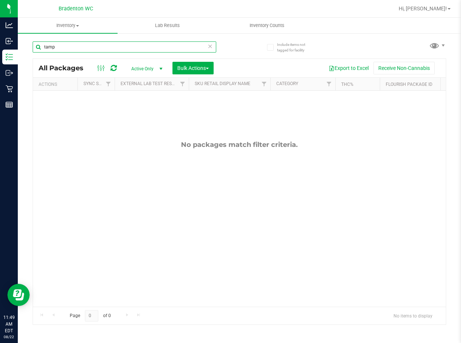
type input "tamp"
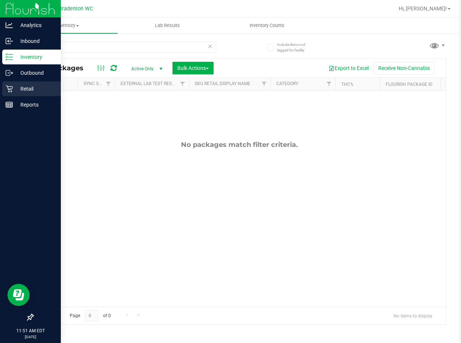
click at [15, 89] on p "Retail" at bounding box center [35, 88] width 44 height 9
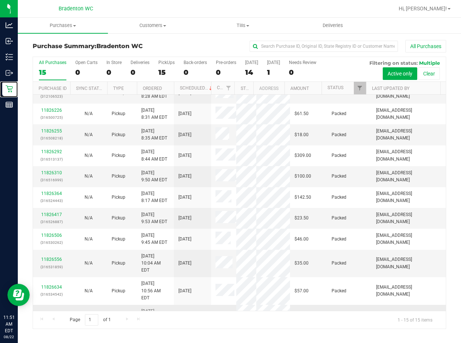
scroll to position [134, 0]
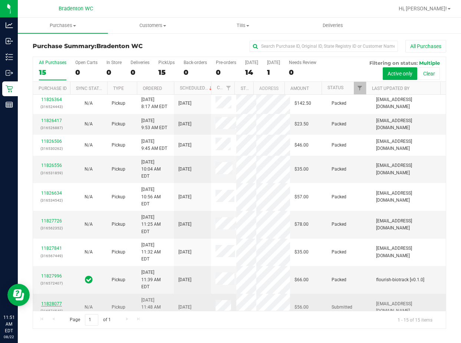
click at [51, 302] on link "11828077" at bounding box center [51, 304] width 21 height 5
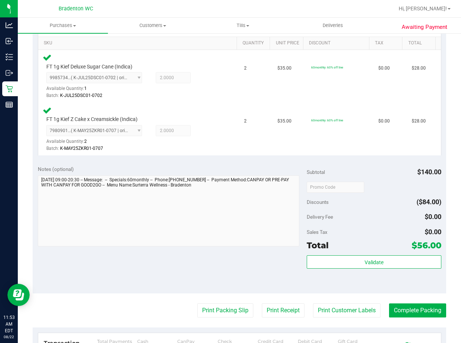
scroll to position [190, 0]
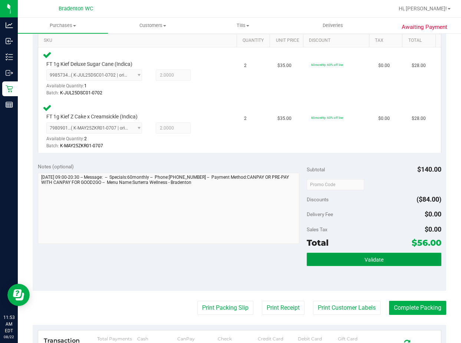
click at [343, 266] on button "Validate" at bounding box center [373, 259] width 134 height 13
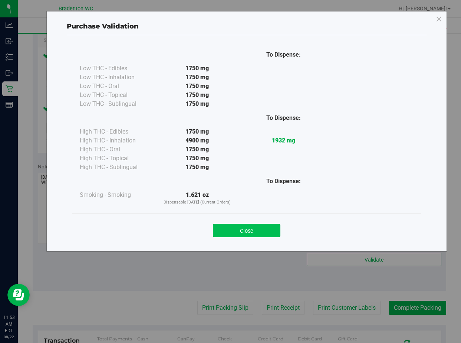
click at [267, 232] on button "Close" at bounding box center [246, 230] width 67 height 13
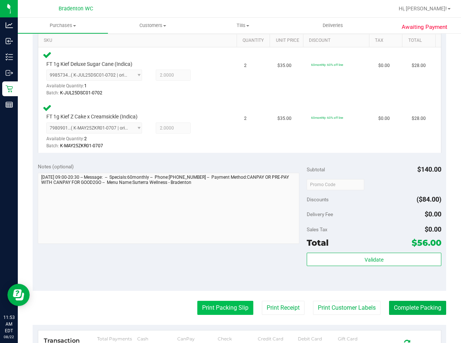
click at [209, 305] on button "Print Packing Slip" at bounding box center [225, 308] width 56 height 14
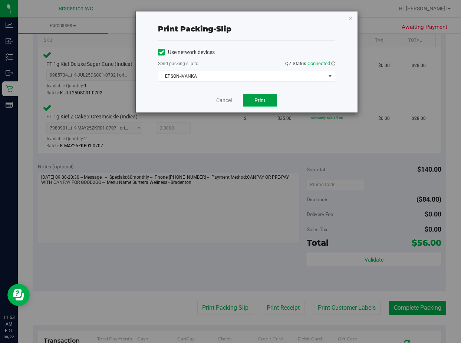
click at [260, 100] on span "Print" at bounding box center [259, 100] width 11 height 6
click at [362, 17] on div "Print packing-slip Use network devices Send packing-slip to: QZ Status: Connect…" at bounding box center [233, 171] width 466 height 343
click at [350, 21] on icon "button" at bounding box center [350, 17] width 5 height 9
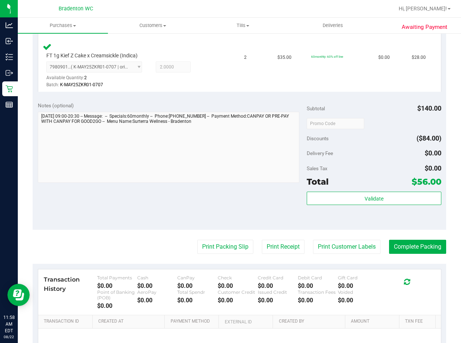
scroll to position [258, 0]
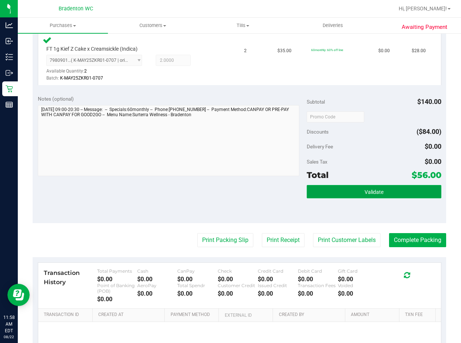
click at [385, 187] on button "Validate" at bounding box center [373, 191] width 134 height 13
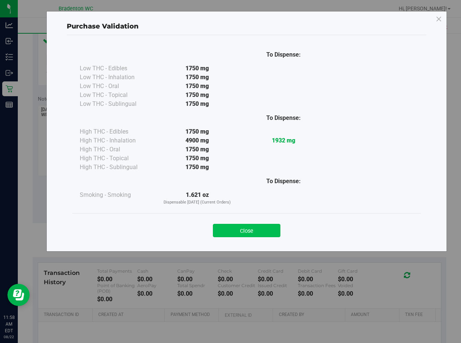
click at [250, 224] on div "Close" at bounding box center [246, 228] width 337 height 19
click at [255, 230] on button "Close" at bounding box center [246, 230] width 67 height 13
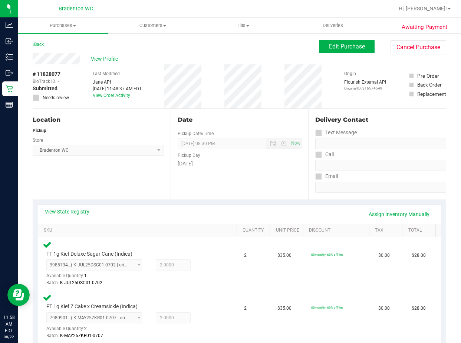
scroll to position [185, 0]
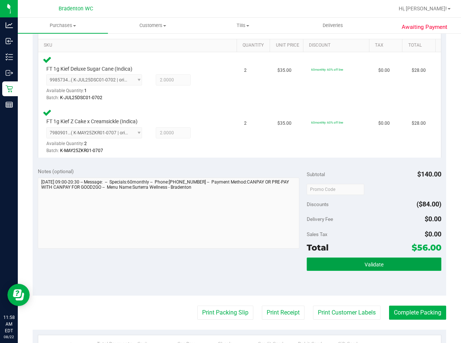
click at [364, 260] on button "Validate" at bounding box center [373, 264] width 134 height 13
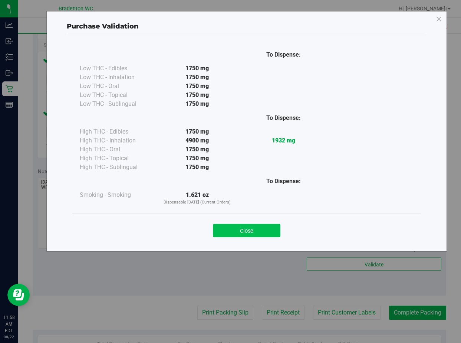
click at [262, 227] on button "Close" at bounding box center [246, 230] width 67 height 13
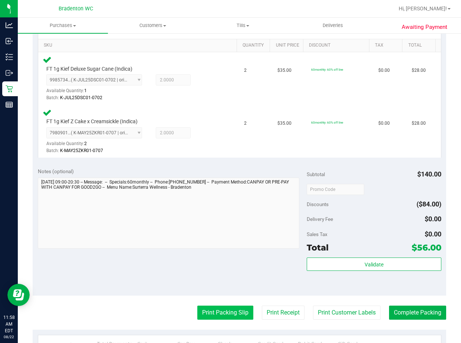
click at [225, 317] on button "Print Packing Slip" at bounding box center [225, 313] width 56 height 14
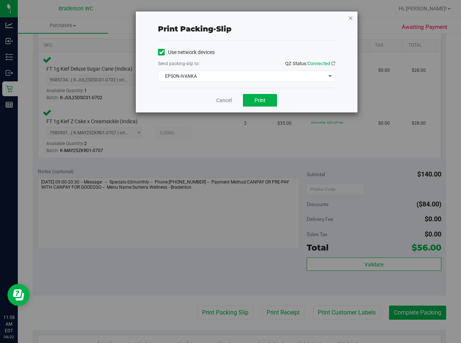
click at [350, 17] on icon "button" at bounding box center [350, 17] width 5 height 9
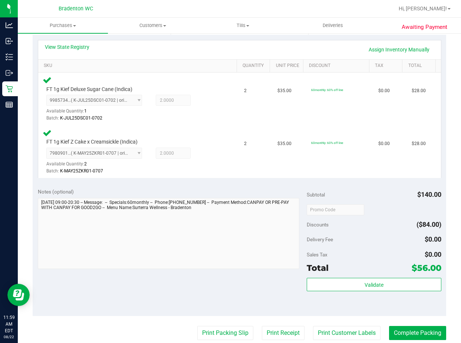
scroll to position [181, 0]
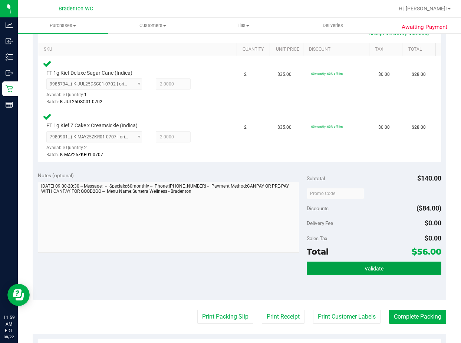
click at [399, 262] on button "Validate" at bounding box center [373, 268] width 134 height 13
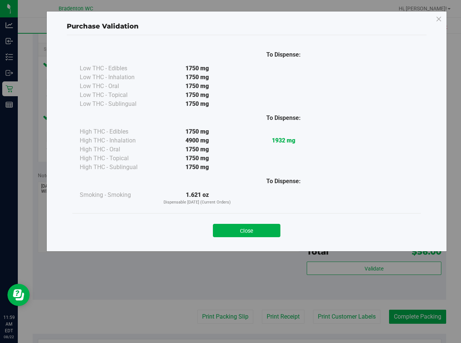
click at [373, 285] on div "Purchase Validation To Dispense: Low THC - Edibles 1750 mg" at bounding box center [233, 171] width 466 height 343
click at [268, 226] on button "Close" at bounding box center [246, 230] width 67 height 13
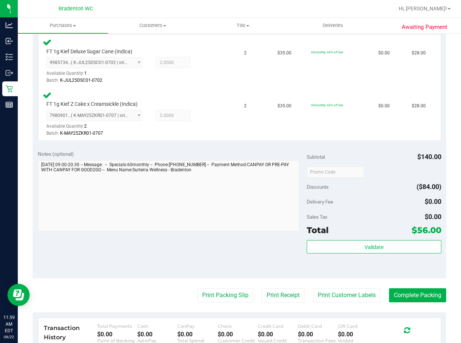
scroll to position [207, 0]
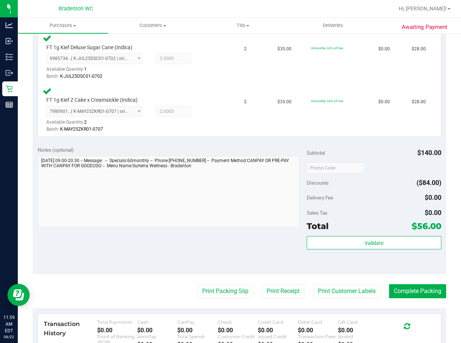
click at [409, 265] on div "Validate" at bounding box center [373, 252] width 134 height 33
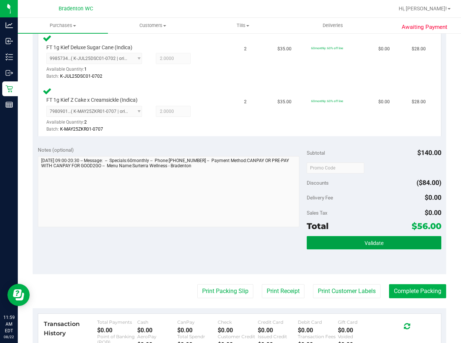
click at [399, 242] on button "Validate" at bounding box center [373, 242] width 134 height 13
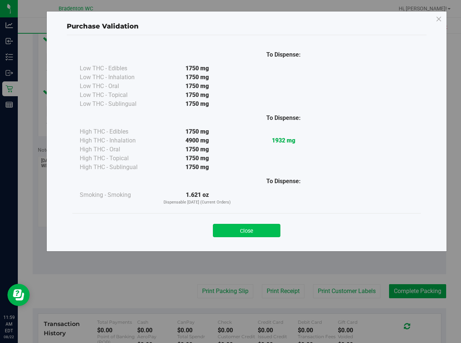
click at [259, 230] on button "Close" at bounding box center [246, 230] width 67 height 13
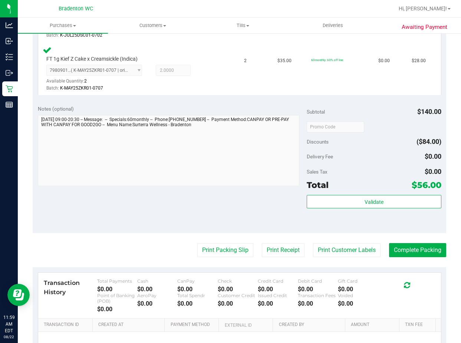
scroll to position [247, 0]
click at [415, 257] on button "Complete Packing" at bounding box center [417, 251] width 57 height 14
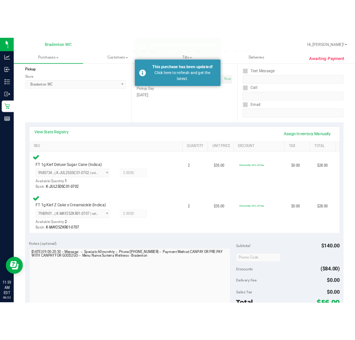
scroll to position [0, 0]
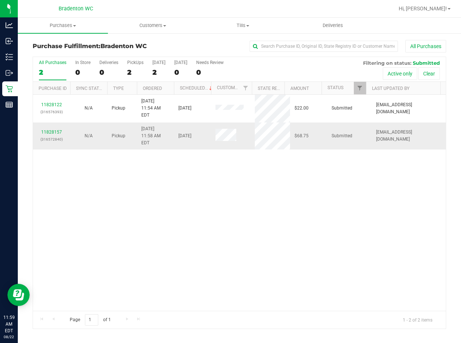
click at [55, 129] on div "11828157 (316572840)" at bounding box center [51, 136] width 28 height 14
click at [54, 130] on link "11828157" at bounding box center [51, 132] width 21 height 5
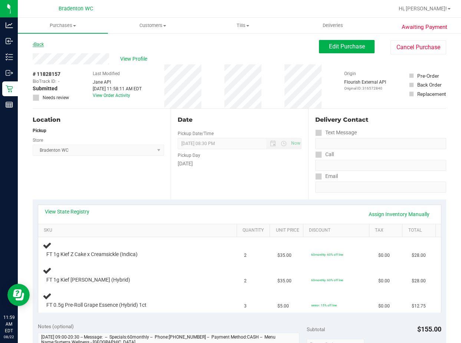
click at [40, 46] on link "Back" at bounding box center [38, 44] width 11 height 5
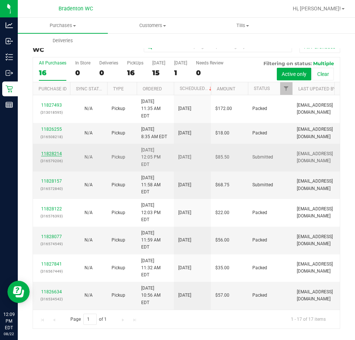
click at [52, 151] on link "11828214" at bounding box center [51, 153] width 21 height 5
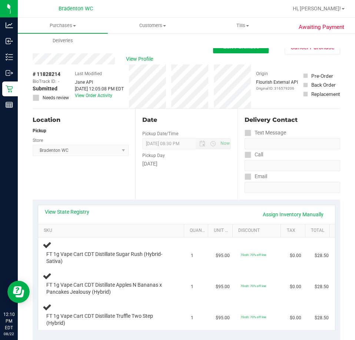
scroll to position [1, 0]
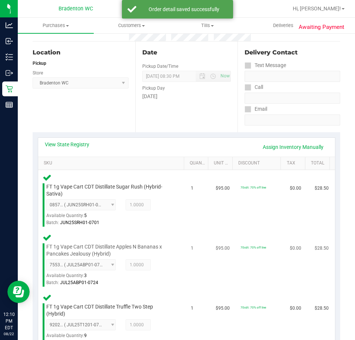
scroll to position [222, 0]
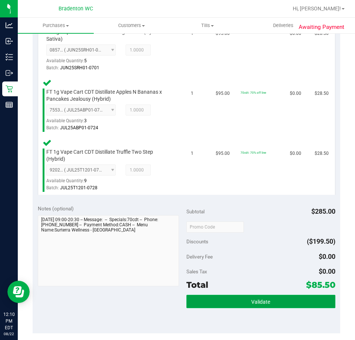
click at [277, 303] on button "Validate" at bounding box center [260, 301] width 149 height 13
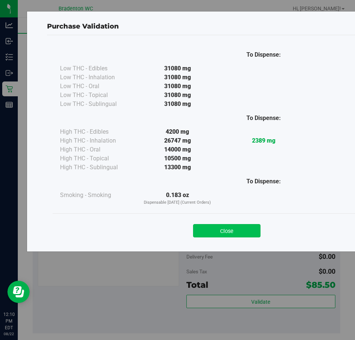
click at [244, 227] on button "Close" at bounding box center [226, 230] width 67 height 13
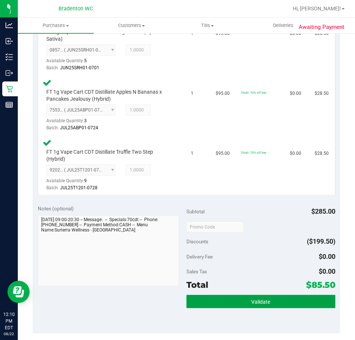
click at [266, 302] on span "Validate" at bounding box center [260, 302] width 19 height 6
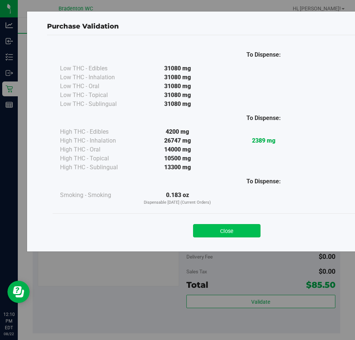
click at [247, 231] on button "Close" at bounding box center [226, 230] width 67 height 13
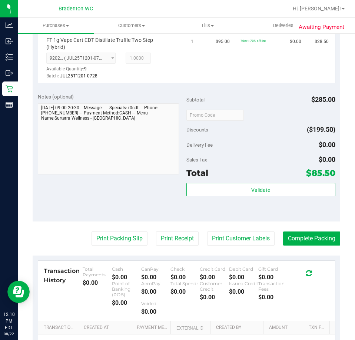
scroll to position [335, 0]
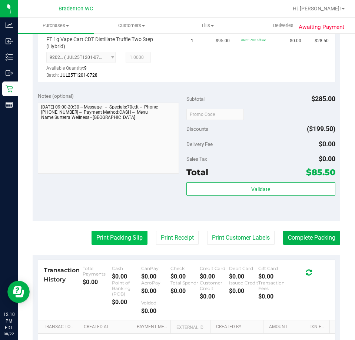
click at [111, 243] on button "Print Packing Slip" at bounding box center [120, 238] width 56 height 14
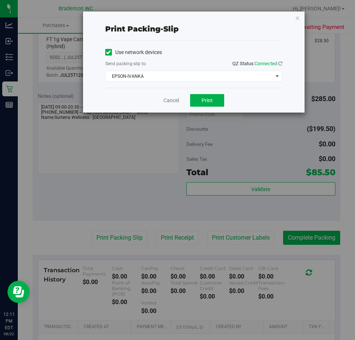
click at [307, 16] on div "Print packing-slip Use network devices Send packing-slip to: QZ Status: Connect…" at bounding box center [180, 170] width 360 height 340
click at [297, 16] on icon "button" at bounding box center [297, 17] width 5 height 9
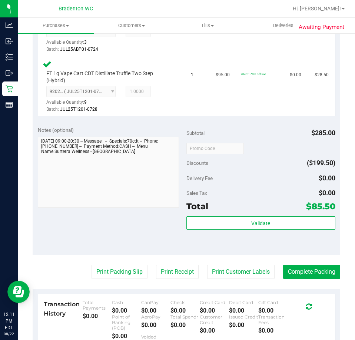
scroll to position [303, 0]
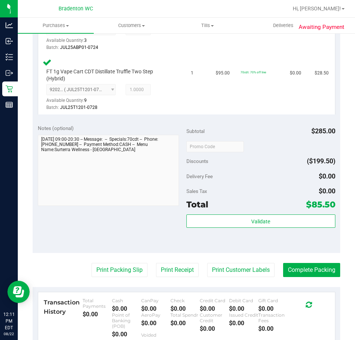
click at [321, 283] on purchase-details "Back Edit Purchase Cancel Purchase View Profile # 11828214 BioTrack ID: - Submi…" at bounding box center [187, 91] width 308 height 708
click at [309, 284] on purchase-details "Back Edit Purchase Cancel Purchase View Profile # 11828214 BioTrack ID: - Submi…" at bounding box center [187, 91] width 308 height 708
click at [310, 276] on button "Complete Packing" at bounding box center [311, 270] width 57 height 14
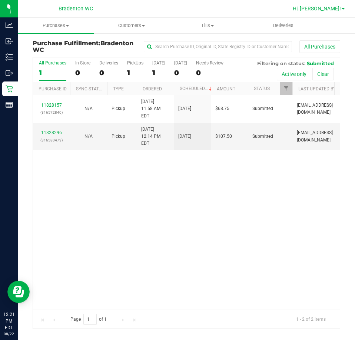
click at [337, 10] on span "Hi, [PERSON_NAME]!" at bounding box center [317, 9] width 48 height 6
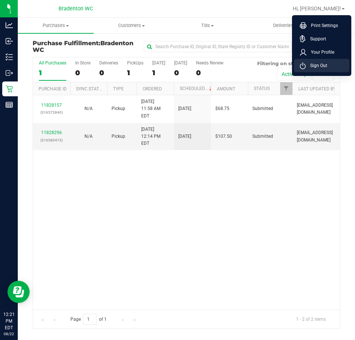
click at [329, 62] on li "Sign Out" at bounding box center [322, 65] width 56 height 13
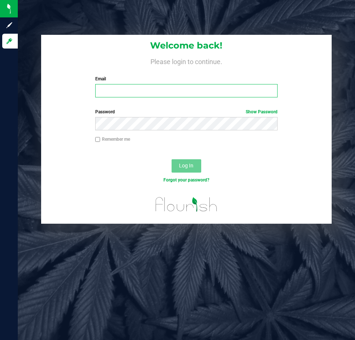
click at [133, 95] on input "Email" at bounding box center [186, 90] width 182 height 13
type input "[EMAIL_ADDRESS][DOMAIN_NAME]"
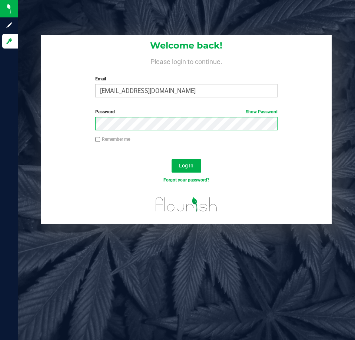
click at [172, 159] on button "Log In" at bounding box center [187, 165] width 30 height 13
